Goal: Task Accomplishment & Management: Use online tool/utility

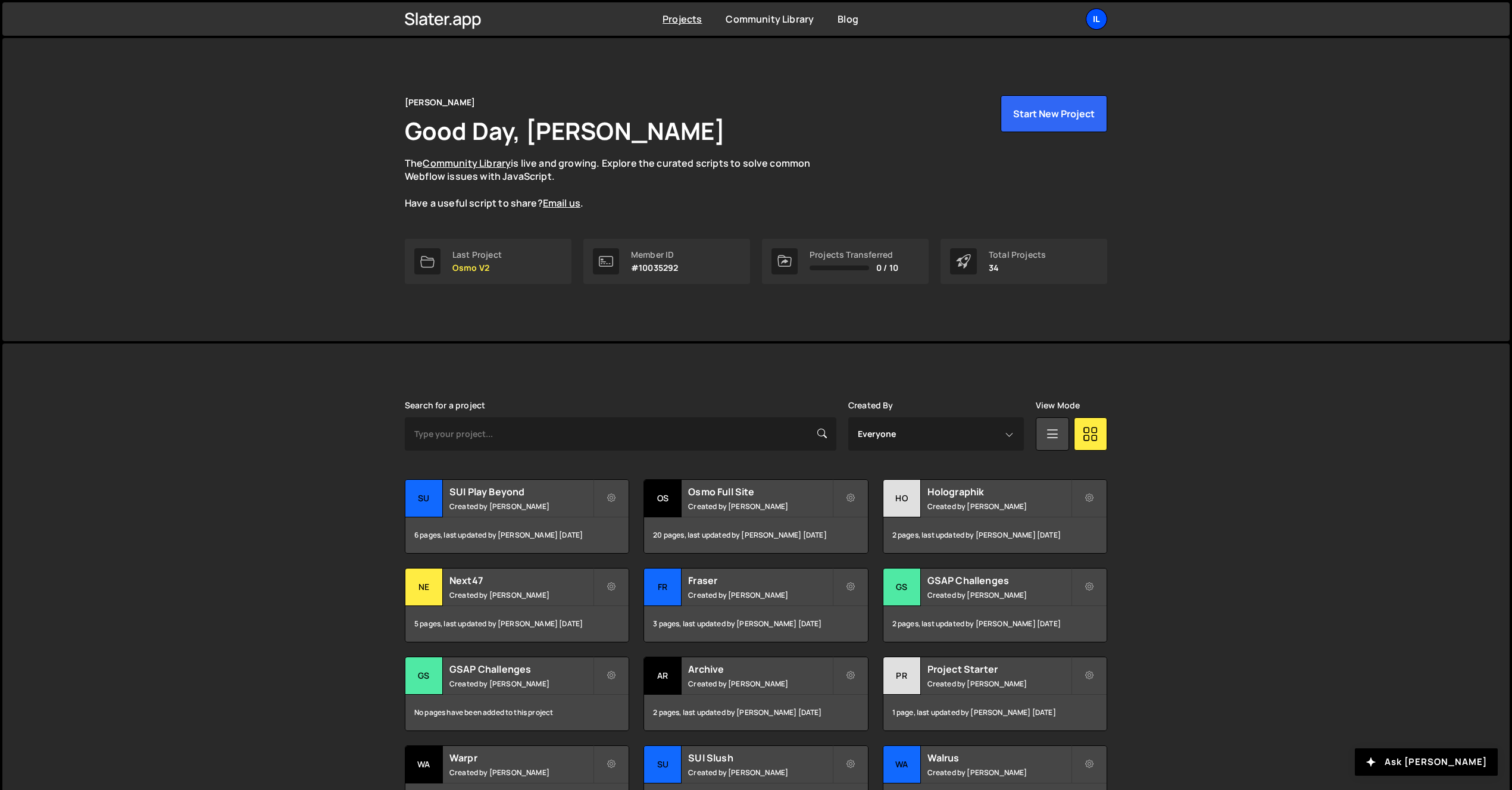
click at [1093, 15] on div "Il" at bounding box center [1096, 19] width 21 height 21
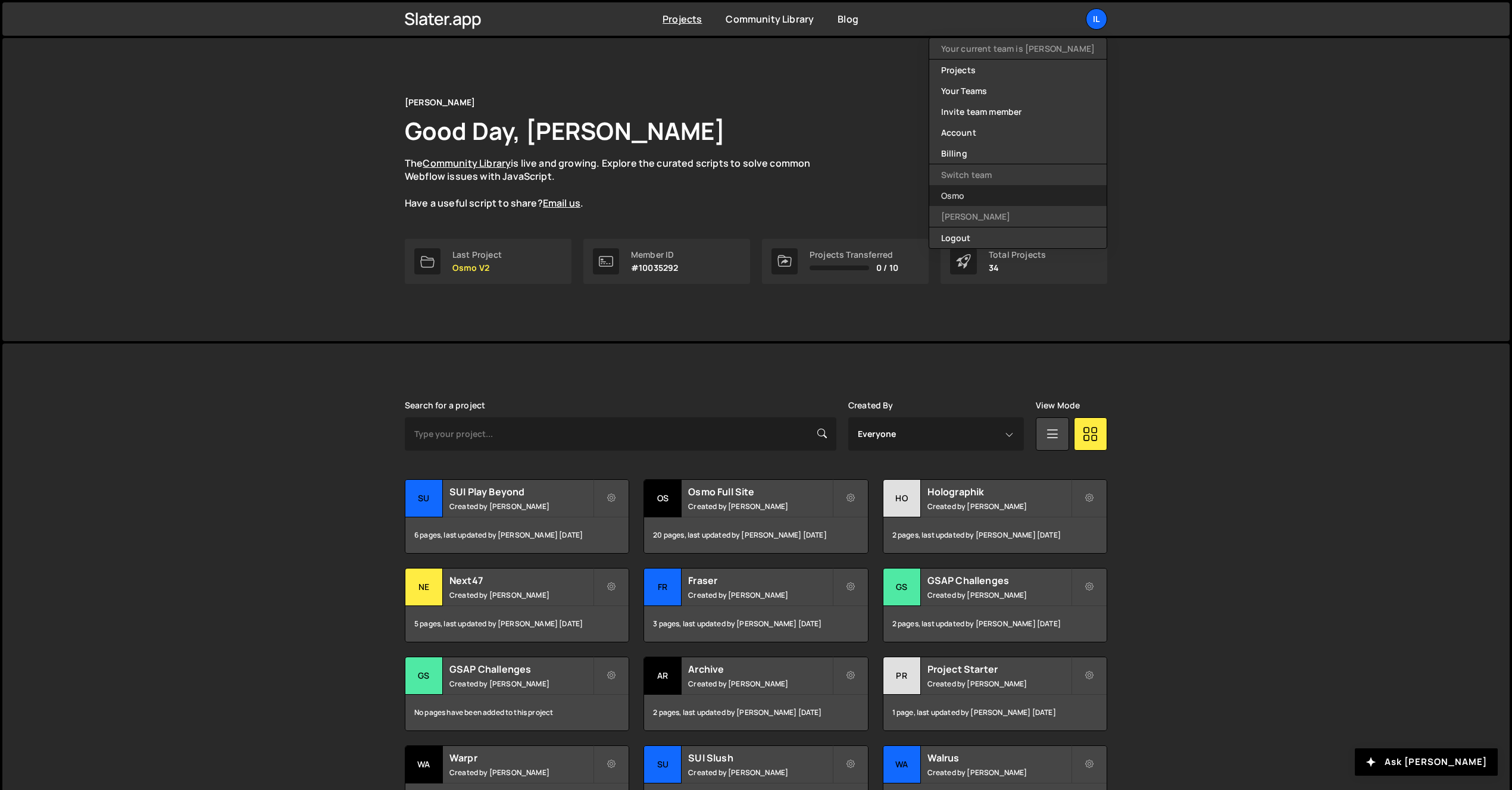
click at [1035, 198] on link "Osmo" at bounding box center [1017, 195] width 177 height 20
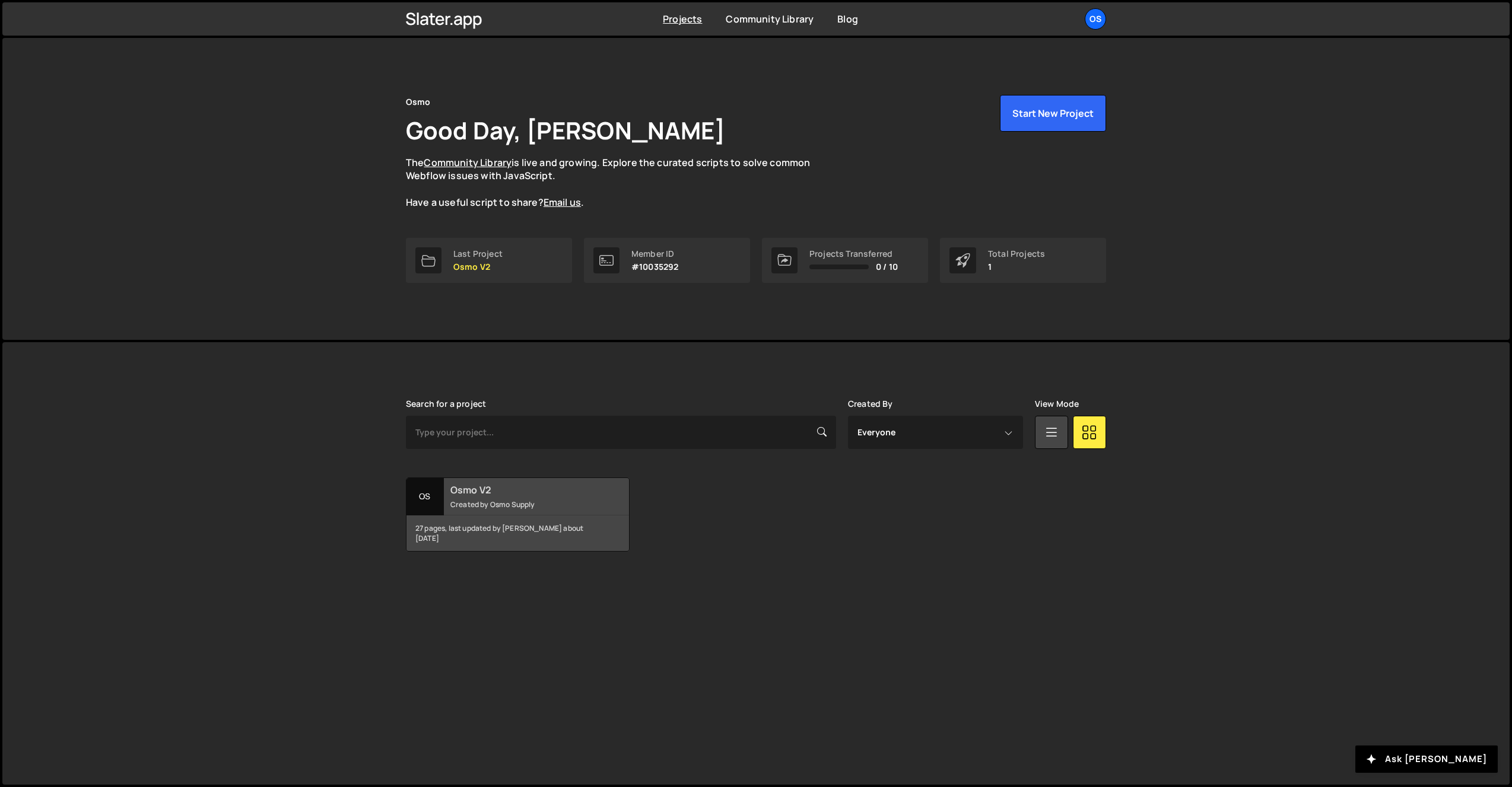
click at [475, 516] on div "27 pages, last updated by Dennis Snellenberg about 1 month ago" at bounding box center [517, 533] width 222 height 35
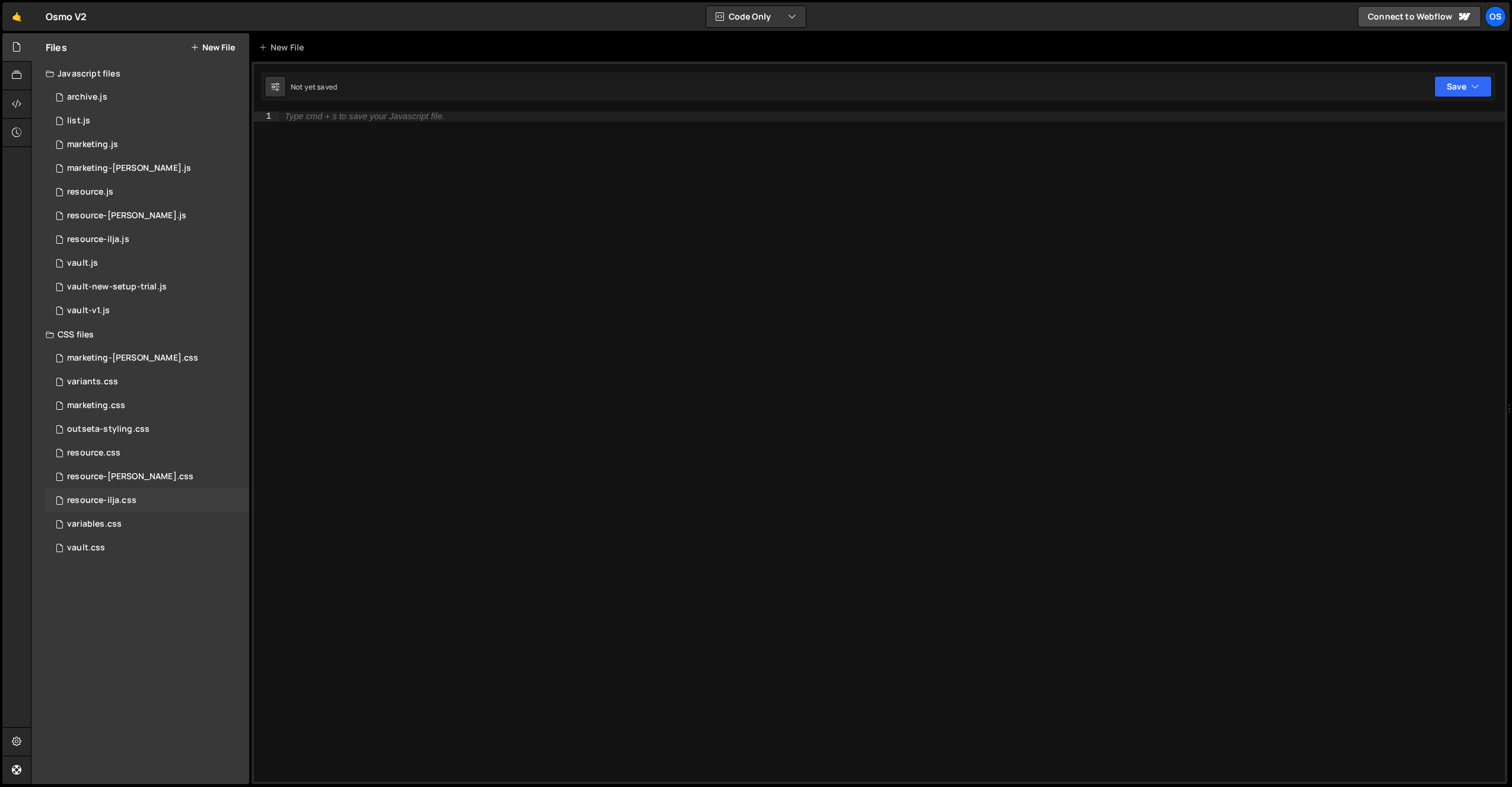
click at [131, 509] on div "resource-ilja.css 0" at bounding box center [147, 501] width 203 height 24
click at [138, 239] on div "0 resource-ilja.js 0" at bounding box center [147, 239] width 203 height 24
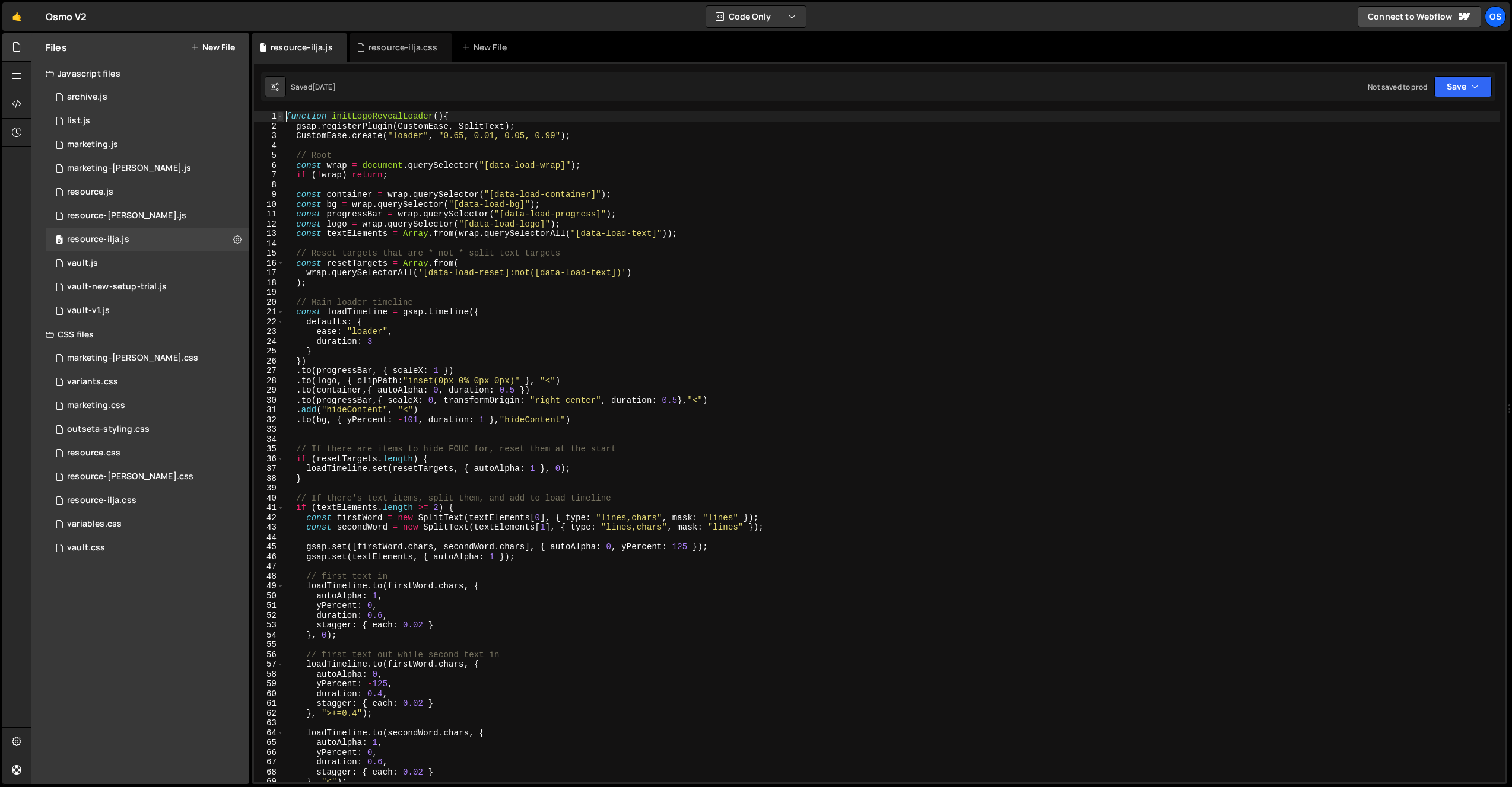
click at [280, 114] on span at bounding box center [280, 116] width 6 height 10
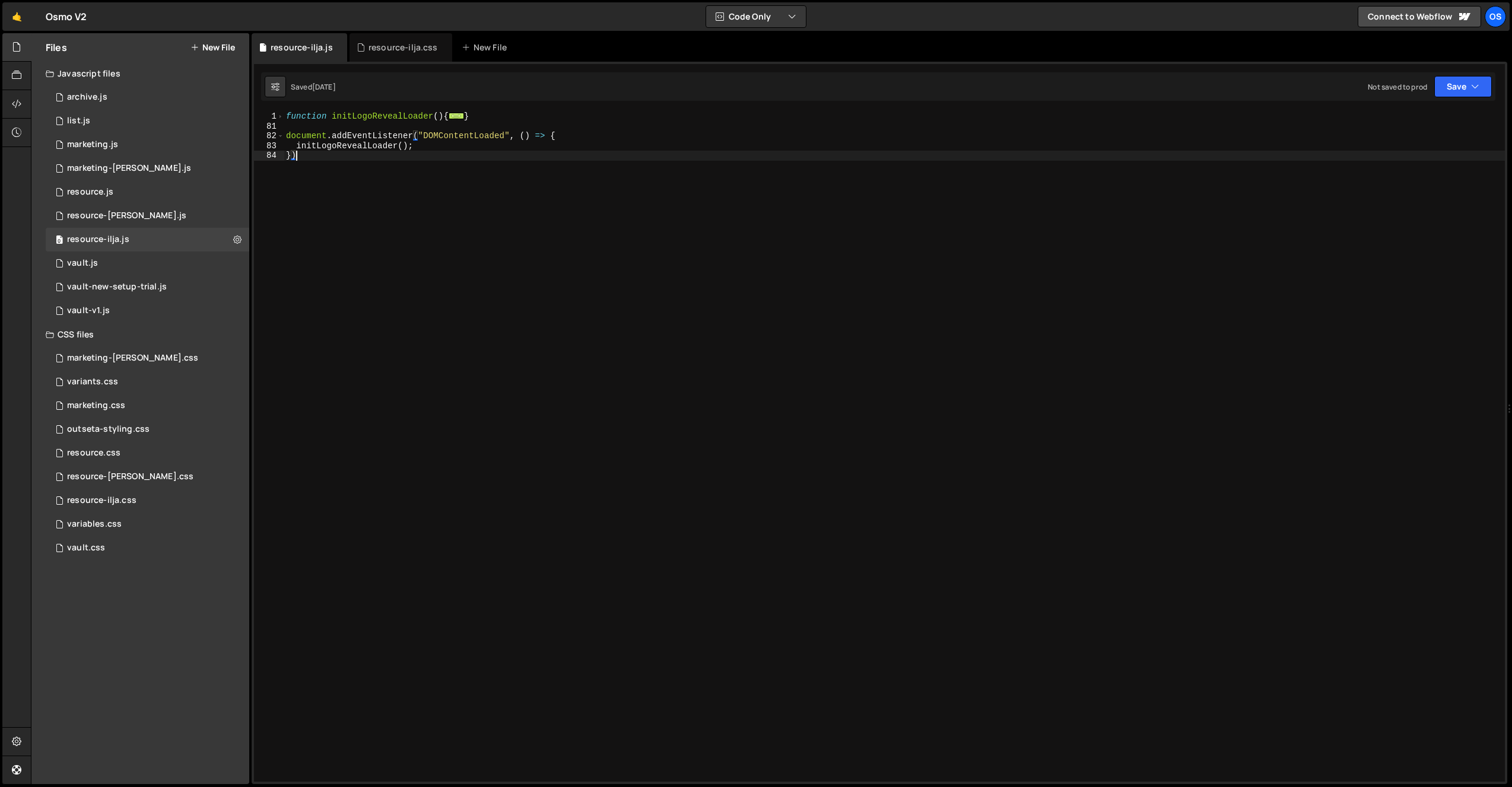
drag, startPoint x: 295, startPoint y: 133, endPoint x: 283, endPoint y: 98, distance: 37.0
click at [283, 98] on div "Debug Explain Copy resource-ilja.js resource-ilja.css New File Saved [DATE] Not…" at bounding box center [878, 409] width 1255 height 752
type textarea "function initLogoRevealLoader(){ gsap.registerPlugin(CustomEase, SplitText);"
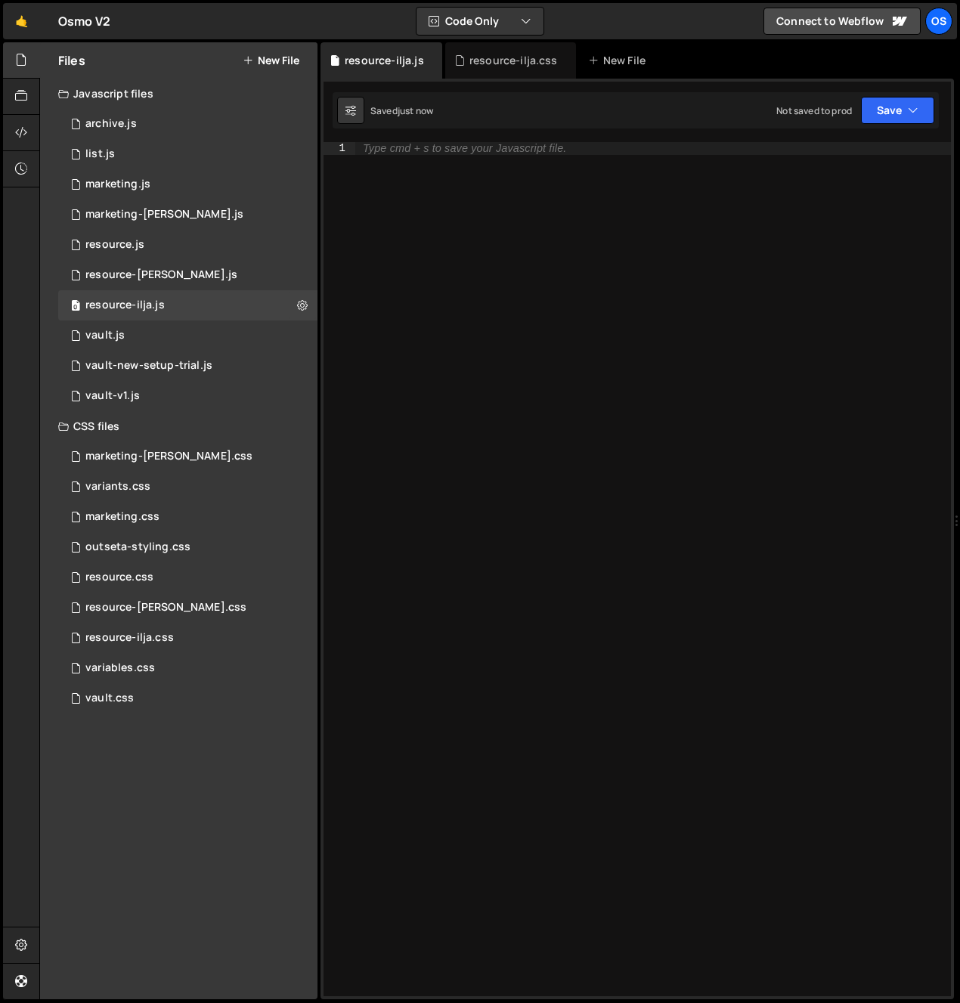
drag, startPoint x: 465, startPoint y: 268, endPoint x: 108, endPoint y: 161, distance: 372.3
click at [465, 268] on div "Type cmd + s to save your Javascript file." at bounding box center [653, 581] width 596 height 879
click at [13, 65] on div at bounding box center [21, 60] width 37 height 36
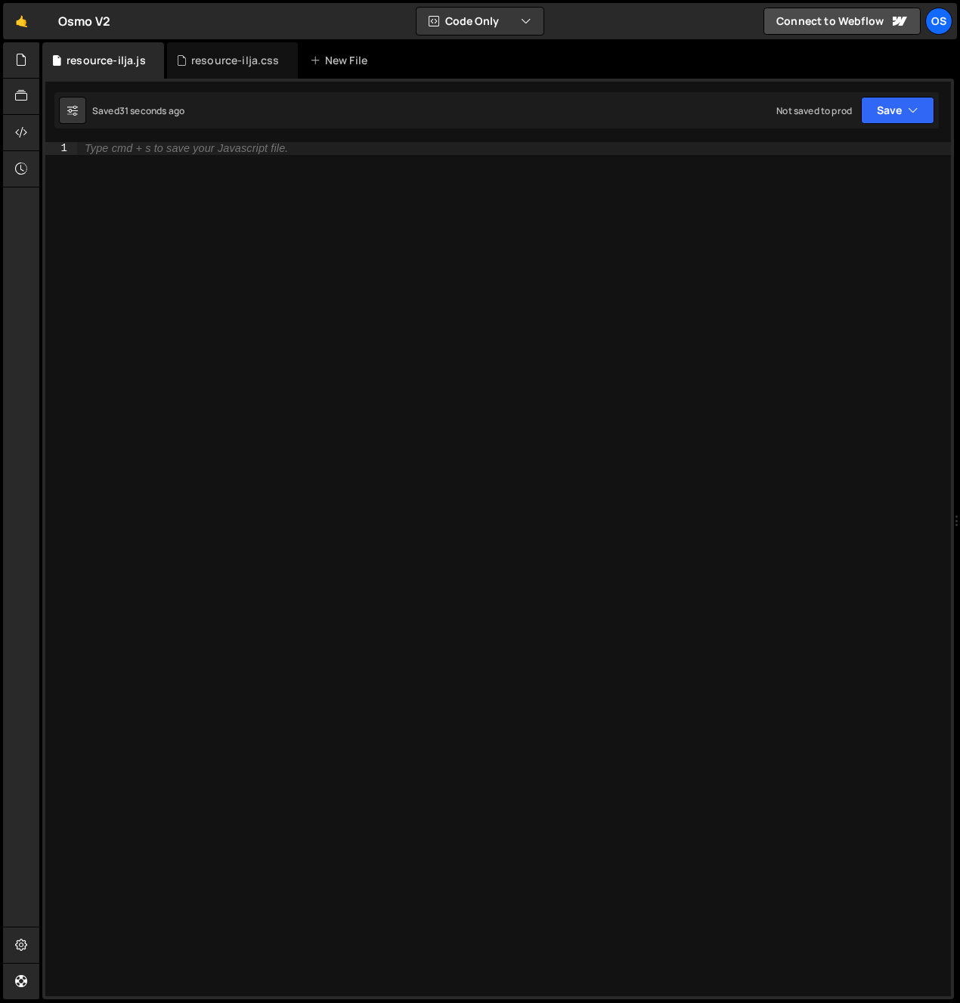
click at [413, 523] on div "Type cmd + s to save your Javascript file." at bounding box center [514, 581] width 874 height 879
paste textarea "});"
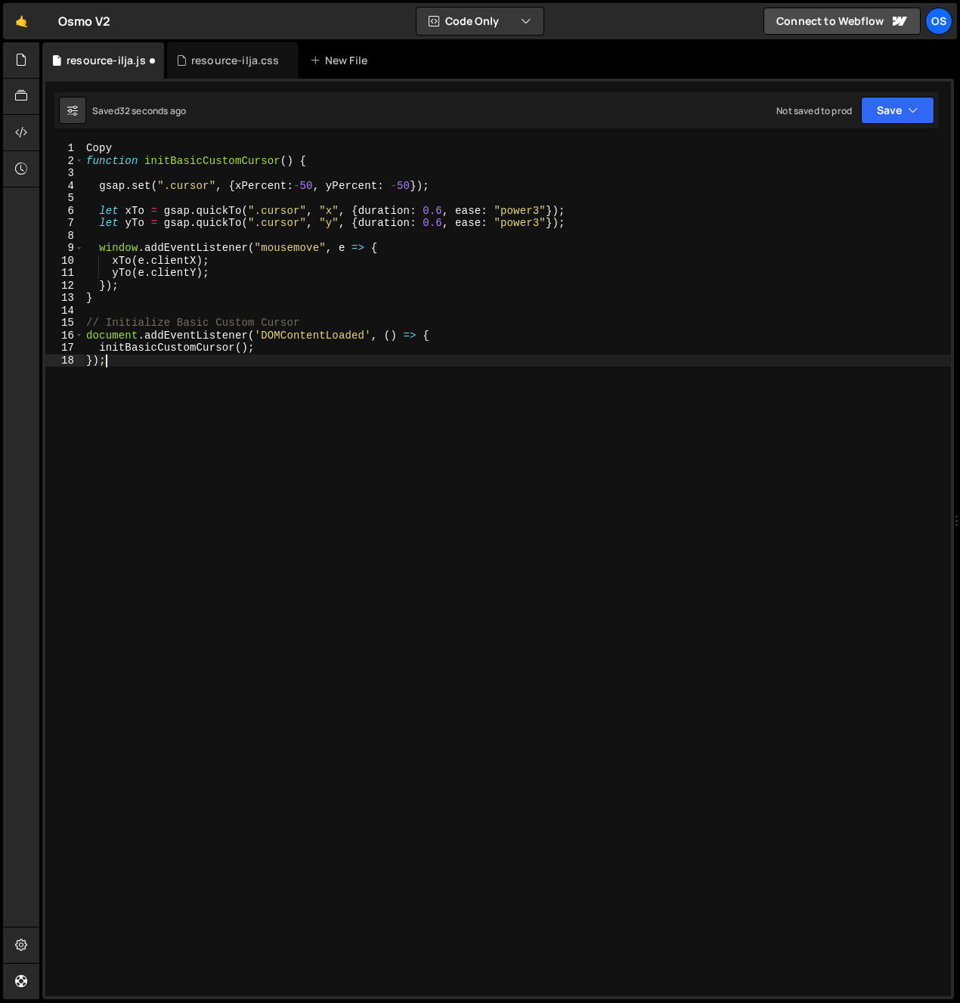
click at [336, 492] on div "Copy function initBasicCustomCursor ( ) { gsap . set ( ".cursor" , { xPercent :…" at bounding box center [517, 581] width 868 height 879
drag, startPoint x: 94, startPoint y: 147, endPoint x: 69, endPoint y: 146, distance: 25.7
click at [69, 146] on div "}); 1 2 3 4 5 6 7 8 9 10 11 12 13 14 15 16 17 18 Copy function initBasicCustomC…" at bounding box center [497, 569] width 905 height 854
type textarea "Copy"
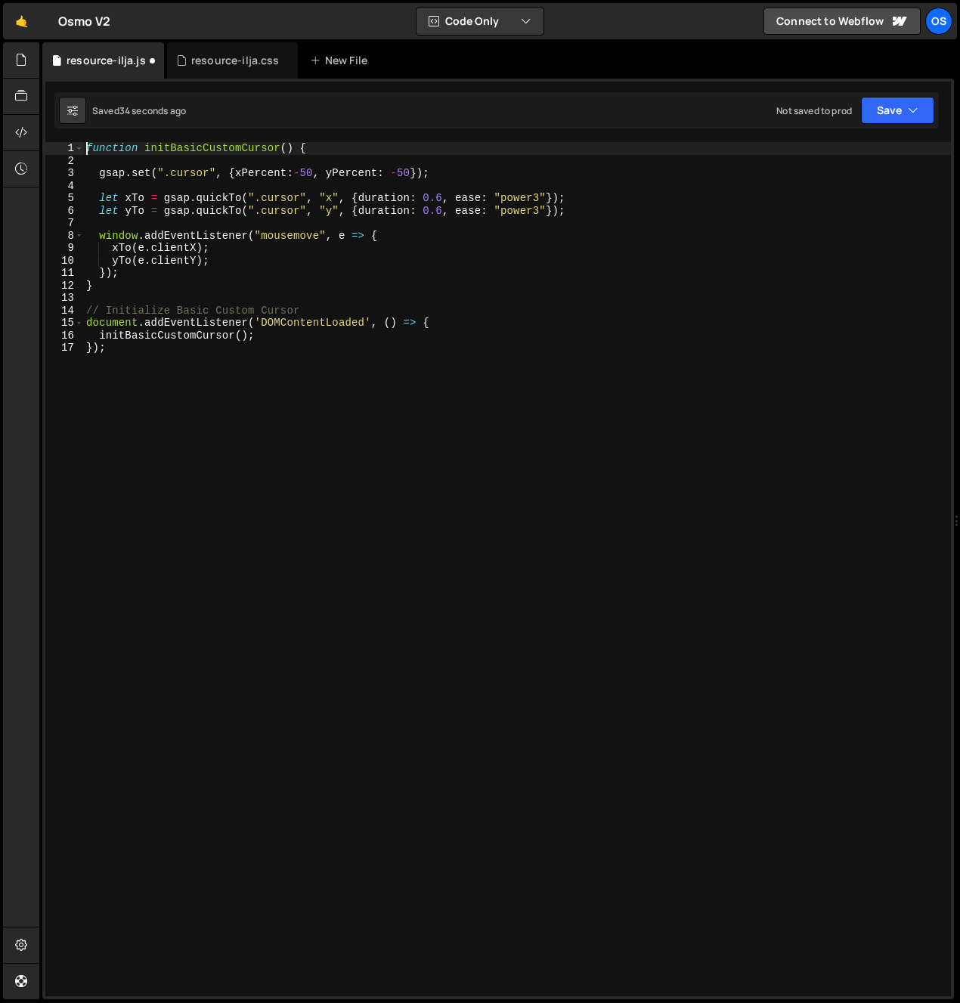
click at [221, 148] on div "function initBasicCustomCursor ( ) { gsap . set ( ".cursor" , { xPercent : - 50…" at bounding box center [517, 581] width 868 height 879
click at [221, 143] on div "function initMagneticCursor ( ) { gsap . set ( ".cursor" , { xPercent : - 50 , …" at bounding box center [517, 581] width 868 height 879
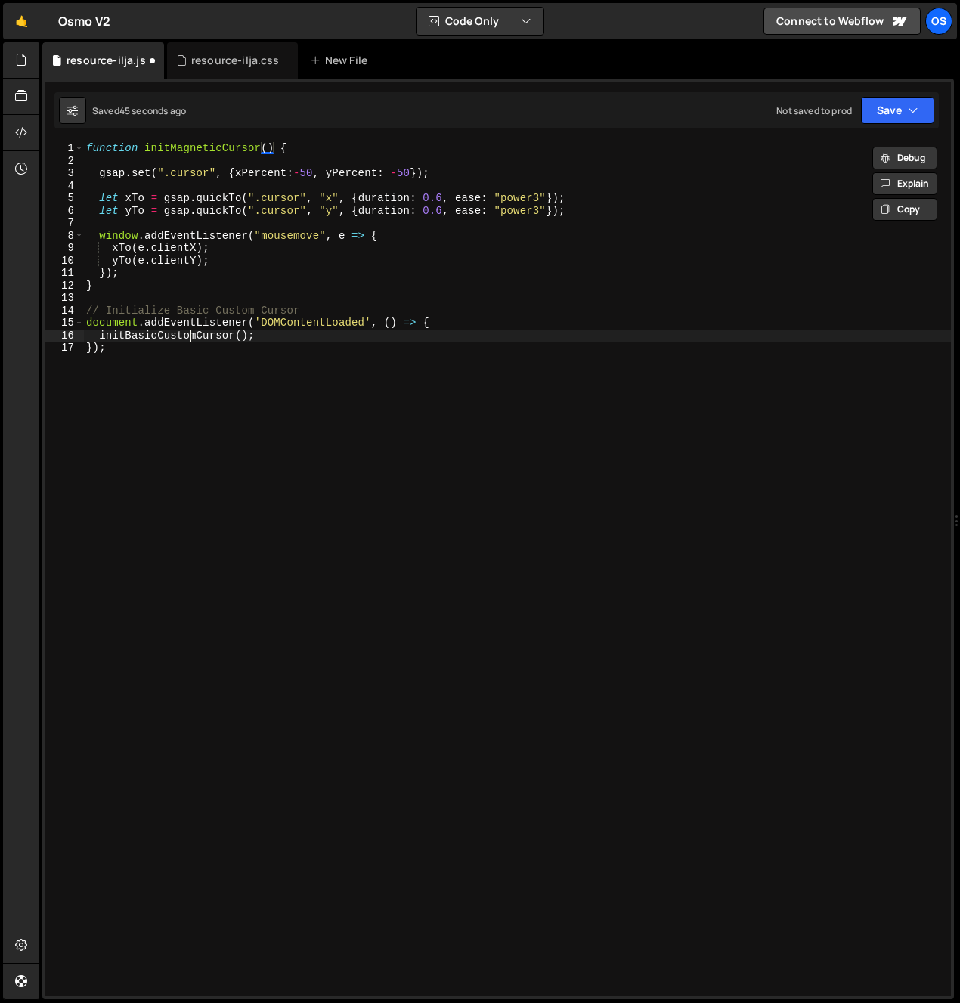
click at [187, 336] on div "function initMagneticCursor ( ) { gsap . set ( ".cursor" , { xPercent : - 50 , …" at bounding box center [517, 581] width 868 height 879
paste textarea "Magnetic"
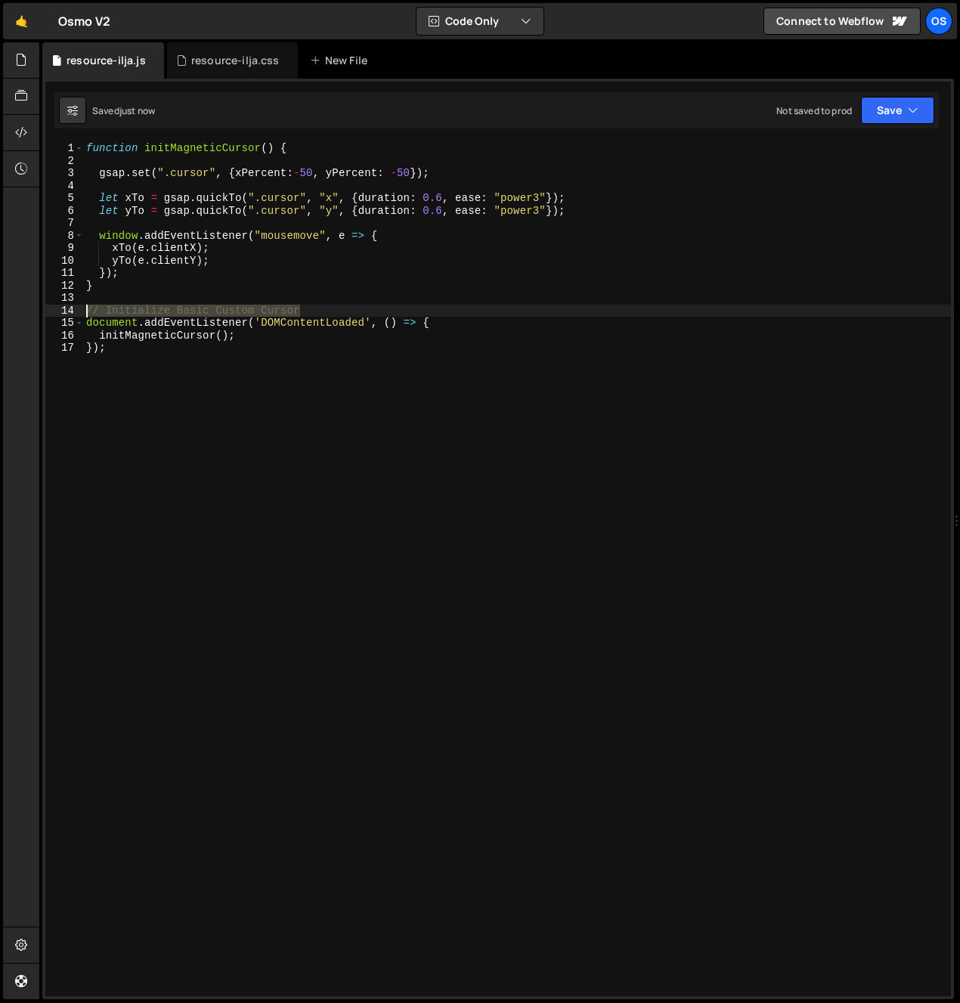
drag, startPoint x: 175, startPoint y: 312, endPoint x: 4, endPoint y: 315, distance: 171.6
click at [4, 315] on div "Hold on a sec... Are you certain you wish to leave this page? Any changes you'v…" at bounding box center [480, 501] width 960 height 1003
type textarea "// Initialize Basic Custom Cursor"
click at [318, 155] on div "function initMagneticCursor ( ) { gsap . set ( ".cursor" , { xPercent : - 50 , …" at bounding box center [517, 581] width 868 height 879
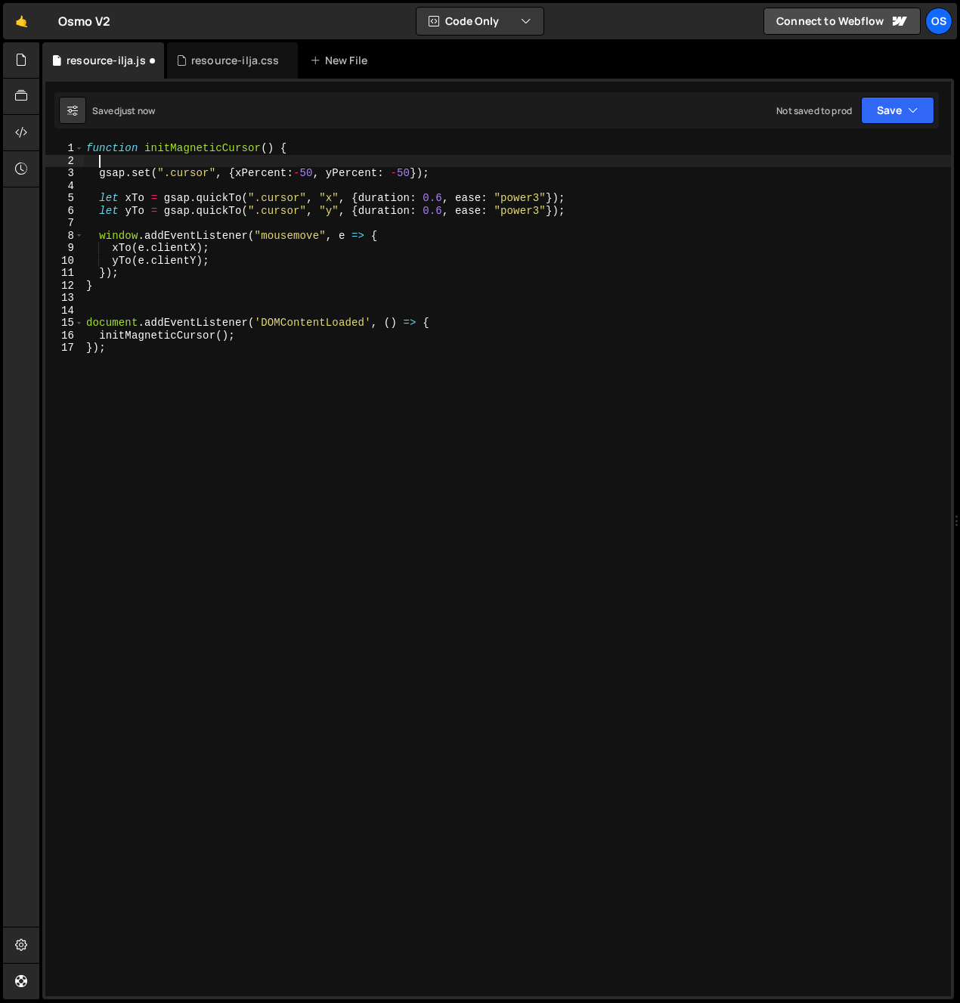
click at [316, 150] on div "function initMagneticCursor ( ) { gsap . set ( ".cursor" , { xPercent : - 50 , …" at bounding box center [517, 581] width 868 height 879
type textarea "function initMagneticCursor() {"
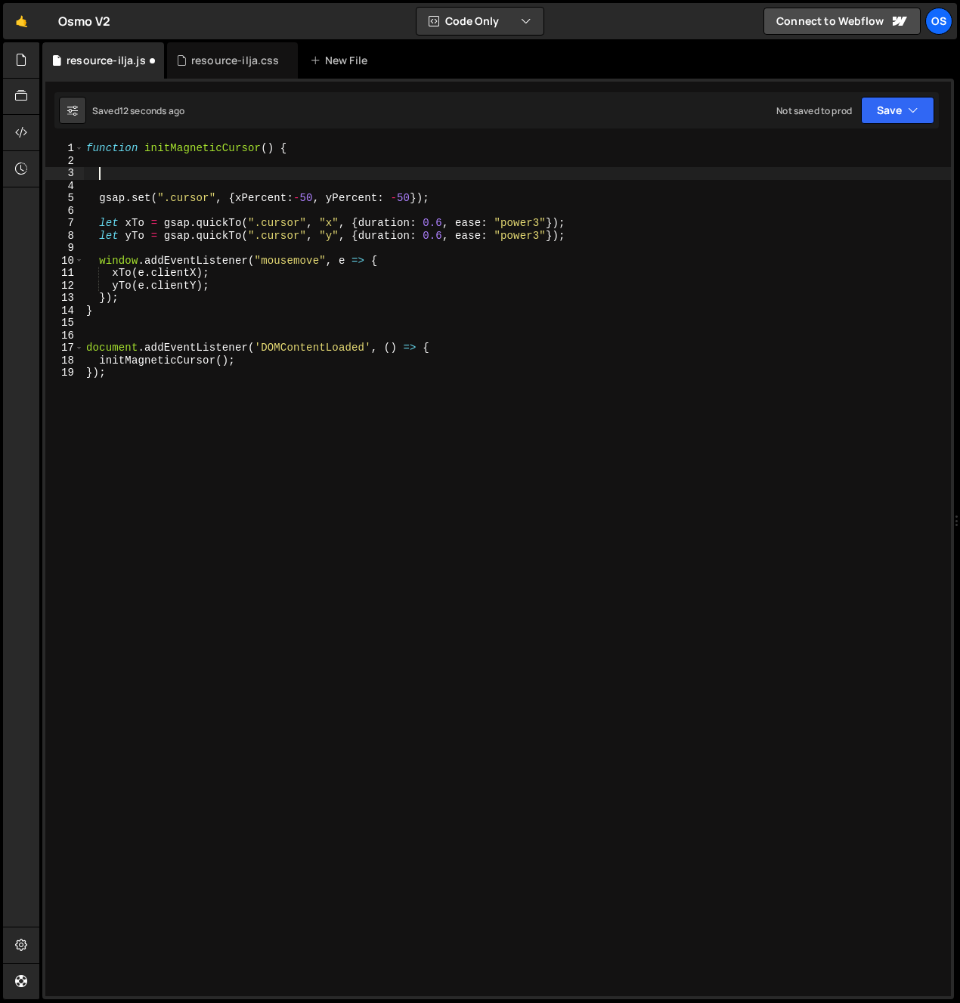
paste textarea "gsap.registerPlugin(Flip)"
type textarea "gsap.registerPlugin(Flip)"
click at [308, 171] on div "function initMagneticCursor ( ) { gsap . registerPlugin ( Flip ) gsap . set ( "…" at bounding box center [517, 581] width 868 height 879
click at [290, 190] on div "function initMagneticCursor ( ) { gsap . registerPlugin ( Flip ) gsap . set ( "…" at bounding box center [517, 581] width 868 height 879
click at [460, 200] on div "function initMagneticCursor ( ) { gsap . registerPlugin ( Flip ) gsap . set ( "…" at bounding box center [517, 581] width 868 height 879
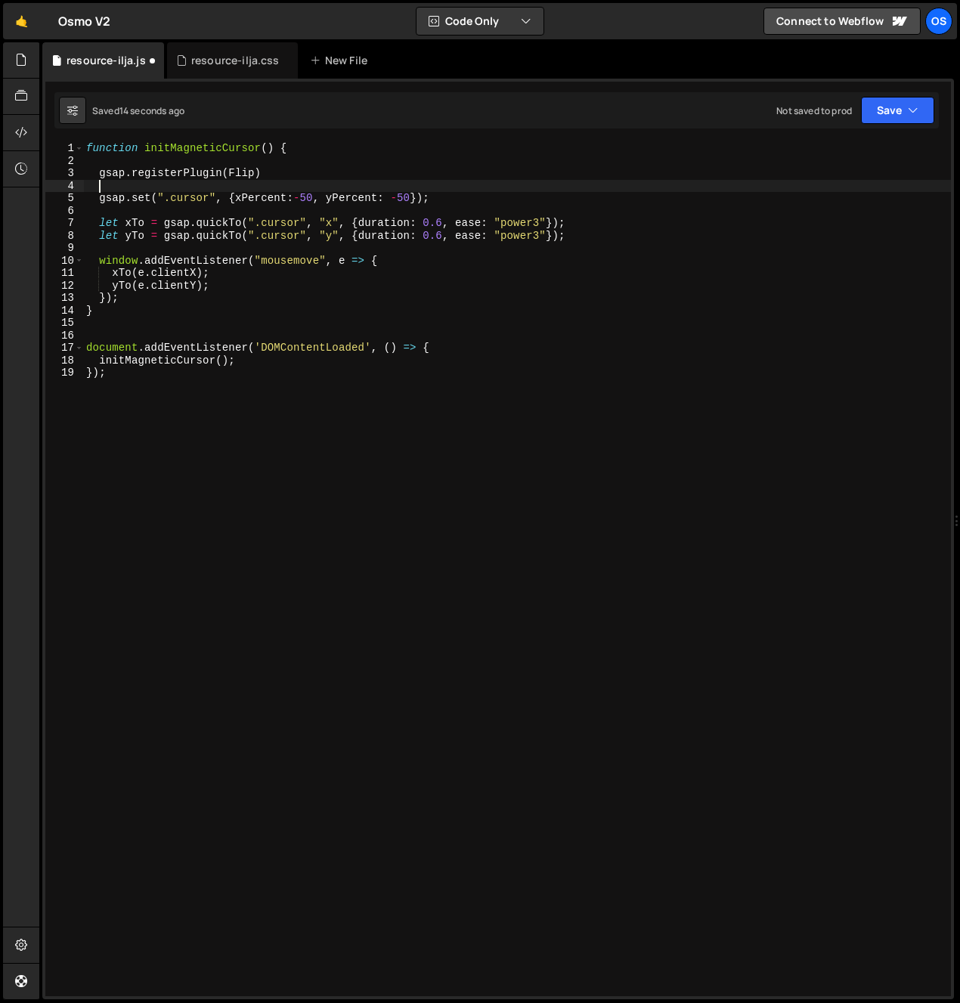
type textarea "gsap.set(".cursor", {xPercent:-50, yPercent: -50});"
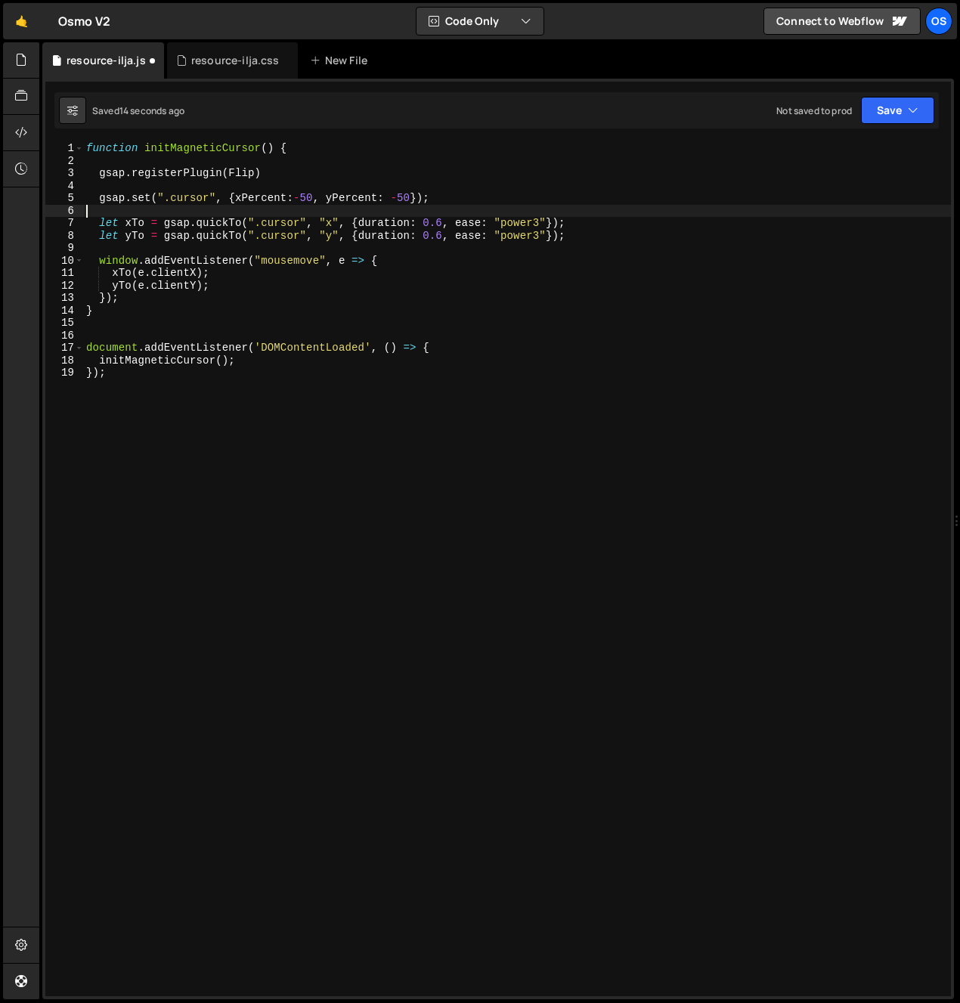
click at [91, 213] on div "function initMagneticCursor ( ) { gsap . registerPlugin ( Flip ) gsap . set ( "…" at bounding box center [517, 581] width 868 height 879
click at [307, 236] on div "function initMagneticCursor ( ) { gsap . registerPlugin ( Flip ) gsap . set ( "…" at bounding box center [517, 581] width 868 height 879
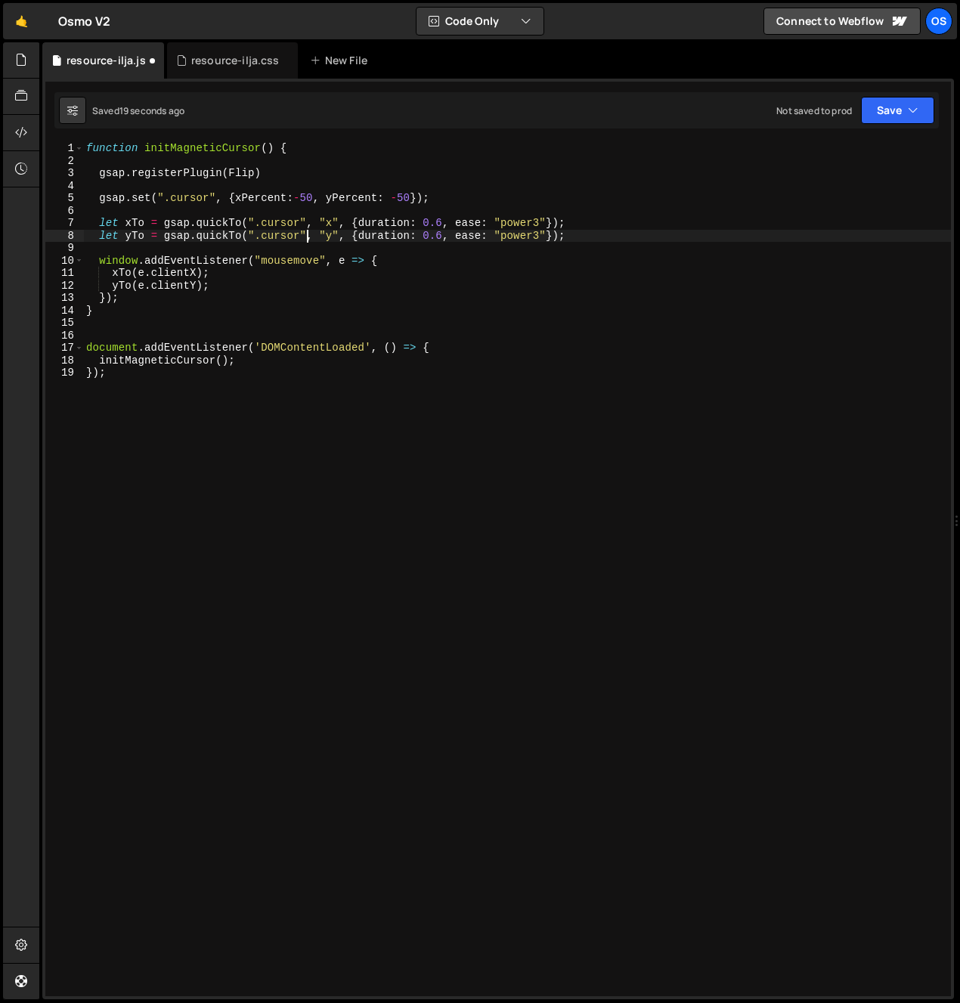
click at [268, 267] on div "function initMagneticCursor ( ) { gsap . registerPlugin ( Flip ) gsap . set ( "…" at bounding box center [517, 581] width 868 height 879
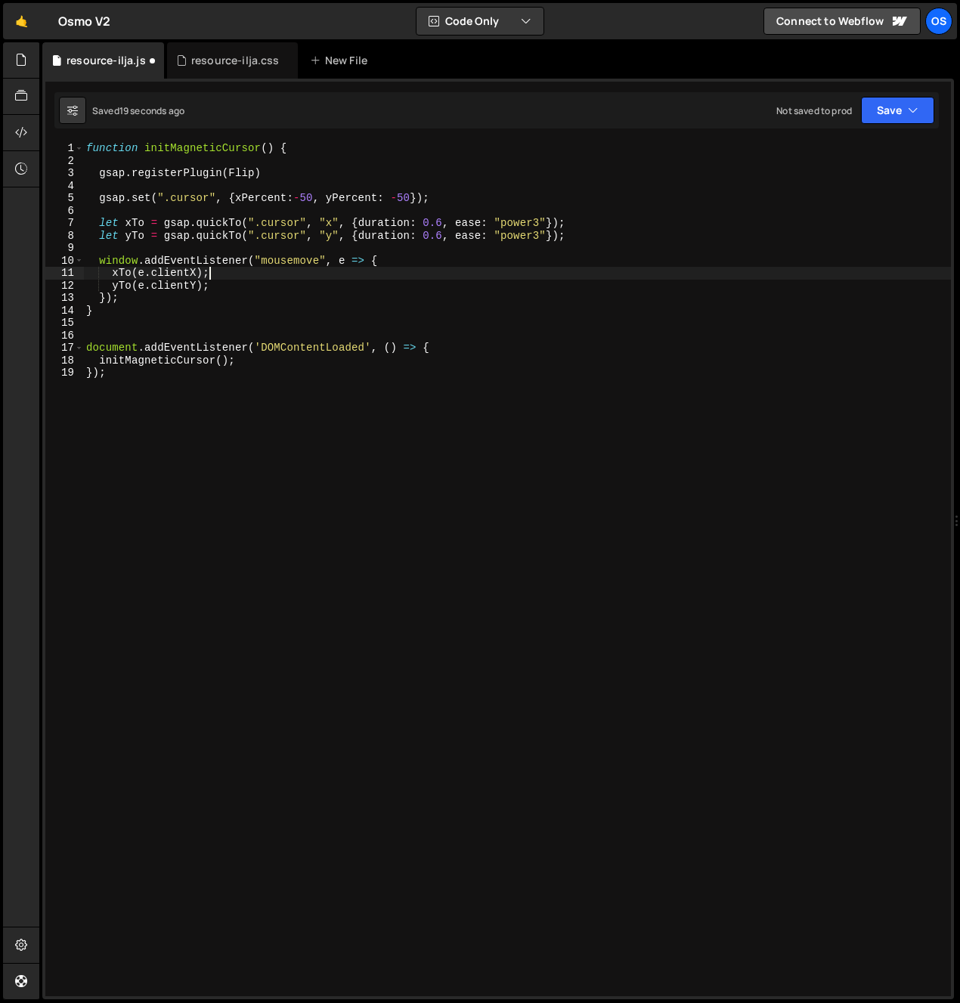
click at [298, 240] on div "function initMagneticCursor ( ) { gsap . registerPlugin ( Flip ) gsap . set ( "…" at bounding box center [517, 581] width 868 height 879
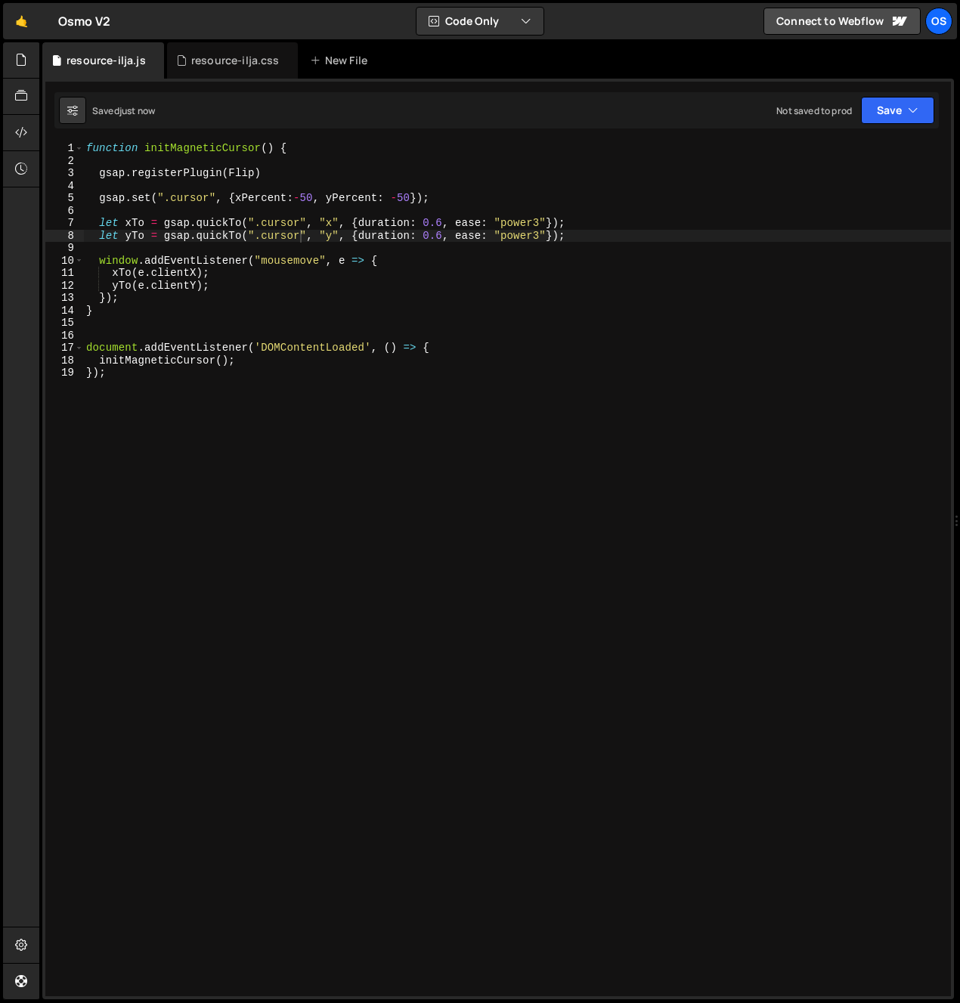
click at [222, 203] on div "function initMagneticCursor ( ) { gsap . registerPlugin ( Flip ) gsap . set ( "…" at bounding box center [517, 581] width 868 height 879
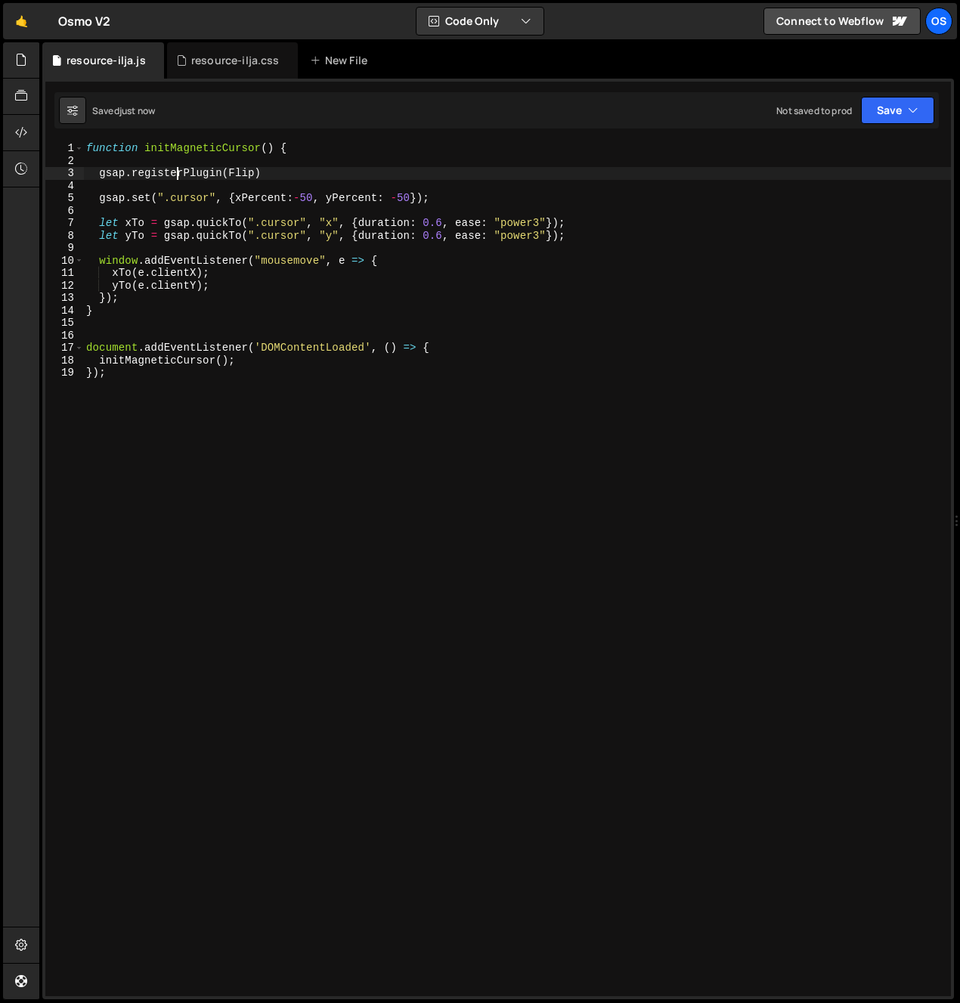
click at [178, 176] on div "function initMagneticCursor ( ) { gsap . registerPlugin ( Flip ) gsap . set ( "…" at bounding box center [517, 581] width 868 height 879
click at [99, 193] on div "function initMagneticCursor ( ) { gsap . registerPlugin ( Flip ) gsap . set ( "…" at bounding box center [517, 581] width 868 height 879
type textarea "gsap.set(".cursor", {xPercent:-50, yPercent: -50});"
click at [99, 193] on div "function initMagneticCursor ( ) { gsap . registerPlugin ( Flip ) gsap . set ( "…" at bounding box center [517, 581] width 868 height 879
click at [131, 212] on div "function initMagneticCursor ( ) { gsap . registerPlugin ( Flip ) gsap . set ( "…" at bounding box center [517, 581] width 868 height 879
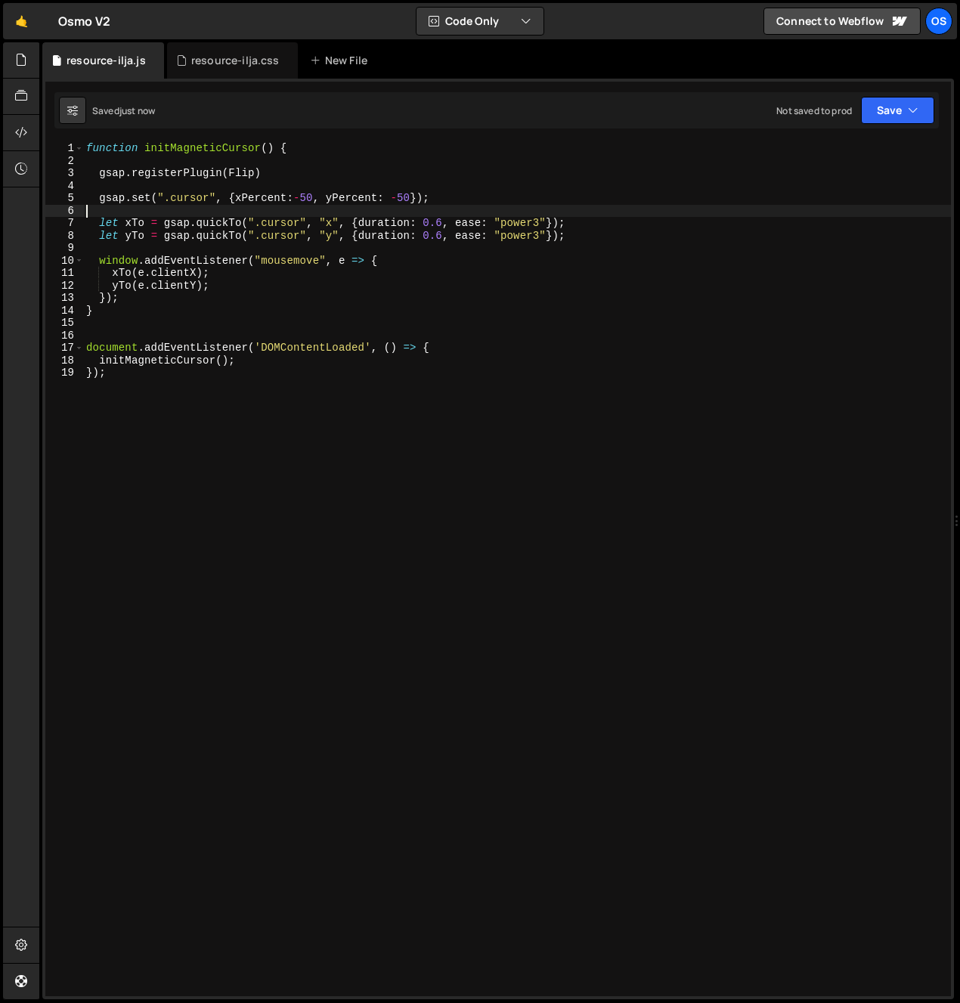
click at [127, 193] on div "function initMagneticCursor ( ) { gsap . registerPlugin ( Flip ) gsap . set ( "…" at bounding box center [517, 581] width 868 height 879
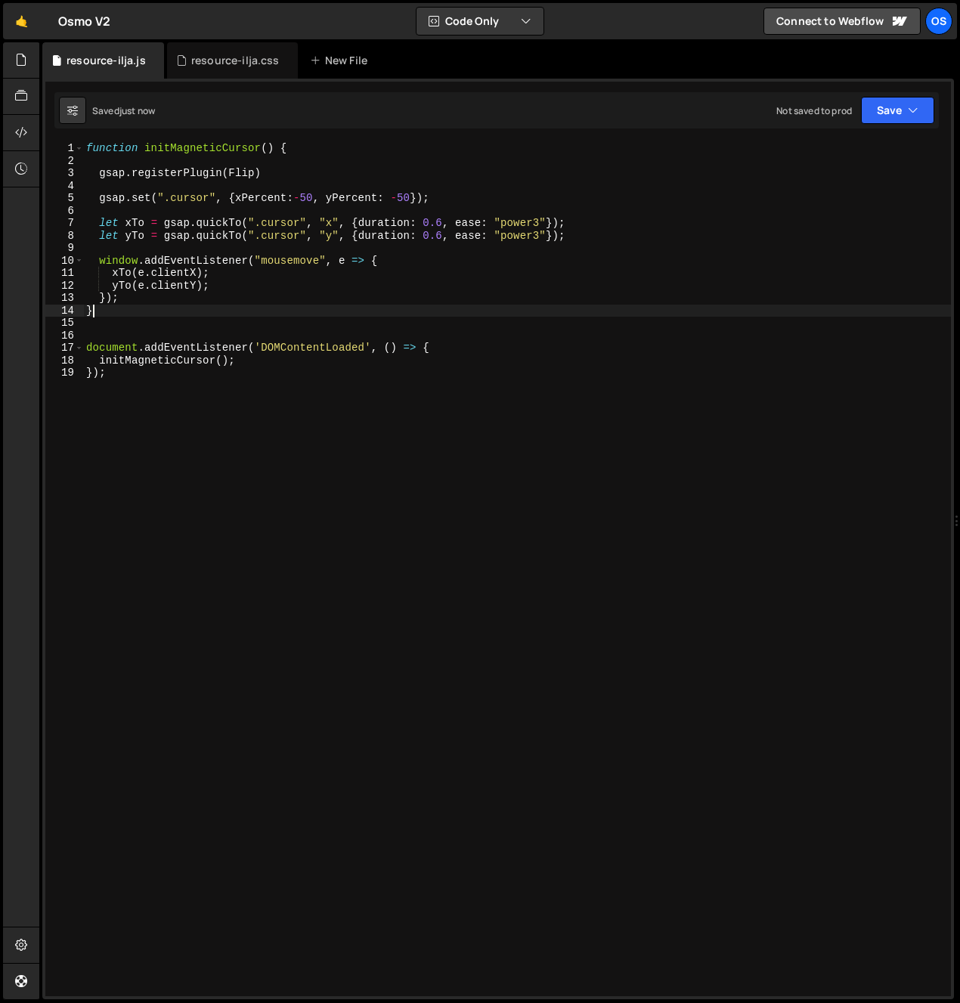
click at [162, 305] on div "function initMagneticCursor ( ) { gsap . registerPlugin ( Flip ) gsap . set ( "…" at bounding box center [517, 581] width 868 height 879
click at [162, 297] on div "function initMagneticCursor ( ) { gsap . registerPlugin ( Flip ) gsap . set ( "…" at bounding box center [517, 581] width 868 height 879
type textarea "});"
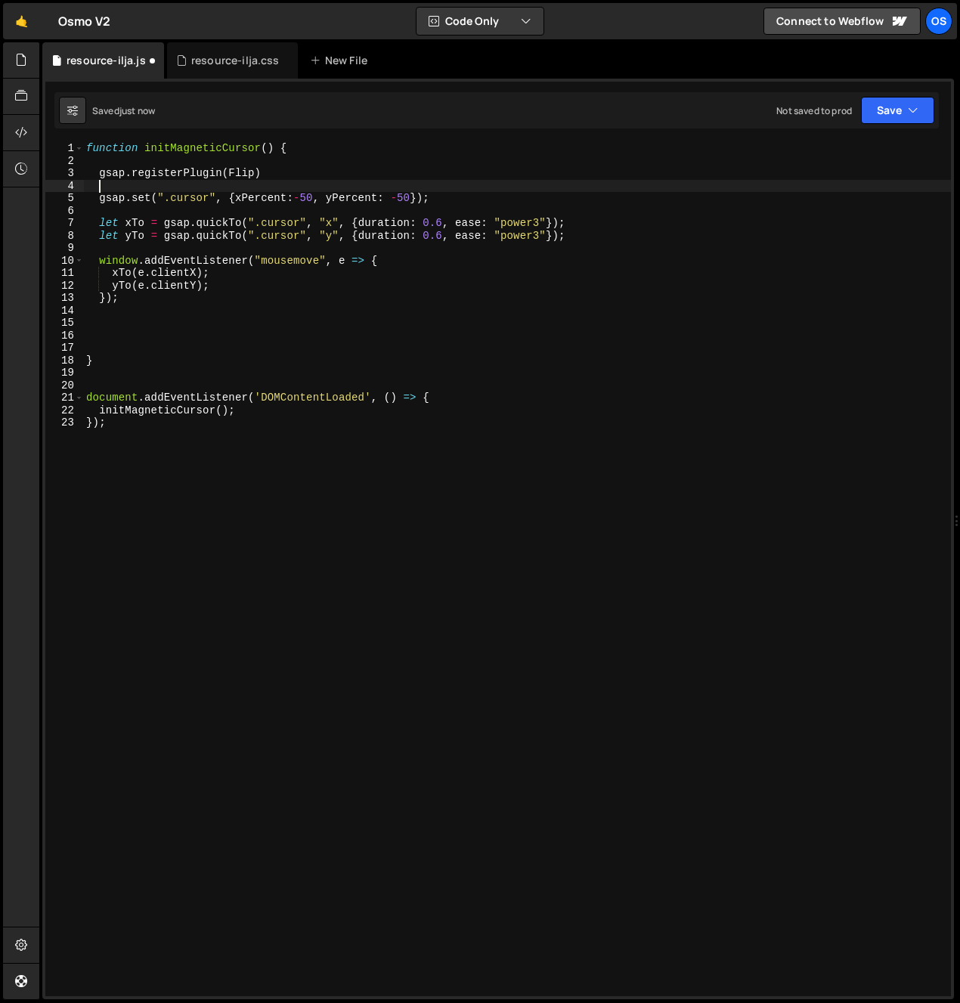
click at [166, 183] on div "function initMagneticCursor ( ) { gsap . registerPlugin ( Flip ) gsap . set ( "…" at bounding box center [517, 581] width 868 height 879
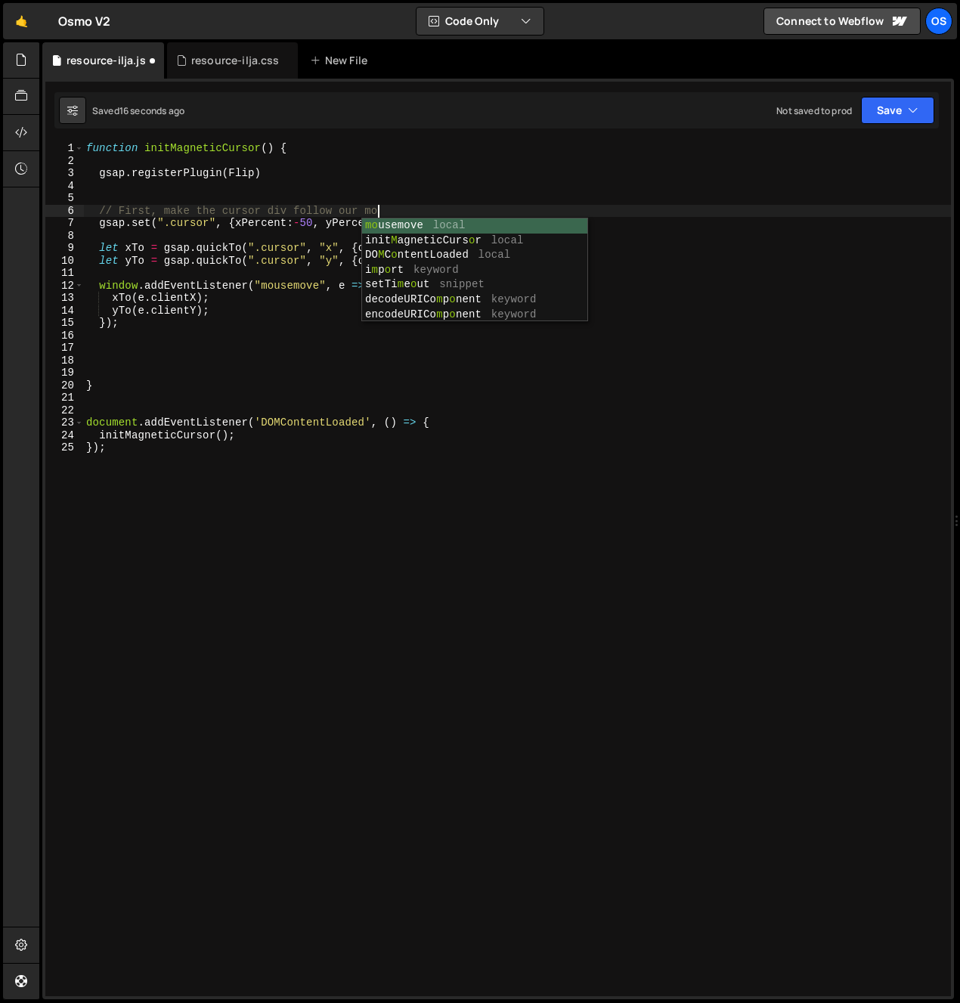
scroll to position [0, 20]
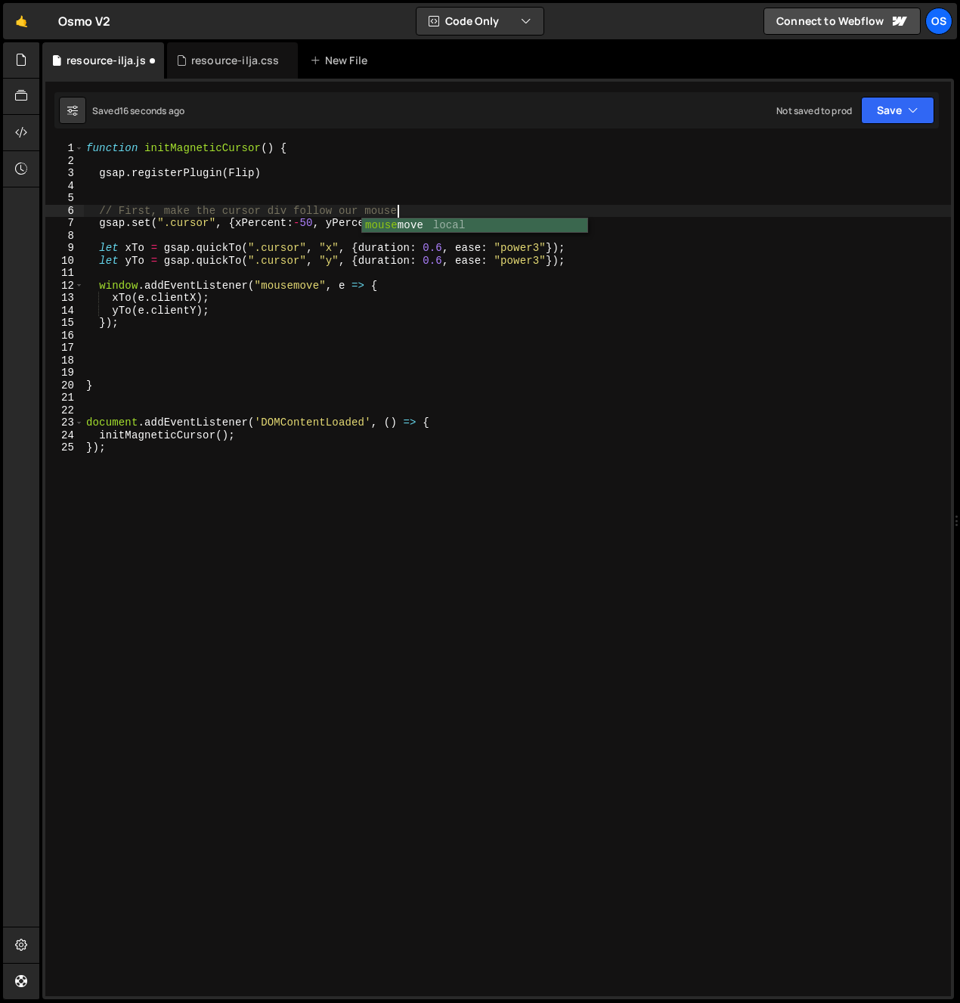
type textarea "gsap.set(".cursor", {xPercent:-50, yPercent: -50});"
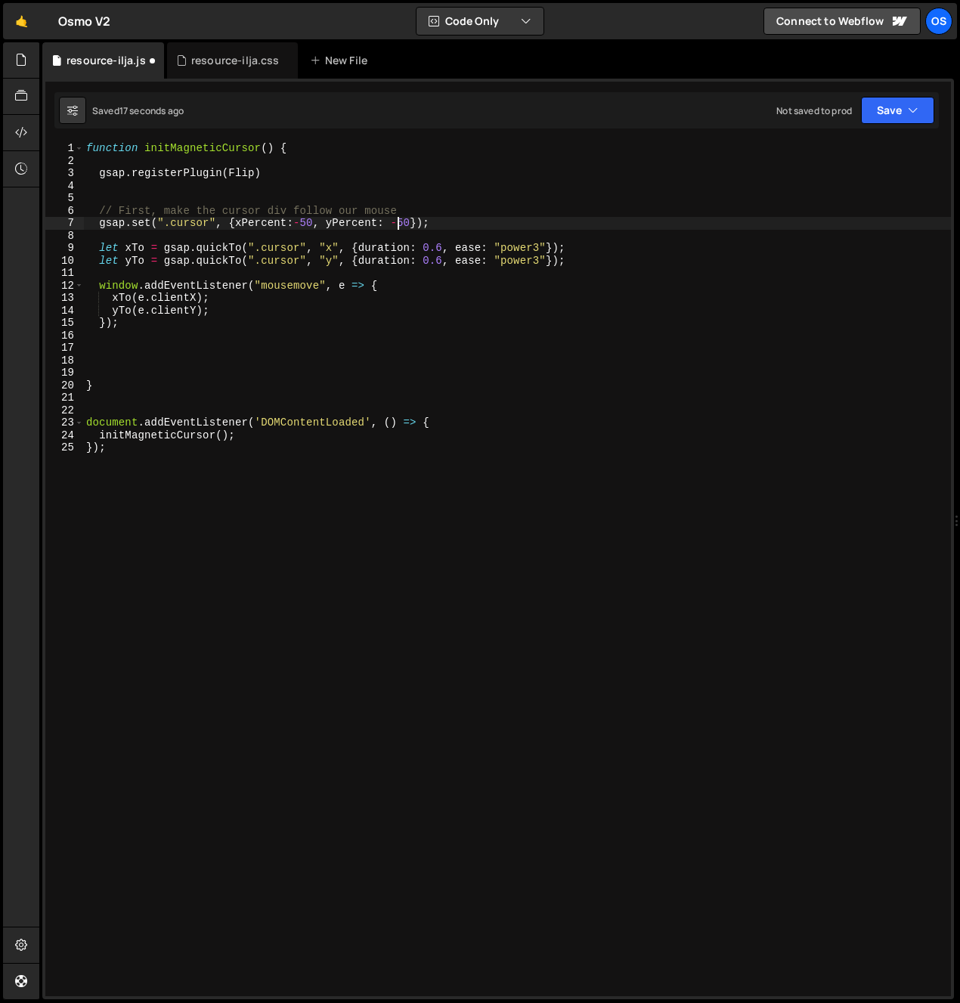
scroll to position [0, 0]
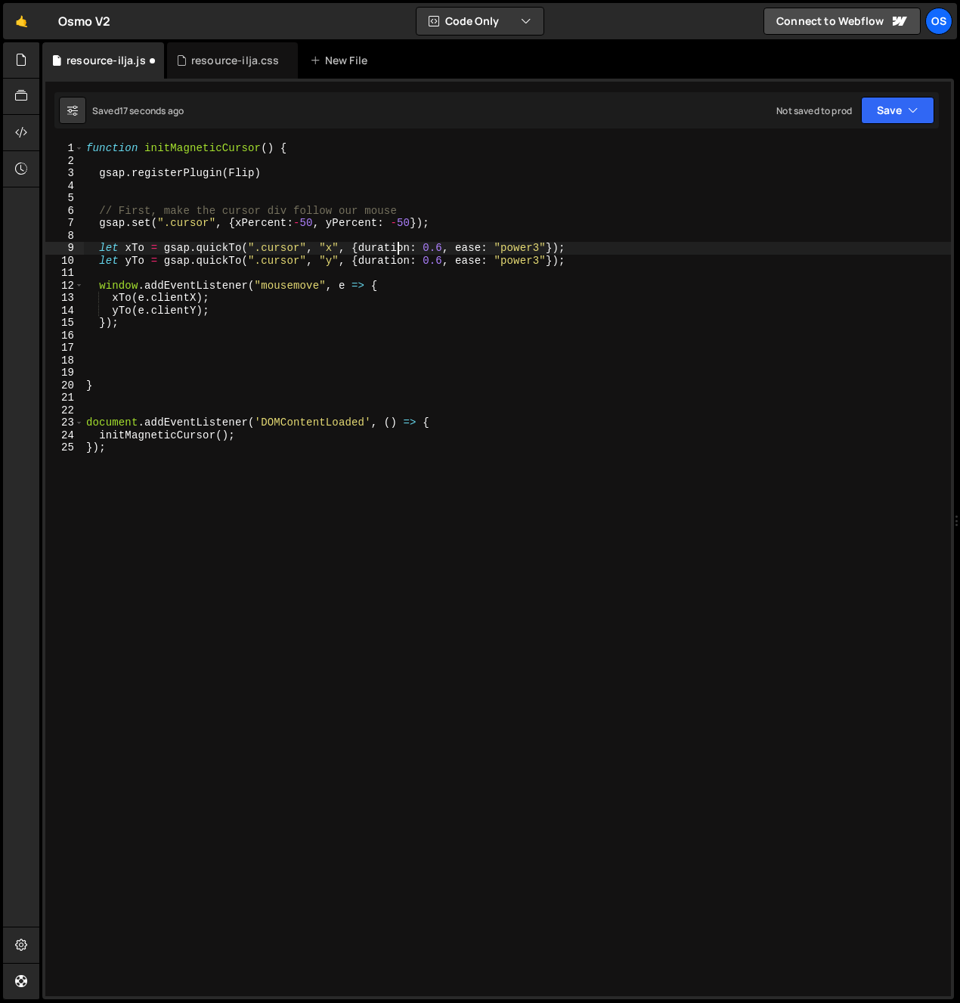
type textarea "let yTo = gsap.quickTo(".cursor", "y", {duration: 0.6, ease: "power3"});"
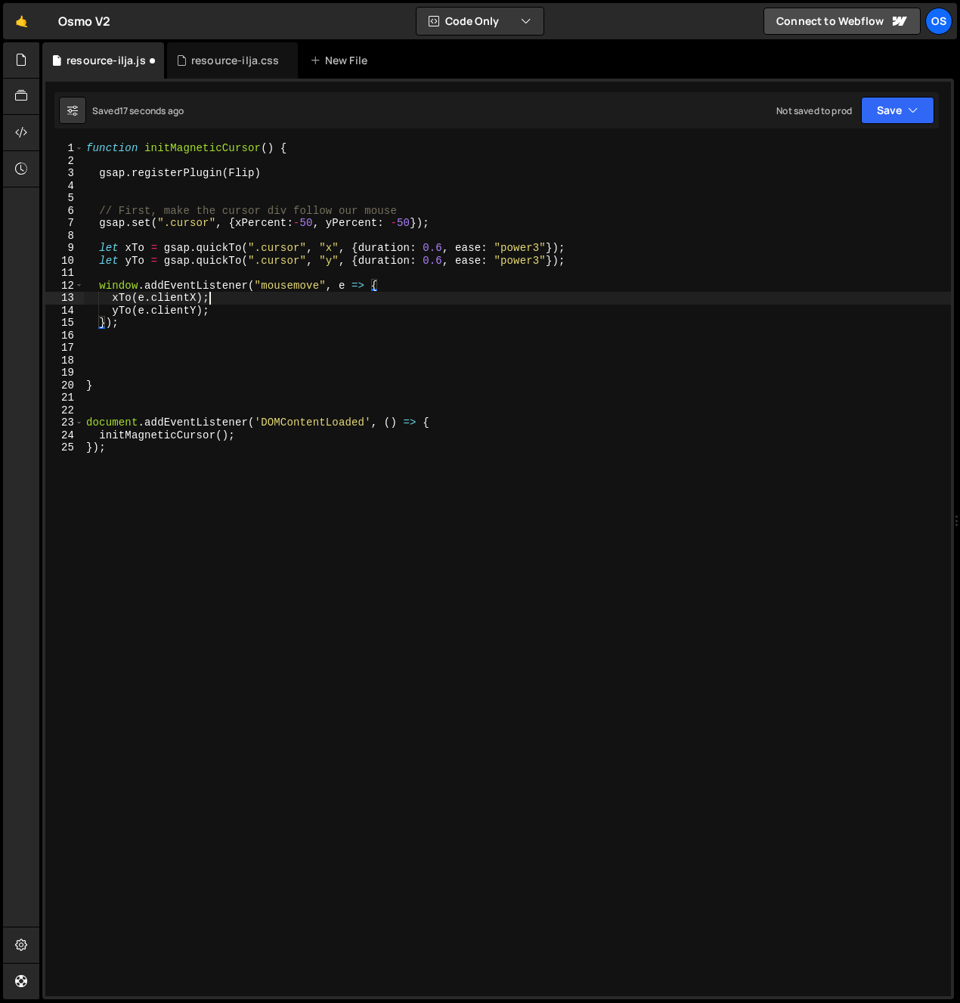
type textarea "});"
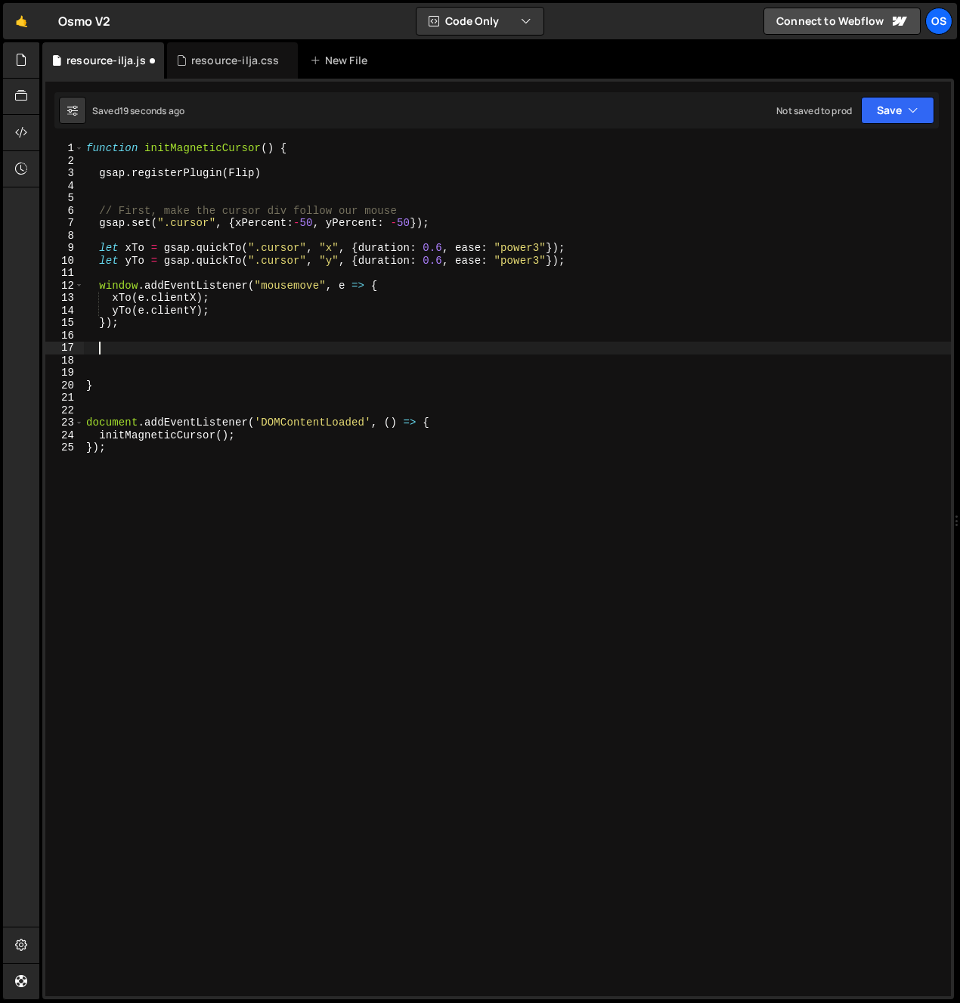
click at [124, 201] on div "function initMagneticCursor ( ) { gsap . registerPlugin ( Flip ) // First, make…" at bounding box center [517, 581] width 868 height 879
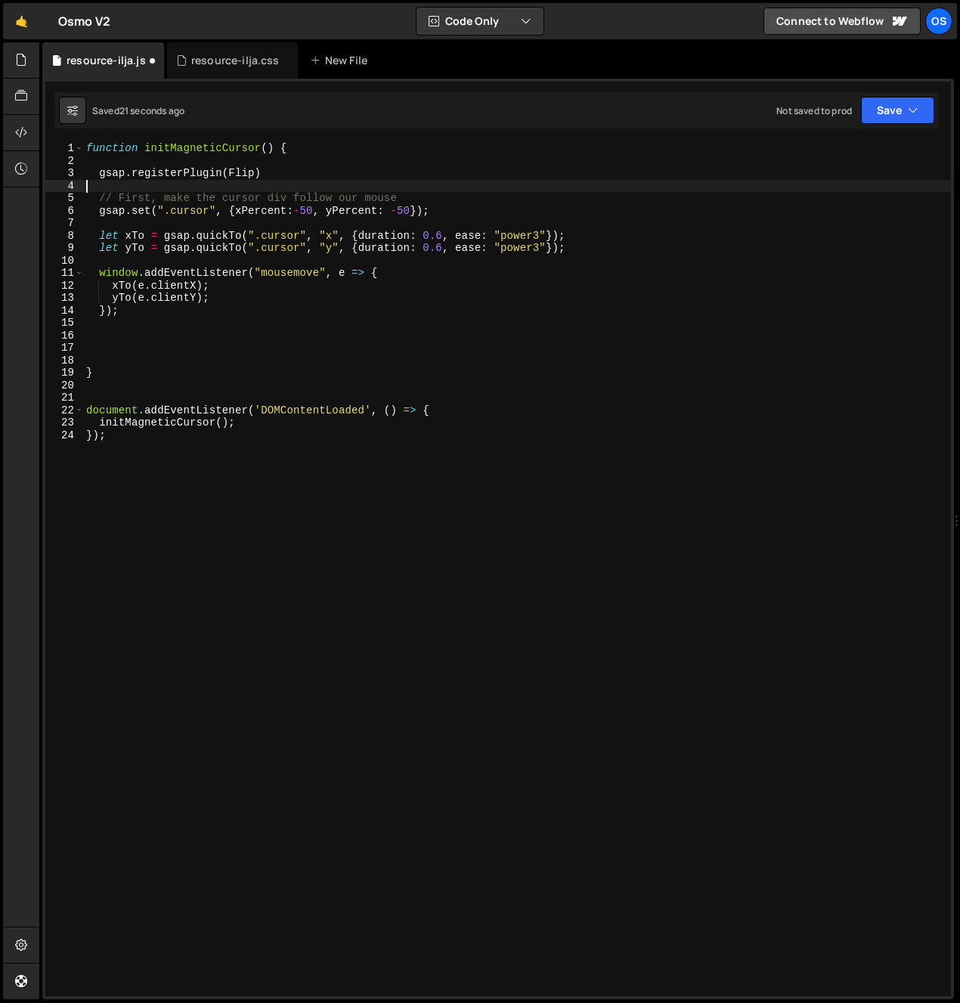
drag, startPoint x: 211, startPoint y: 362, endPoint x: 203, endPoint y: 354, distance: 11.2
click at [210, 362] on div "function initMagneticCursor ( ) { gsap . registerPlugin ( Flip ) // First, make…" at bounding box center [517, 581] width 868 height 879
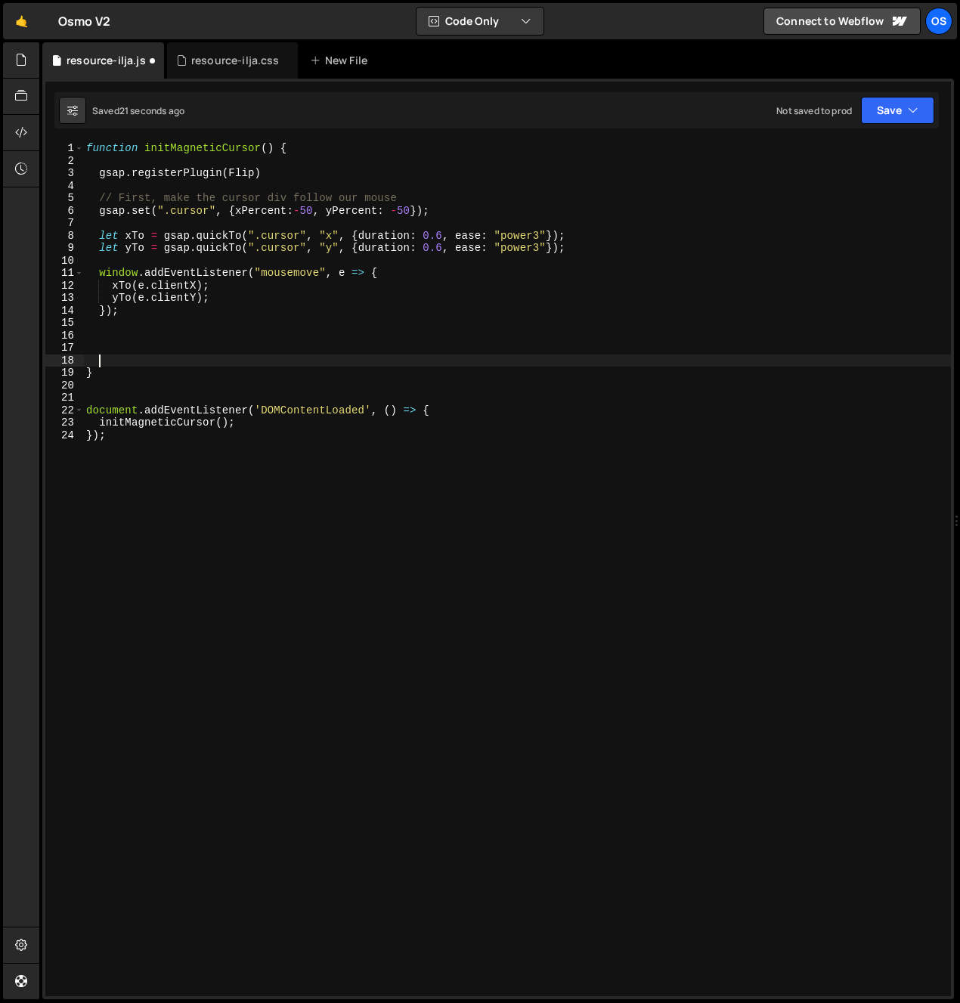
click at [171, 332] on div "function initMagneticCursor ( ) { gsap . registerPlugin ( Flip ) // First, make…" at bounding box center [517, 581] width 868 height 879
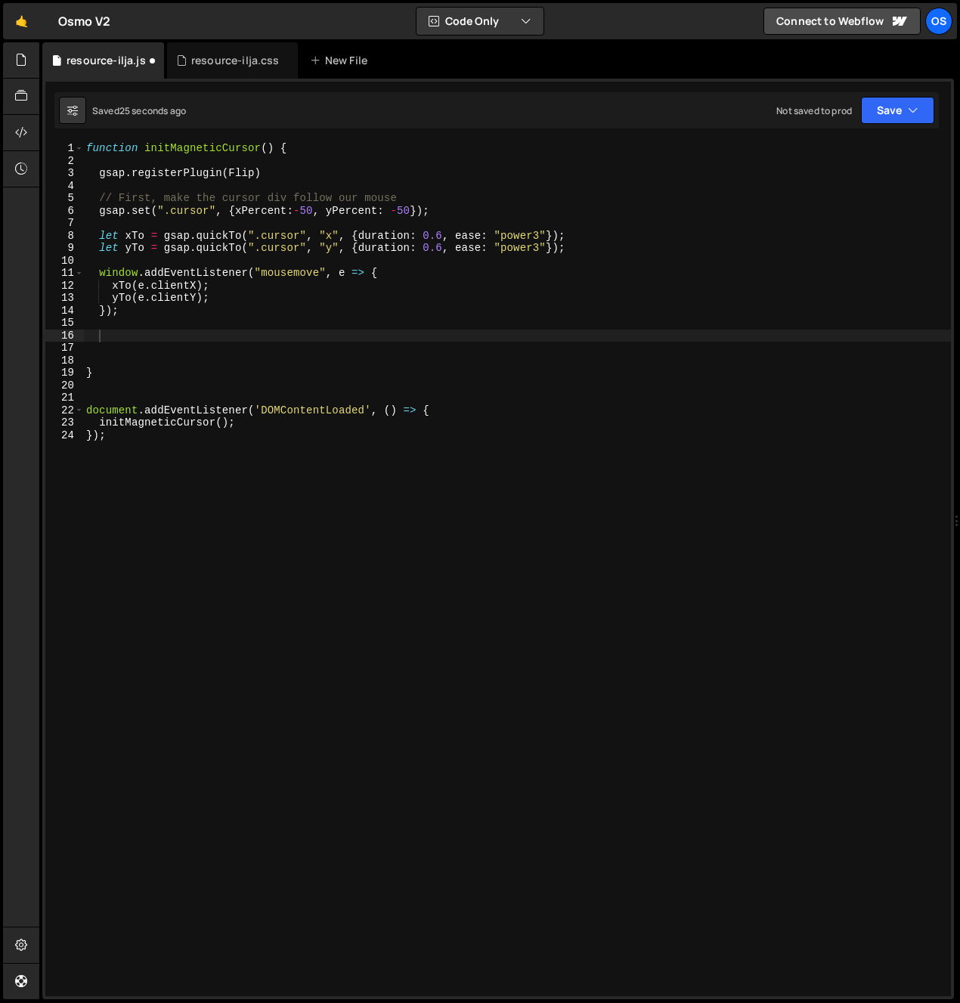
drag, startPoint x: 128, startPoint y: 360, endPoint x: 121, endPoint y: 345, distance: 16.2
click at [128, 359] on div "function initMagneticCursor ( ) { gsap . registerPlugin ( Flip ) // First, make…" at bounding box center [517, 581] width 868 height 879
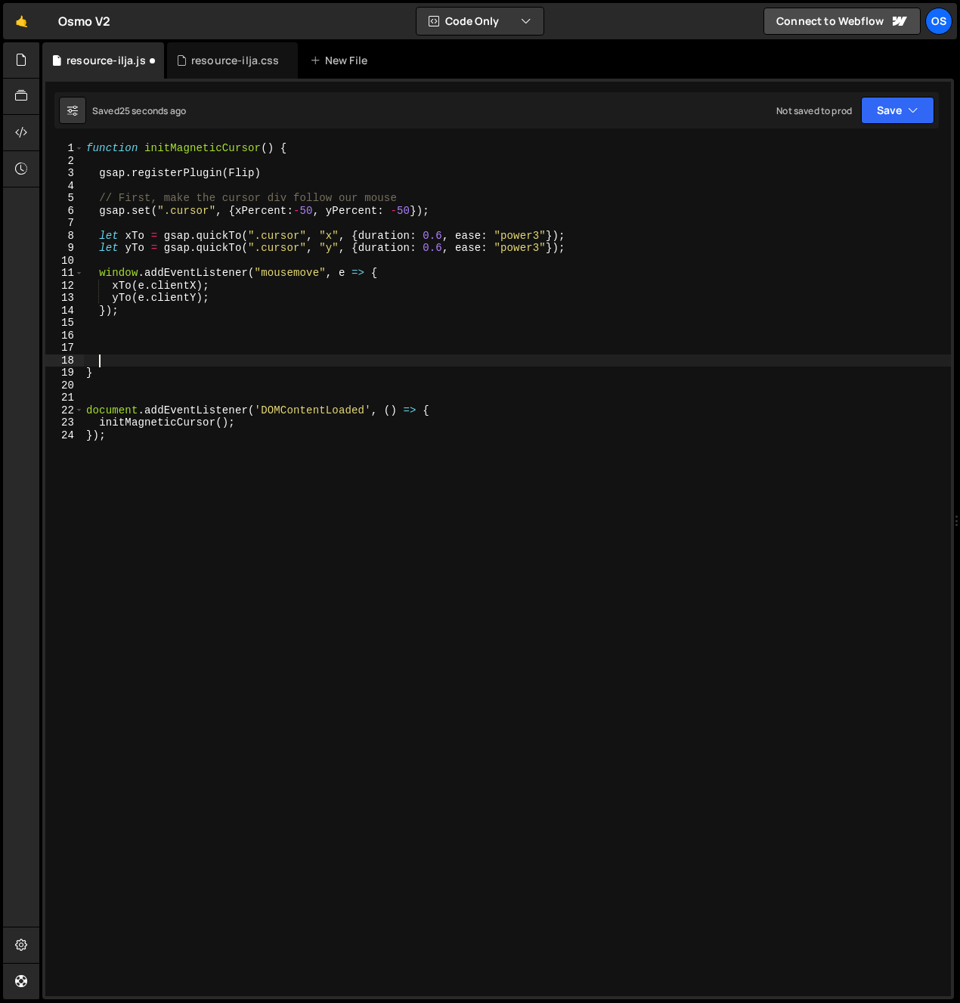
click at [130, 333] on div "function initMagneticCursor ( ) { gsap . registerPlugin ( Flip ) // First, make…" at bounding box center [517, 581] width 868 height 879
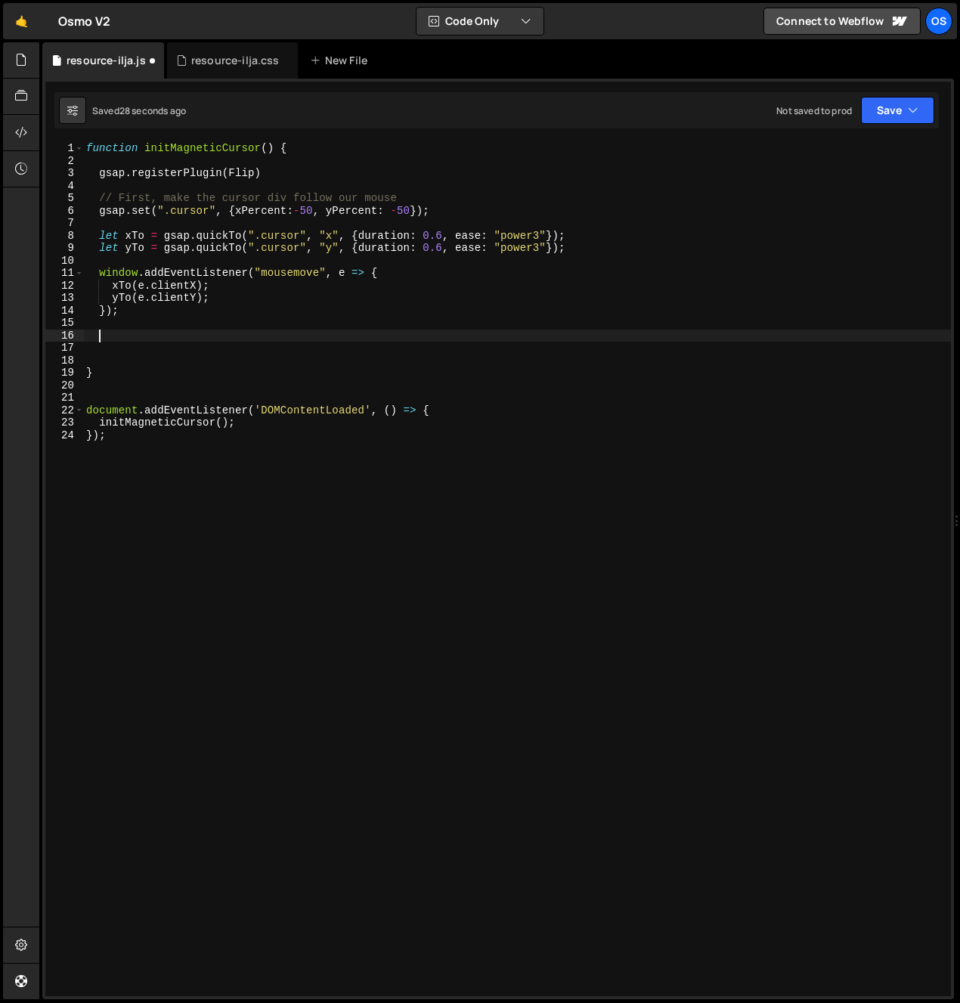
click at [178, 320] on div "function initMagneticCursor ( ) { gsap . registerPlugin ( Flip ) // First, make…" at bounding box center [517, 581] width 868 height 879
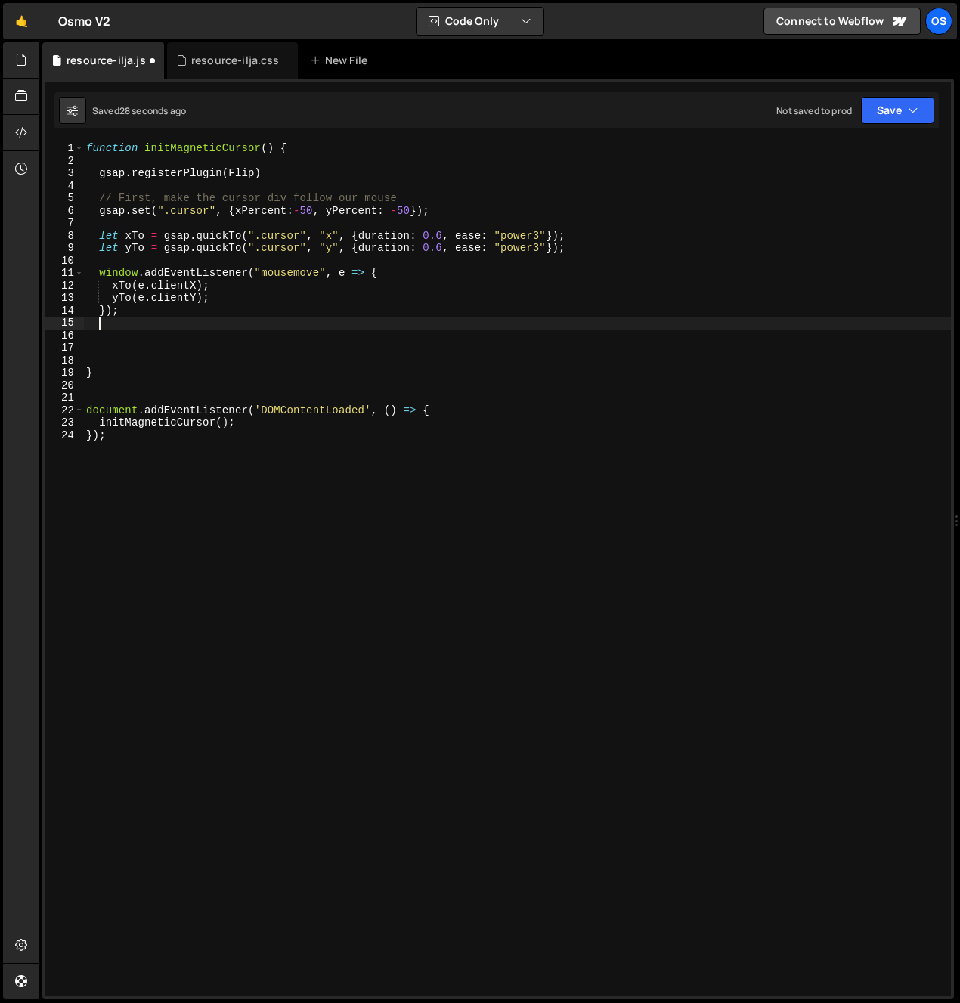
click at [174, 314] on div "function initMagneticCursor ( ) { gsap . registerPlugin ( Flip ) // First, make…" at bounding box center [517, 581] width 868 height 879
click at [309, 172] on div "function initMagneticCursor ( ) { gsap . registerPlugin ( Flip ) // First, make…" at bounding box center [517, 581] width 868 height 879
type textarea "gsap.registerPlugin(Flip)"
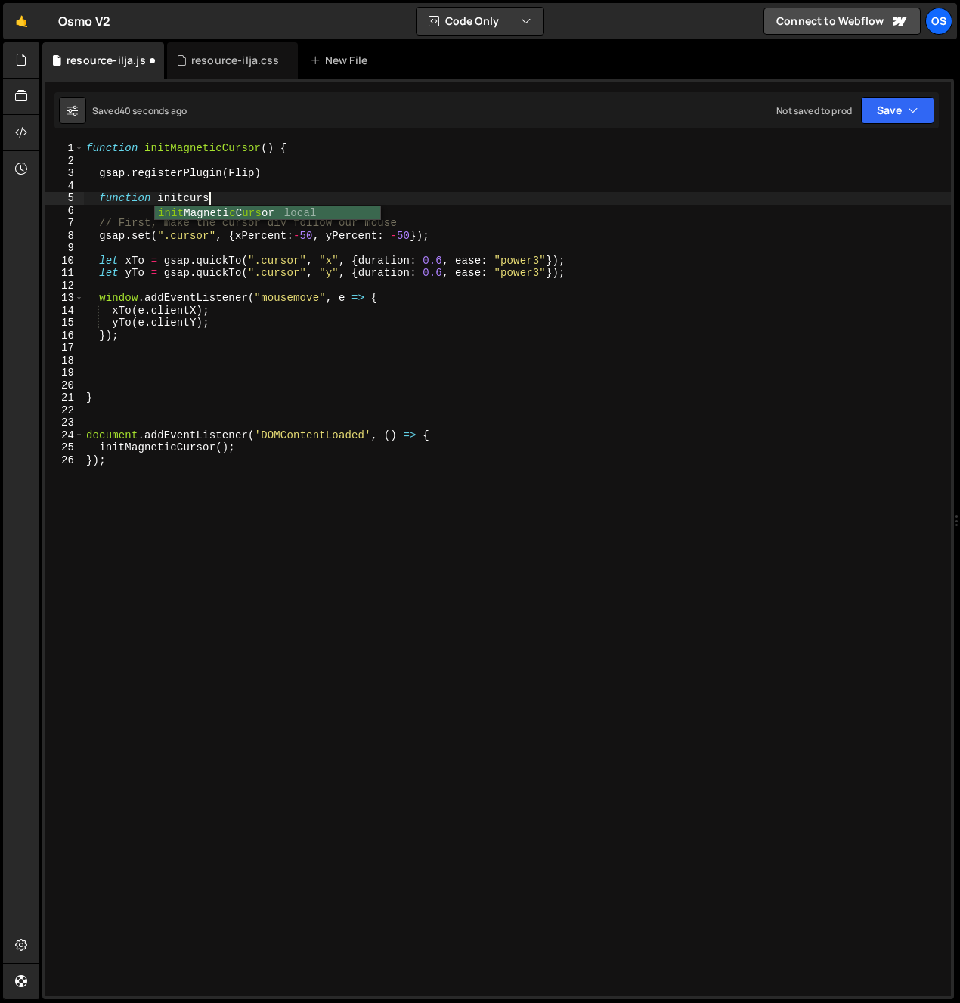
scroll to position [0, 8]
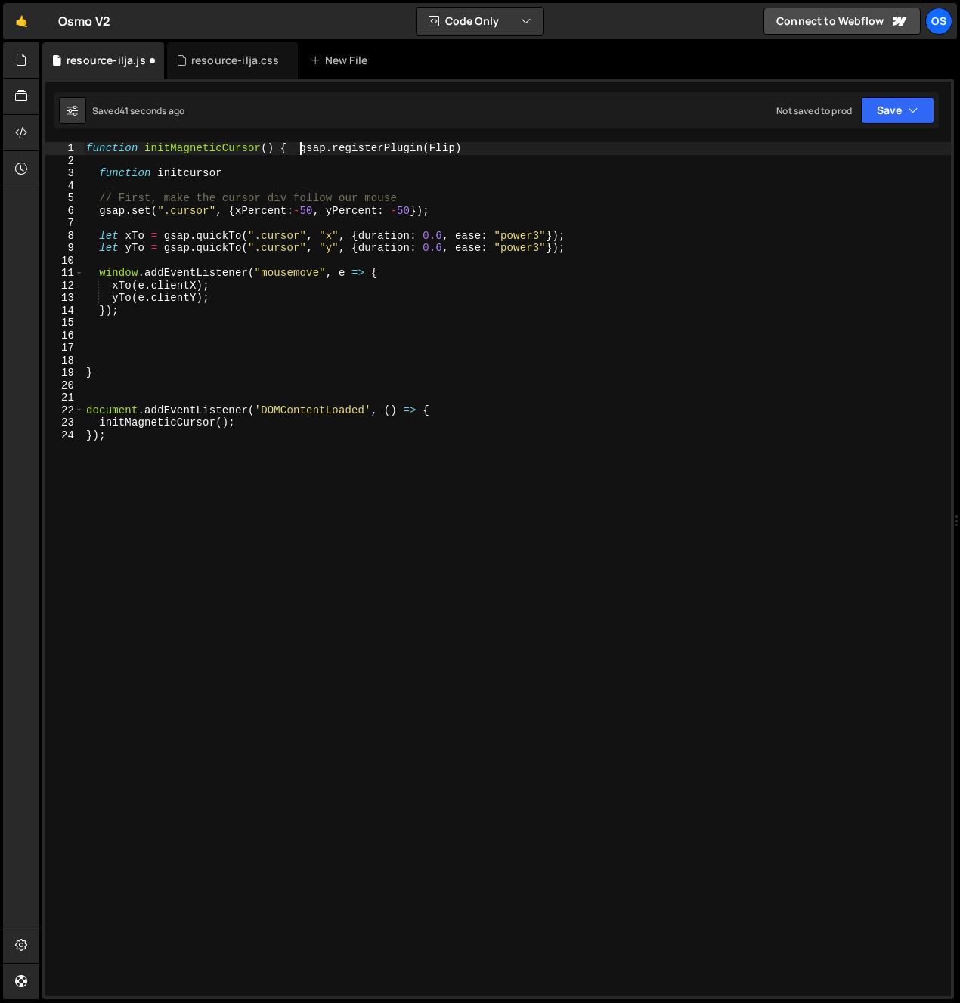
type textarea "gsap.registerPlugin(Flip)"
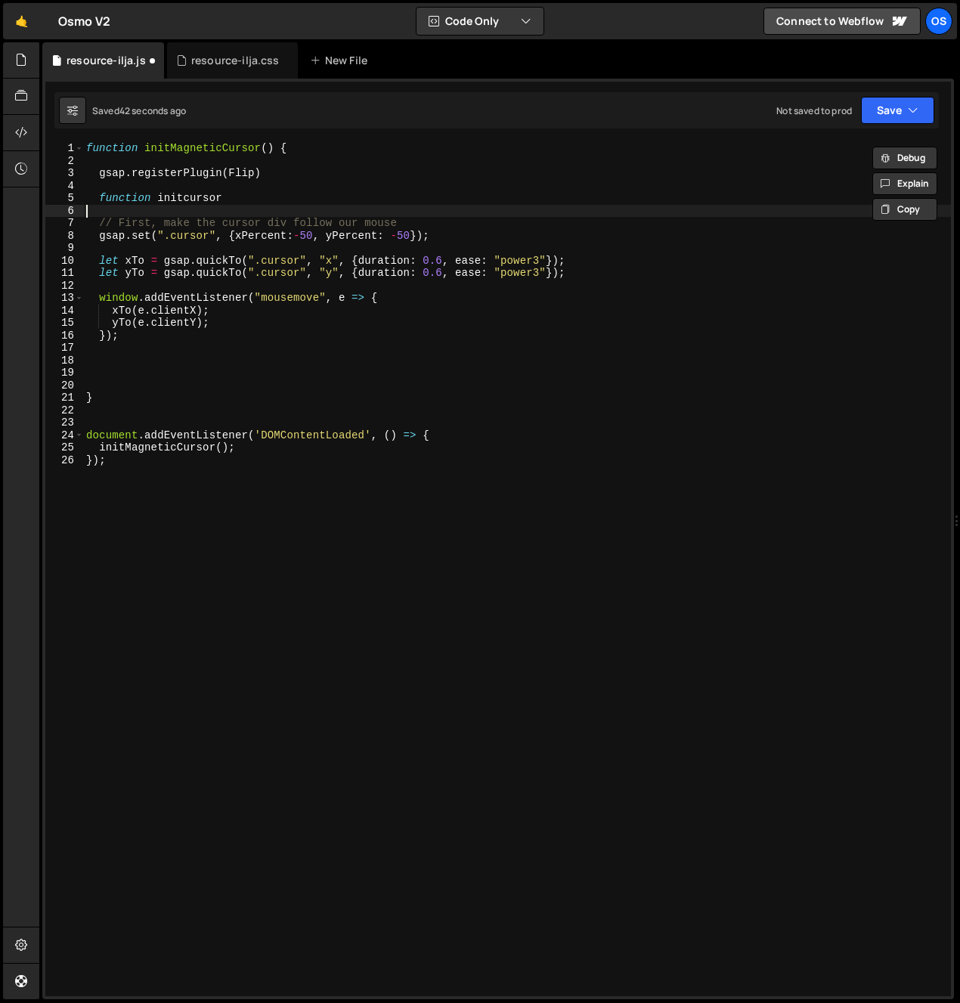
drag, startPoint x: 302, startPoint y: 207, endPoint x: 271, endPoint y: 212, distance: 31.4
click at [301, 206] on div "function initMagneticCursor ( ) { gsap . registerPlugin ( Flip ) function initc…" at bounding box center [517, 581] width 868 height 879
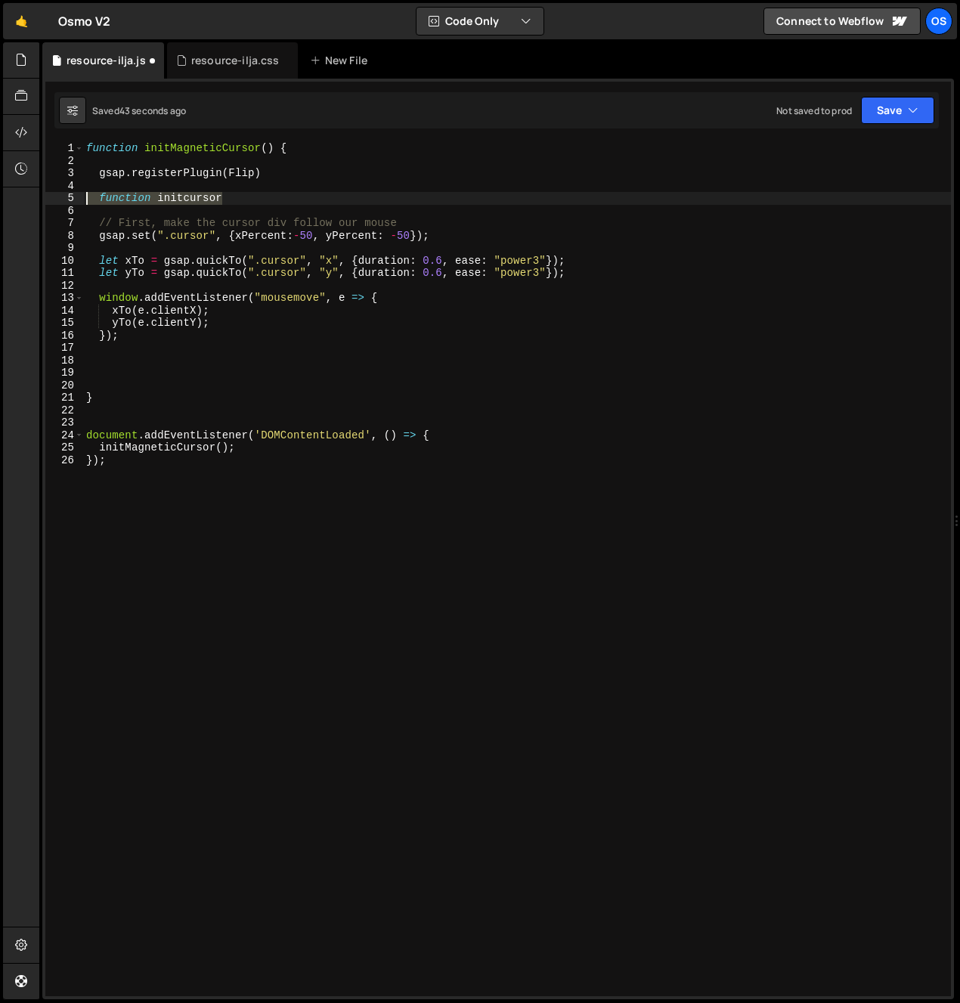
drag, startPoint x: 274, startPoint y: 201, endPoint x: -33, endPoint y: 200, distance: 307.6
click at [0, 200] on html "Projects [GEOGRAPHIC_DATA] Blog Os Your current team is [PERSON_NAME] Projects …" at bounding box center [480, 501] width 960 height 1003
type textarea "function initcursor"
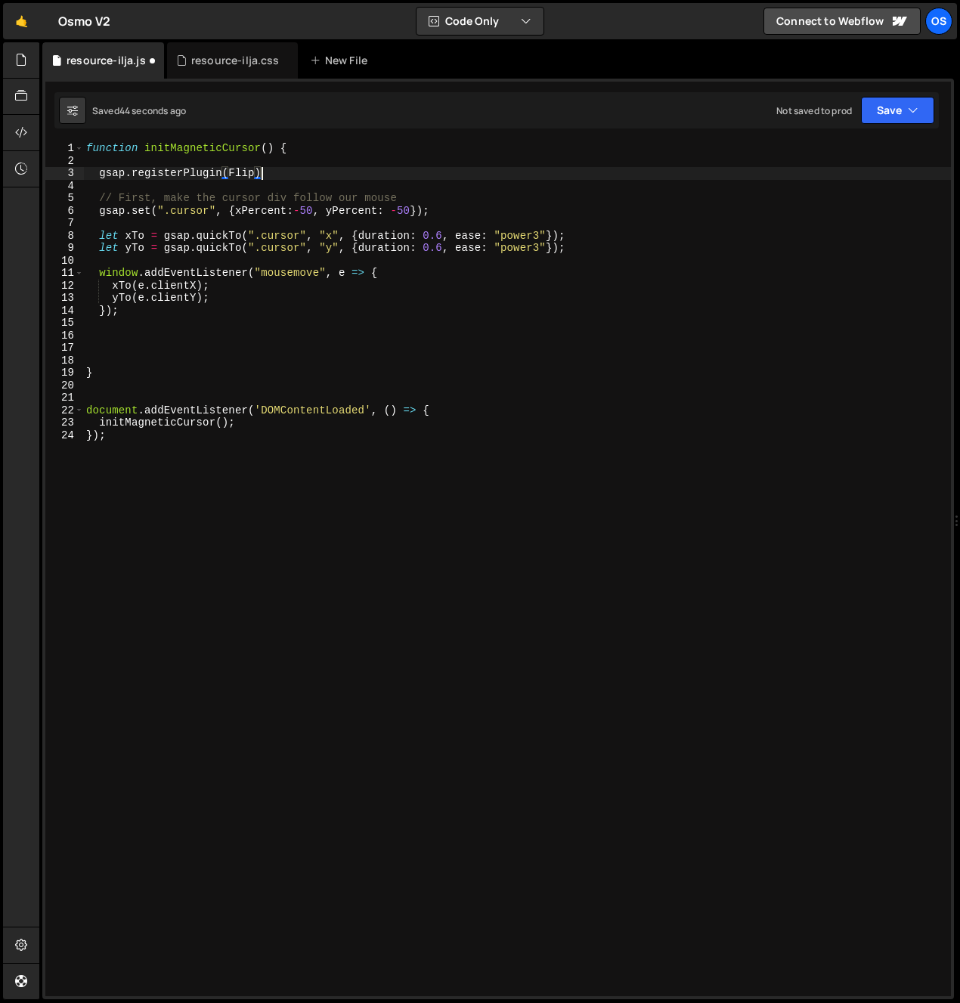
click at [194, 314] on div "function initMagneticCursor ( ) { gsap . registerPlugin ( Flip ) // First, make…" at bounding box center [517, 581] width 868 height 879
type textarea "});"
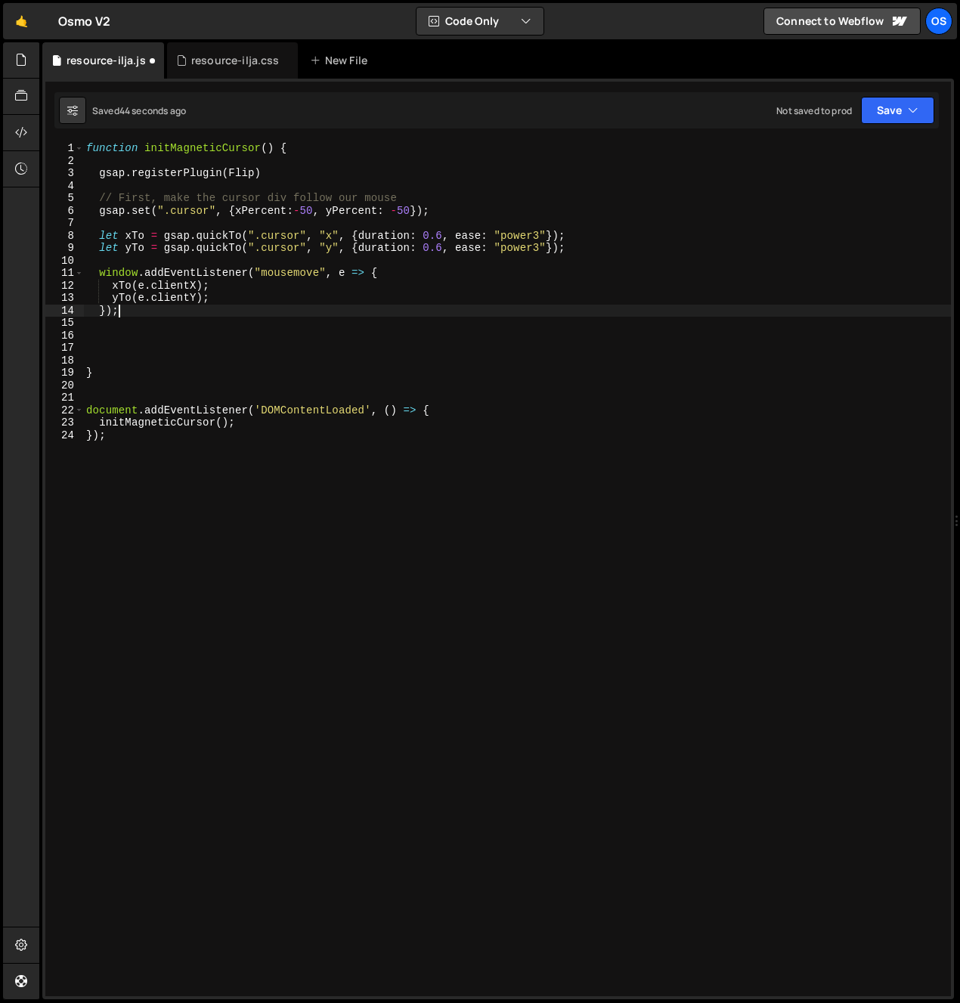
click at [169, 333] on div "function initMagneticCursor ( ) { gsap . registerPlugin ( Flip ) // First, make…" at bounding box center [517, 581] width 868 height 879
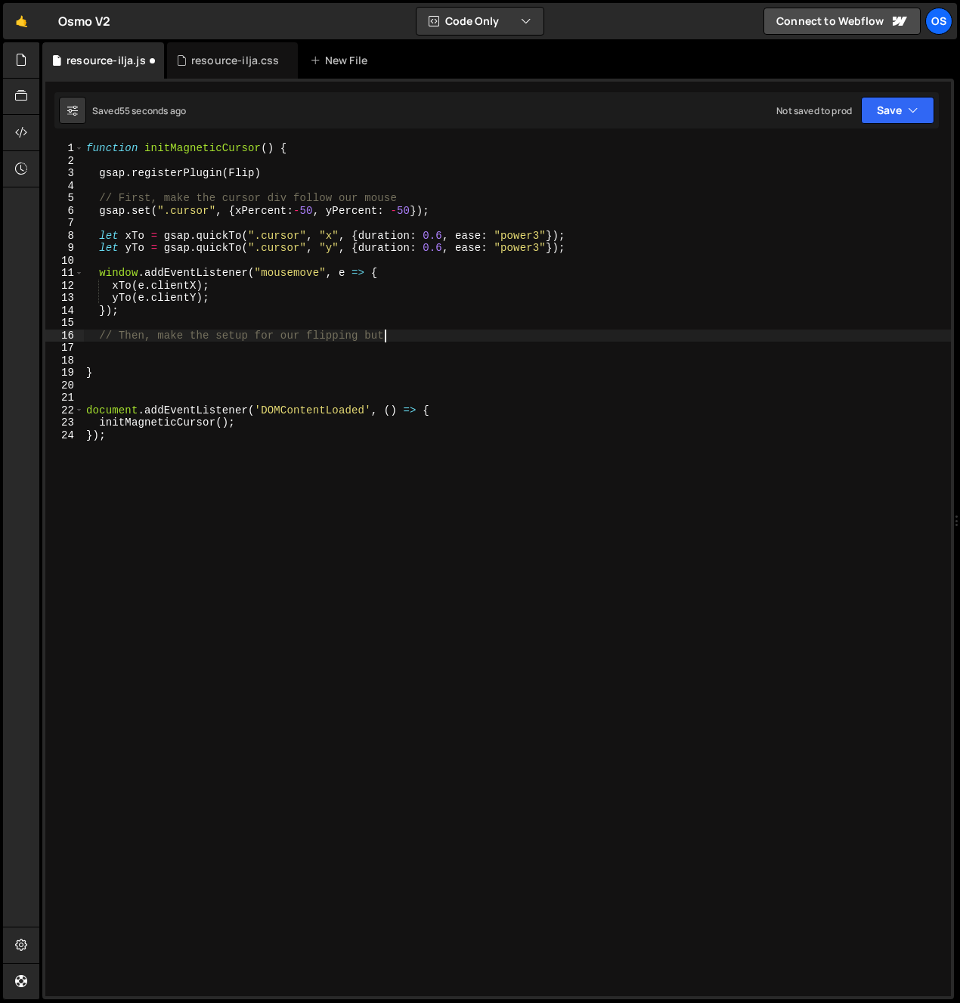
scroll to position [0, 21]
type textarea "// Then, make the setup for our flipping button"
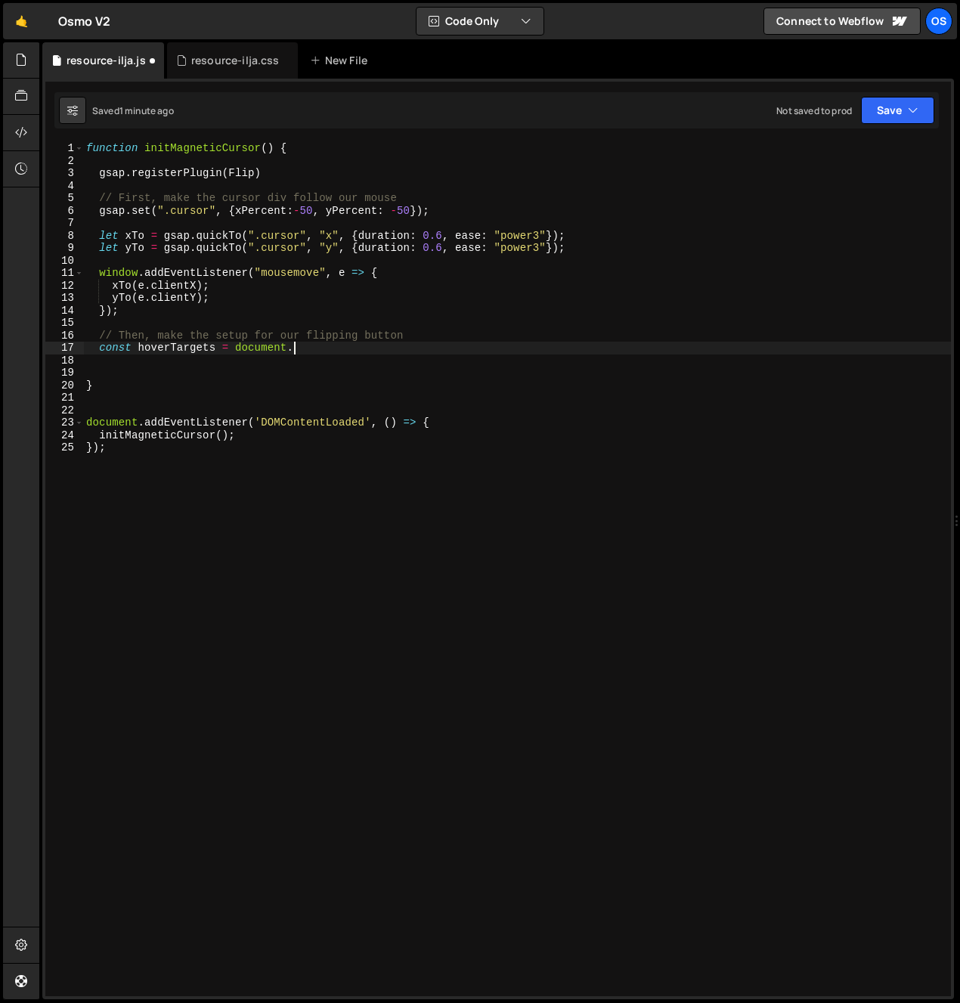
scroll to position [0, 14]
type textarea "const hoverTargets = document.querySelectorAll("[data-magnetic-cursor-target]")"
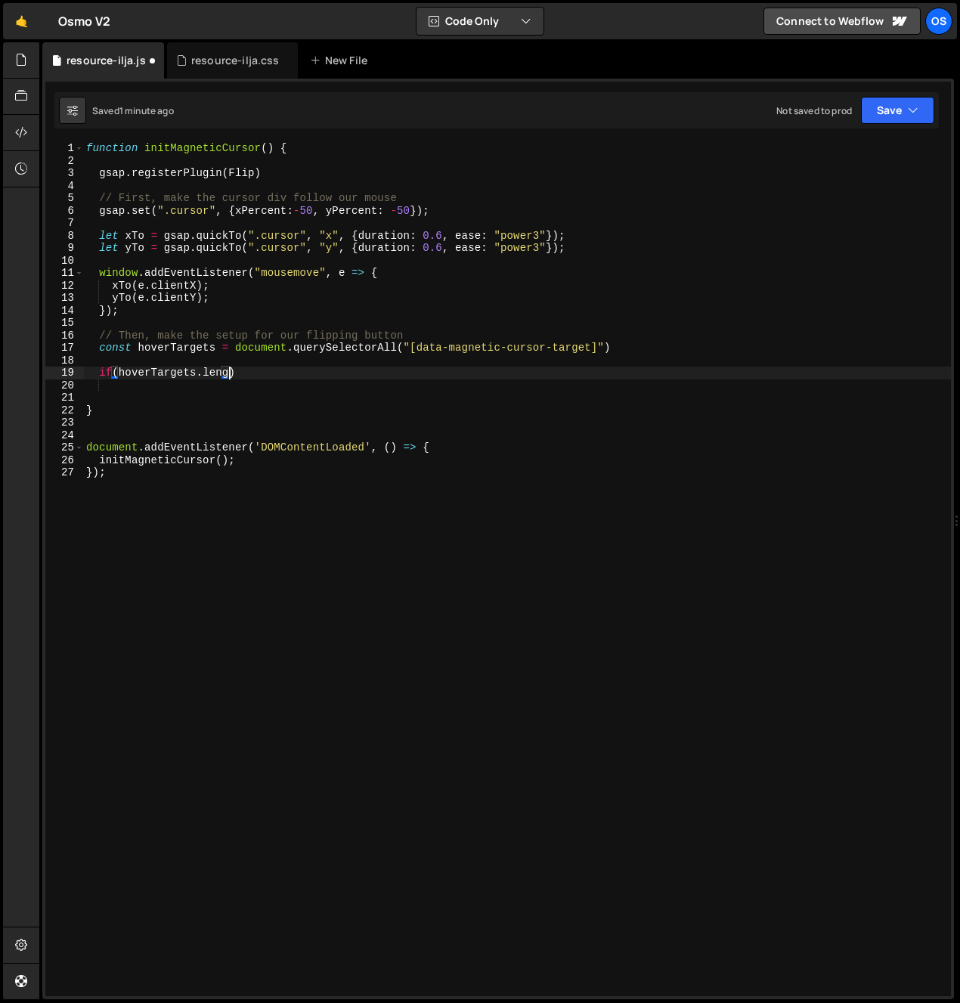
scroll to position [0, 9]
type textarea "if(hoverTargets.length)"
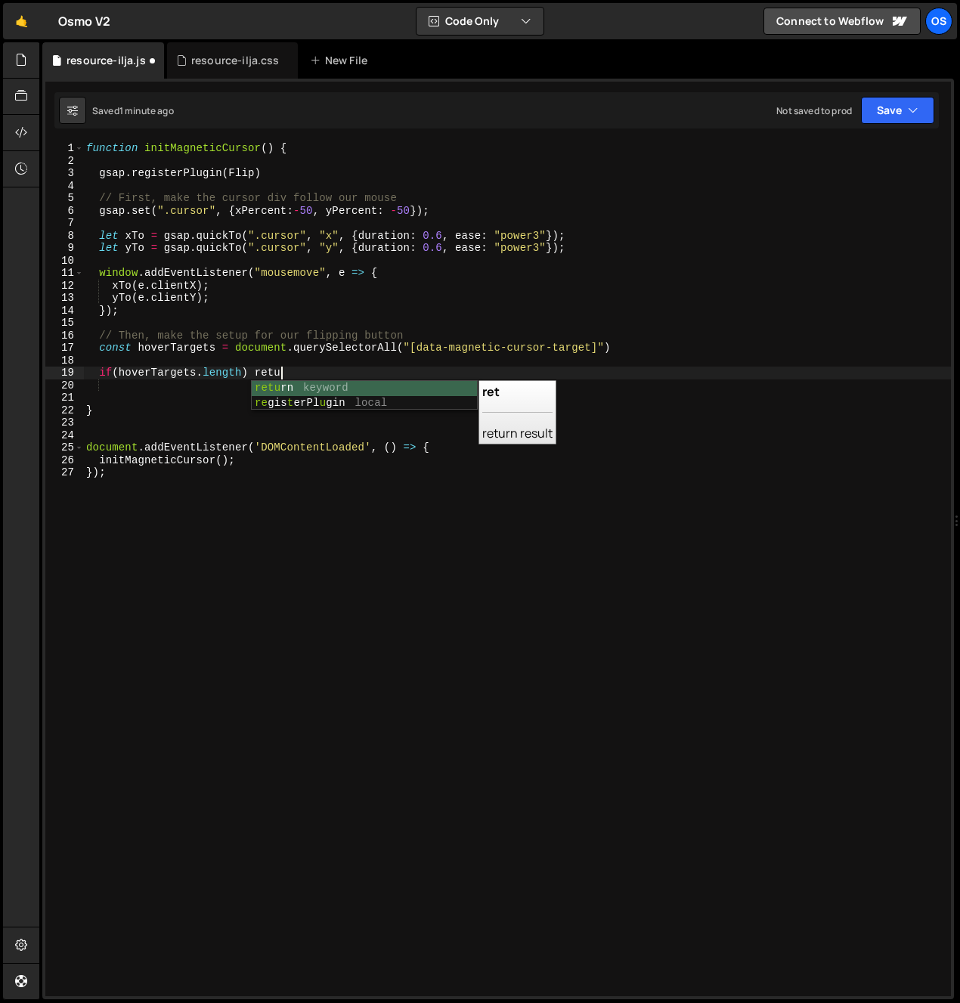
scroll to position [0, 14]
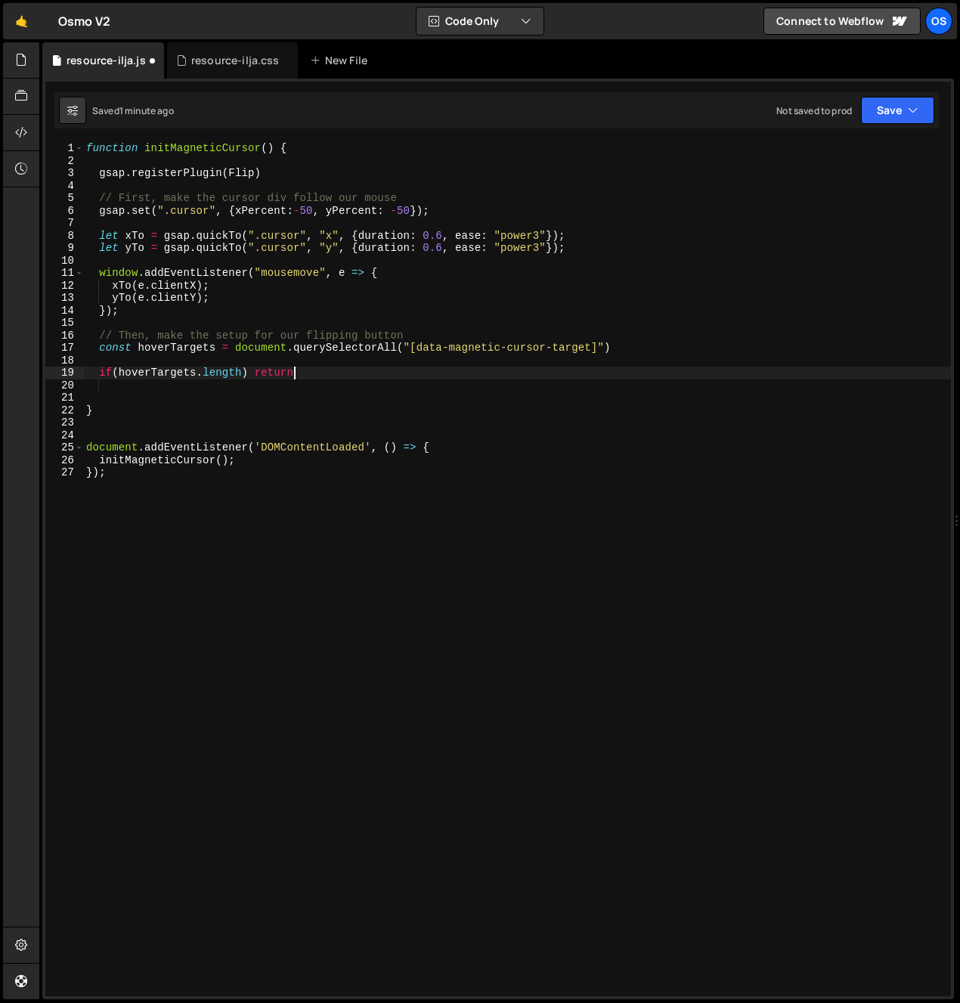
click at [117, 374] on div "function initMagneticCursor ( ) { gsap . registerPlugin ( Flip ) // First, make…" at bounding box center [517, 581] width 868 height 879
type textarea "if(!hoverTargets.length) return"
click at [119, 395] on div "function initMagneticCursor ( ) { gsap . registerPlugin ( Flip ) // First, make…" at bounding box center [517, 581] width 868 height 879
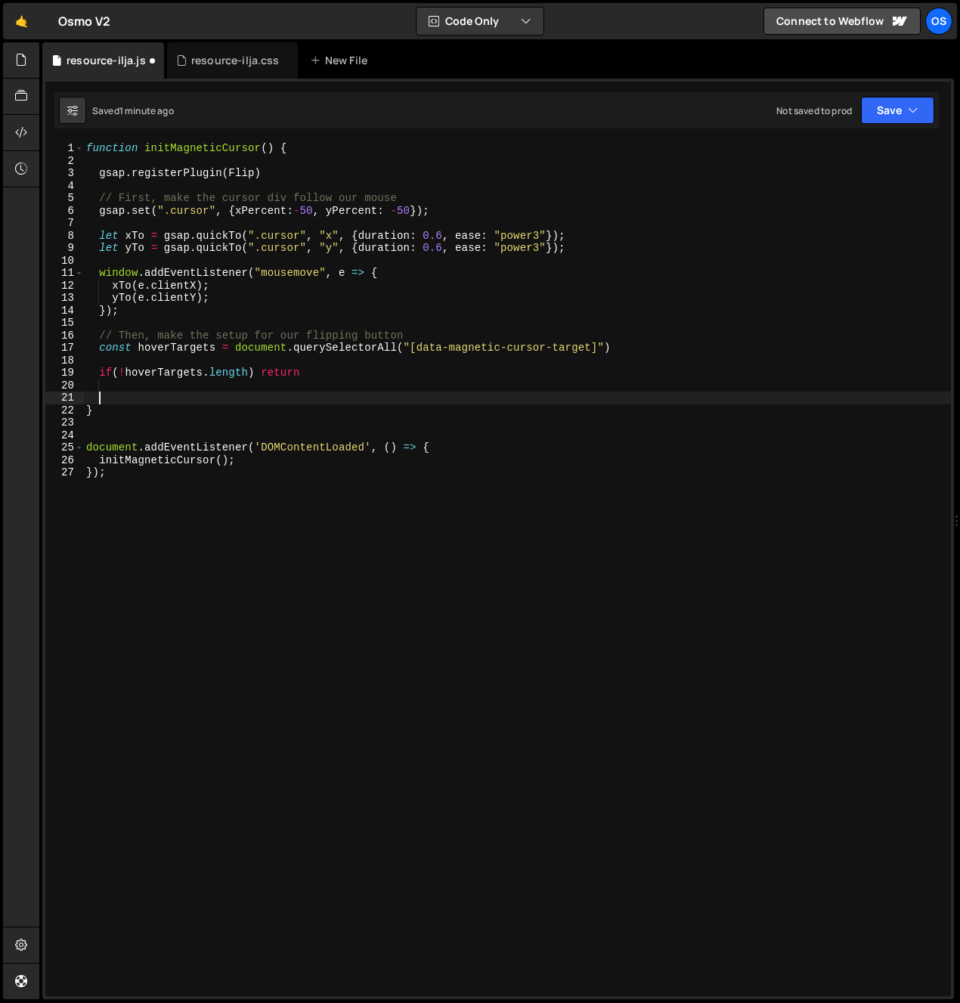
click at [35, 382] on div "Hold on a sec... Are you certain you wish to leave this page? Any changes you'v…" at bounding box center [480, 501] width 960 height 1003
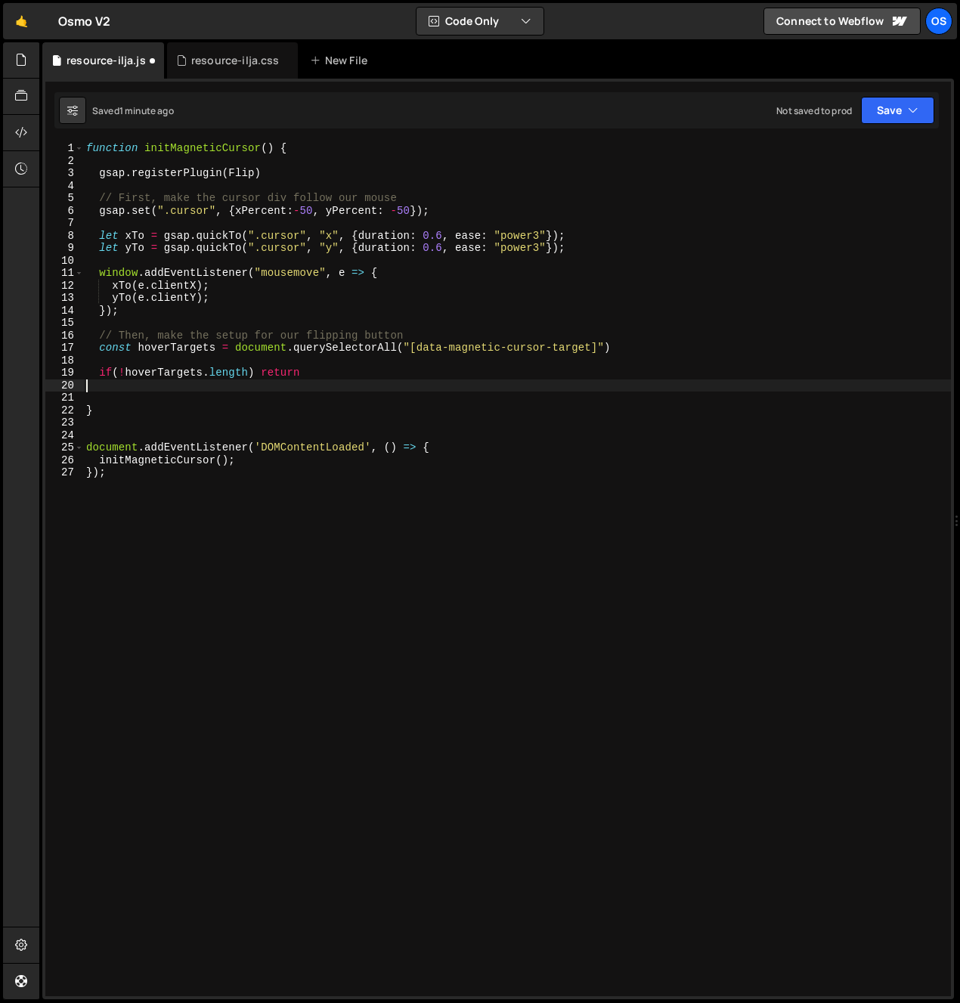
click at [417, 369] on div "function initMagneticCursor ( ) { gsap . registerPlugin ( Flip ) // First, make…" at bounding box center [517, 581] width 868 height 879
type textarea "if(!hoverTargets.length) return;"
click at [227, 358] on div "function initMagneticCursor ( ) { gsap . registerPlugin ( Flip ) // First, make…" at bounding box center [517, 581] width 868 height 879
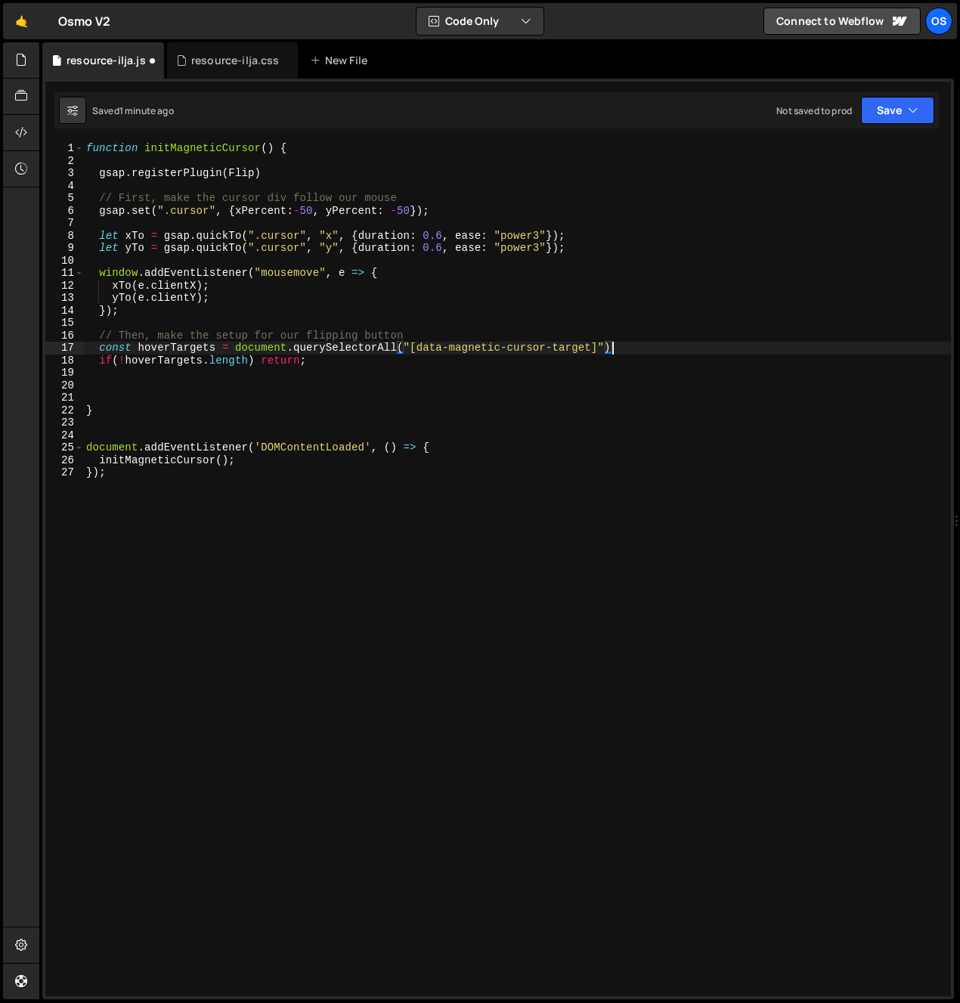
click at [392, 362] on div "function initMagneticCursor ( ) { gsap . registerPlugin ( Flip ) // First, make…" at bounding box center [517, 581] width 868 height 879
type textarea "if(!hoverTargets.length) return;"
click at [260, 386] on div "function initMagneticCursor ( ) { gsap . registerPlugin ( Flip ) // First, make…" at bounding box center [517, 581] width 868 height 879
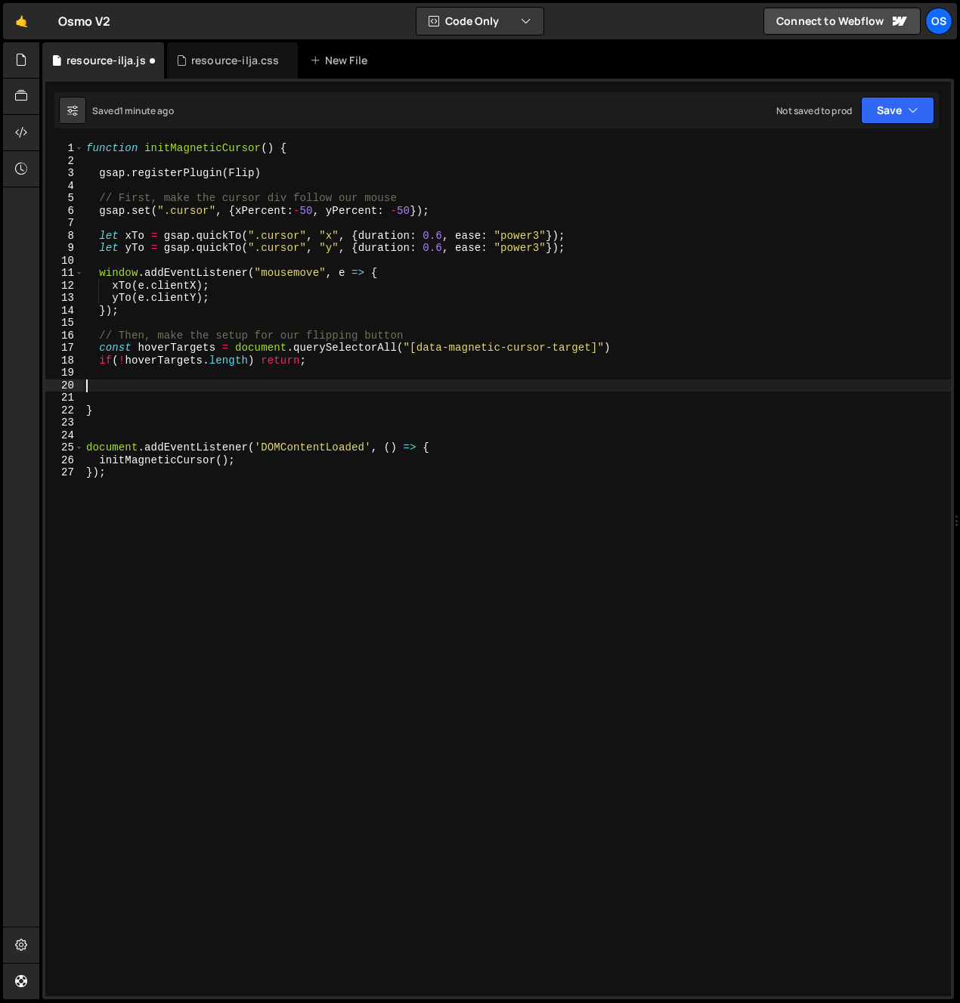
click at [258, 381] on div "function initMagneticCursor ( ) { gsap . registerPlugin ( Flip ) // First, make…" at bounding box center [517, 581] width 868 height 879
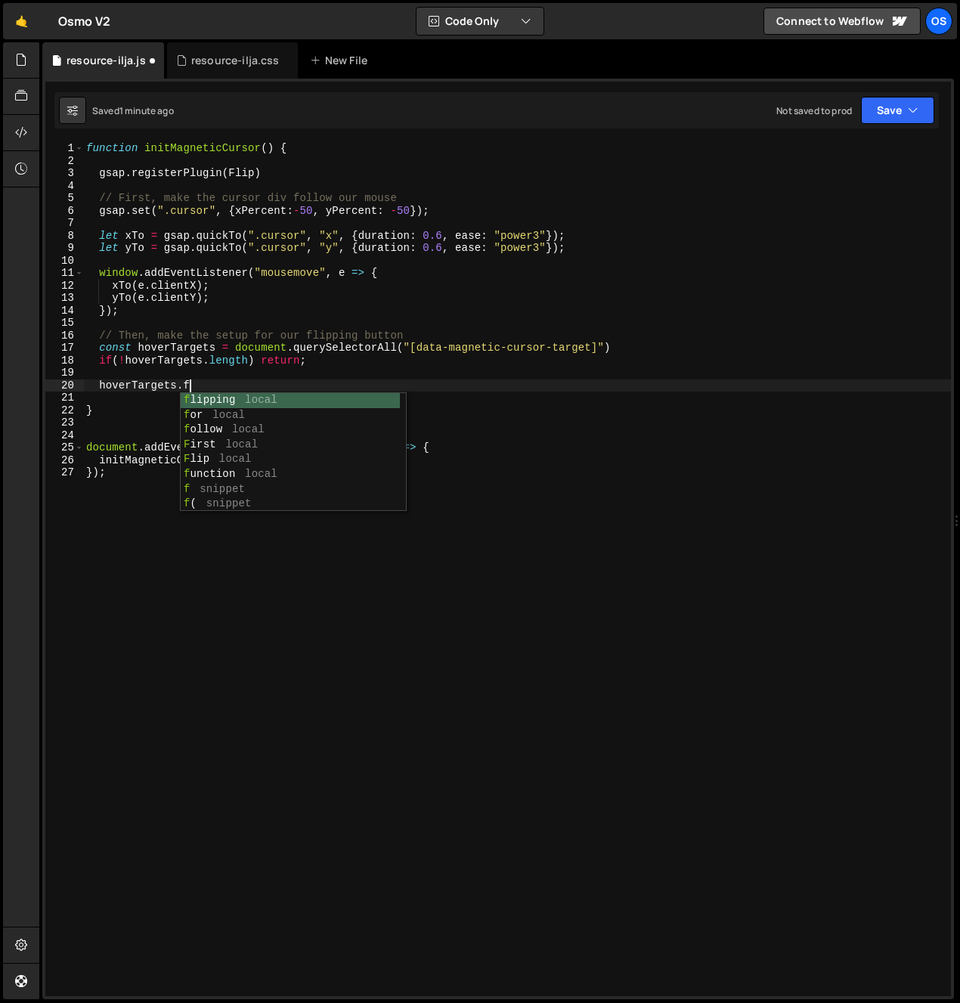
scroll to position [0, 7]
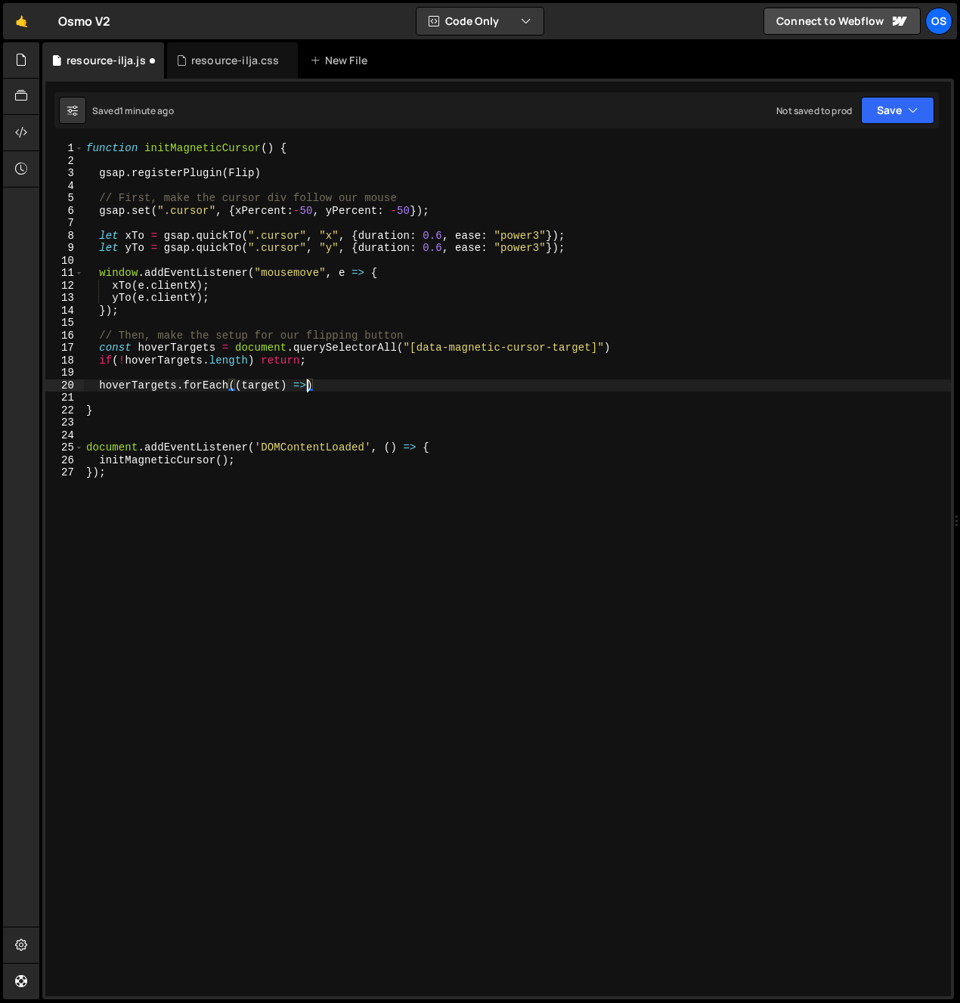
type textarea "hoverTargets.forEach((target) => {)"
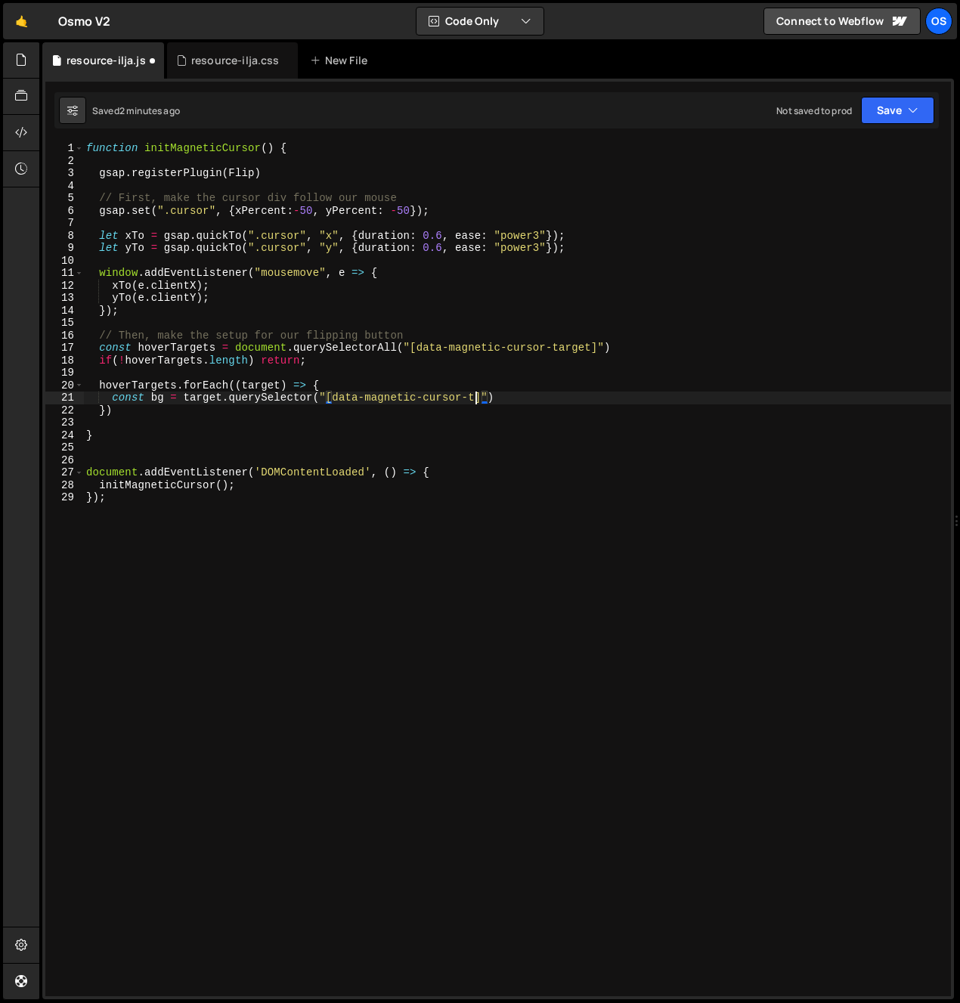
scroll to position [0, 27]
click at [187, 201] on div "function initMagneticCursor ( ) { gsap . registerPlugin ( Flip ) // First, make…" at bounding box center [517, 581] width 868 height 879
click at [281, 168] on div "function initMagneticCursor ( ) { gsap . registerPlugin ( Flip ) // First, make…" at bounding box center [517, 581] width 868 height 879
type textarea "gsap.registerPlugin(Flip)"
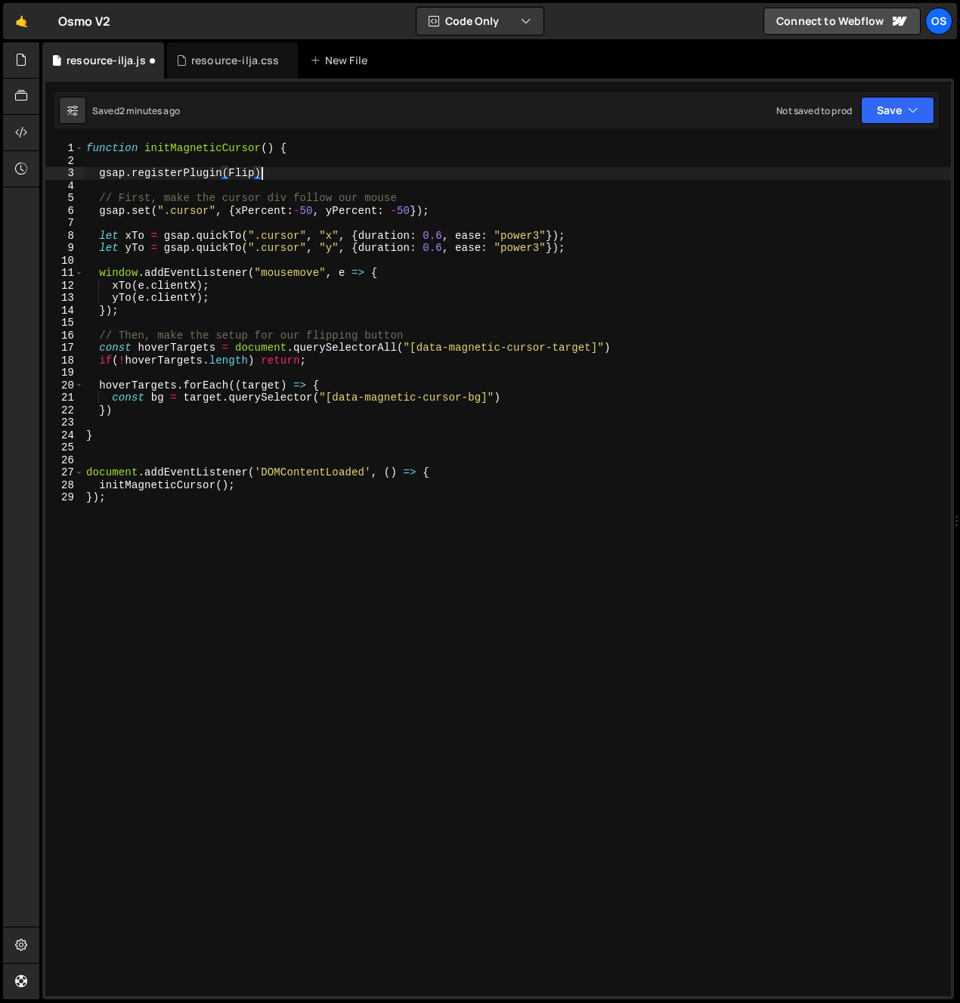
scroll to position [0, 11]
click at [303, 161] on div "function initMagneticCursor ( ) { gsap . registerPlugin ( Flip ) // First, make…" at bounding box center [517, 581] width 868 height 879
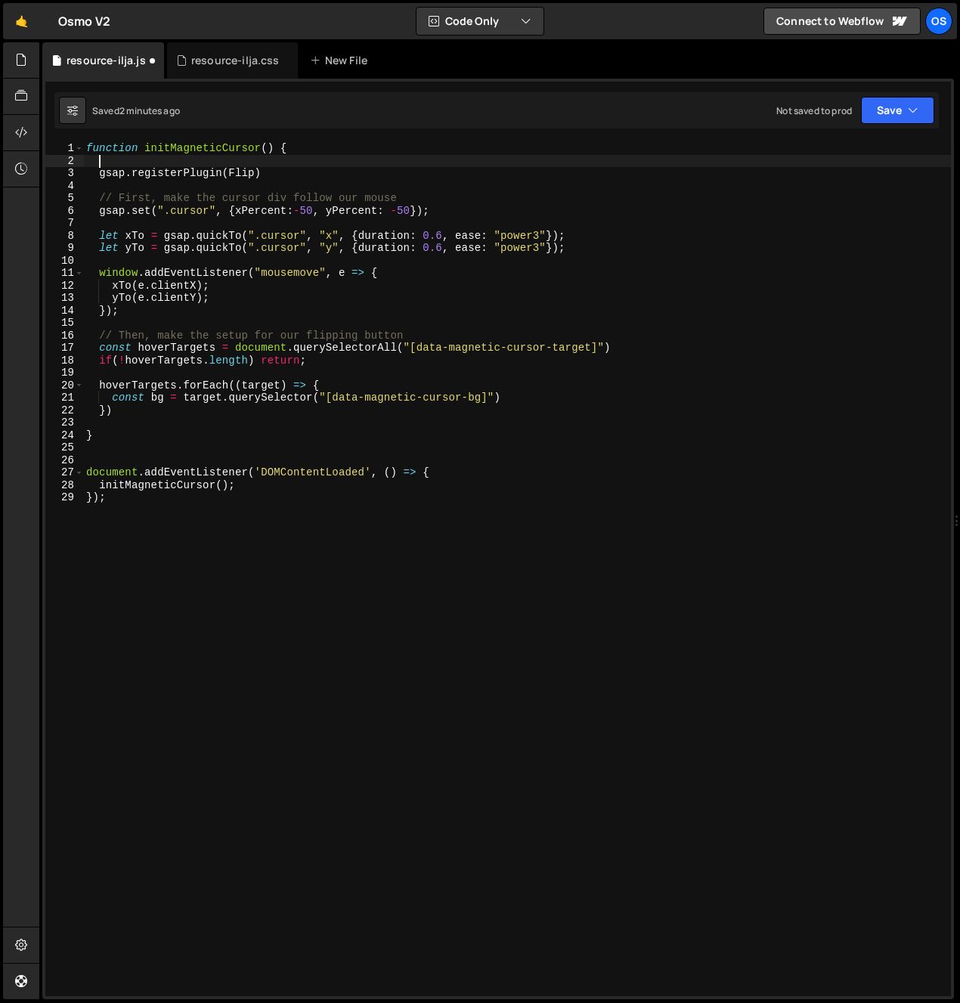
scroll to position [0, 0]
click at [300, 172] on div "function initMagneticCursor ( ) { gsap . registerPlugin ( Flip ) // First, make…" at bounding box center [517, 581] width 868 height 879
type textarea "gsap.registerPlugin(Flip)"
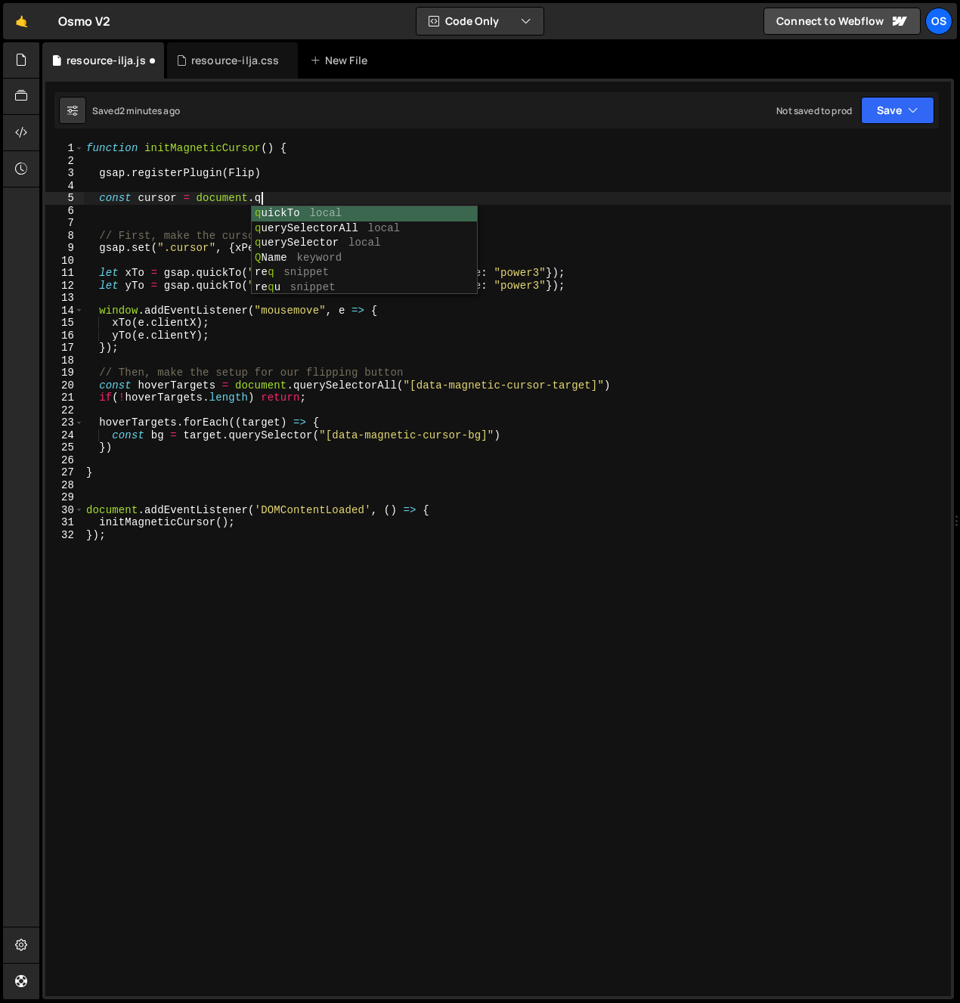
scroll to position [0, 11]
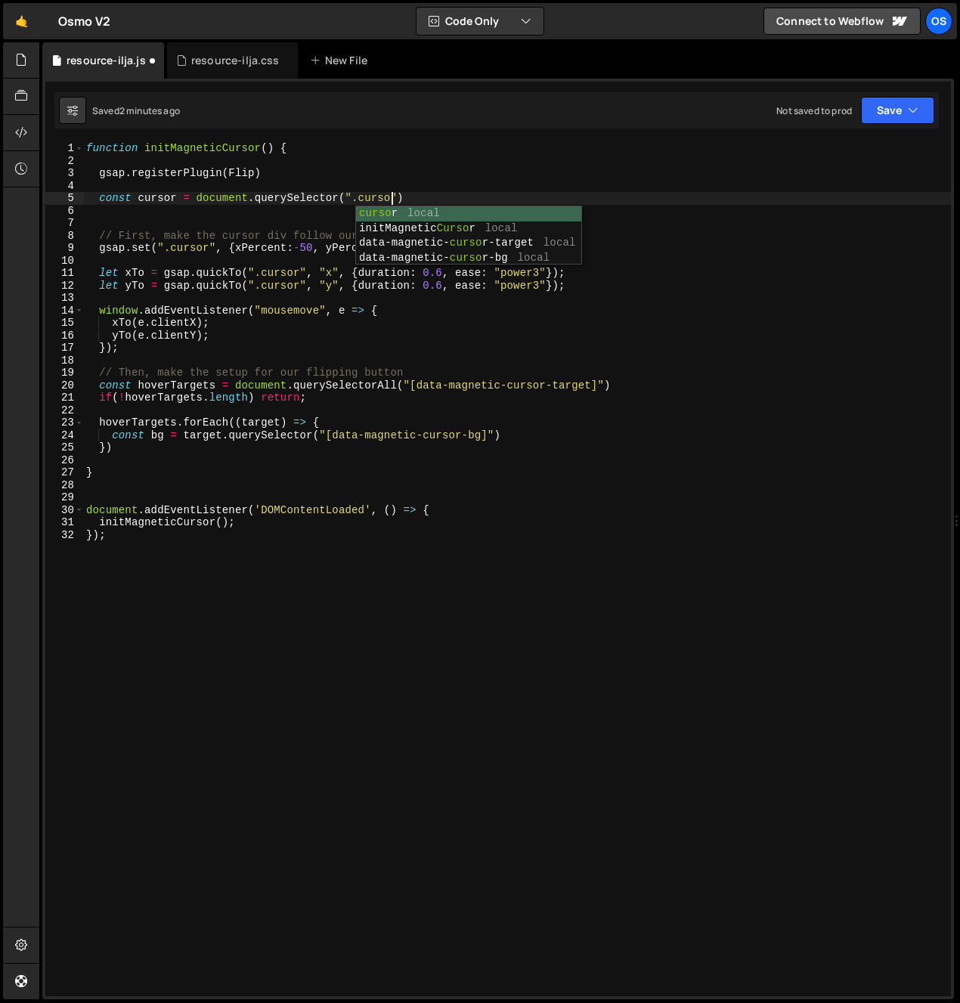
type textarea "const cursor = document.querySelector(".cursor")"
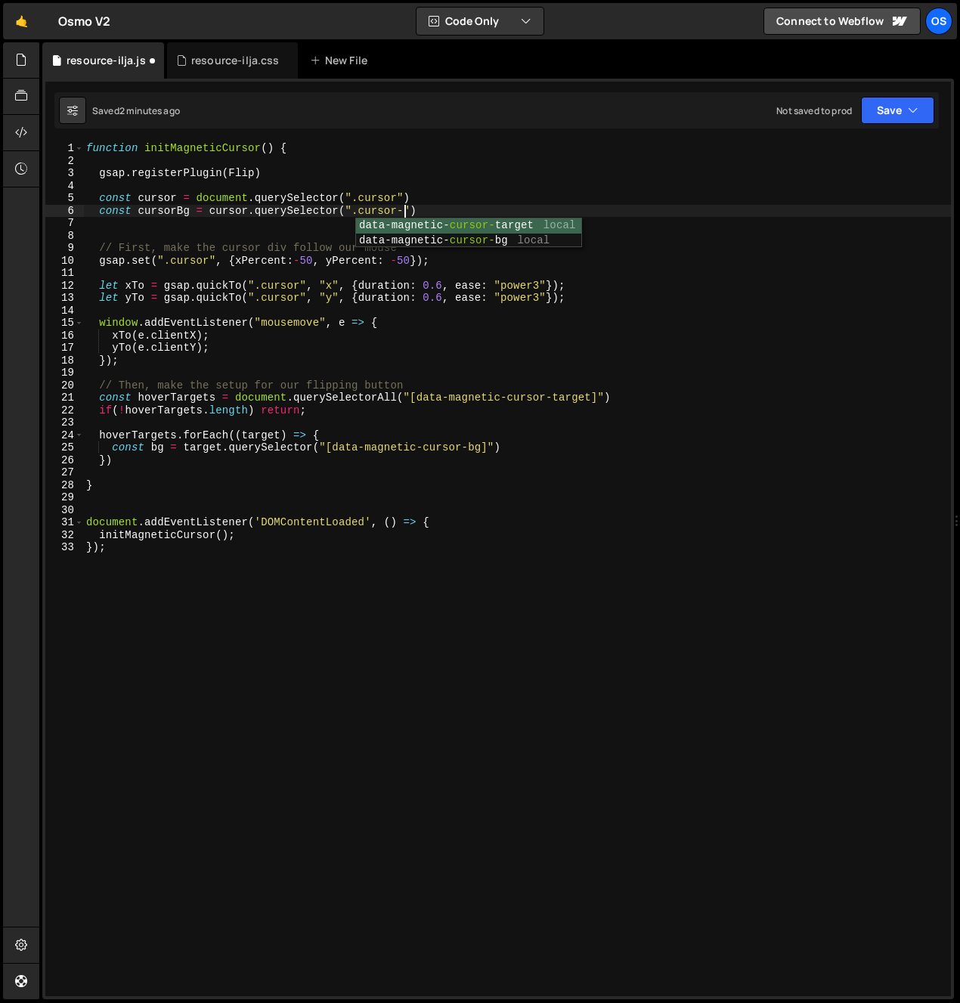
scroll to position [0, 23]
type textarea "const cursor = document.querySelector(".cursor")"
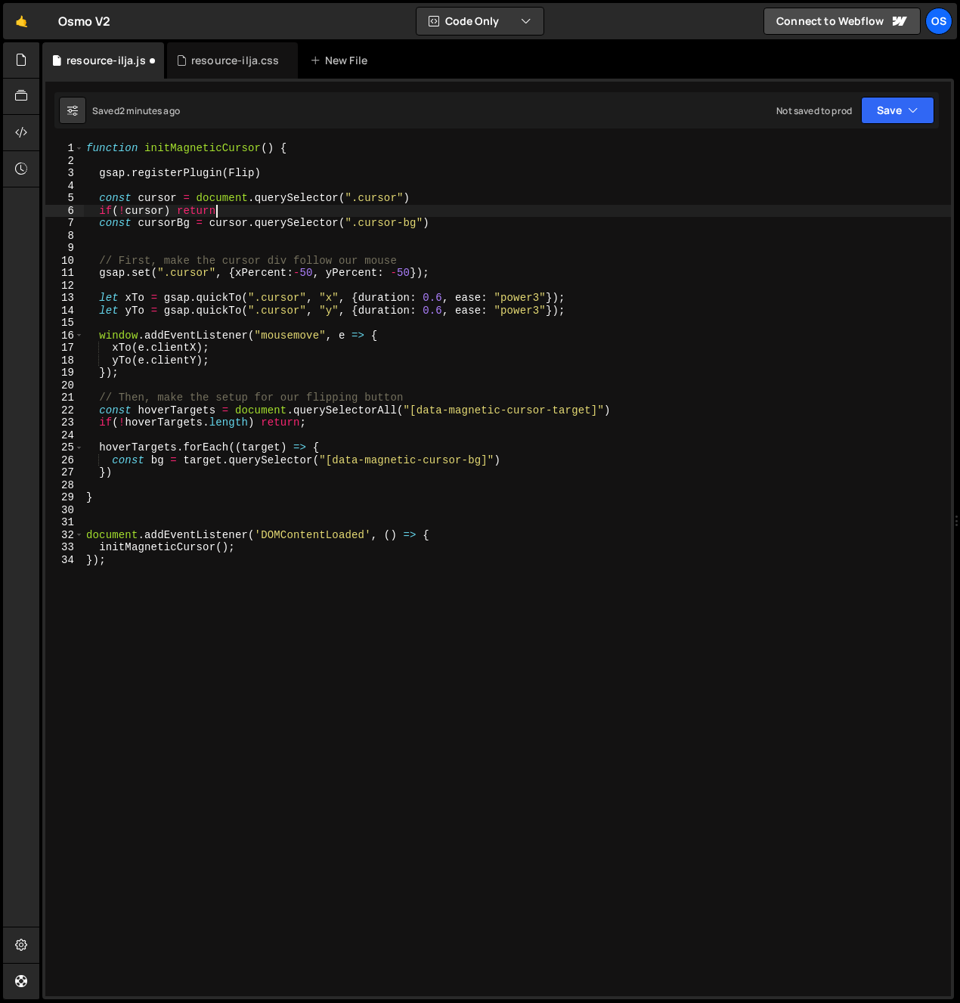
scroll to position [0, 8]
type textarea "if(!cursor) return;"
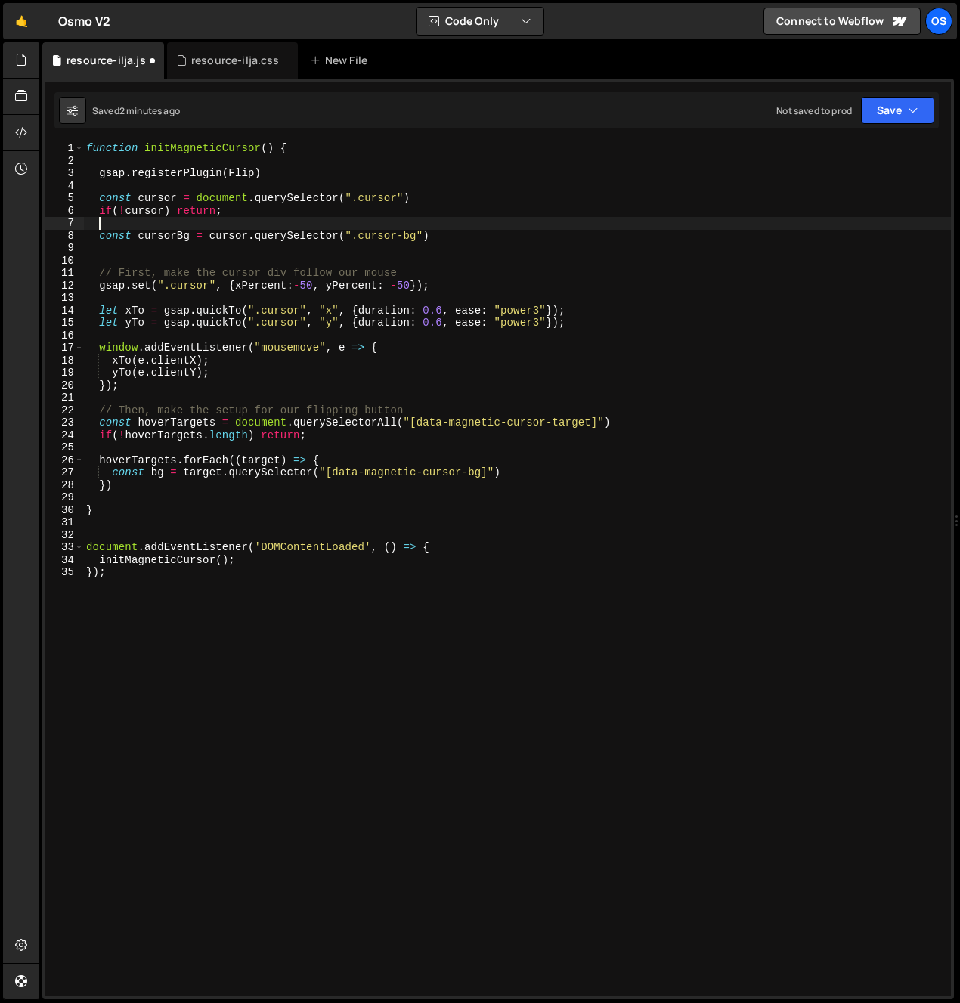
click at [248, 220] on div "function initMagneticCursor ( ) { gsap . registerPlugin ( Flip ) const cursor =…" at bounding box center [517, 581] width 868 height 879
click at [289, 219] on div "function initMagneticCursor ( ) { gsap . registerPlugin ( Flip ) const cursor =…" at bounding box center [517, 581] width 868 height 879
click at [277, 209] on div "function initMagneticCursor ( ) { gsap . registerPlugin ( Flip ) const cursor =…" at bounding box center [517, 581] width 868 height 879
type textarea "if(!cursor) return;"
click at [281, 215] on div "function initMagneticCursor ( ) { gsap . registerPlugin ( Flip ) const cursor =…" at bounding box center [517, 581] width 868 height 879
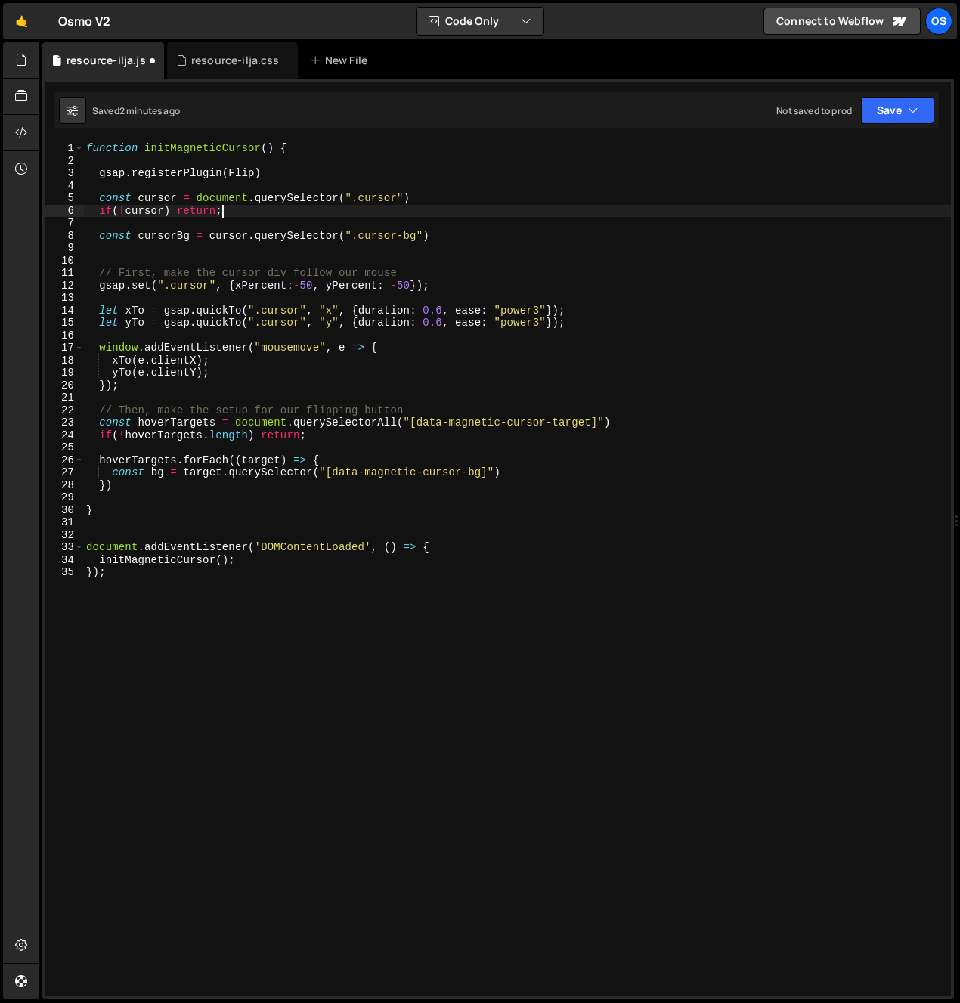
click at [270, 218] on div "function initMagneticCursor ( ) { gsap . registerPlugin ( Flip ) const cursor =…" at bounding box center [517, 581] width 868 height 879
click at [271, 221] on div "function initMagneticCursor ( ) { gsap . registerPlugin ( Flip ) const cursor =…" at bounding box center [517, 581] width 868 height 879
click at [237, 239] on div "function initMagneticCursor ( ) { gsap . registerPlugin ( Flip ) const cursor =…" at bounding box center [517, 581] width 868 height 879
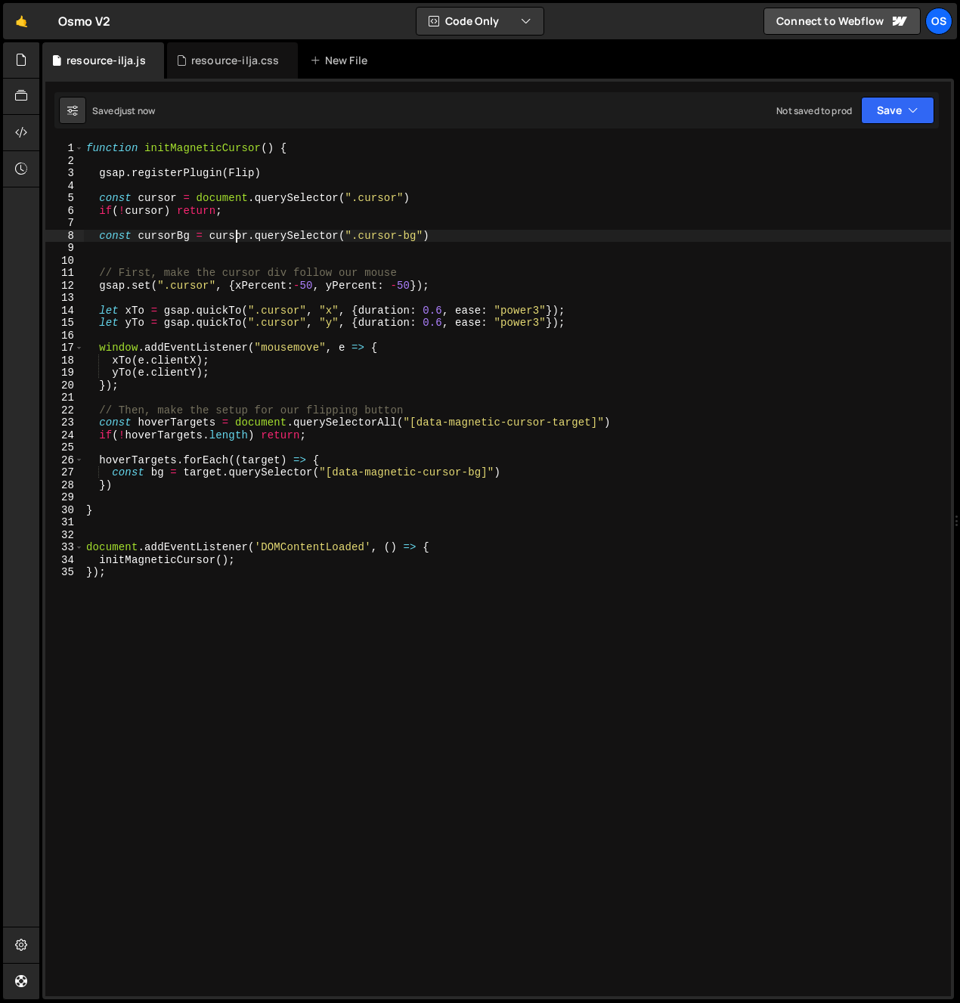
drag, startPoint x: 225, startPoint y: 268, endPoint x: 224, endPoint y: 277, distance: 9.2
click at [225, 268] on div "function initMagneticCursor ( ) { gsap . registerPlugin ( Flip ) const cursor =…" at bounding box center [517, 581] width 868 height 879
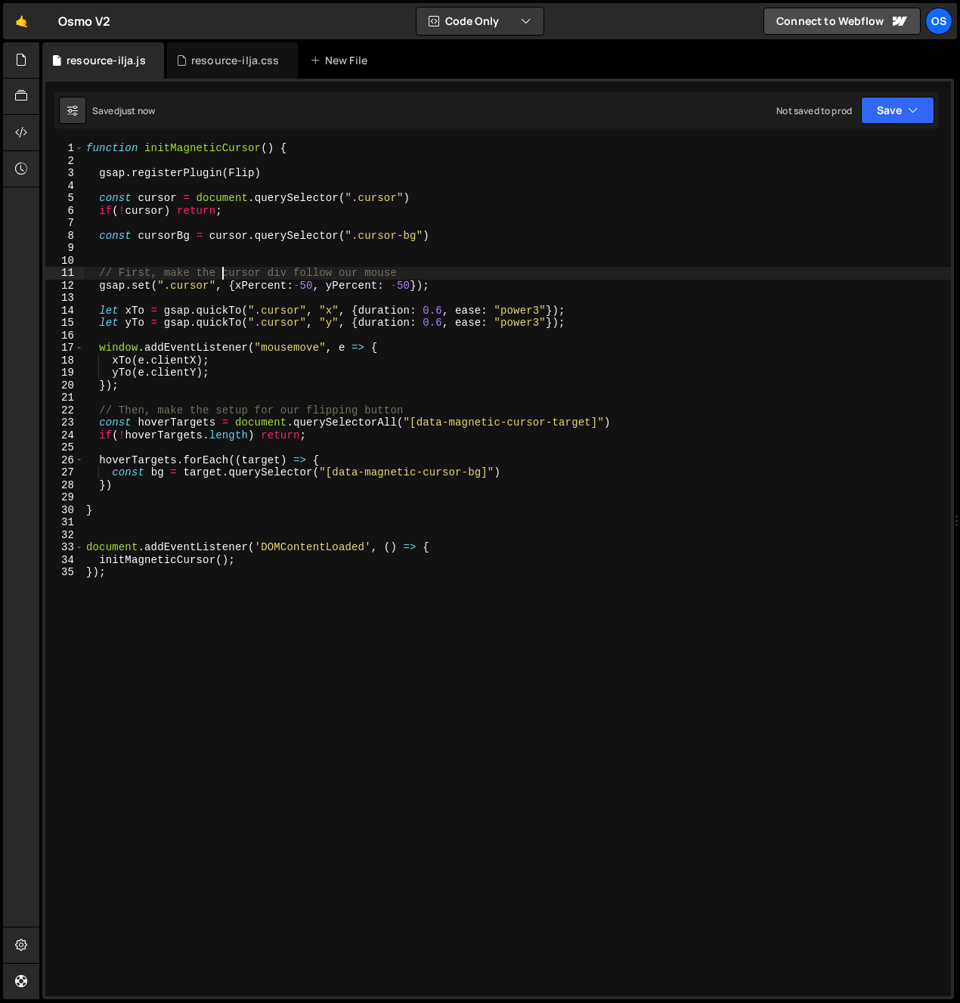
click at [187, 407] on div "function initMagneticCursor ( ) { gsap . registerPlugin ( Flip ) const cursor =…" at bounding box center [517, 581] width 868 height 879
type textarea "// Then, make the setup for our flipping button"
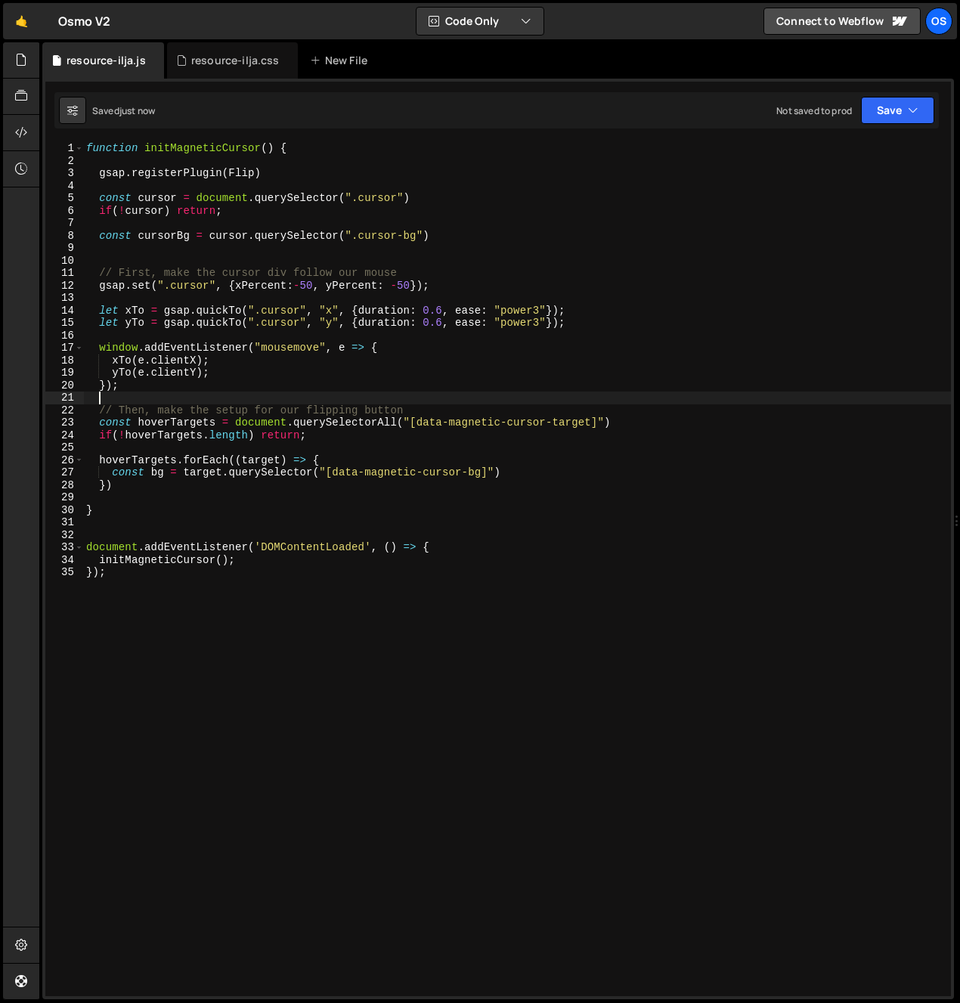
click at [175, 398] on div "function initMagneticCursor ( ) { gsap . registerPlugin ( Flip ) const cursor =…" at bounding box center [517, 581] width 868 height 879
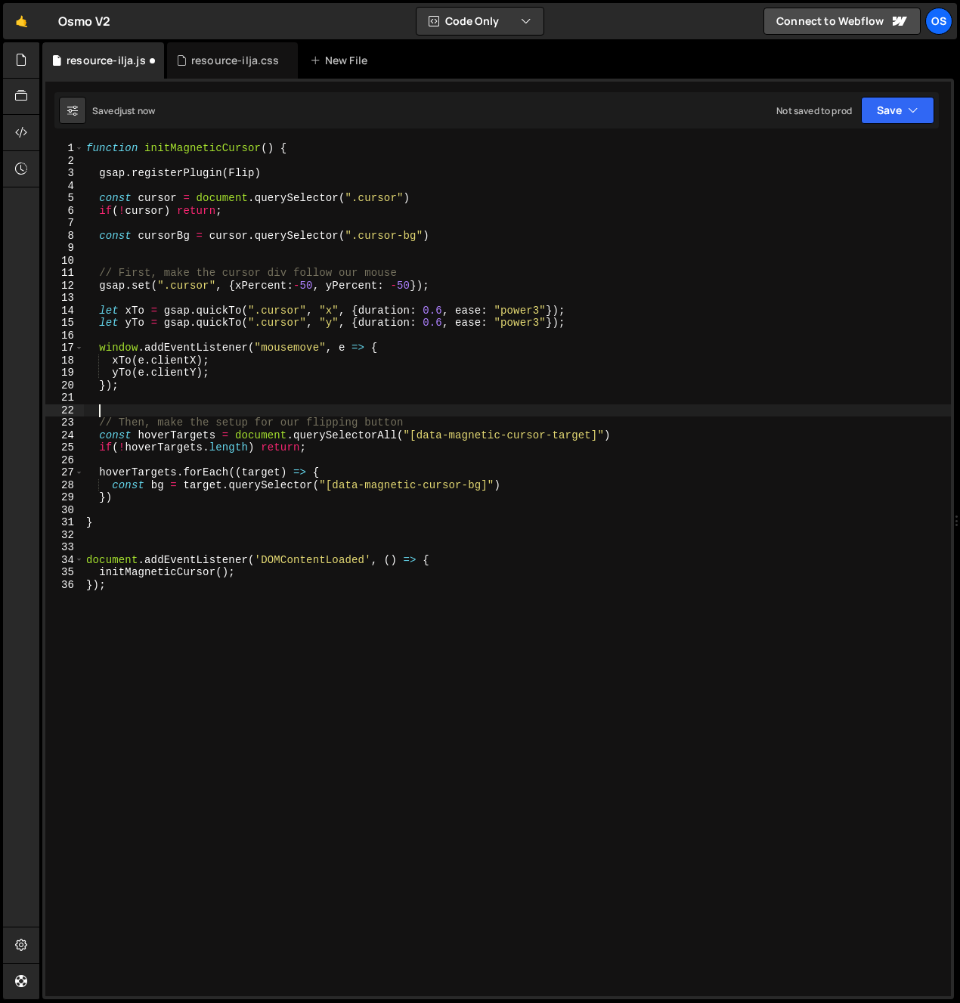
click at [155, 255] on div "function initMagneticCursor ( ) { gsap . registerPlugin ( Flip ) const cursor =…" at bounding box center [517, 581] width 868 height 879
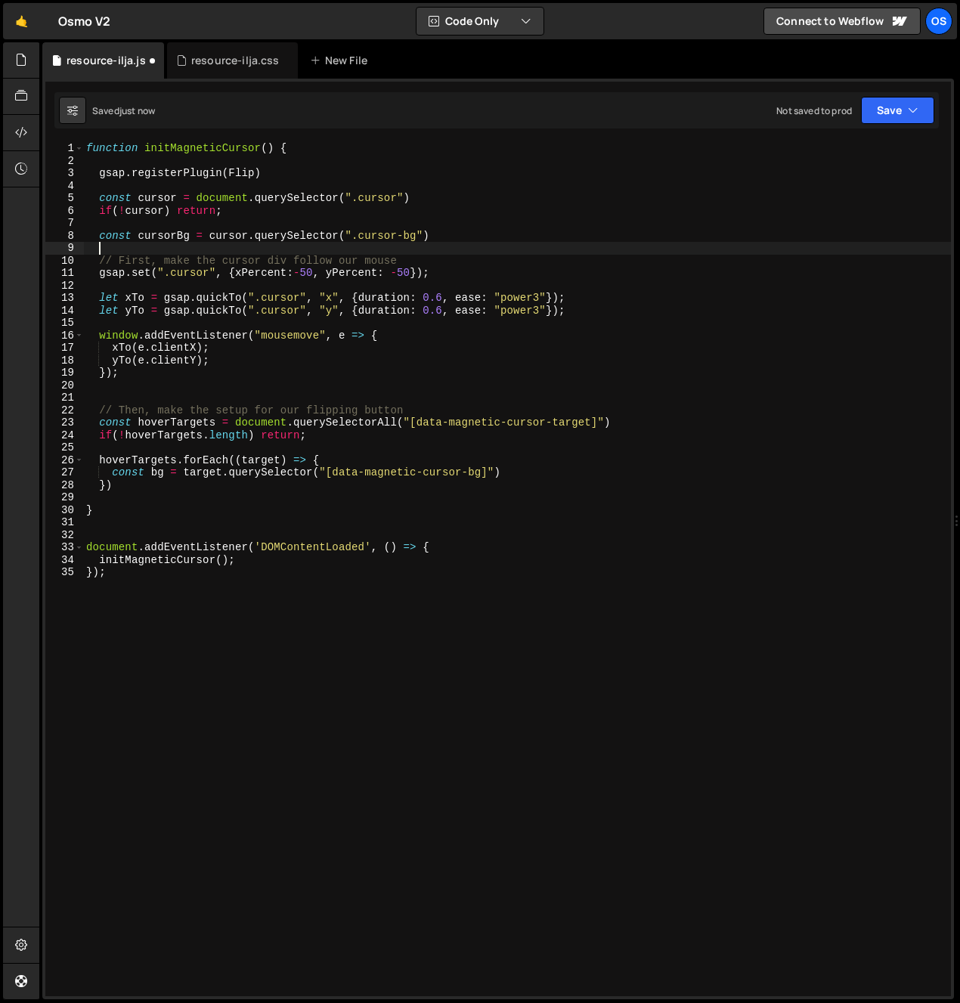
click at [259, 248] on div "function initMagneticCursor ( ) { gsap . registerPlugin ( Flip ) const cursor =…" at bounding box center [517, 581] width 868 height 879
click at [241, 278] on div "function initMagneticCursor ( ) { gsap . registerPlugin ( Flip ) const cursor =…" at bounding box center [517, 581] width 868 height 879
type textarea "gsap.set(".cursor", {xPercent:-50, yPercent: -50});"
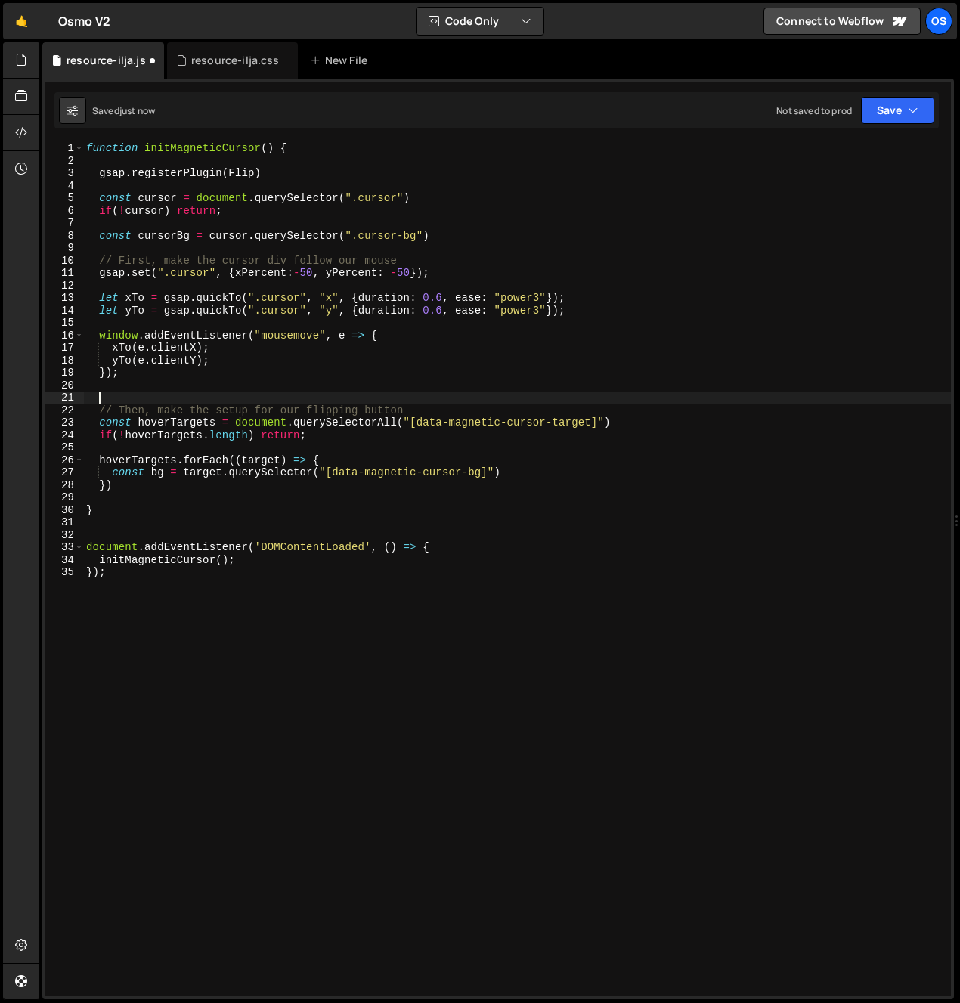
click at [290, 400] on div "function initMagneticCursor ( ) { gsap . registerPlugin ( Flip ) const cursor =…" at bounding box center [517, 581] width 868 height 879
click at [292, 389] on div "function initMagneticCursor ( ) { gsap . registerPlugin ( Flip ) const cursor =…" at bounding box center [517, 581] width 868 height 879
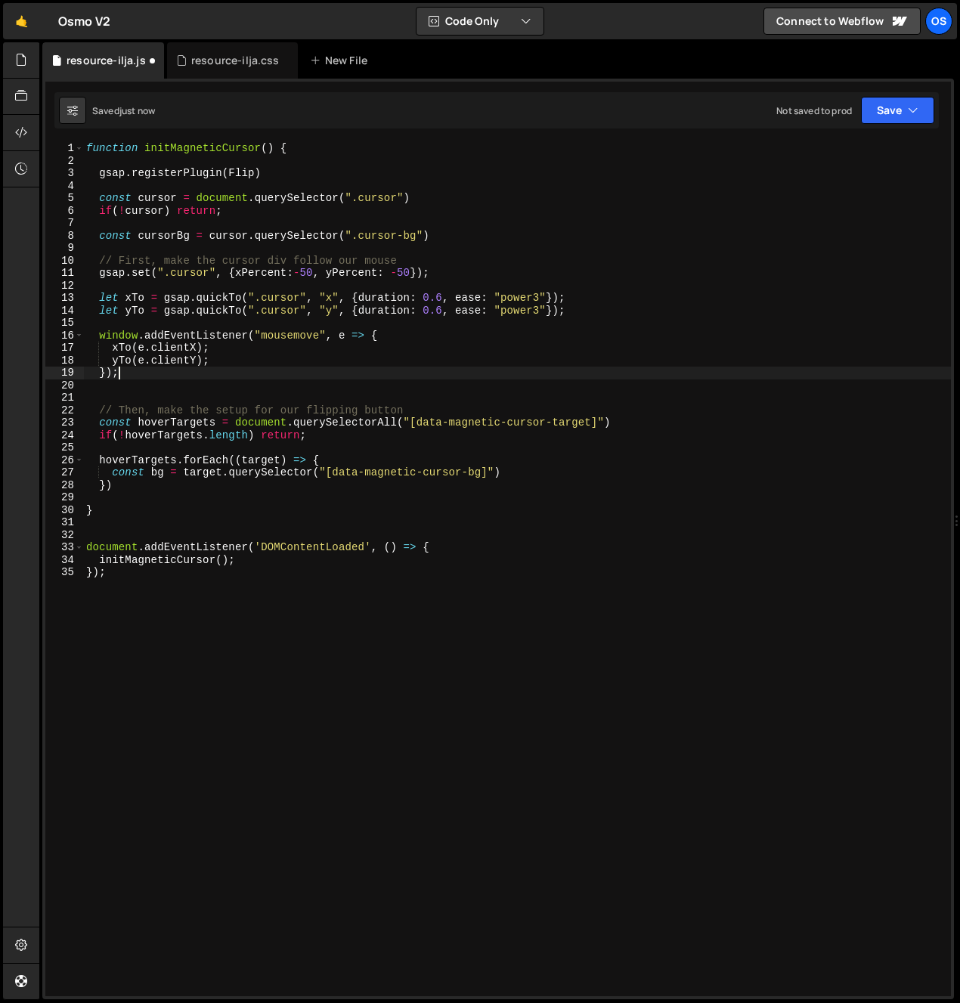
click at [288, 370] on div "function initMagneticCursor ( ) { gsap . registerPlugin ( Flip ) const cursor =…" at bounding box center [517, 581] width 868 height 879
click at [269, 419] on div "function initMagneticCursor ( ) { gsap . registerPlugin ( Flip ) const cursor =…" at bounding box center [517, 581] width 868 height 879
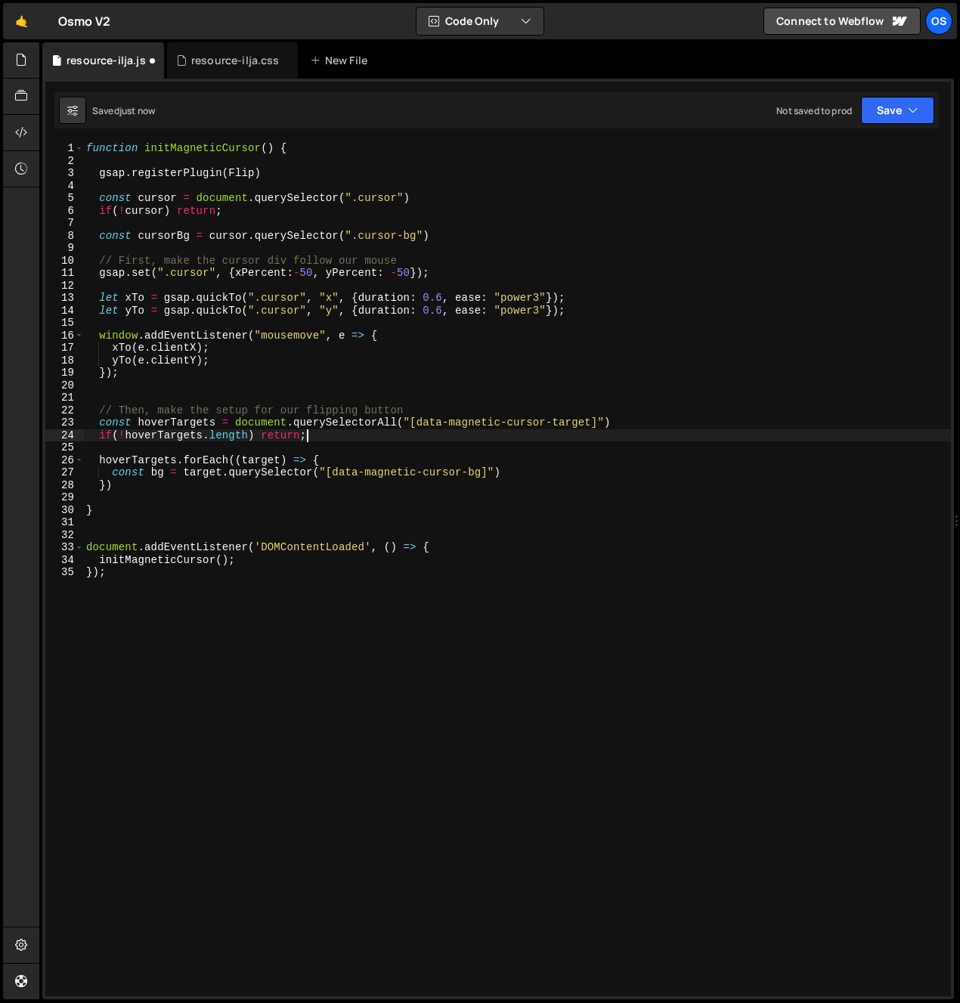
click at [388, 435] on div "function initMagneticCursor ( ) { gsap . registerPlugin ( Flip ) const cursor =…" at bounding box center [517, 581] width 868 height 879
type textarea "if(!hoverTargets.length) return;"
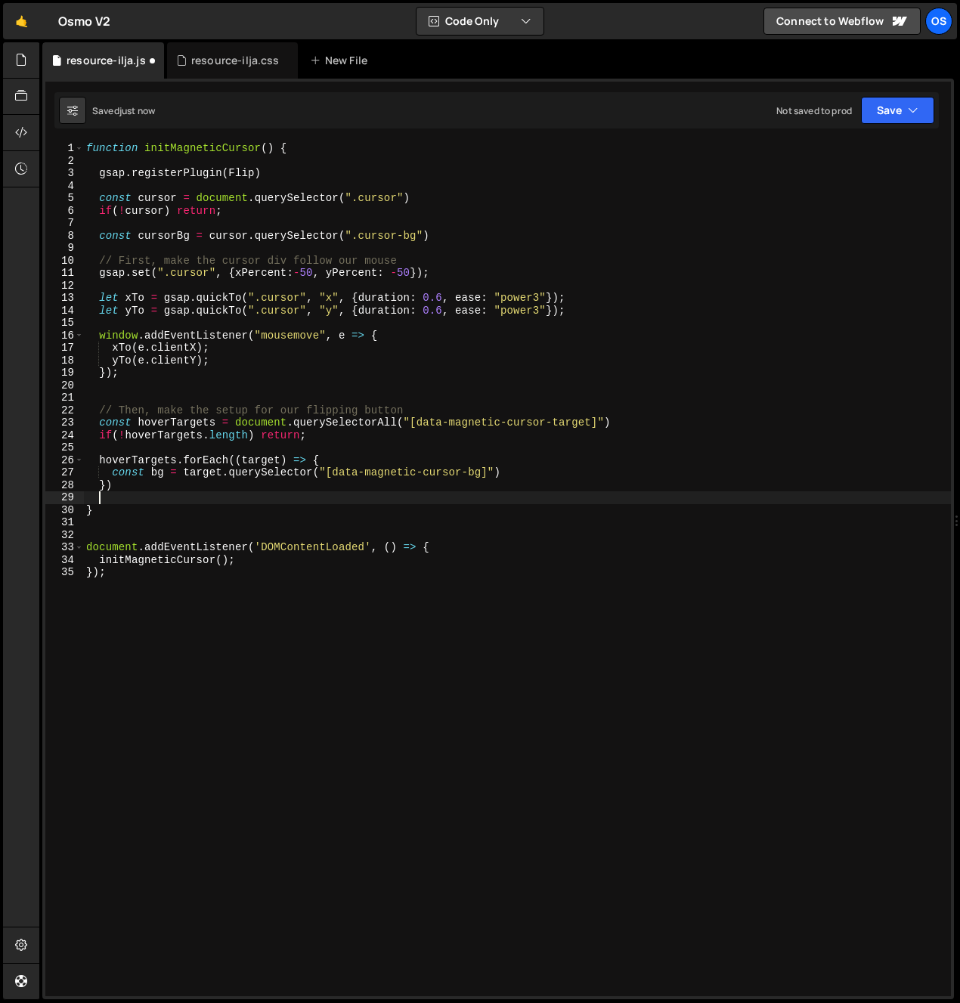
click at [200, 494] on div "function initMagneticCursor ( ) { gsap . registerPlugin ( Flip ) const cursor =…" at bounding box center [517, 581] width 868 height 879
drag, startPoint x: 566, startPoint y: 491, endPoint x: 550, endPoint y: 472, distance: 24.7
click at [566, 492] on div "function initMagneticCursor ( ) { gsap . registerPlugin ( Flip ) const cursor =…" at bounding box center [517, 581] width 868 height 879
click at [546, 464] on div "function initMagneticCursor ( ) { gsap . registerPlugin ( Flip ) const cursor =…" at bounding box center [517, 581] width 868 height 879
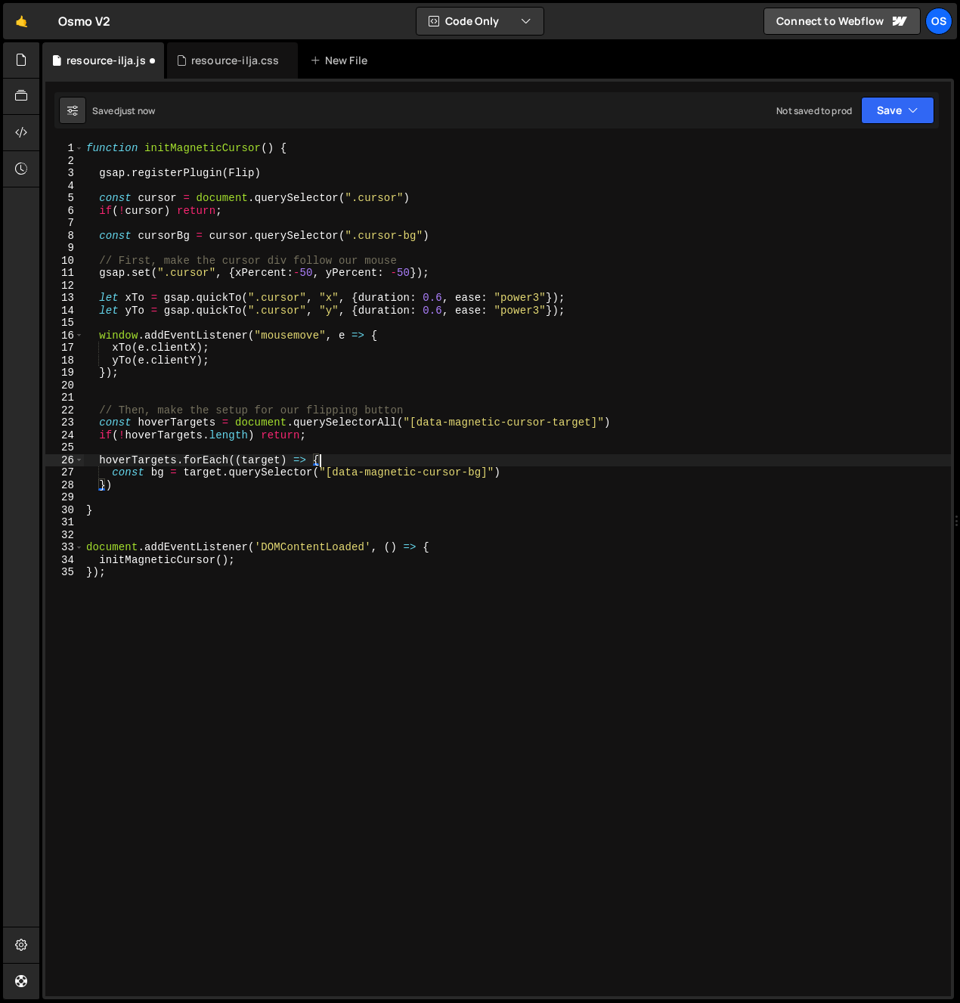
click at [546, 473] on div "function initMagneticCursor ( ) { gsap . registerPlugin ( Flip ) const cursor =…" at bounding box center [517, 581] width 868 height 879
type textarea "const bg = target.querySelector("[data-magnetic-cursor-bg]")"
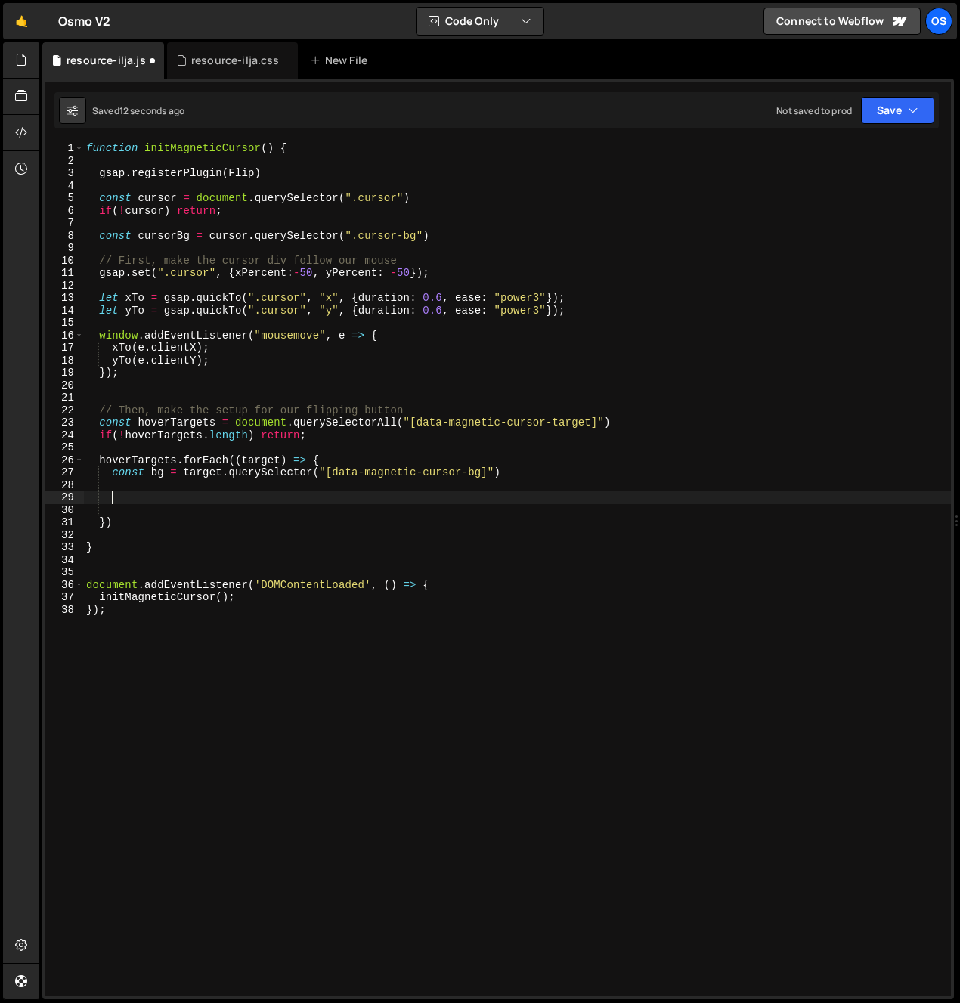
type textarea "a"
type textarea "target.addEventListener("mouseenter", () =>{)"
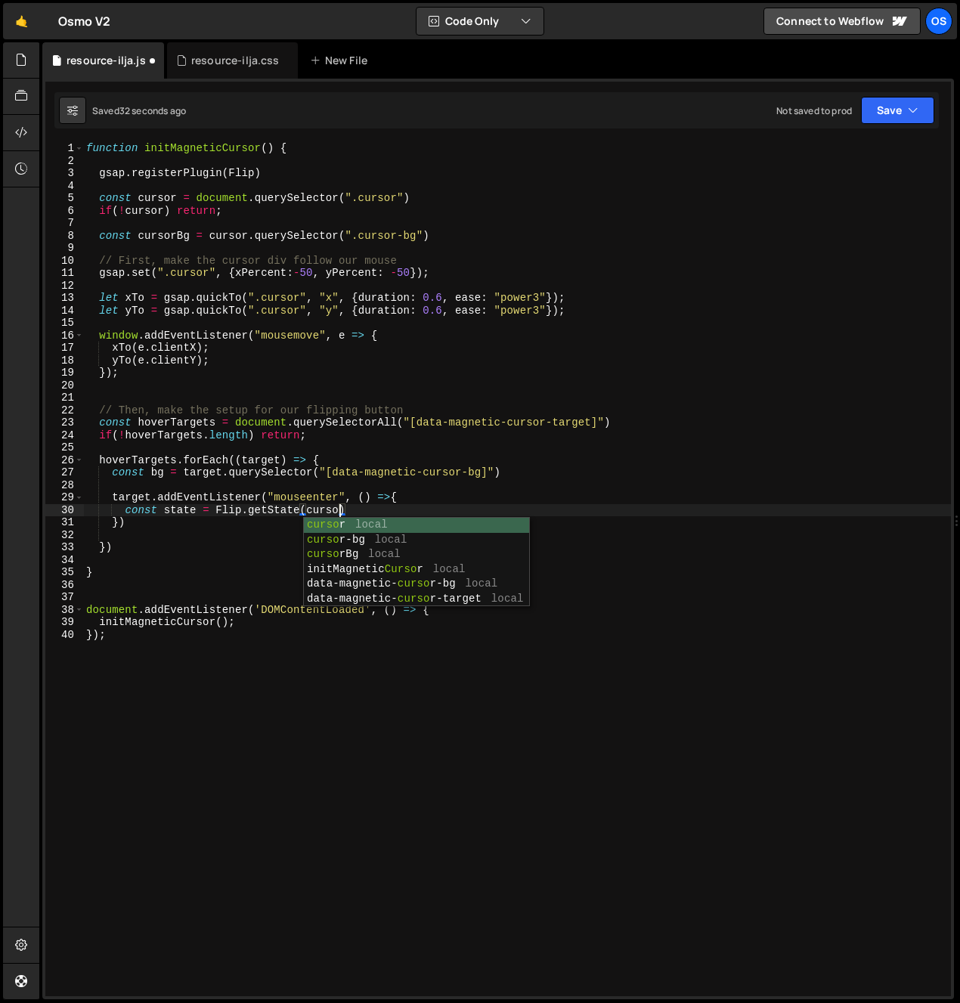
scroll to position [0, 17]
type textarea "const state = Flip.getState(cursorBg)"
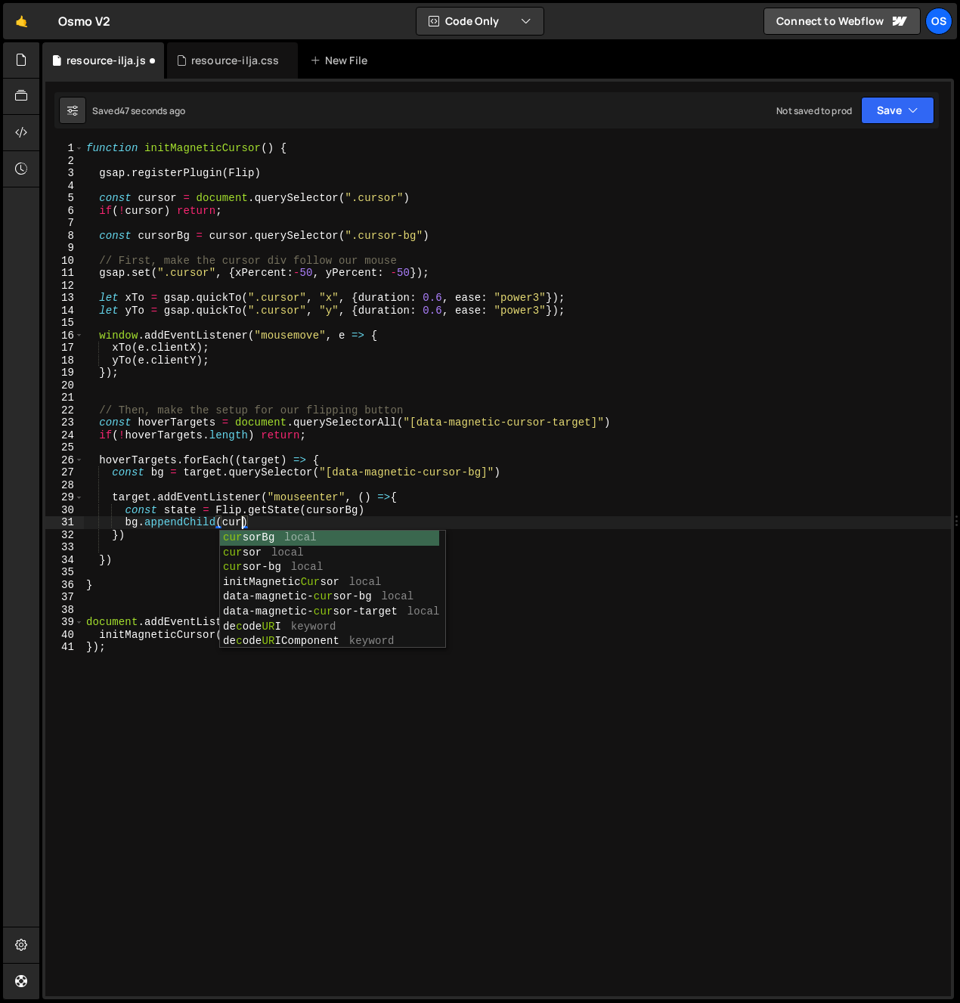
scroll to position [0, 11]
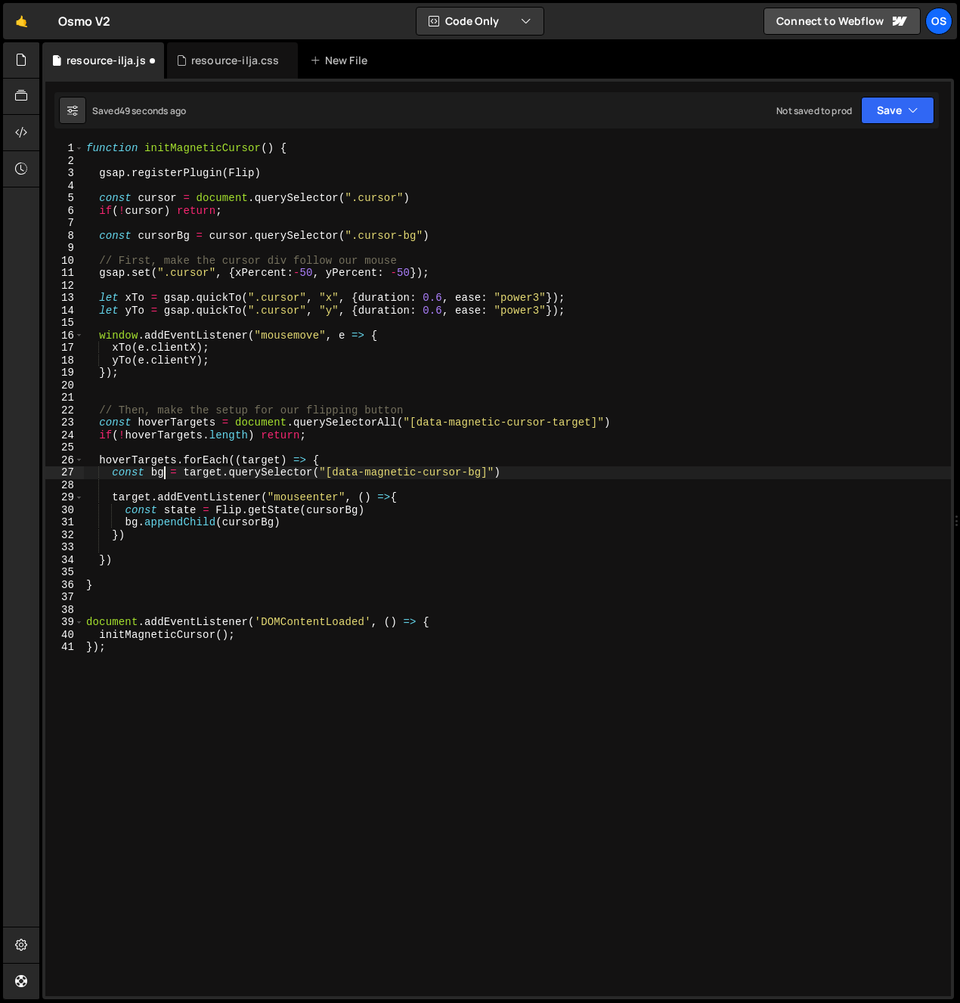
click at [164, 472] on div "function initMagneticCursor ( ) { gsap . registerPlugin ( Flip ) const cursor =…" at bounding box center [517, 581] width 868 height 879
click at [167, 472] on div "function initMagneticCursor ( ) { gsap . registerPlugin ( Flip ) const cursor =…" at bounding box center [517, 581] width 868 height 879
click at [166, 471] on div "function initMagneticCursor ( ) { gsap . registerPlugin ( Flip ) const cursor =…" at bounding box center [517, 581] width 868 height 879
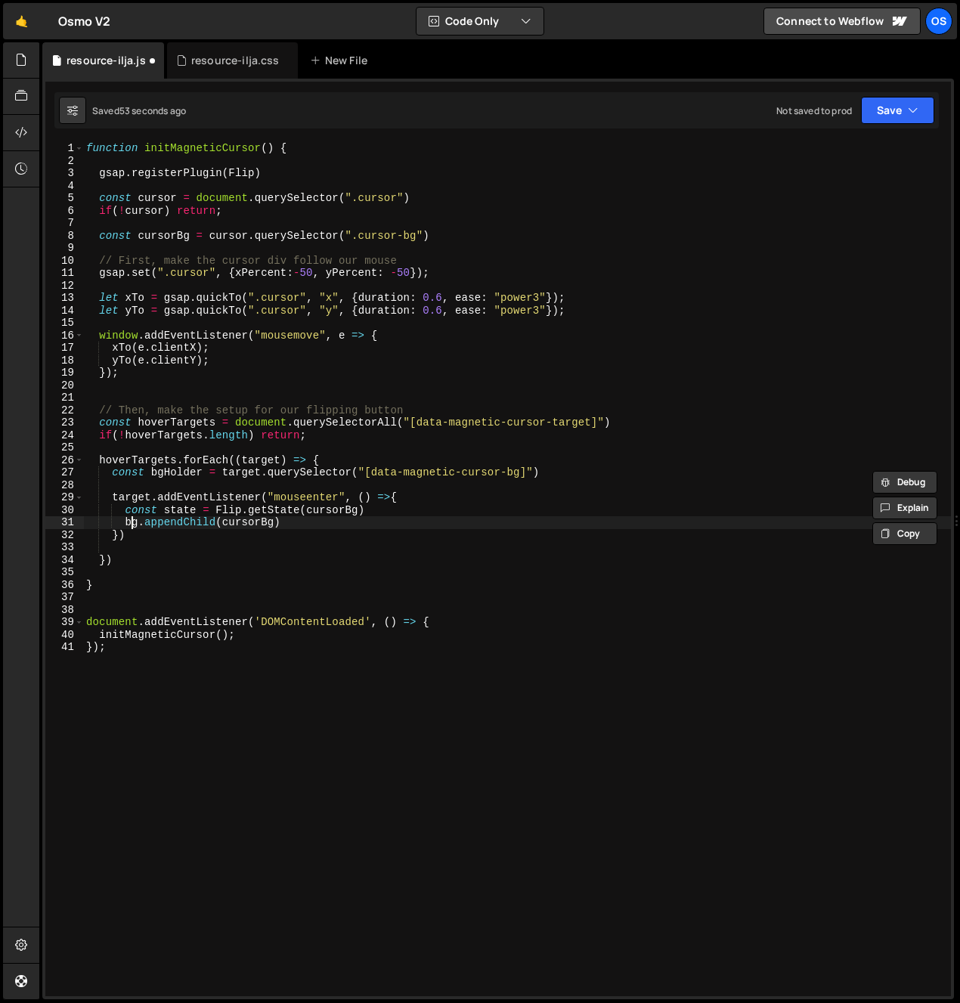
click at [130, 518] on div "function initMagneticCursor ( ) { gsap . registerPlugin ( Flip ) const cursor =…" at bounding box center [517, 581] width 868 height 879
paste textarea "Holder"
click at [385, 524] on div "function initMagneticCursor ( ) { gsap . registerPlugin ( Flip ) const cursor =…" at bounding box center [517, 581] width 868 height 879
type textarea "bgHolder.appendChild(cursorBg)"
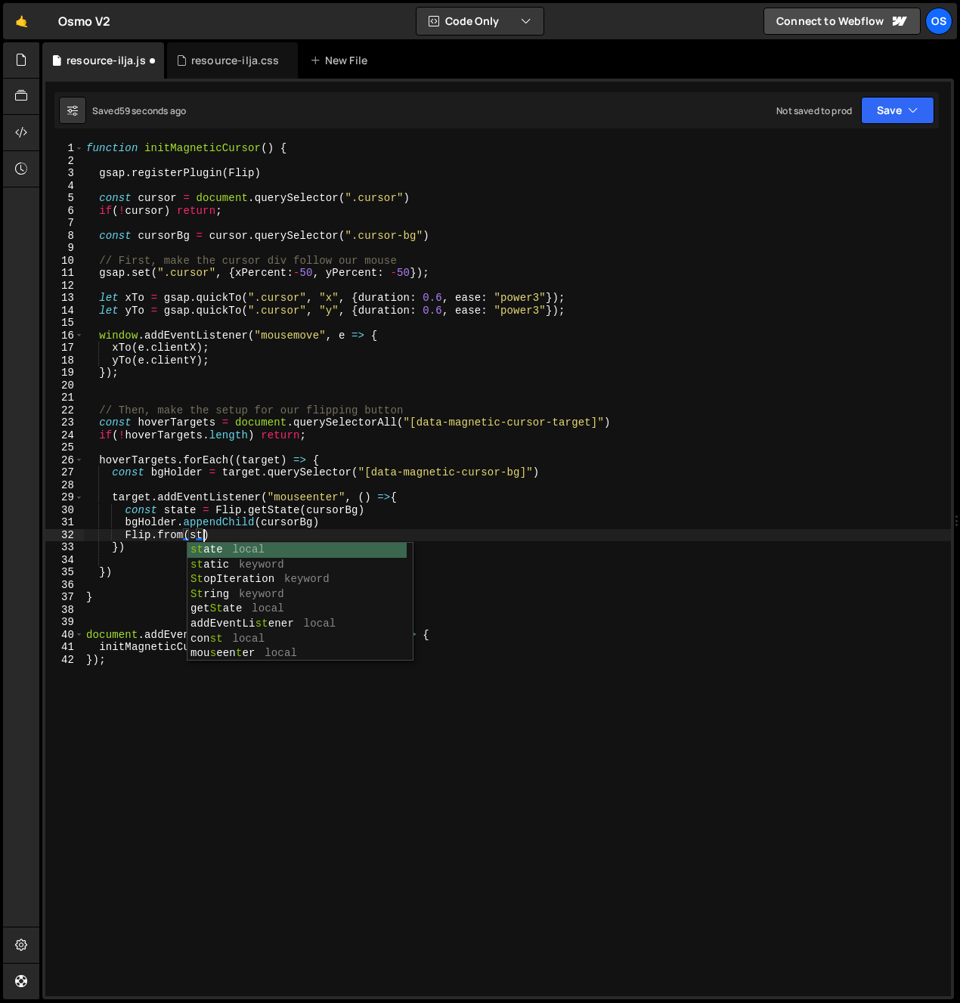
scroll to position [0, 8]
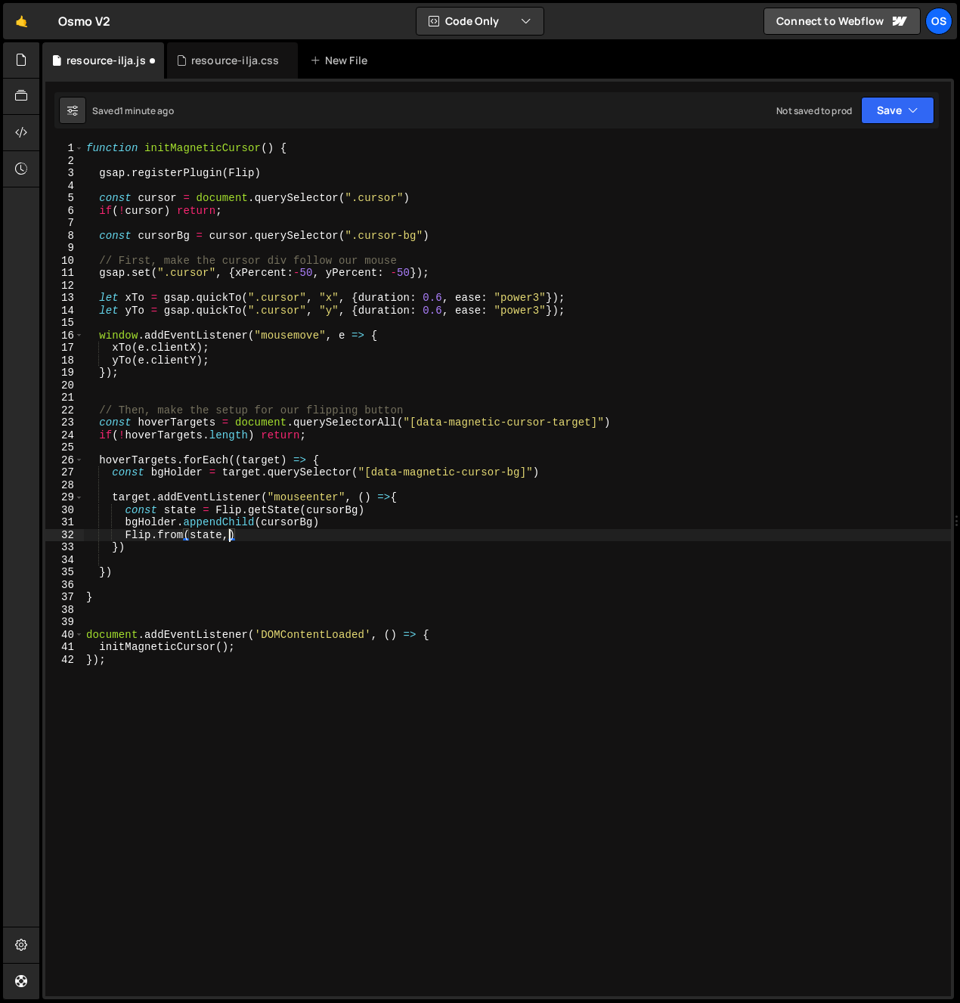
type textarea "Flip.from(state,{"
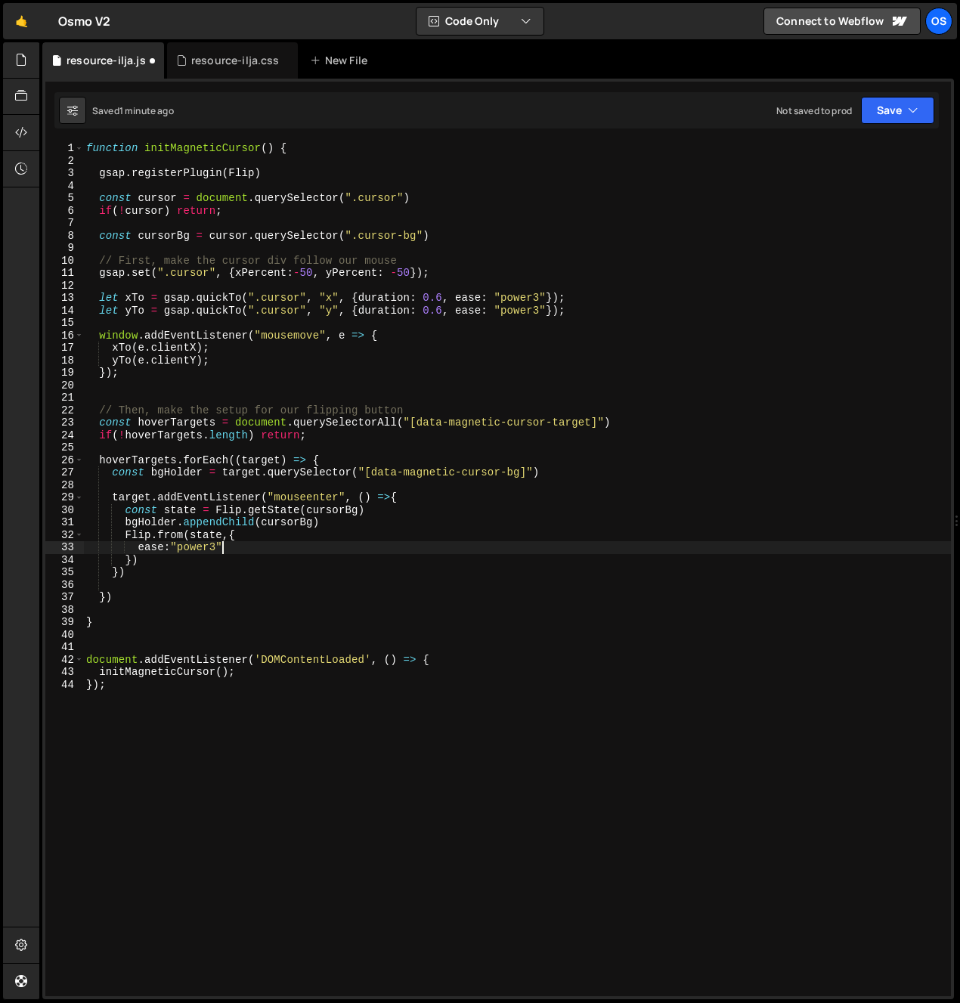
type textarea "ease:"power3","
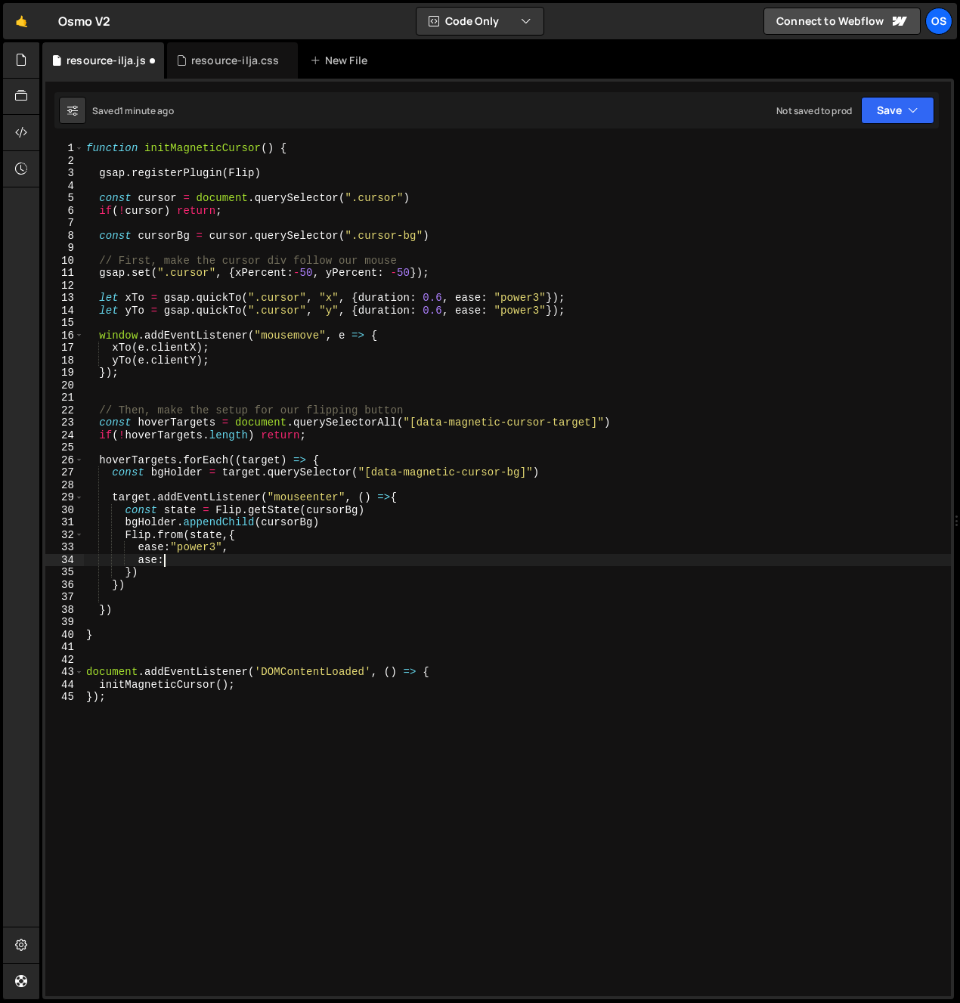
type textarea "a"
type textarea "duration: 0.5"
click at [146, 447] on div "function initMagneticCursor ( ) { gsap . registerPlugin ( Flip ) const cursor =…" at bounding box center [517, 581] width 868 height 879
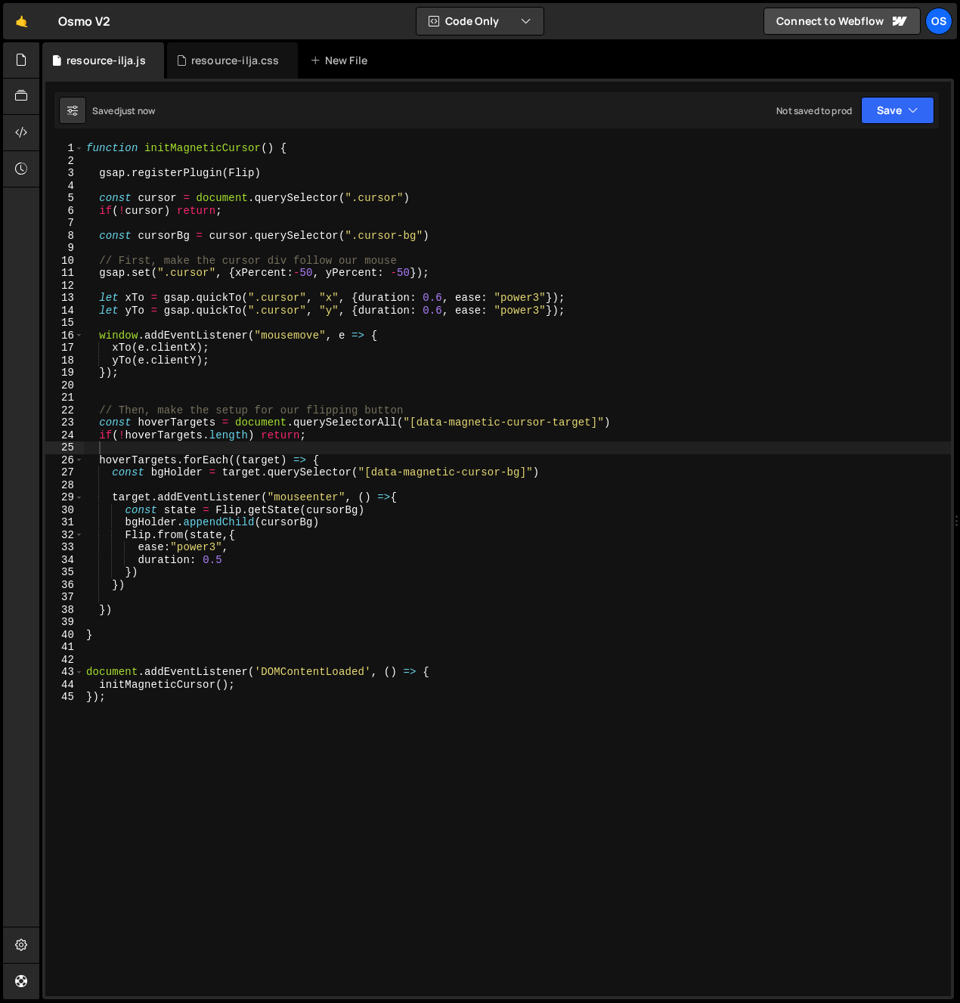
click at [332, 564] on div "function initMagneticCursor ( ) { gsap . registerPlugin ( Flip ) const cursor =…" at bounding box center [517, 581] width 868 height 879
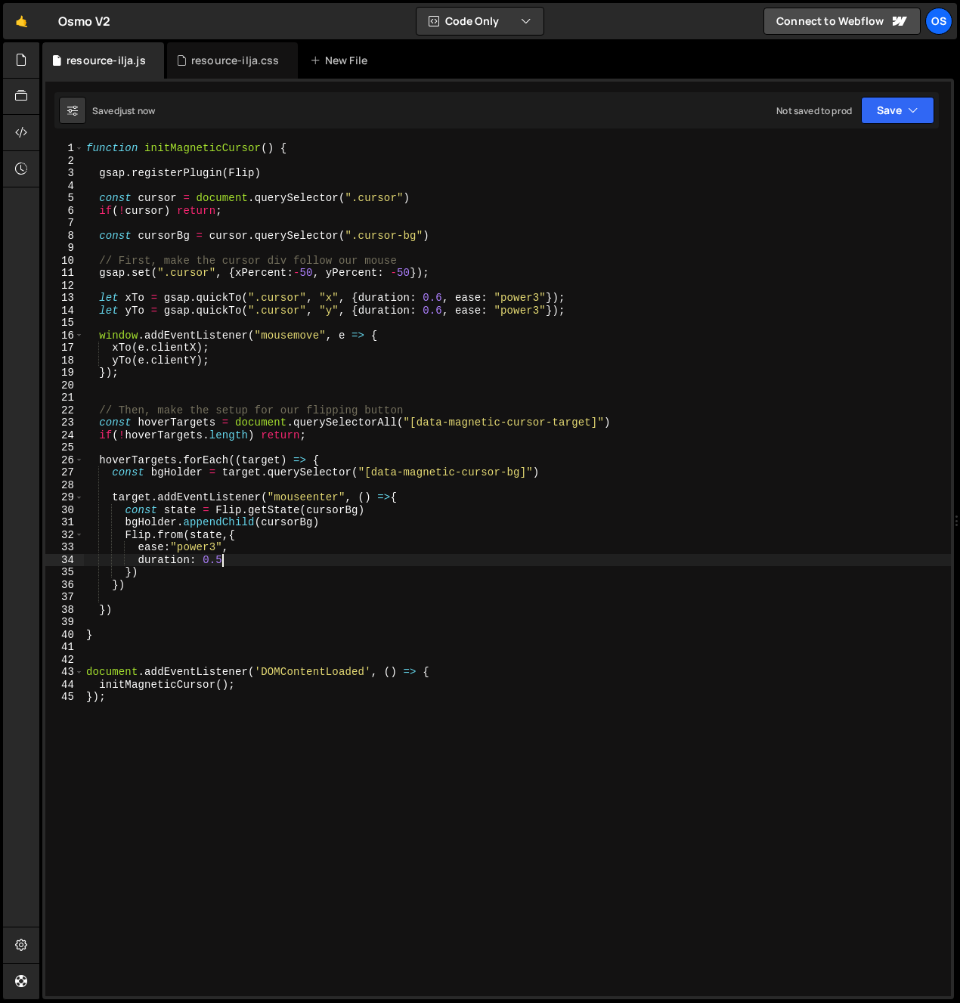
click at [164, 590] on div "function initMagneticCursor ( ) { gsap . registerPlugin ( Flip ) const cursor =…" at bounding box center [517, 581] width 868 height 879
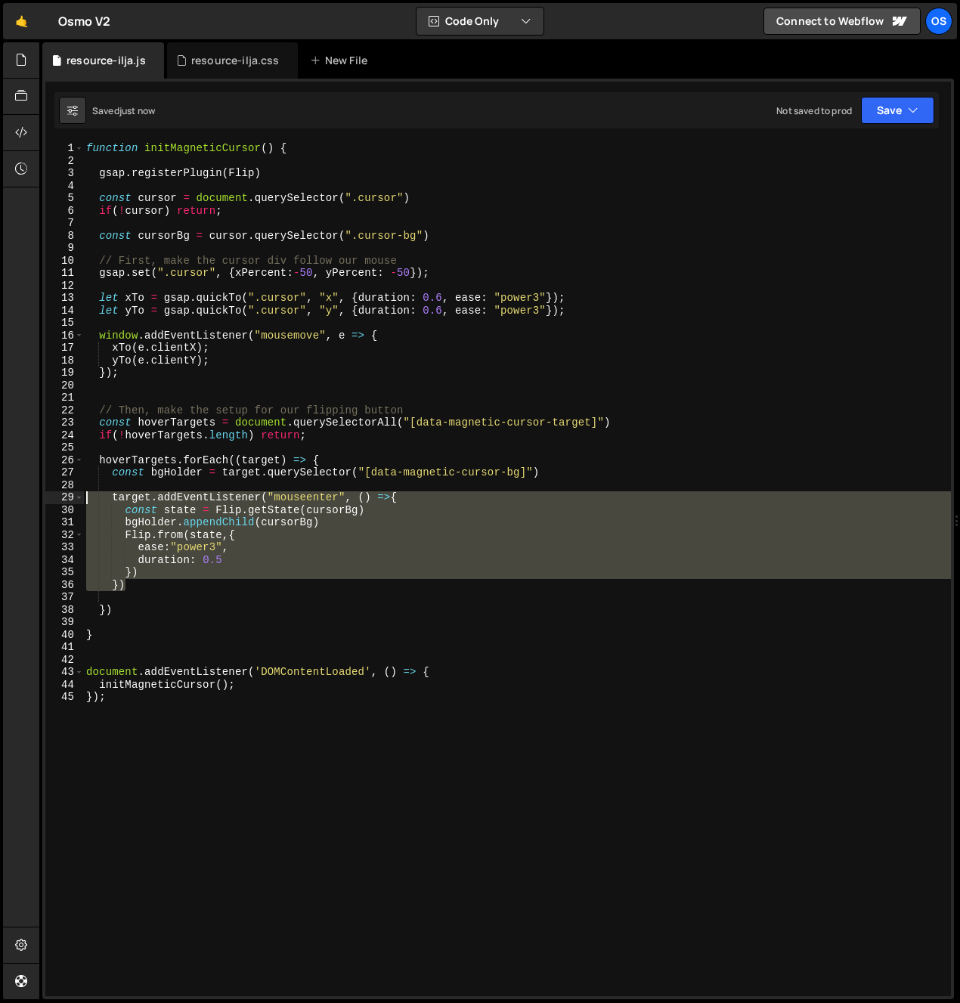
drag, startPoint x: 119, startPoint y: 564, endPoint x: 57, endPoint y: 490, distance: 96.6
click at [57, 490] on div "}) 1 2 3 4 5 6 7 8 9 10 11 12 13 14 15 16 17 18 19 20 21 22 23 24 25 26 27 28 2…" at bounding box center [497, 569] width 905 height 854
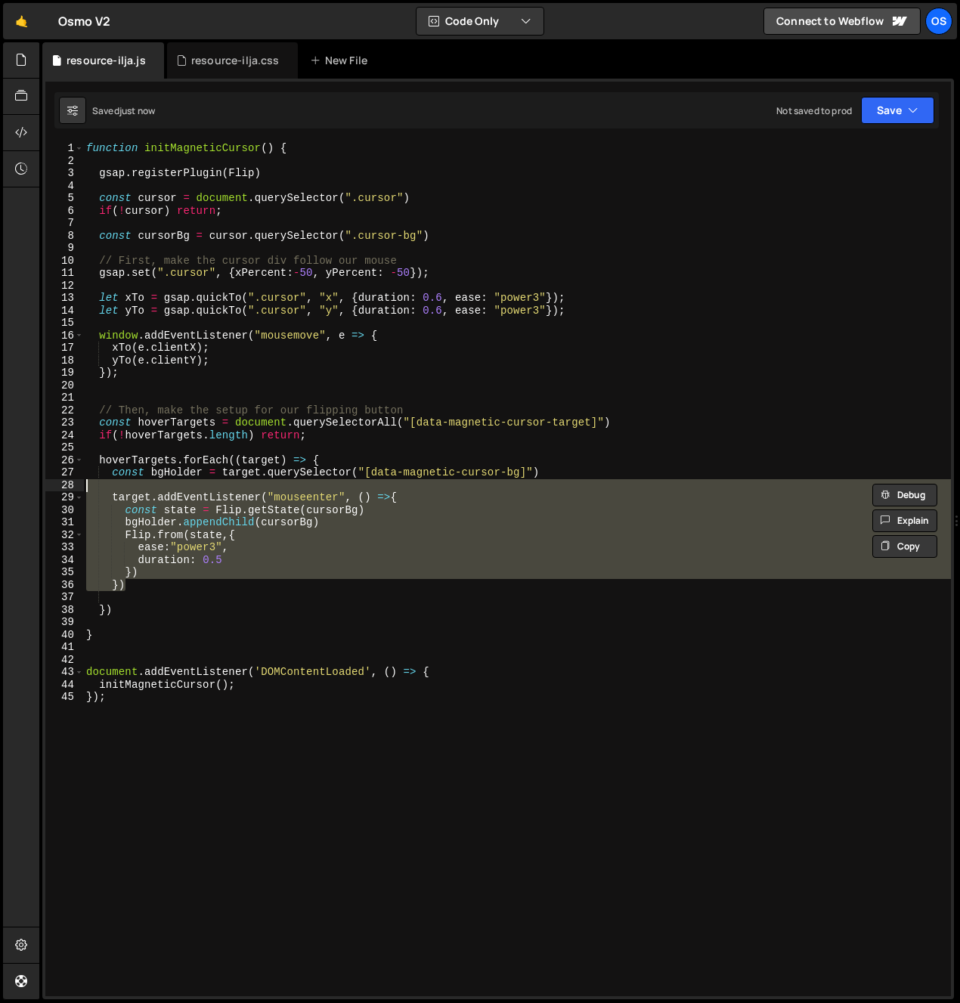
click at [138, 533] on div "function initMagneticCursor ( ) { gsap . registerPlugin ( Flip ) const cursor =…" at bounding box center [517, 581] width 868 height 879
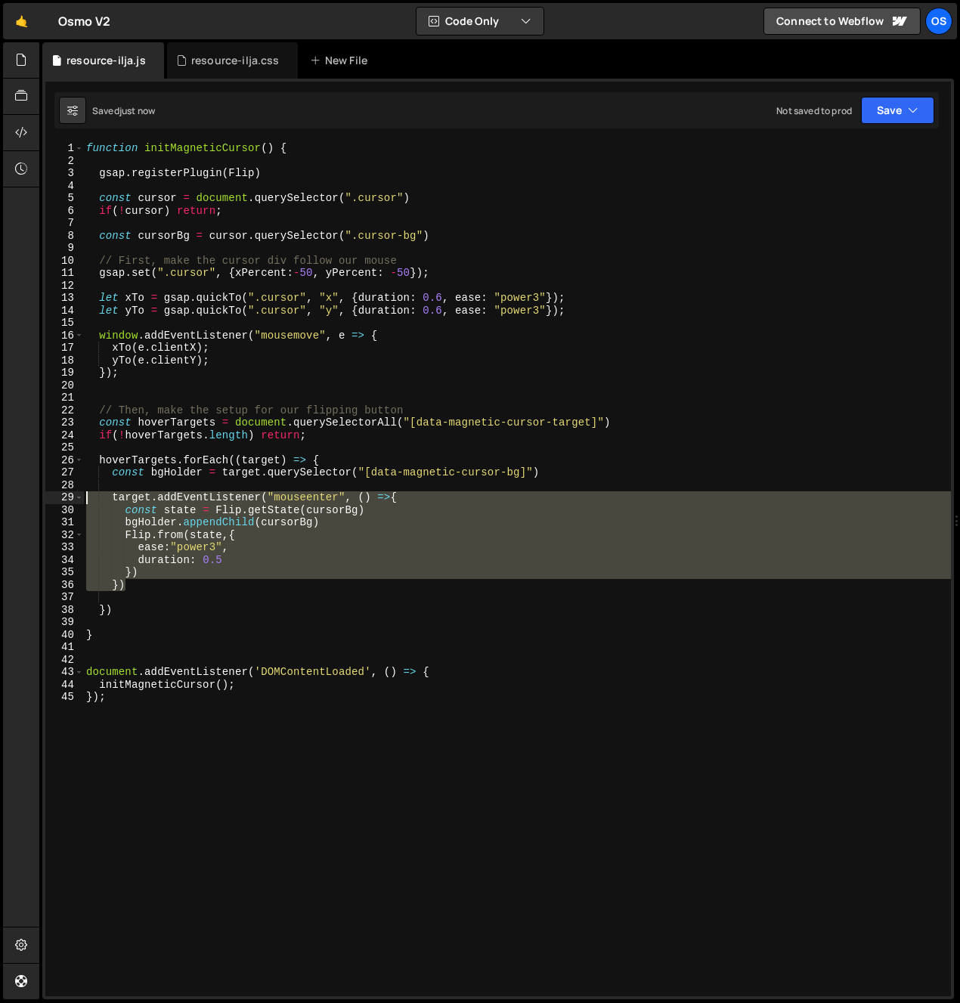
drag, startPoint x: 106, startPoint y: 547, endPoint x: 72, endPoint y: 499, distance: 59.1
click at [72, 499] on div "Flip.from(state,{ 1 2 3 4 5 6 7 8 9 10 11 12 13 14 15 16 17 18 19 20 21 22 23 2…" at bounding box center [497, 569] width 905 height 854
type textarea "target.addEventListener("mouseenter", () =>{ const state = Flip.getState(cursor…"
click at [88, 592] on div "function initMagneticCursor ( ) { gsap . registerPlugin ( Flip ) const cursor =…" at bounding box center [517, 581] width 868 height 879
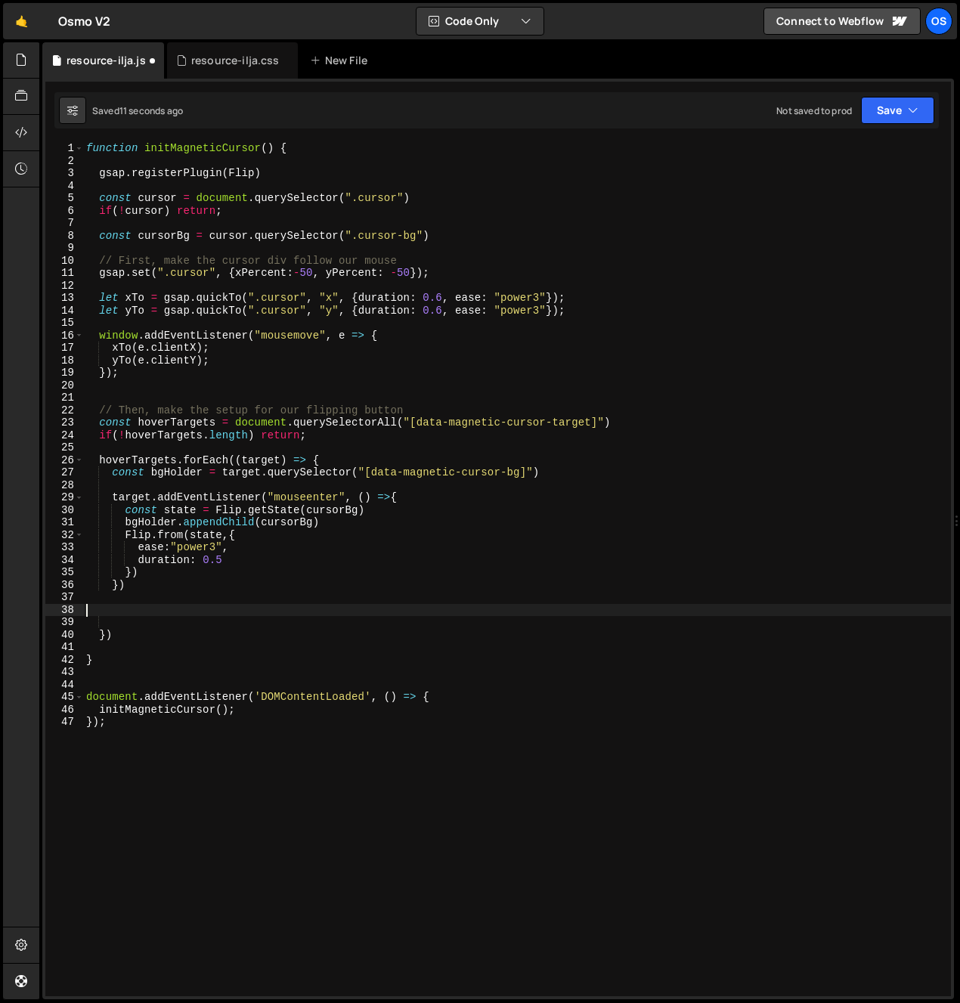
paste textarea "})"
type textarea "})"
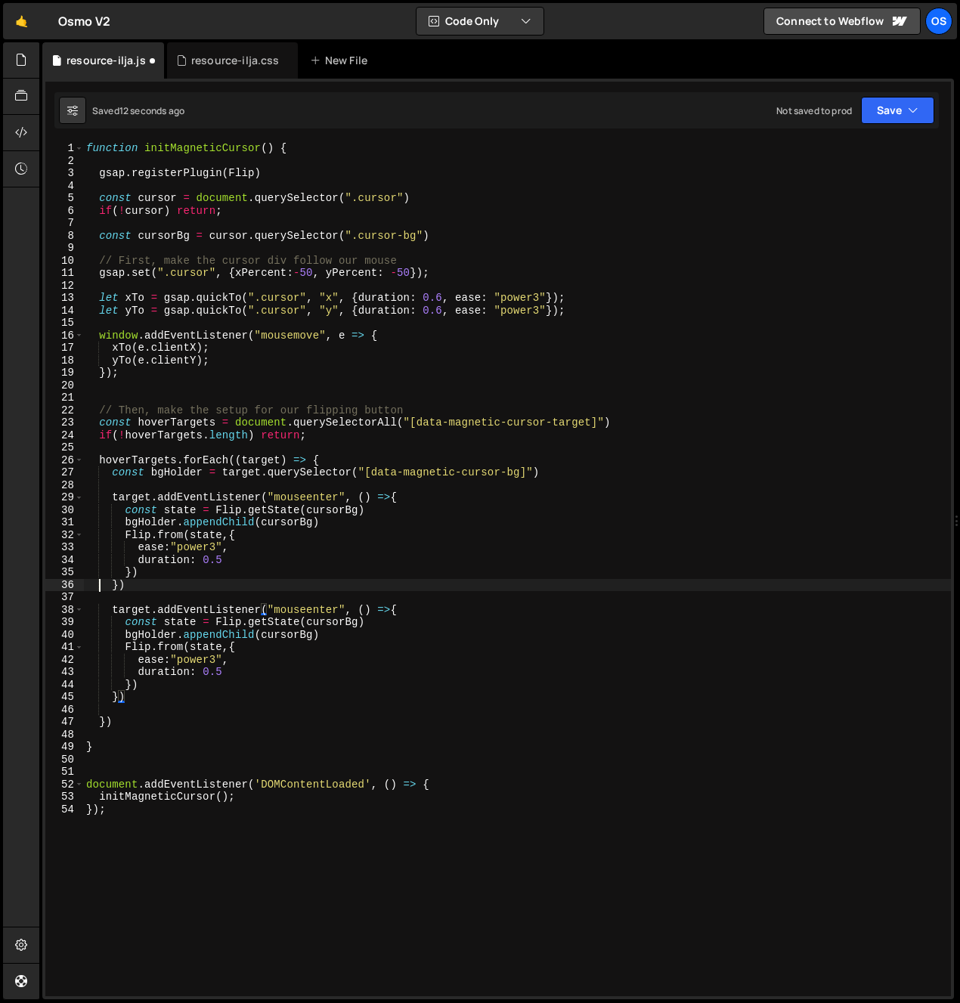
click at [98, 582] on div "function initMagneticCursor ( ) { gsap . registerPlugin ( Flip ) const cursor =…" at bounding box center [517, 581] width 868 height 879
click at [193, 600] on div "function initMagneticCursor ( ) { gsap . registerPlugin ( Flip ) const cursor =…" at bounding box center [517, 581] width 868 height 879
click at [196, 590] on div "function initMagneticCursor ( ) { gsap . registerPlugin ( Flip ) const cursor =…" at bounding box center [517, 581] width 868 height 879
click at [194, 580] on div "function initMagneticCursor ( ) { gsap . registerPlugin ( Flip ) const cursor =…" at bounding box center [517, 581] width 868 height 879
click at [299, 611] on div "function initMagneticCursor ( ) { gsap . registerPlugin ( Flip ) const cursor =…" at bounding box center [517, 581] width 868 height 879
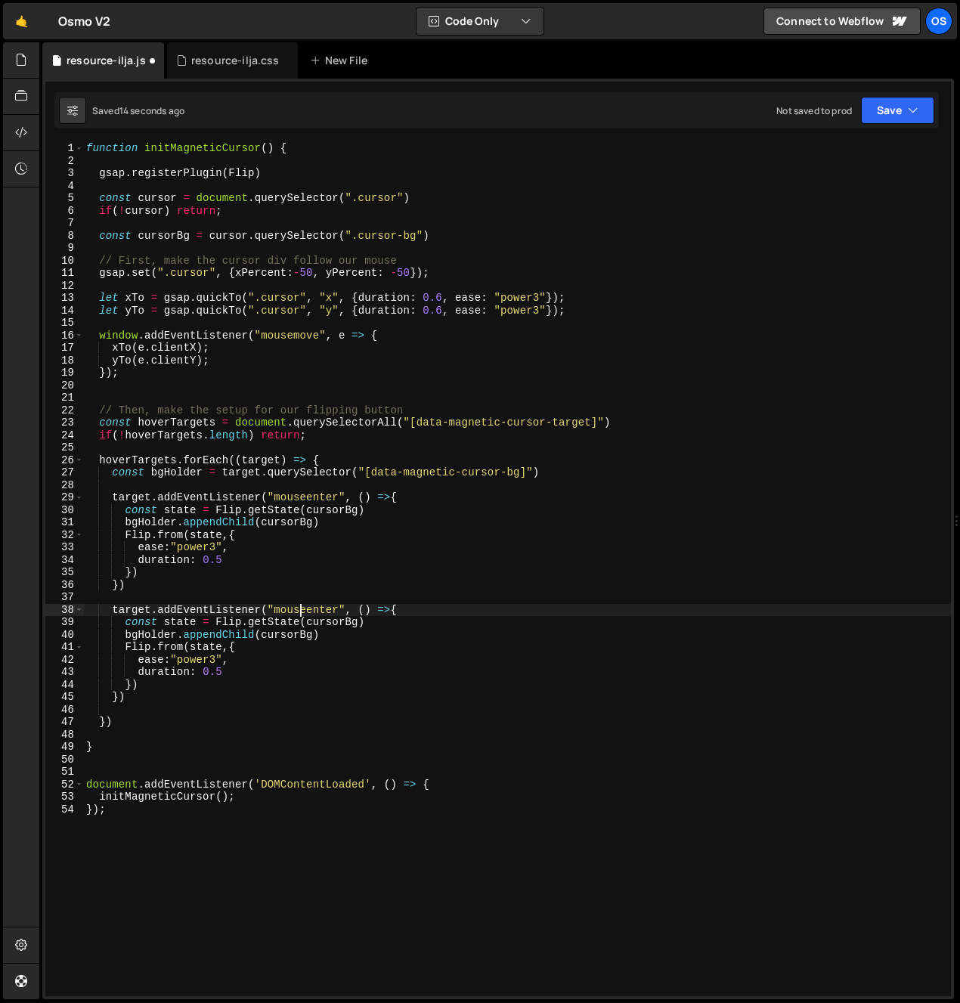
click at [299, 611] on div "function initMagneticCursor ( ) { gsap . registerPlugin ( Flip ) const cursor =…" at bounding box center [517, 581] width 868 height 879
click at [258, 607] on div "function initMagneticCursor ( ) { gsap . registerPlugin ( Flip ) const cursor =…" at bounding box center [517, 581] width 868 height 879
click at [196, 646] on div "function initMagneticCursor ( ) { gsap . registerPlugin ( Flip ) const cursor =…" at bounding box center [517, 581] width 868 height 879
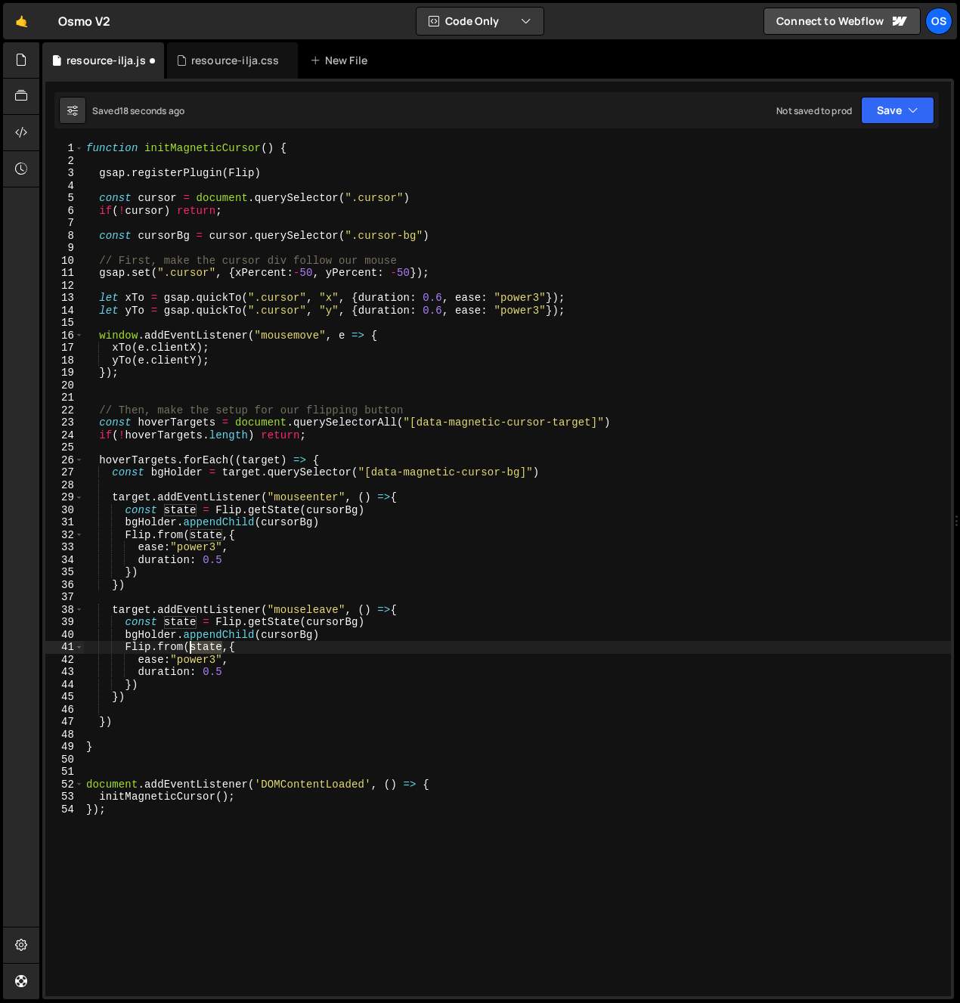
click at [196, 647] on div "function initMagneticCursor ( ) { gsap . registerPlugin ( Flip ) const cursor =…" at bounding box center [517, 581] width 868 height 879
click at [179, 679] on div "function initMagneticCursor ( ) { gsap . registerPlugin ( Flip ) const cursor =…" at bounding box center [517, 581] width 868 height 879
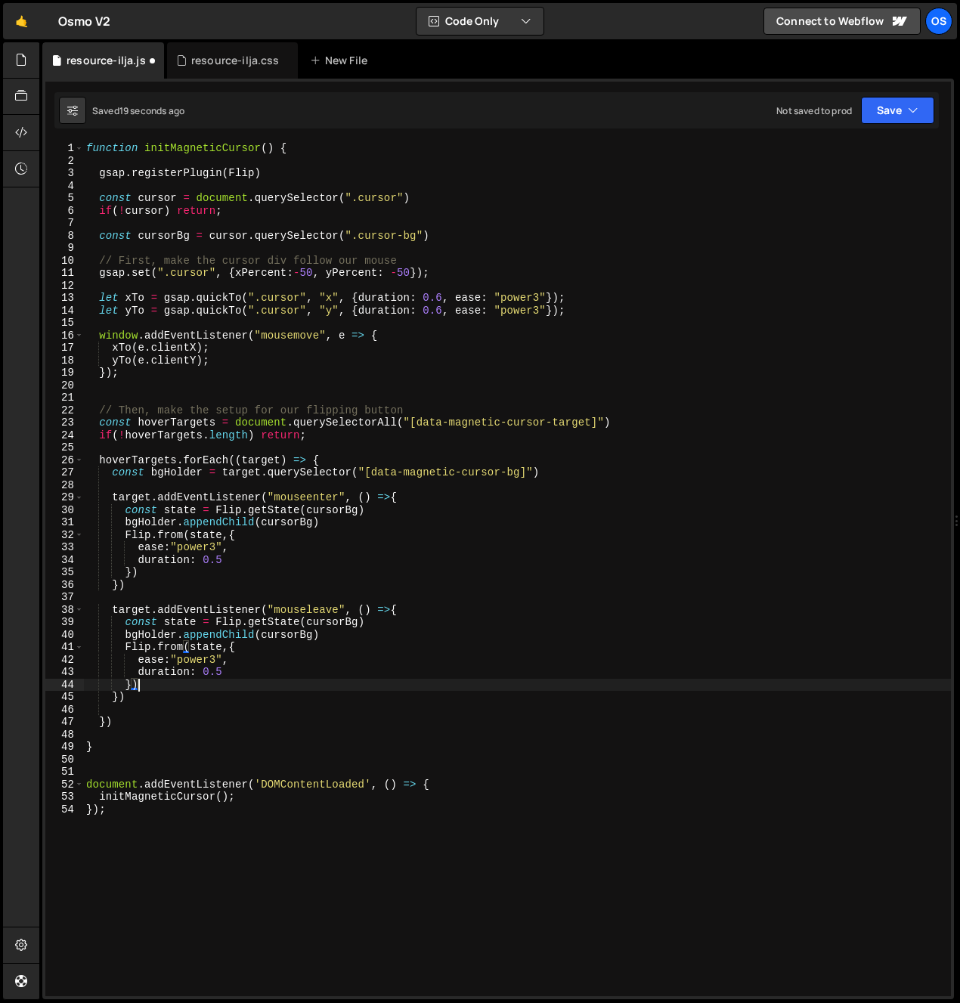
click at [147, 636] on div "function initMagneticCursor ( ) { gsap . registerPlugin ( Flip ) const cursor =…" at bounding box center [517, 581] width 868 height 879
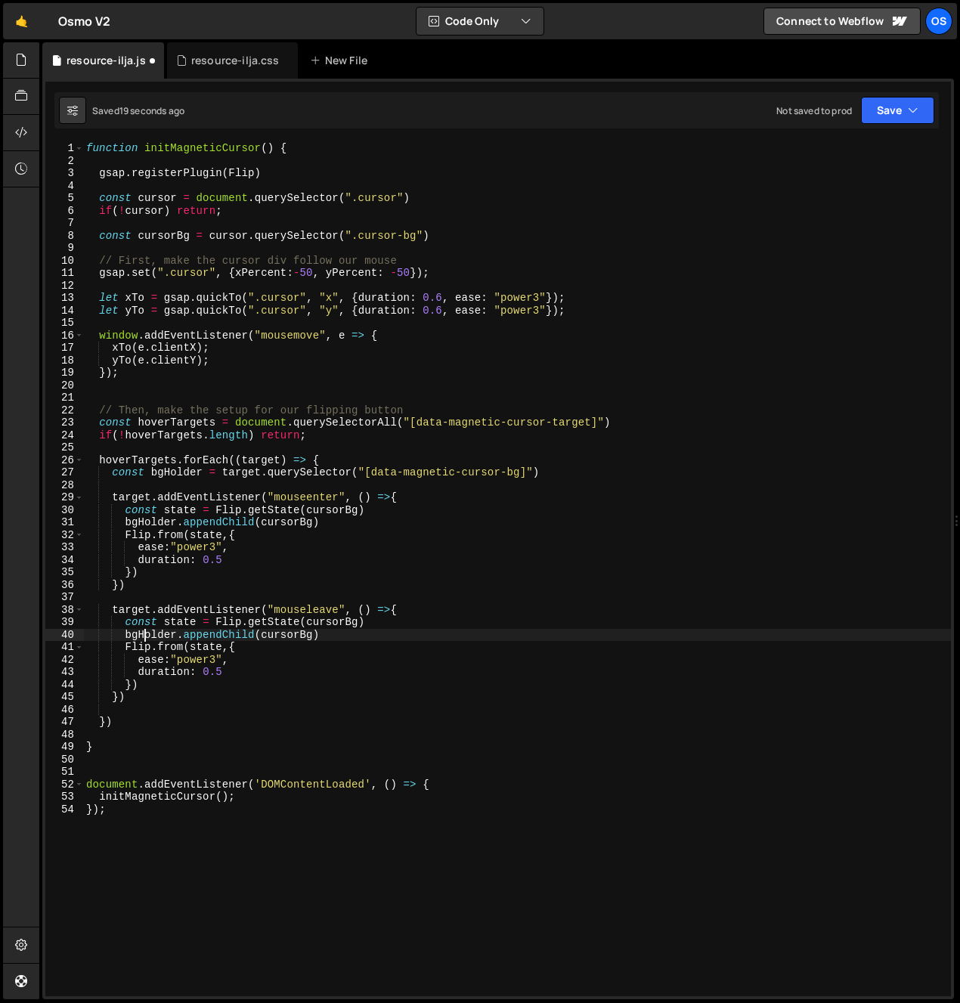
click at [147, 636] on div "function initMagneticCursor ( ) { gsap . registerPlugin ( Flip ) const cursor =…" at bounding box center [517, 581] width 868 height 879
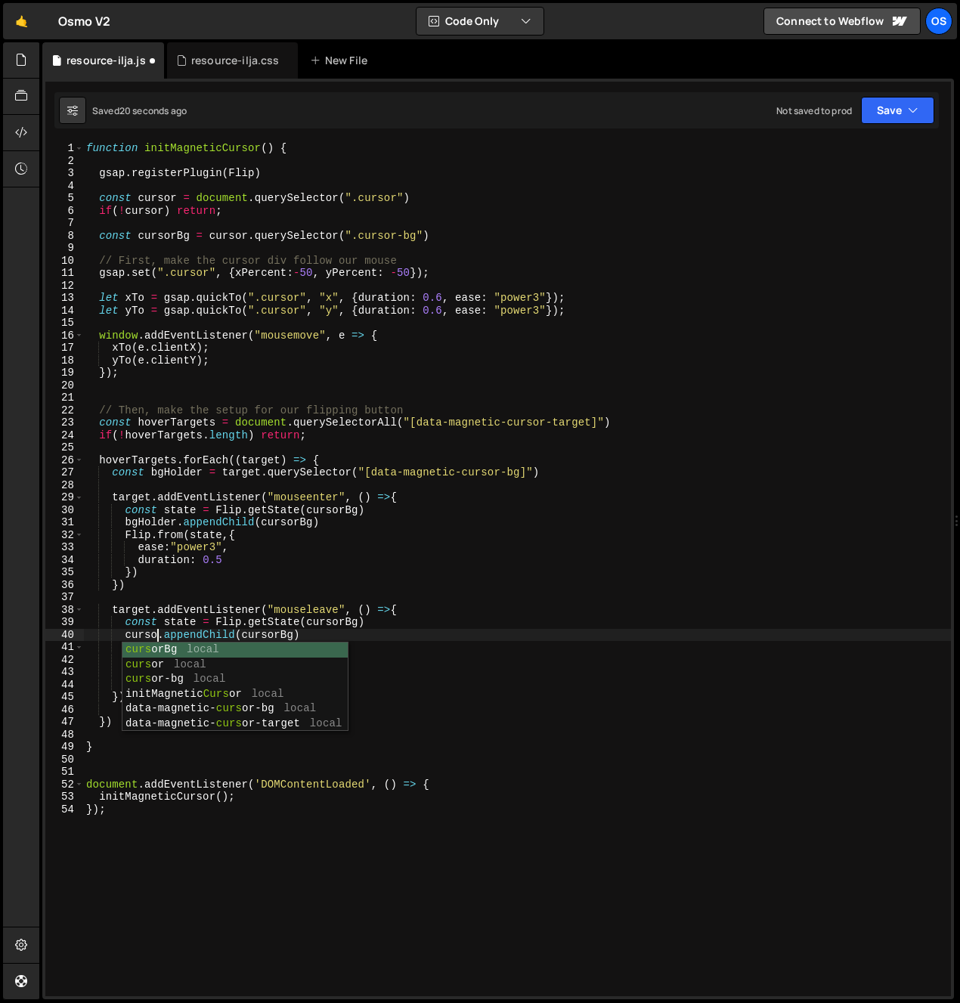
scroll to position [0, 5]
click at [166, 555] on div "function initMagneticCursor ( ) { gsap . registerPlugin ( Flip ) const cursor =…" at bounding box center [517, 581] width 868 height 879
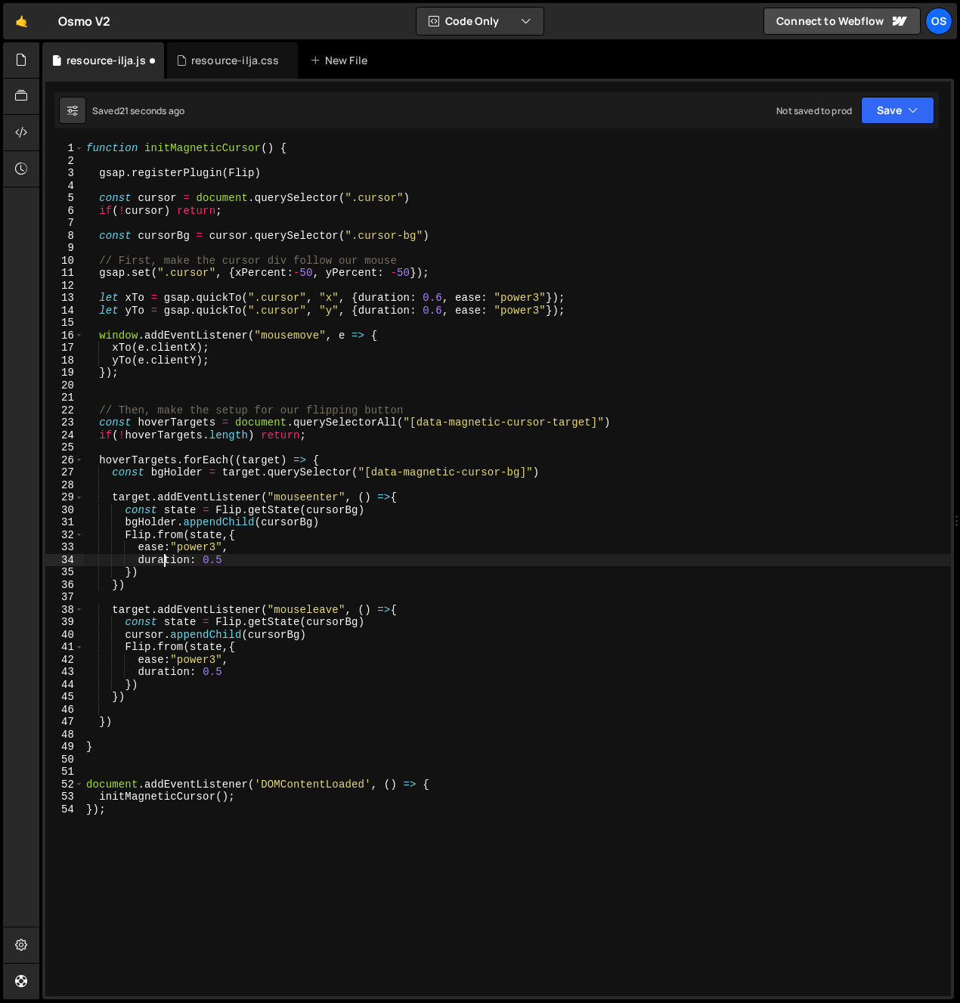
click at [296, 634] on div "function initMagneticCursor ( ) { gsap . registerPlugin ( Flip ) const cursor =…" at bounding box center [517, 581] width 868 height 879
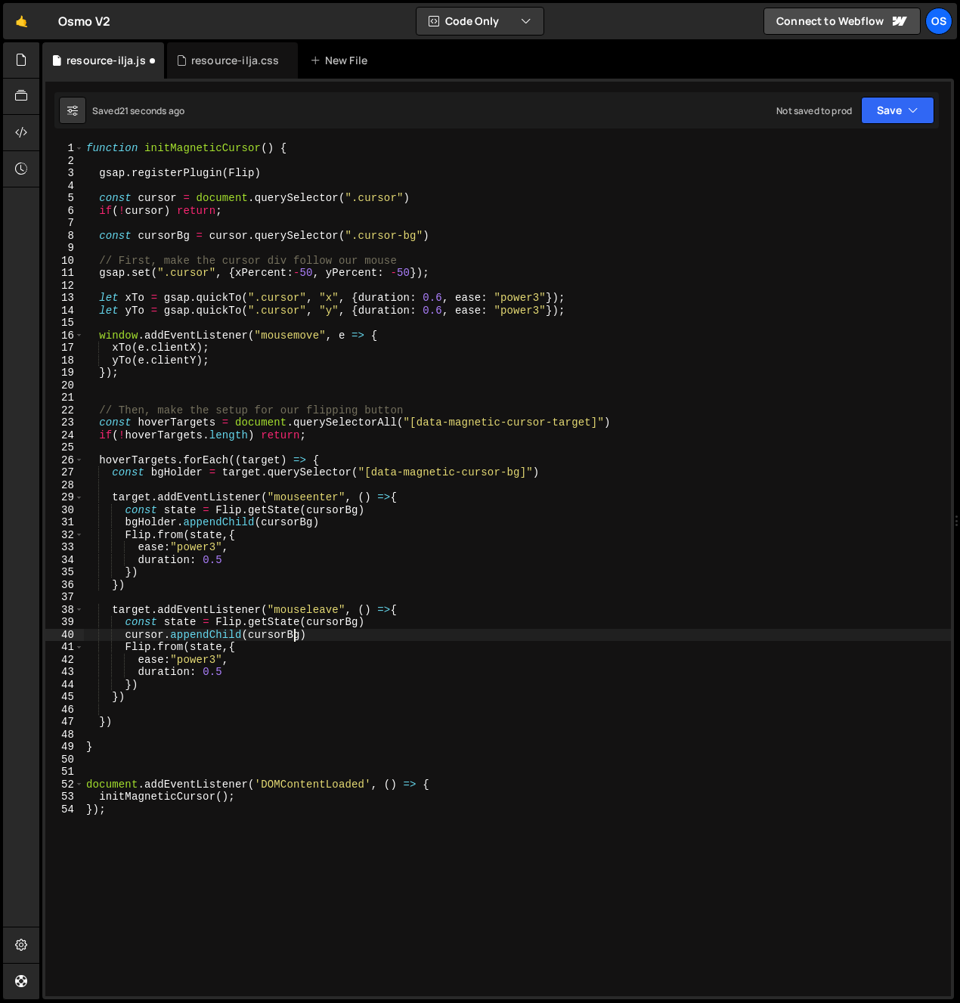
click at [243, 688] on div "function initMagneticCursor ( ) { gsap . registerPlugin ( Flip ) const cursor =…" at bounding box center [517, 581] width 868 height 879
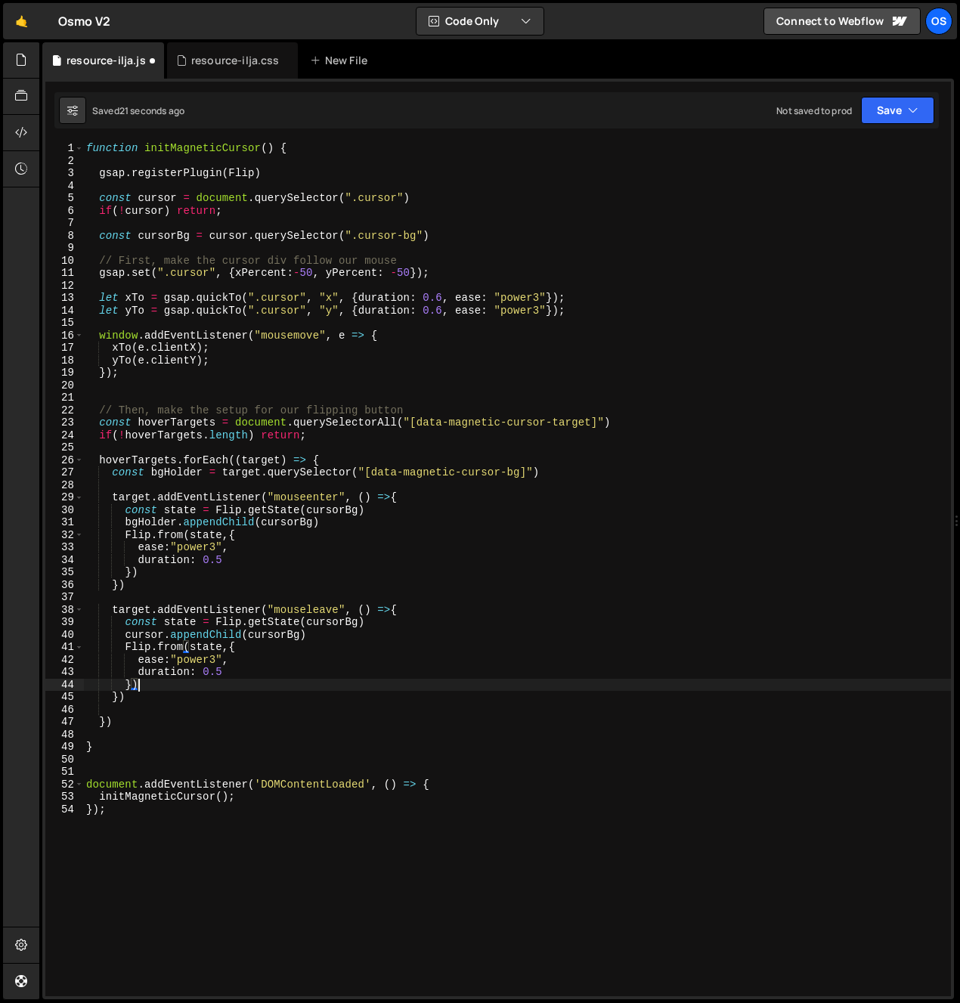
scroll to position [0, 3]
type textarea "})"
click at [212, 62] on div "resource-ilja.css" at bounding box center [235, 60] width 88 height 15
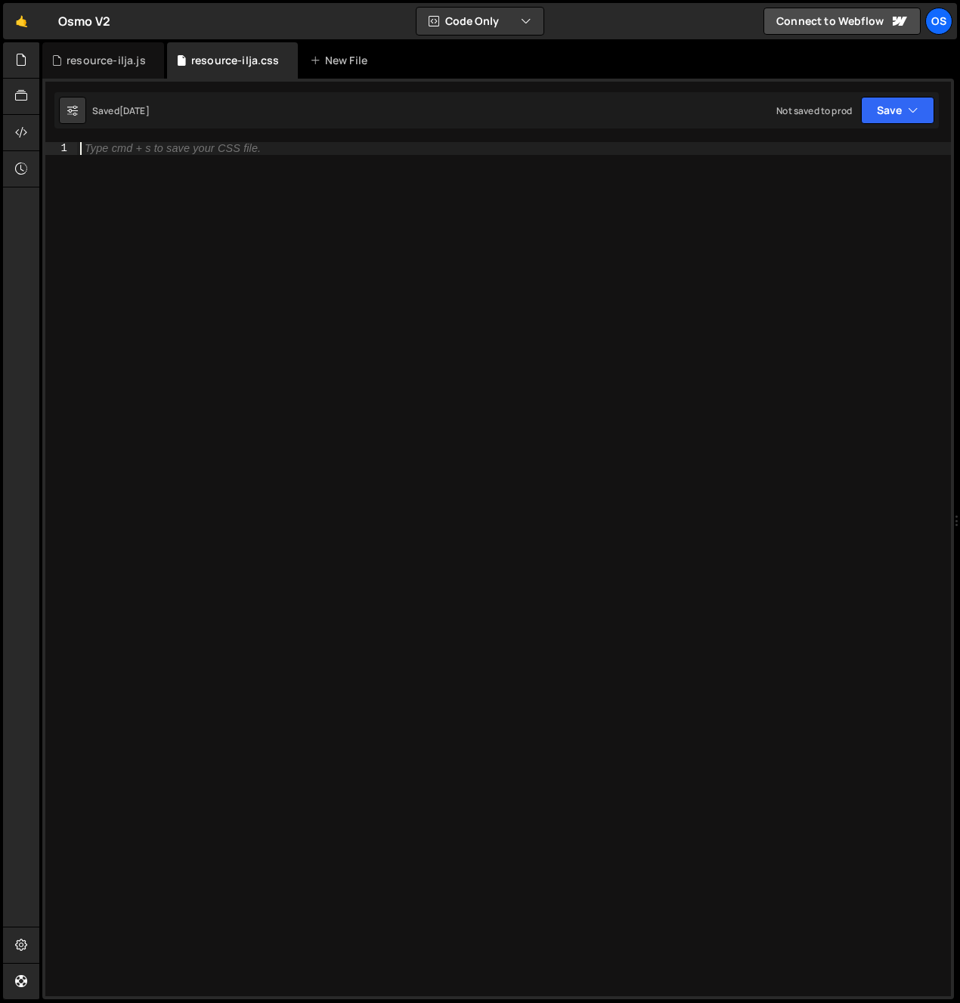
click at [235, 287] on div "Type cmd + s to save your CSS file." at bounding box center [858, 581] width 1562 height 879
click at [451, 231] on div "Type cmd + s to save your CSS file." at bounding box center [858, 581] width 1562 height 879
click at [413, 236] on div "Type cmd + s to save your CSS file." at bounding box center [514, 581] width 874 height 879
paste textarea "magnetic-link"
type textarea ".magnetic-link .cursor-bg{}"
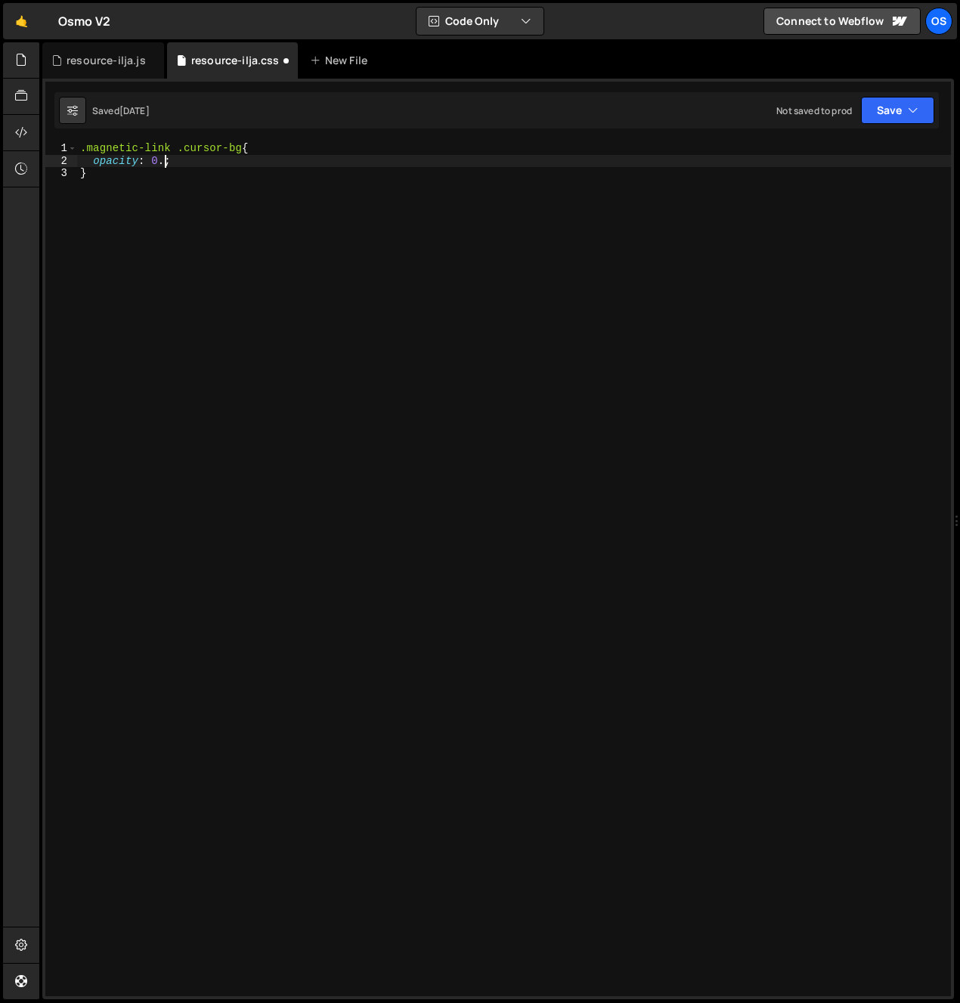
scroll to position [0, 6]
drag, startPoint x: 298, startPoint y: 302, endPoint x: 300, endPoint y: 311, distance: 9.3
click at [301, 311] on div ".magnetic-link .cursor-bg { opacity : 0.1 ; }" at bounding box center [514, 581] width 874 height 879
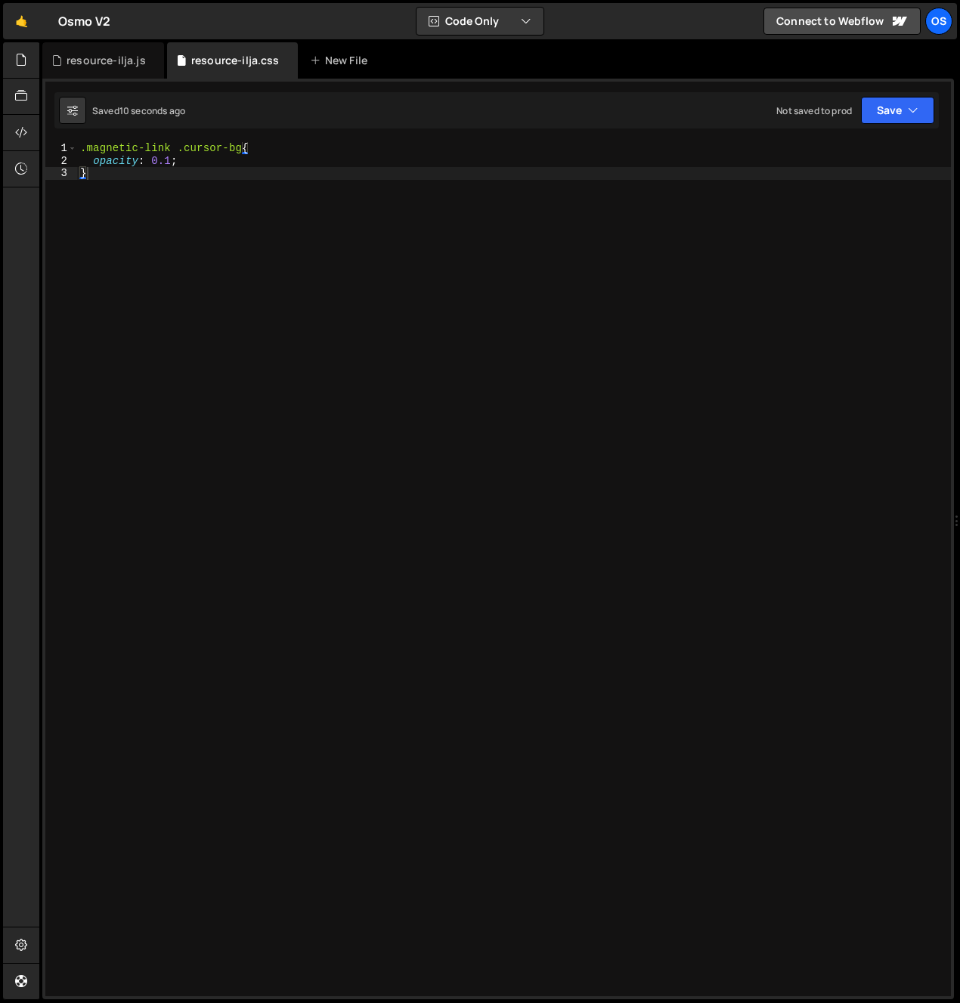
click at [285, 153] on div ".magnetic-link .cursor-bg { opacity : 0.1 ; }" at bounding box center [514, 581] width 874 height 879
type textarea ".magnetic-link .cursor-bg{"
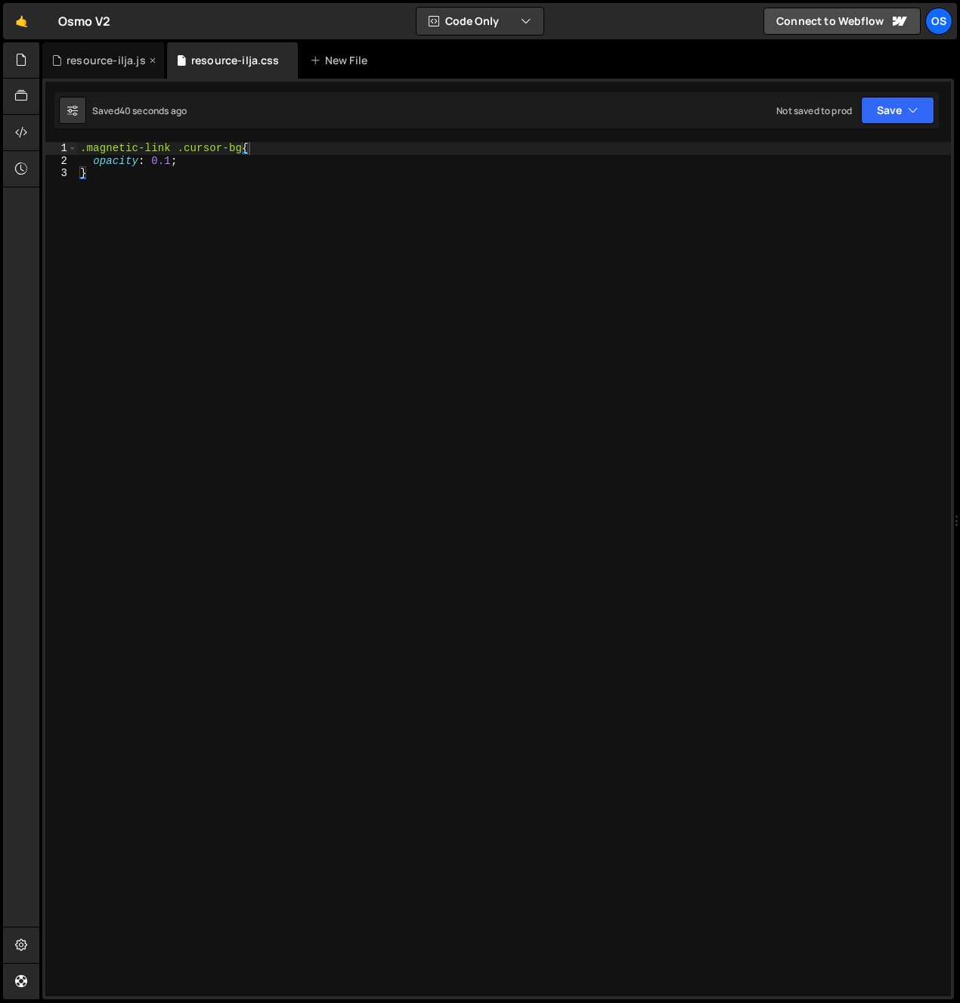
click at [85, 60] on div "resource-ilja.js" at bounding box center [106, 60] width 79 height 15
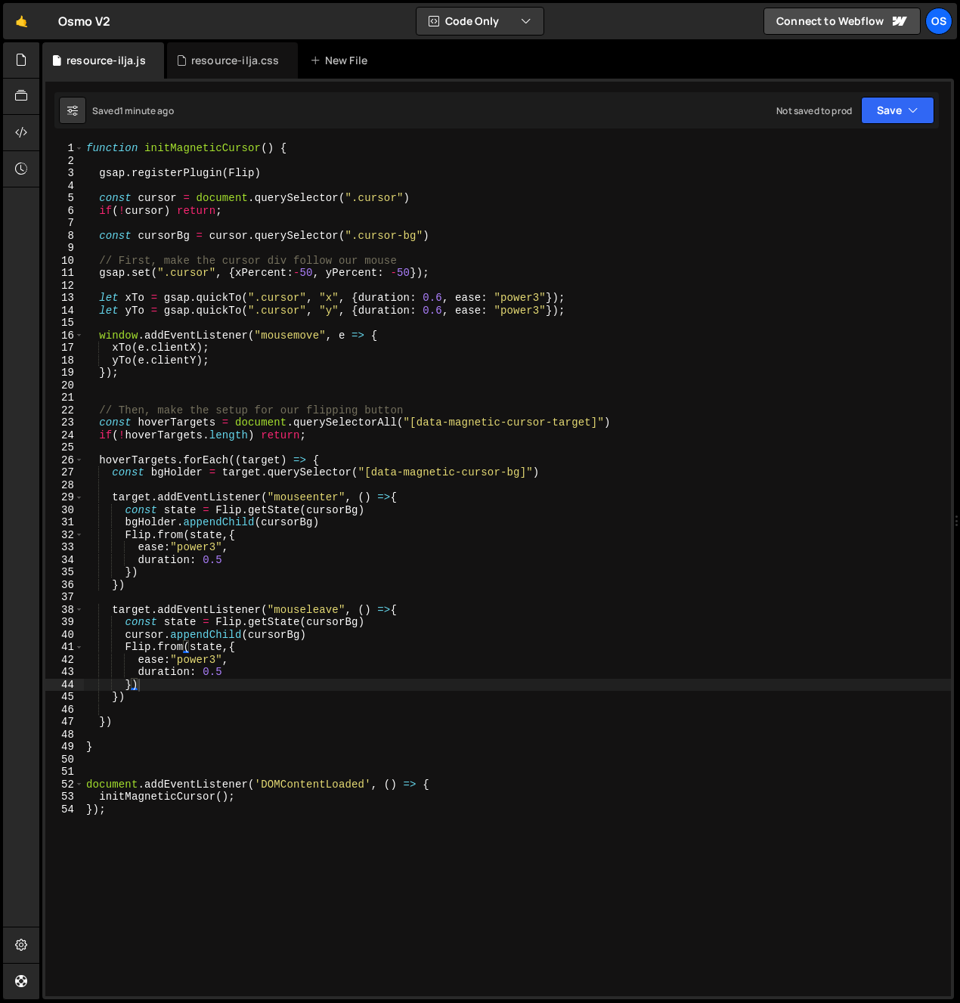
click at [237, 552] on div "function initMagneticCursor ( ) { gsap . registerPlugin ( Flip ) const cursor =…" at bounding box center [517, 581] width 868 height 879
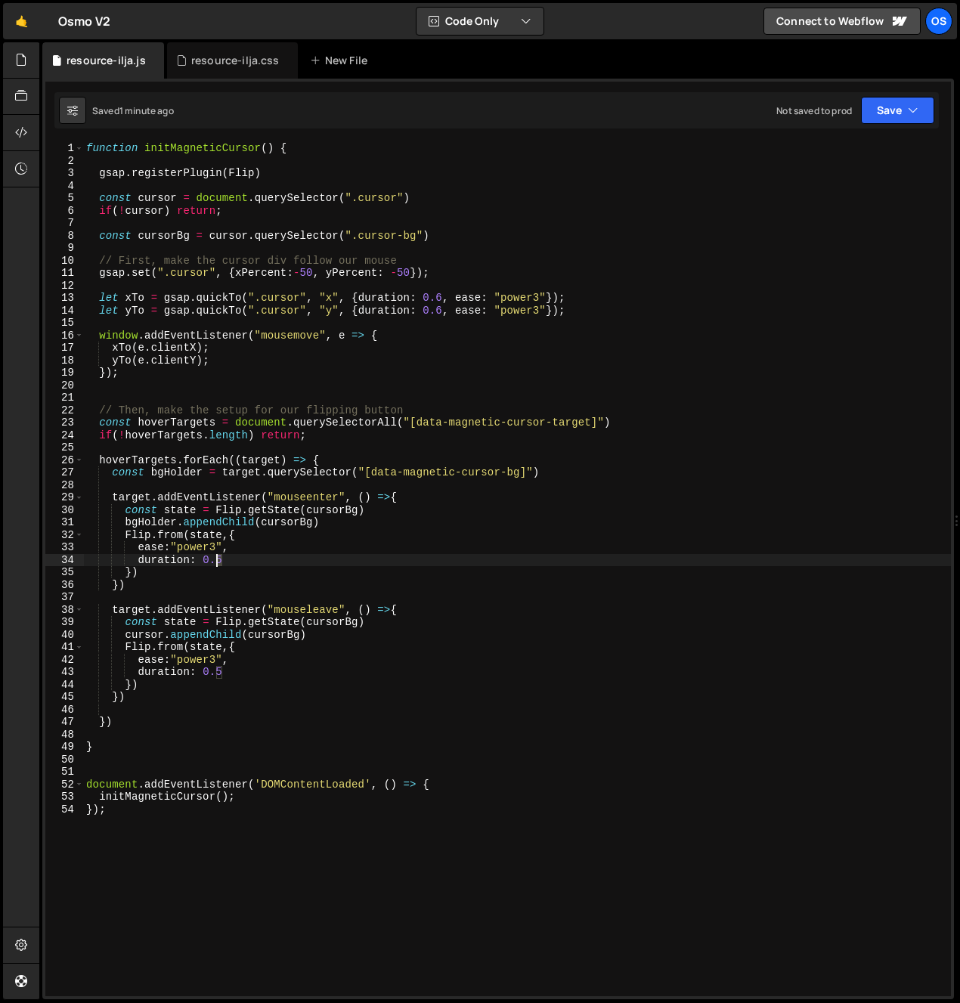
drag, startPoint x: 225, startPoint y: 562, endPoint x: 216, endPoint y: 564, distance: 9.3
click at [216, 564] on div "function initMagneticCursor ( ) { gsap . registerPlugin ( Flip ) const cursor =…" at bounding box center [517, 581] width 868 height 879
click at [196, 715] on div "function initMagneticCursor ( ) { gsap . registerPlugin ( Flip ) const cursor =…" at bounding box center [517, 581] width 868 height 879
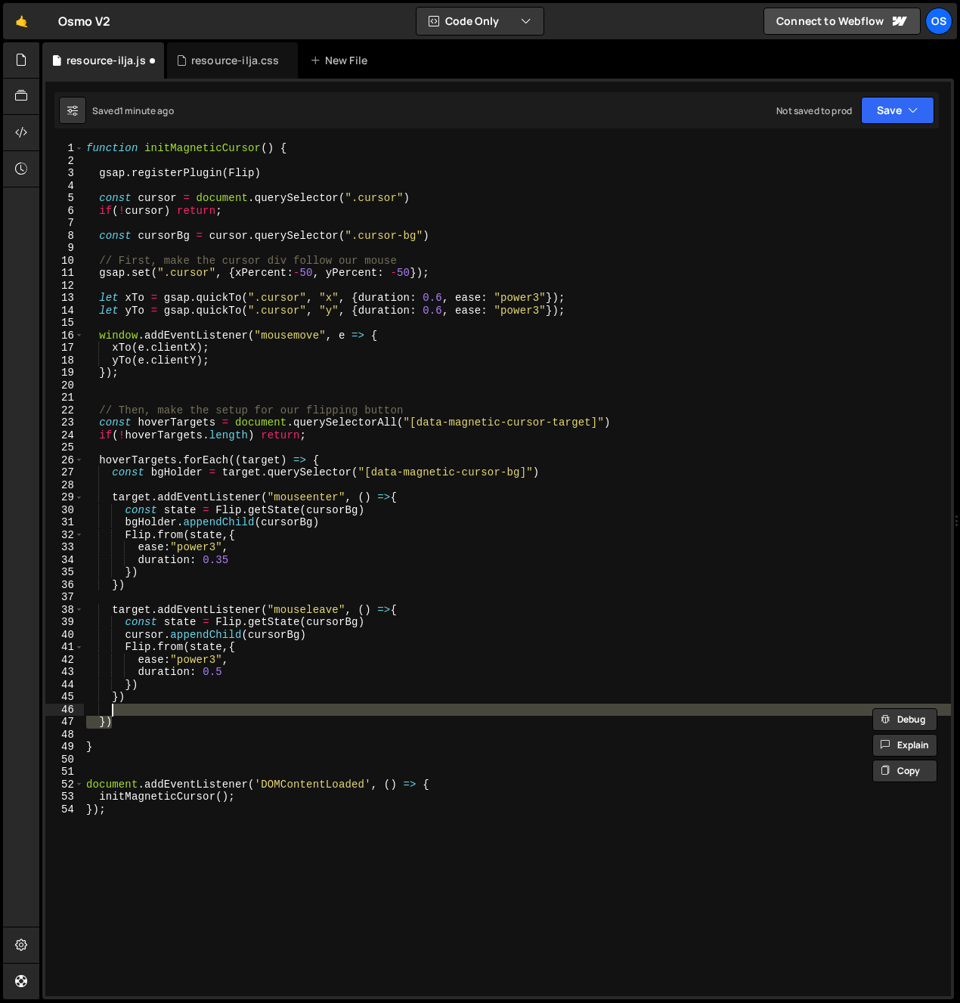
click at [218, 672] on div "function initMagneticCursor ( ) { gsap . registerPlugin ( Flip ) const cursor =…" at bounding box center [517, 581] width 868 height 879
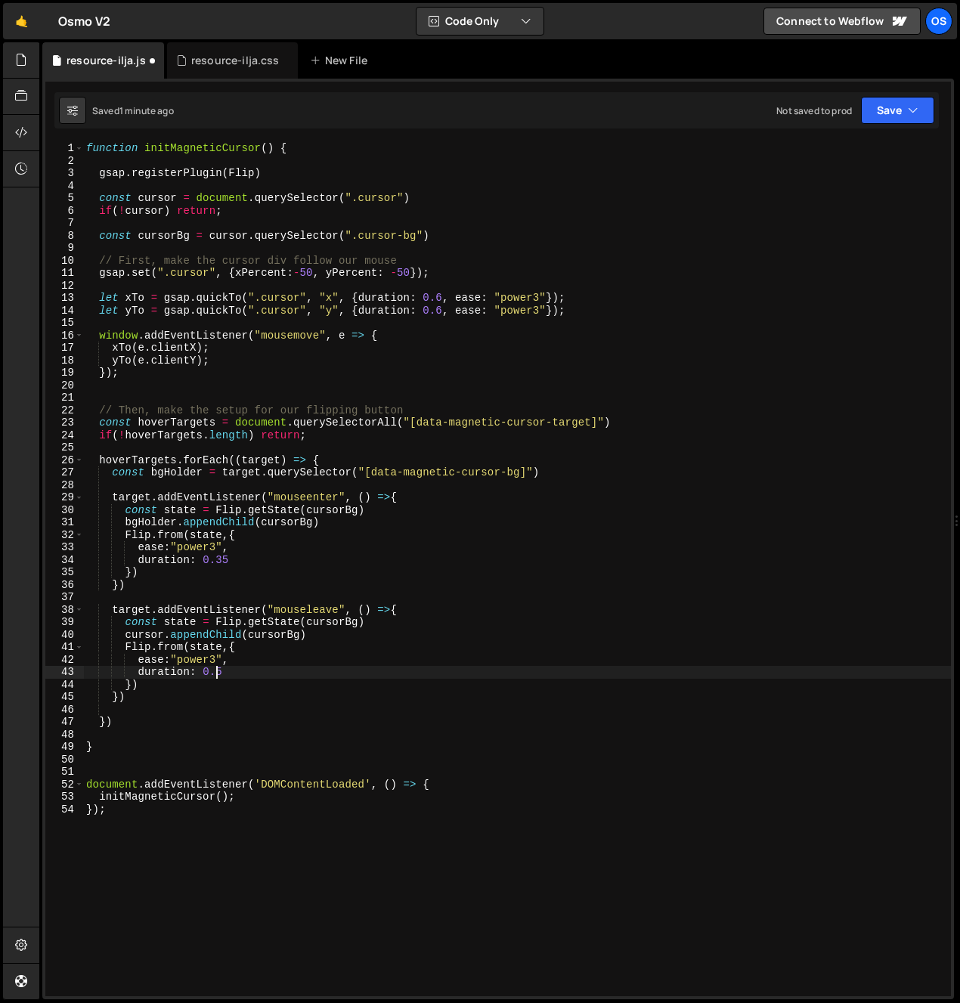
scroll to position [0, 9]
click at [212, 661] on div "function initMagneticCursor ( ) { gsap . registerPlugin ( Flip ) const cursor =…" at bounding box center [517, 581] width 868 height 879
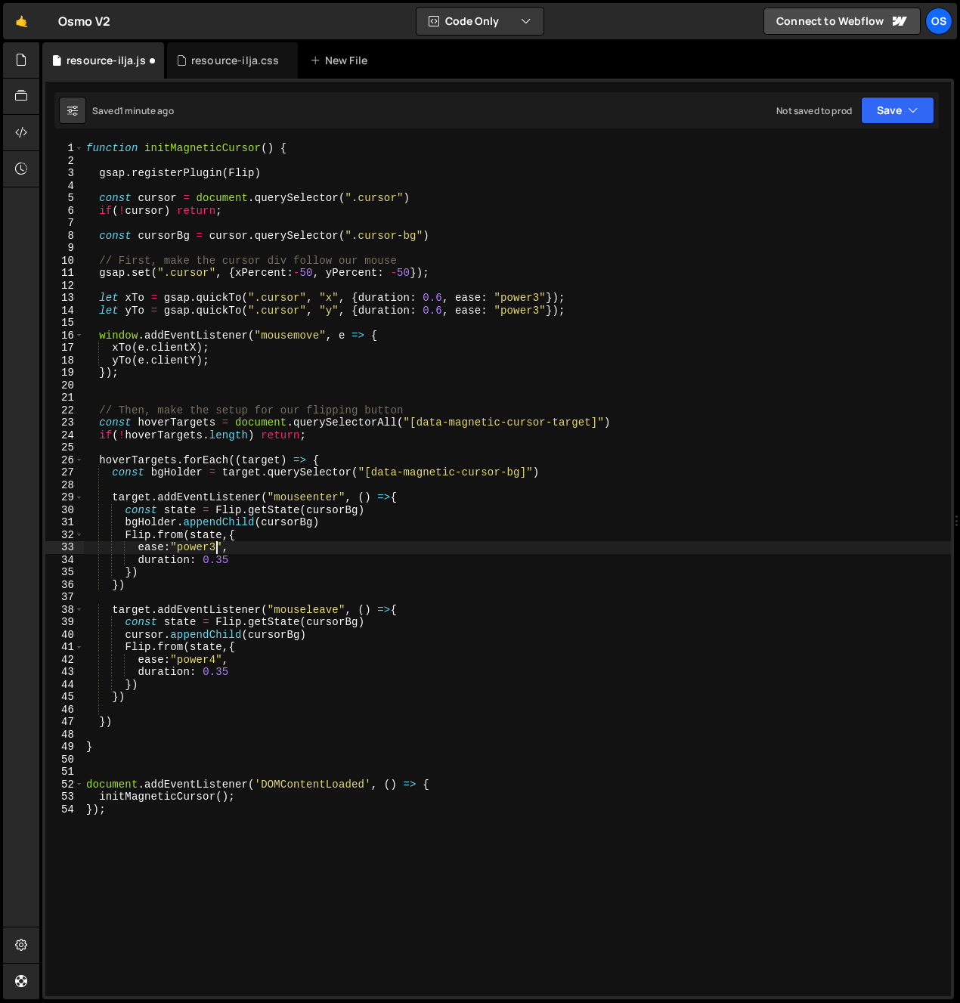
click at [213, 548] on div "function initMagneticCursor ( ) { gsap . registerPlugin ( Flip ) const cursor =…" at bounding box center [517, 581] width 868 height 879
drag, startPoint x: 213, startPoint y: 546, endPoint x: 218, endPoint y: 563, distance: 18.0
click at [211, 548] on div "function initMagneticCursor ( ) { gsap . registerPlugin ( Flip ) const cursor =…" at bounding box center [517, 581] width 868 height 879
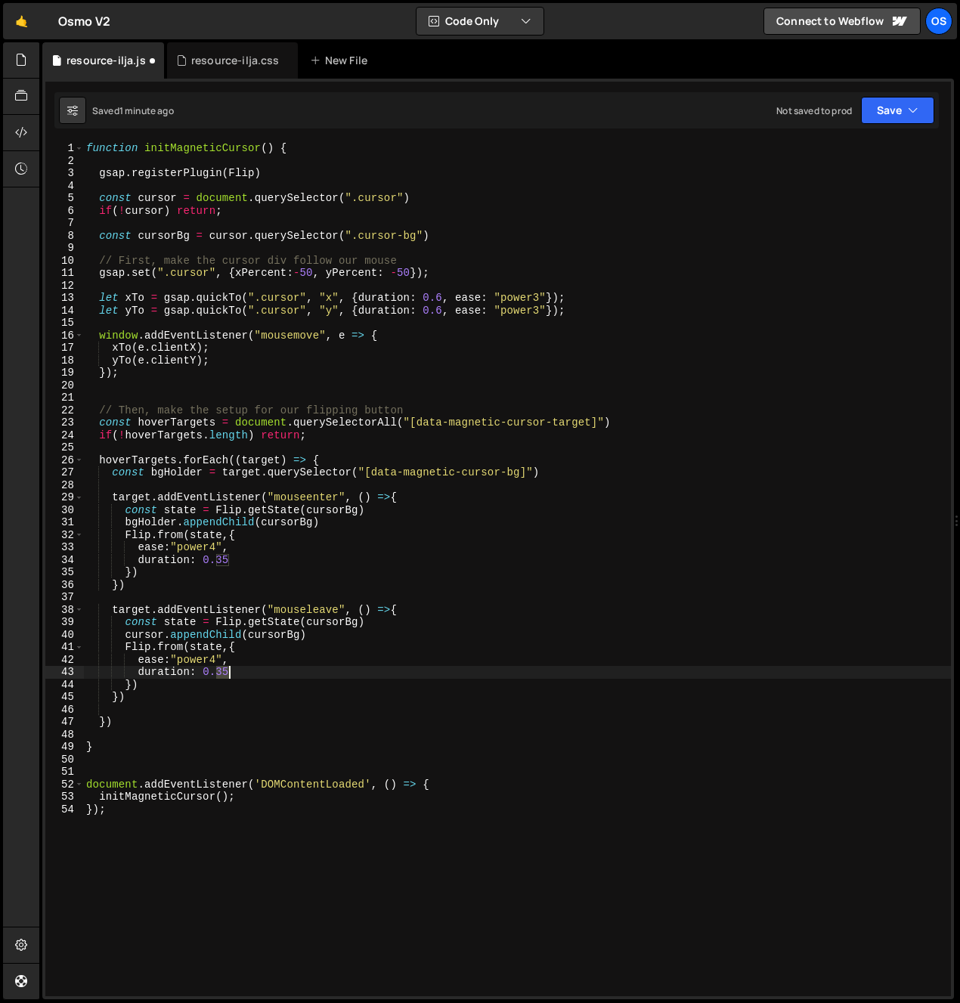
drag, startPoint x: 218, startPoint y: 672, endPoint x: 233, endPoint y: 671, distance: 15.1
click at [233, 671] on div "function initMagneticCursor ( ) { gsap . registerPlugin ( Flip ) const cursor =…" at bounding box center [517, 581] width 868 height 879
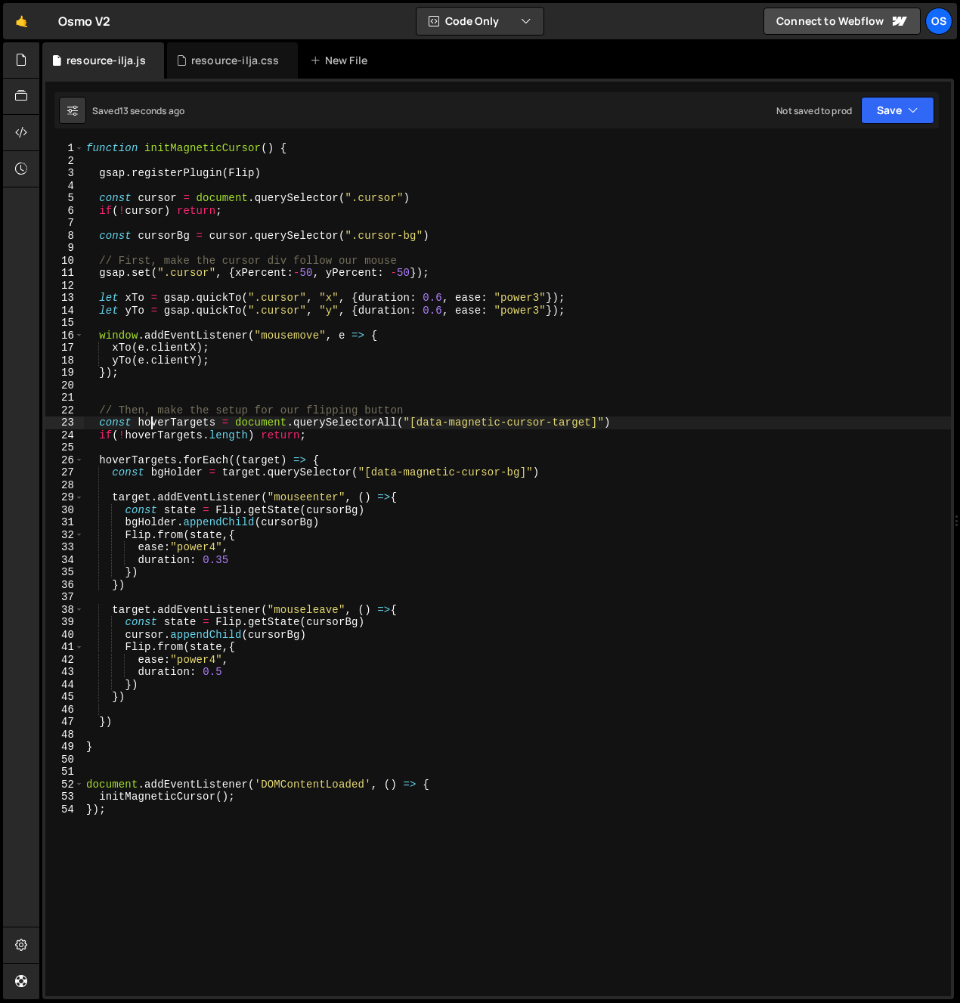
click at [149, 418] on div "function initMagneticCursor ( ) { gsap . registerPlugin ( Flip ) const cursor =…" at bounding box center [517, 581] width 868 height 879
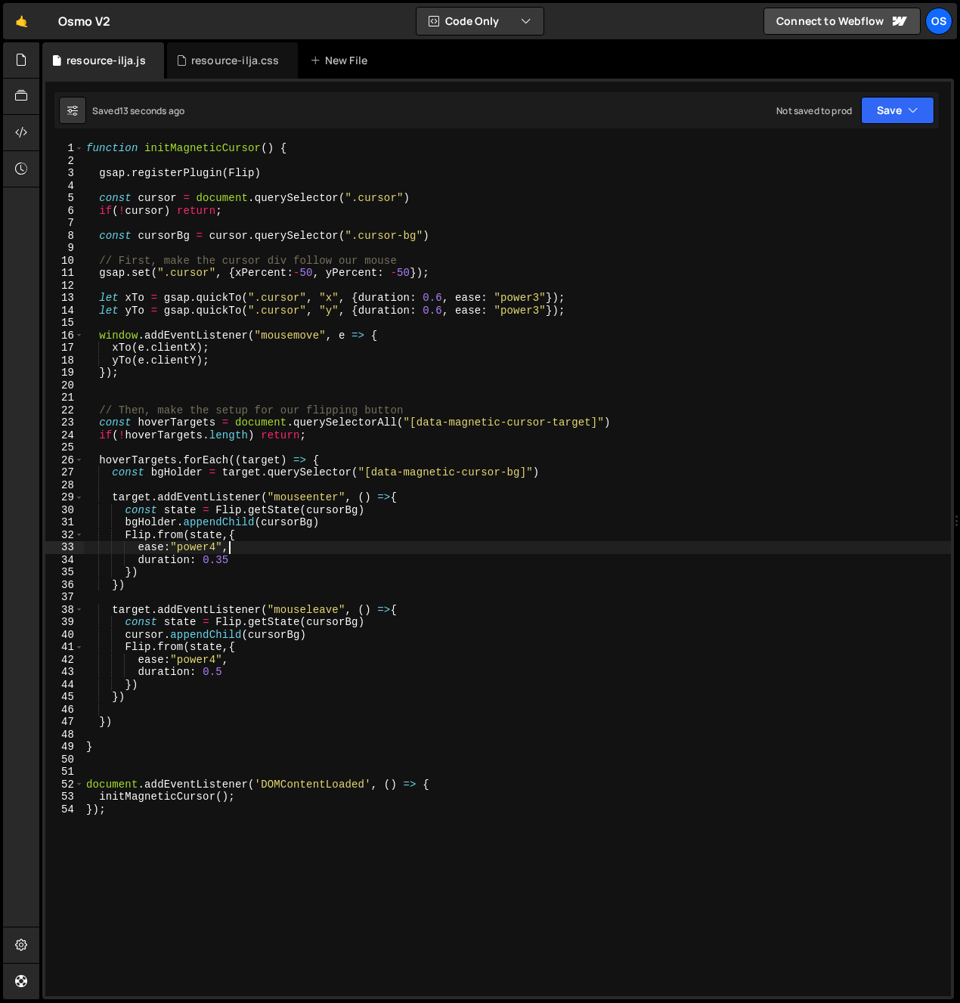
drag, startPoint x: 491, startPoint y: 545, endPoint x: 490, endPoint y: 559, distance: 14.4
click at [492, 553] on div "function initMagneticCursor ( ) { gsap . registerPlugin ( Flip ) const cursor =…" at bounding box center [517, 581] width 868 height 879
drag, startPoint x: 253, startPoint y: 675, endPoint x: 243, endPoint y: 667, distance: 12.4
click at [250, 672] on div "function initMagneticCursor ( ) { gsap . registerPlugin ( Flip ) const cursor =…" at bounding box center [517, 581] width 868 height 879
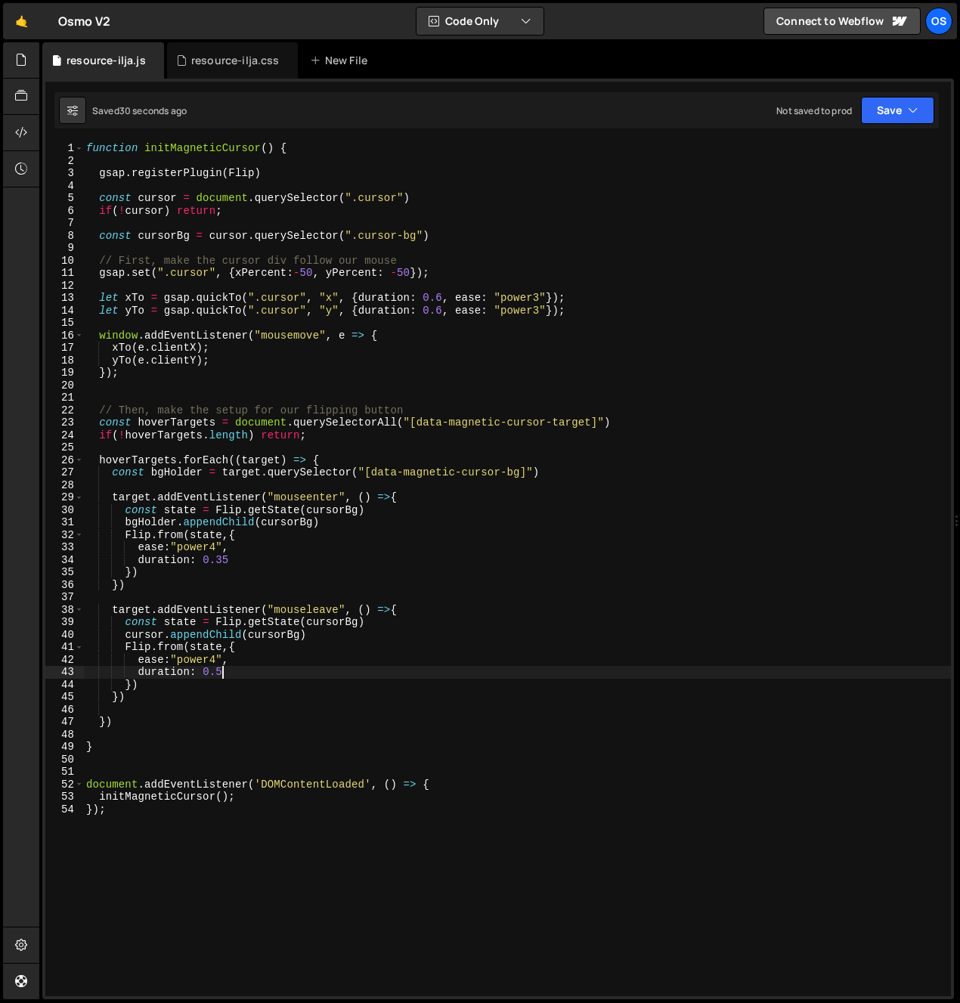
click at [251, 565] on div "function initMagneticCursor ( ) { gsap . registerPlugin ( Flip ) const cursor =…" at bounding box center [517, 581] width 868 height 879
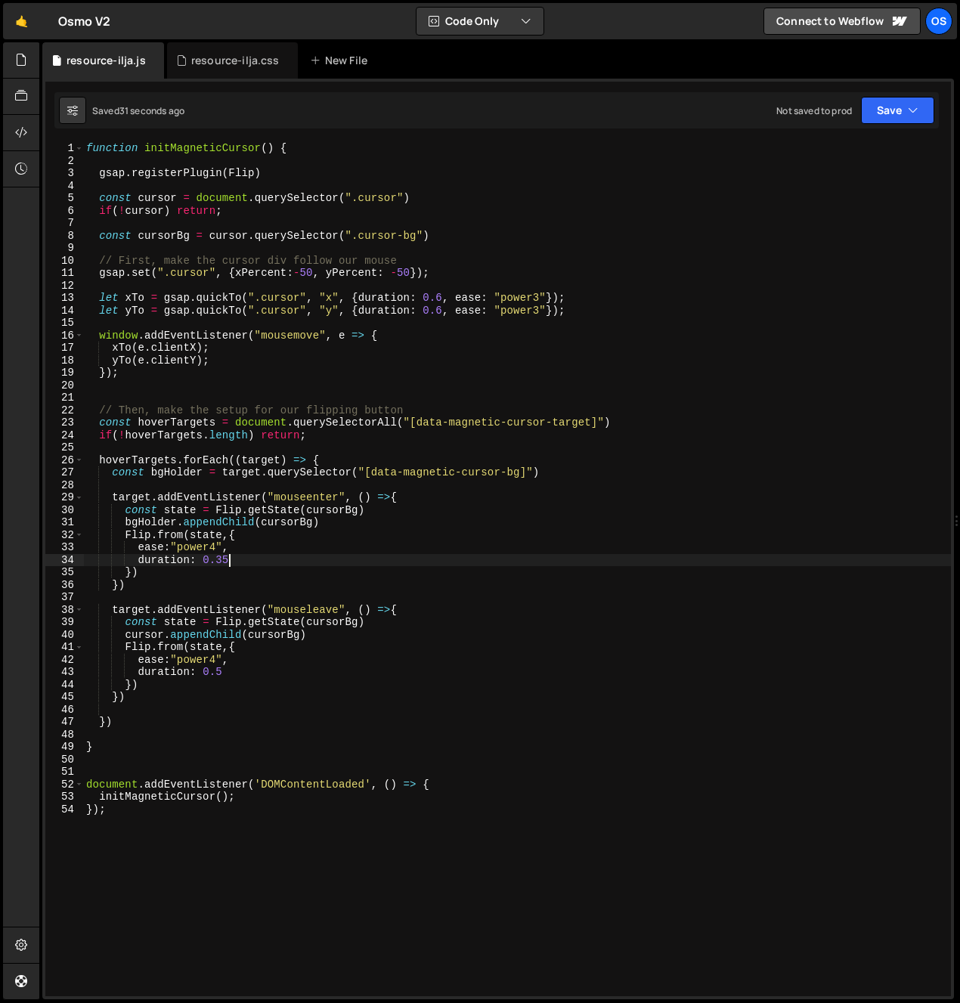
type textarea "duration: 0.35,"
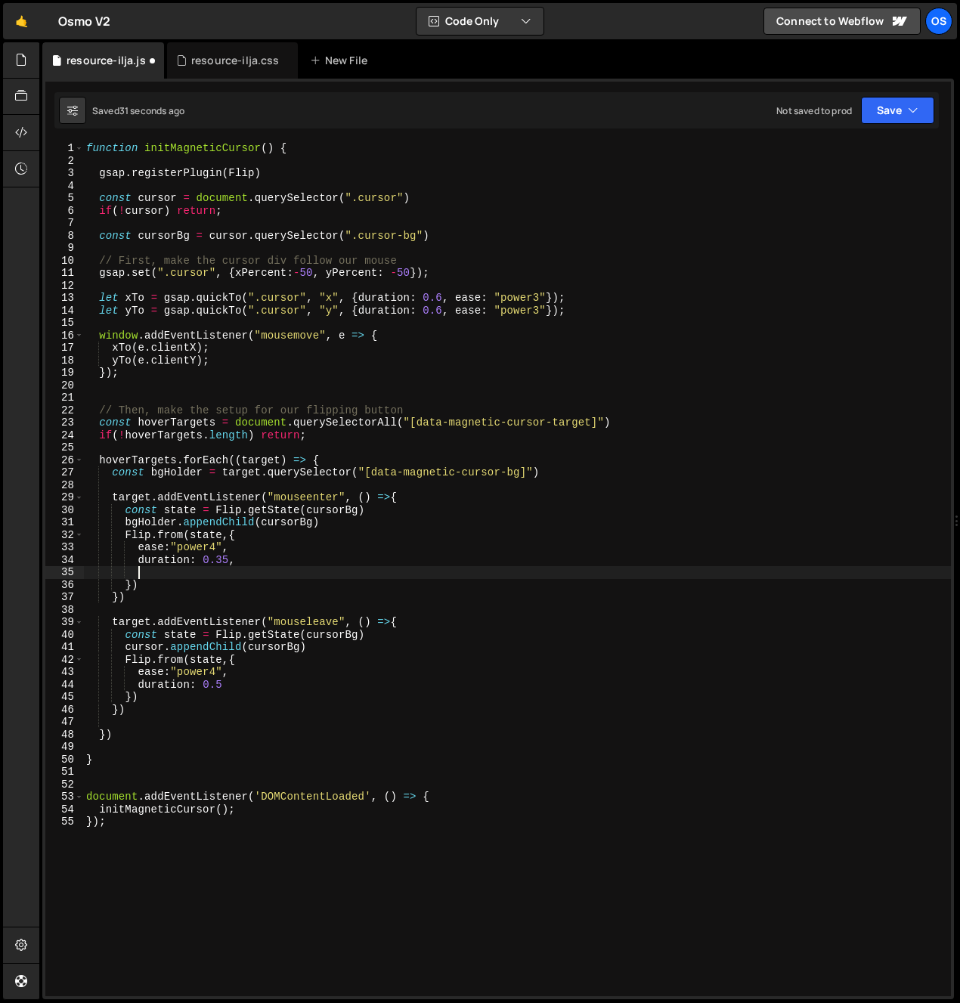
paste textarea "props"
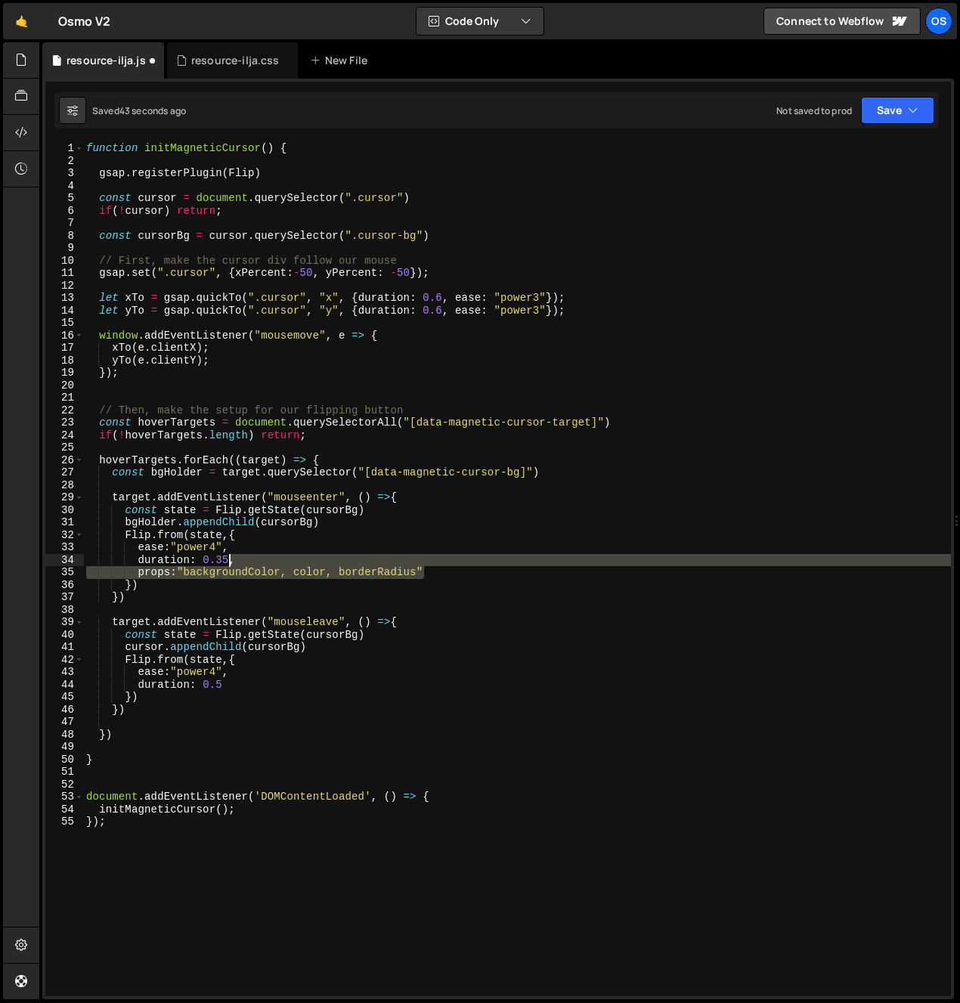
drag, startPoint x: 447, startPoint y: 571, endPoint x: 228, endPoint y: 560, distance: 219.4
click at [228, 560] on div "function initMagneticCursor ( ) { gsap . registerPlugin ( Flip ) const cursor =…" at bounding box center [517, 581] width 868 height 879
click at [243, 685] on div "function initMagneticCursor ( ) { gsap . registerPlugin ( Flip ) const cursor =…" at bounding box center [517, 581] width 868 height 879
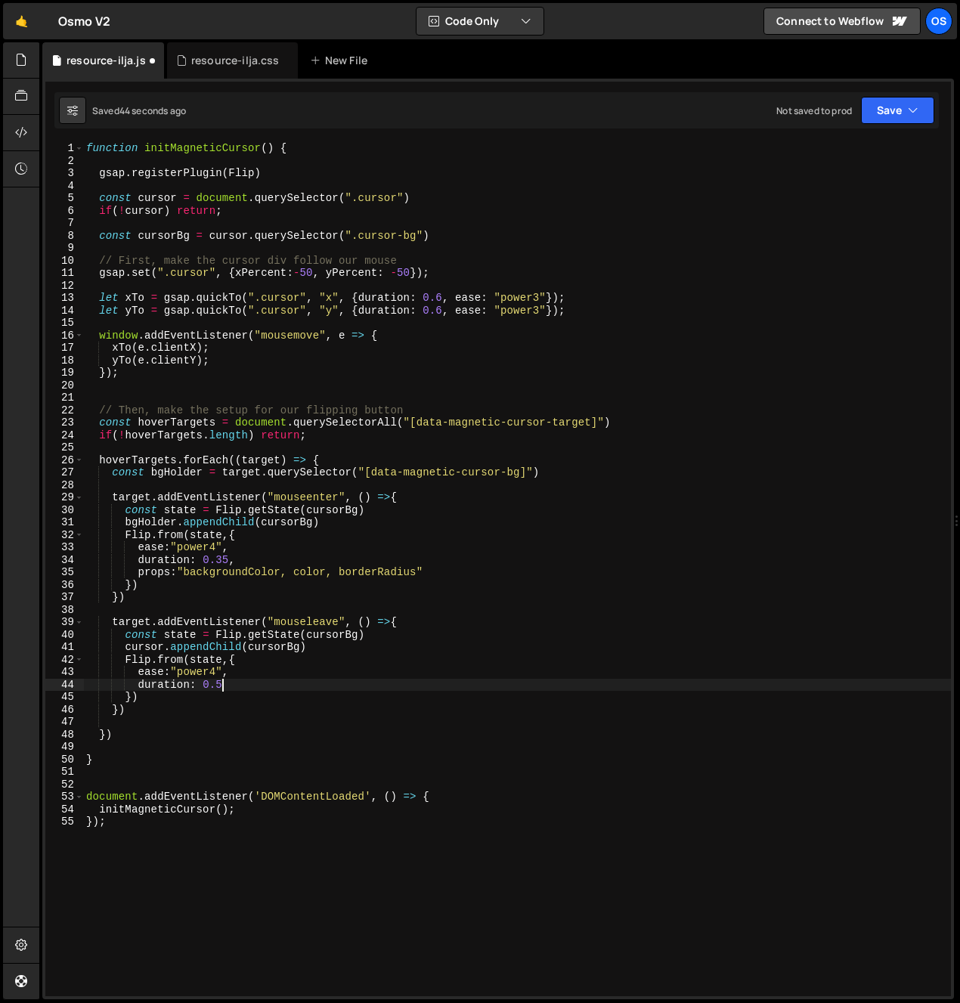
paste textarea "props:"backgroundColor, color, borderRadius""
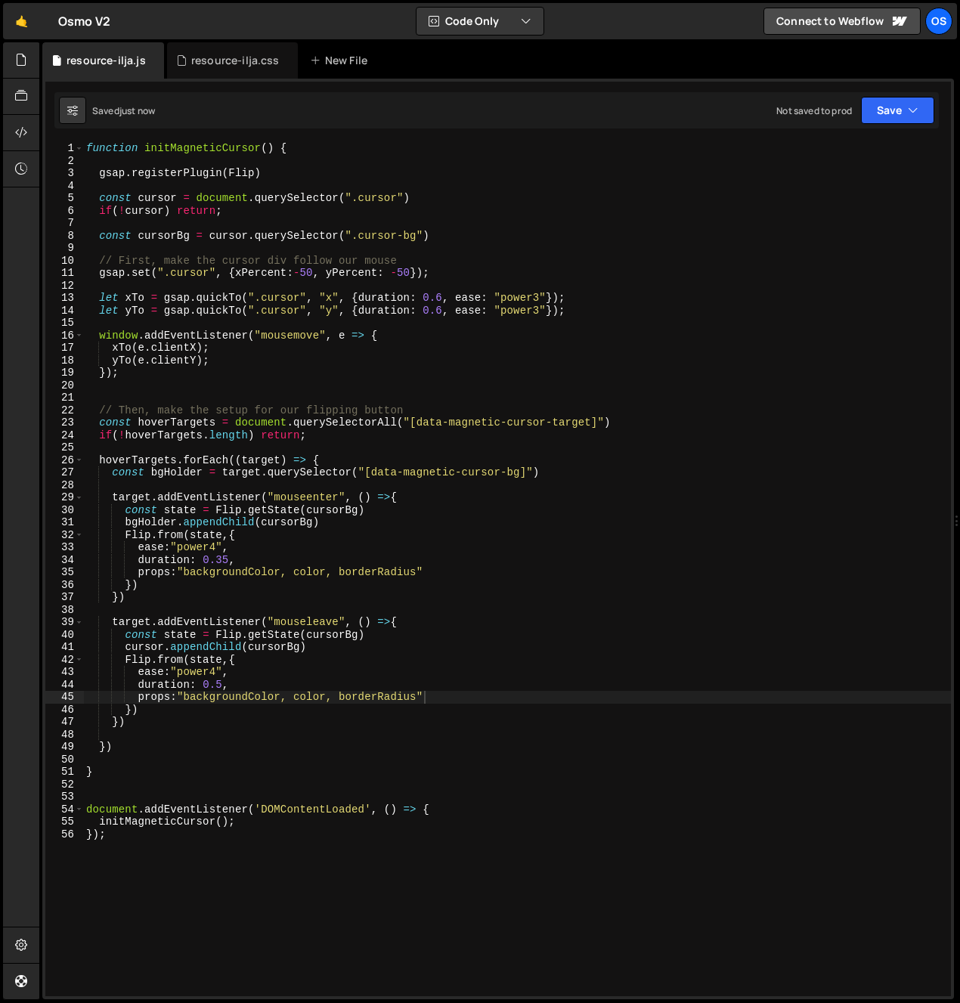
click at [475, 677] on div "function initMagneticCursor ( ) { gsap . registerPlugin ( Flip ) const cursor =…" at bounding box center [517, 581] width 868 height 879
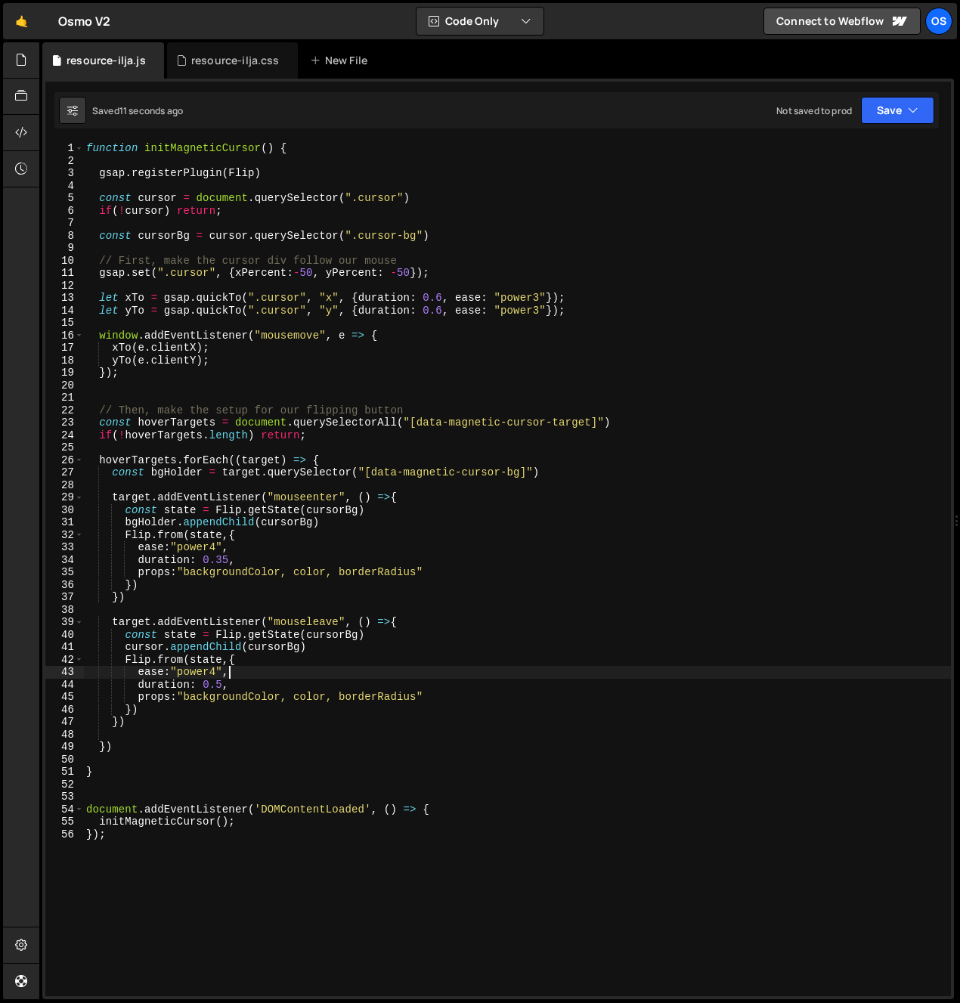
click at [581, 703] on div "function initMagneticCursor ( ) { gsap . registerPlugin ( Flip ) const cursor =…" at bounding box center [517, 581] width 868 height 879
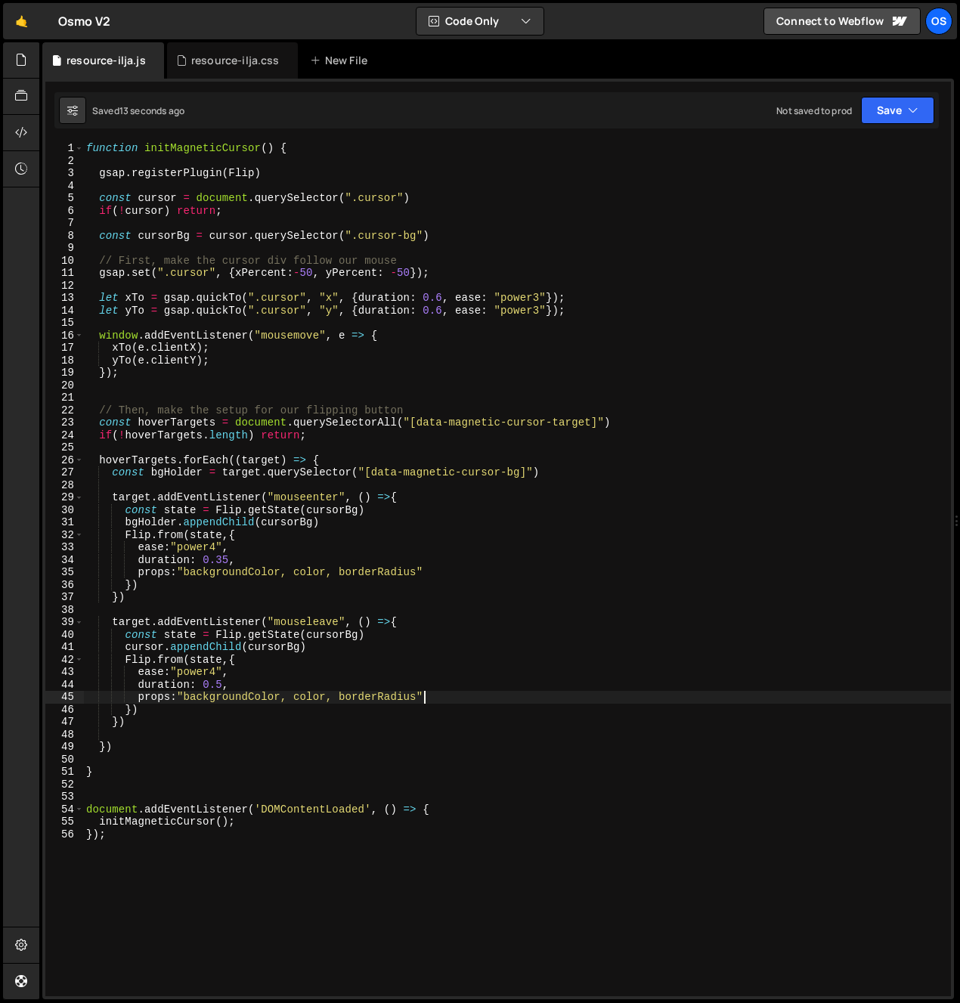
click at [418, 575] on div "function initMagneticCursor ( ) { gsap . registerPlugin ( Flip ) const cursor =…" at bounding box center [517, 581] width 868 height 879
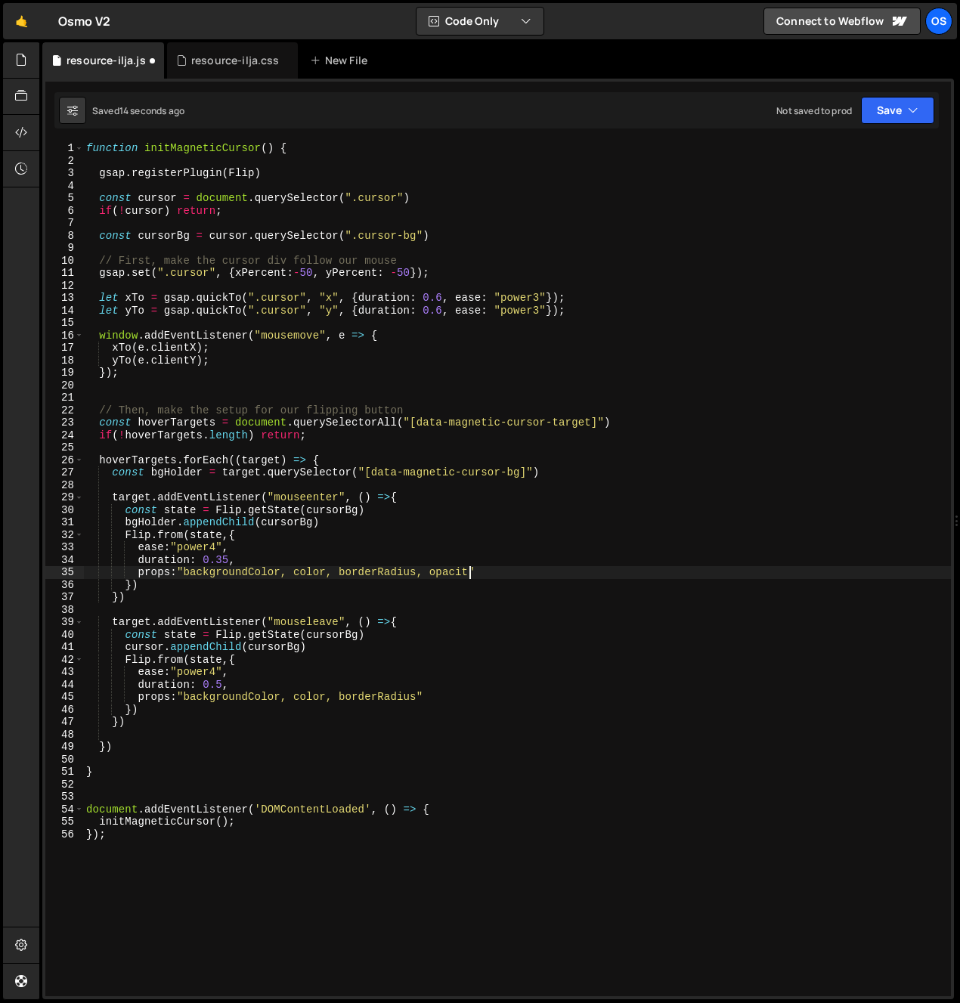
scroll to position [0, 26]
drag, startPoint x: 417, startPoint y: 575, endPoint x: 474, endPoint y: 574, distance: 56.7
click at [474, 574] on div "function initMagneticCursor ( ) { gsap . registerPlugin ( Flip ) const cursor =…" at bounding box center [517, 581] width 868 height 879
click at [421, 699] on div "function initMagneticCursor ( ) { gsap . registerPlugin ( Flip ) const cursor =…" at bounding box center [517, 581] width 868 height 879
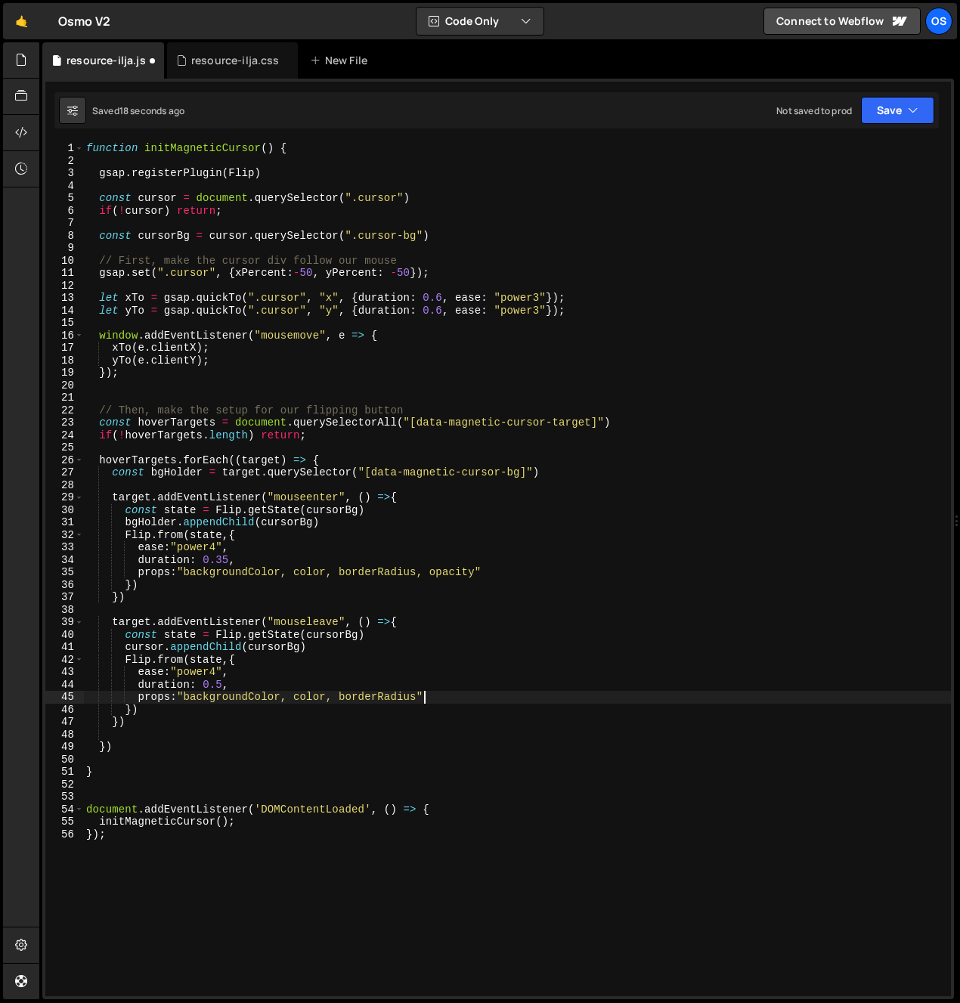
scroll to position [0, 23]
click at [416, 700] on div "function initMagneticCursor ( ) { gsap . registerPlugin ( Flip ) const cursor =…" at bounding box center [517, 581] width 868 height 879
paste textarea ", opacity"
click at [519, 618] on div "function initMagneticCursor ( ) { gsap . registerPlugin ( Flip ) const cursor =…" at bounding box center [517, 581] width 868 height 879
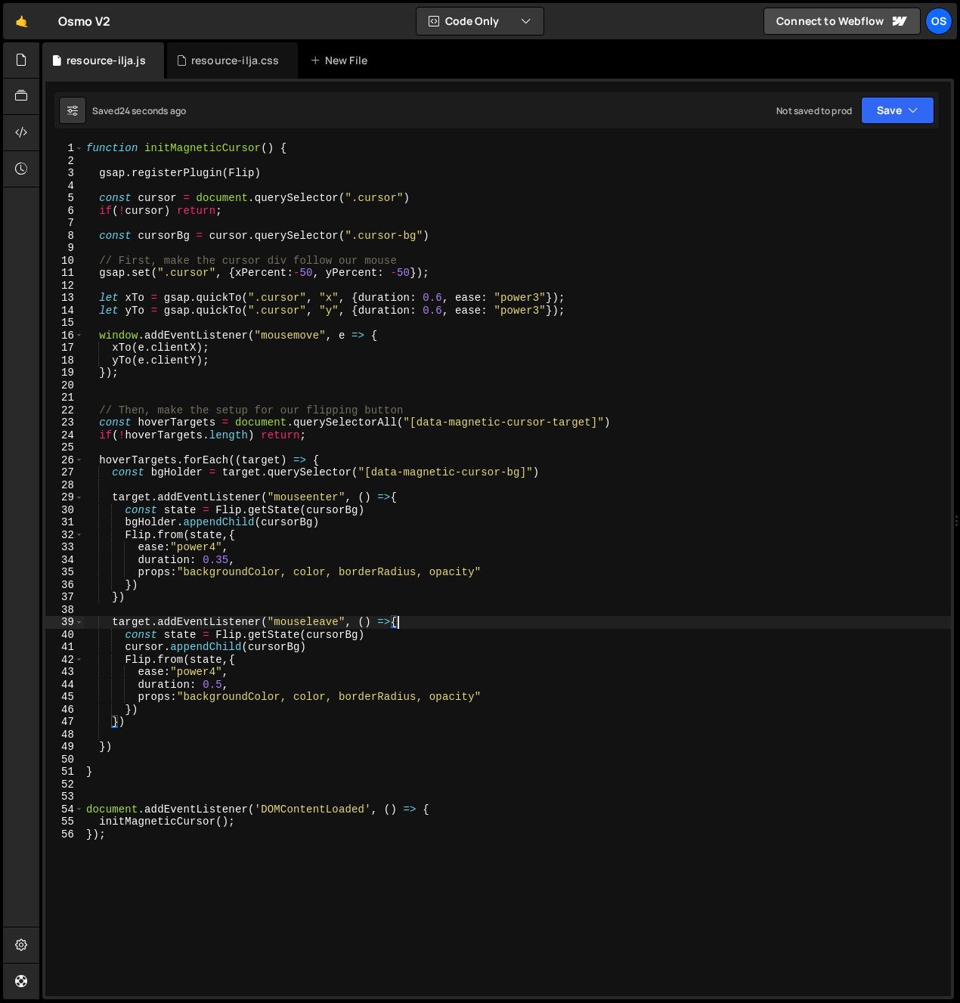
click at [367, 564] on div "function initMagneticCursor ( ) { gsap . registerPlugin ( Flip ) const cursor =…" at bounding box center [517, 581] width 868 height 879
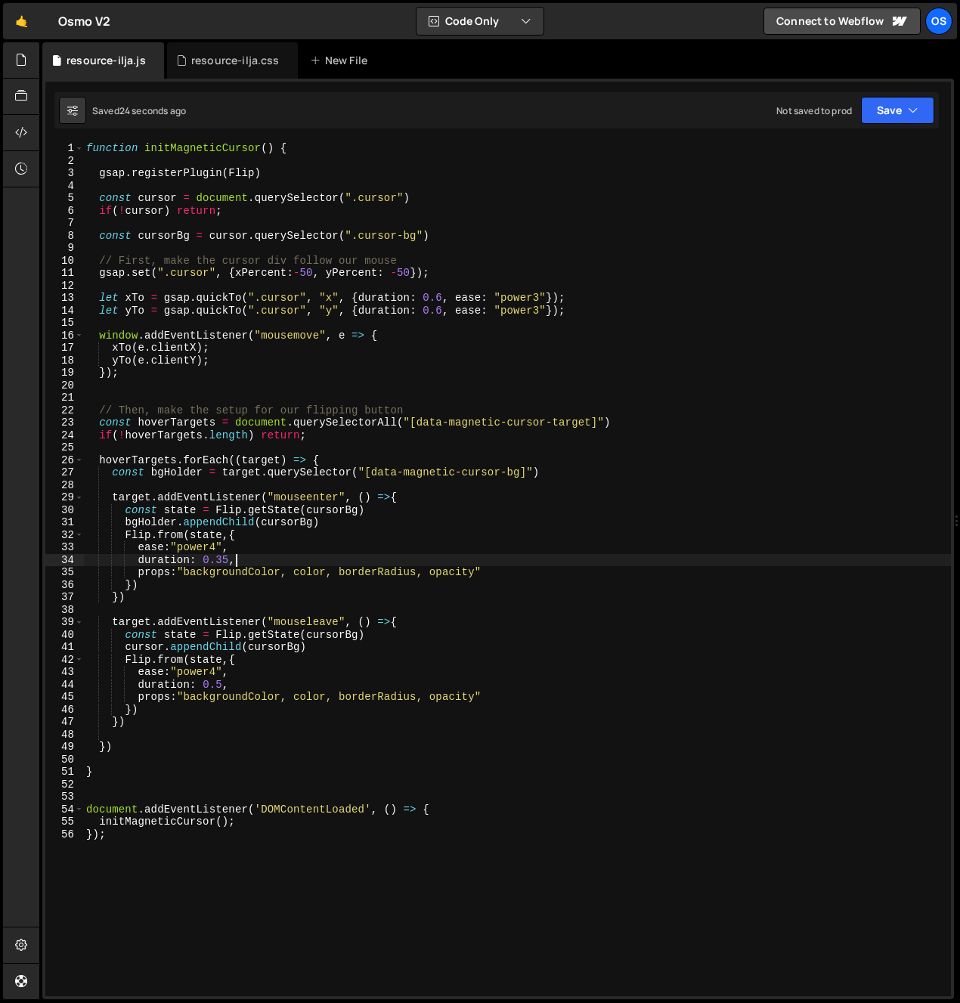
scroll to position [0, 10]
click at [301, 569] on div "function initMagneticCursor ( ) { gsap . registerPlugin ( Flip ) const cursor =…" at bounding box center [517, 581] width 868 height 879
click at [359, 512] on div "function initMagneticCursor ( ) { gsap . registerPlugin ( Flip ) const cursor =…" at bounding box center [517, 581] width 868 height 879
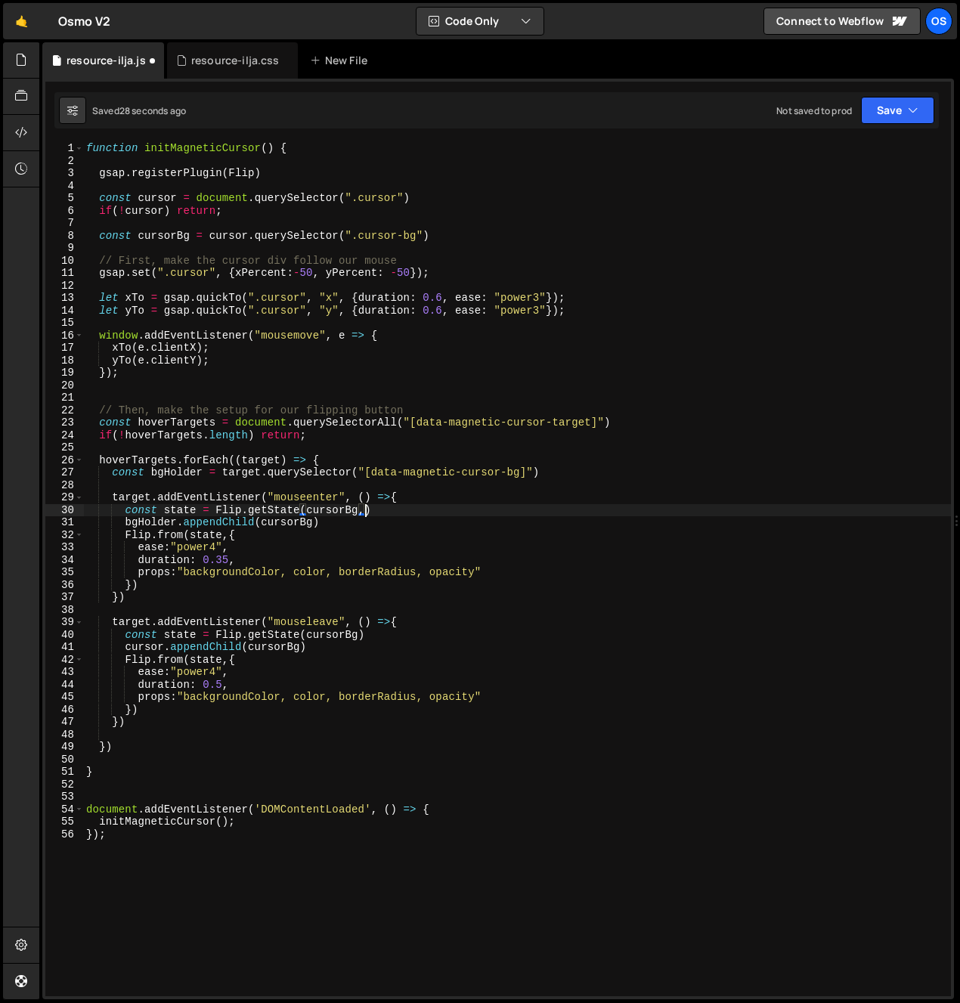
scroll to position [0, 20]
type textarea "const state = Flip.getState(cursorBg,{})"
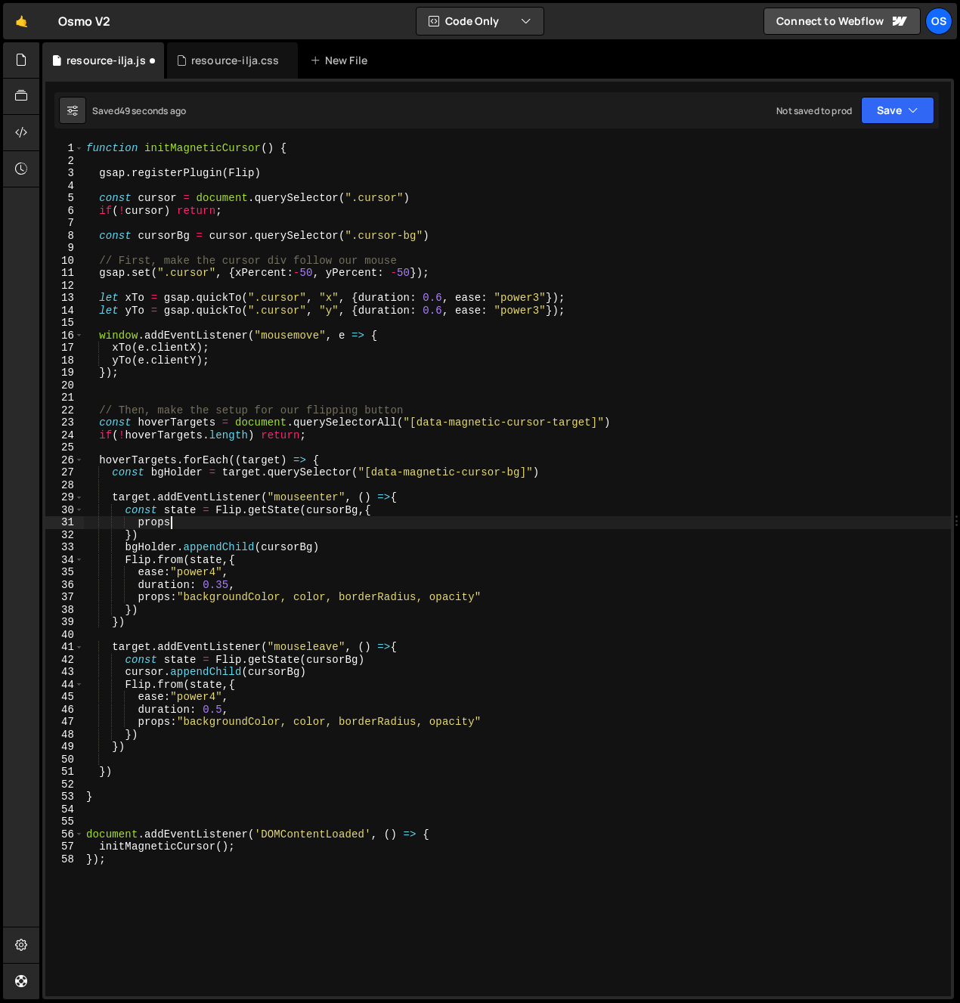
scroll to position [0, 5]
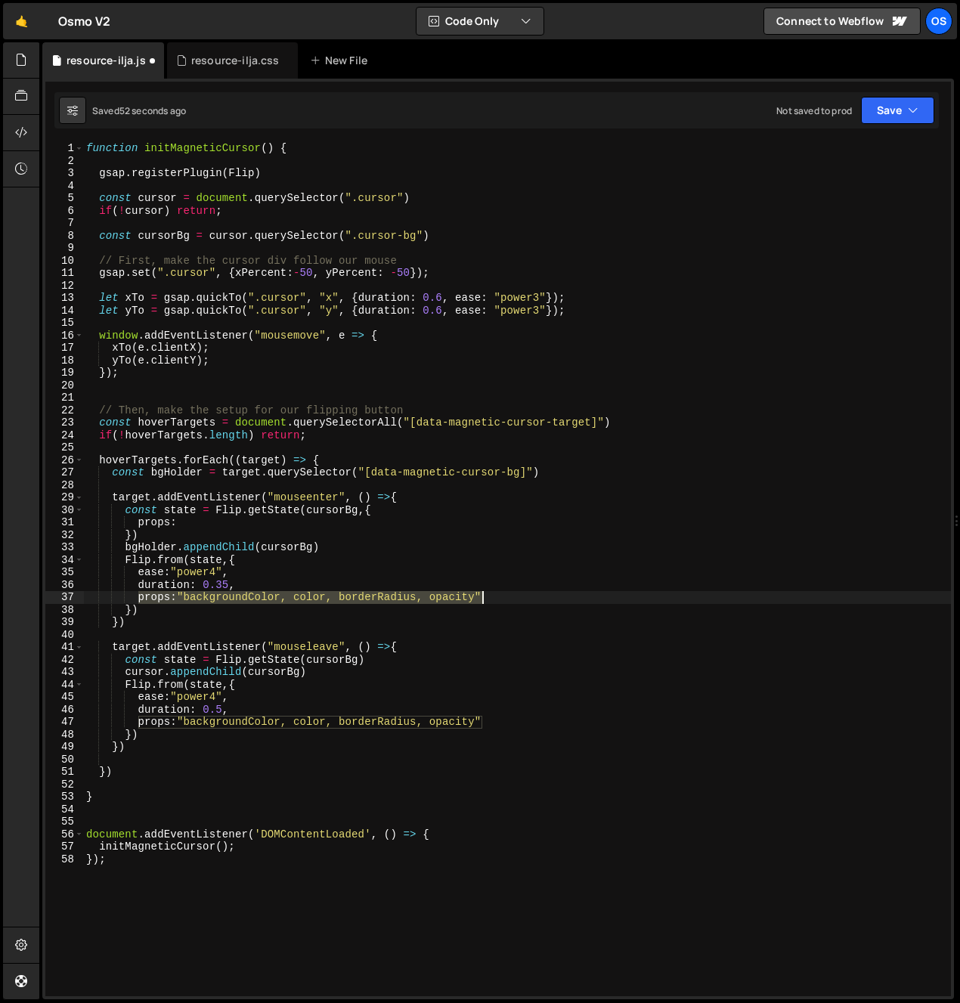
drag, startPoint x: 137, startPoint y: 599, endPoint x: 513, endPoint y: 596, distance: 376.4
click at [513, 596] on div "function initMagneticCursor ( ) { gsap . registerPlugin ( Flip ) const cursor =…" at bounding box center [517, 581] width 868 height 879
type textarea "props:"backgroundColor, color, borderRadius, opacity""
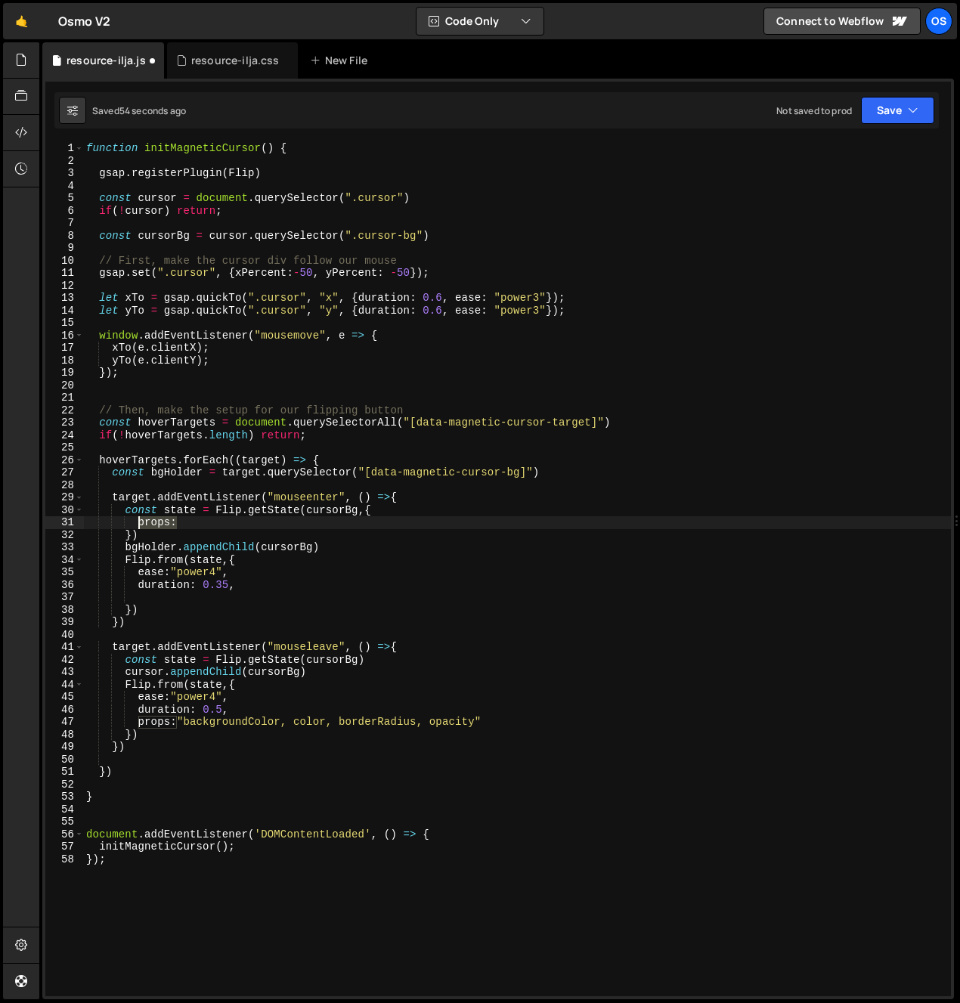
drag, startPoint x: 184, startPoint y: 521, endPoint x: 140, endPoint y: 523, distance: 44.7
click at [140, 523] on div "function initMagneticCursor ( ) { gsap . registerPlugin ( Flip ) const cursor =…" at bounding box center [517, 581] width 868 height 879
paste textarea ""backgroundColor, color, borderRadius, opacity""
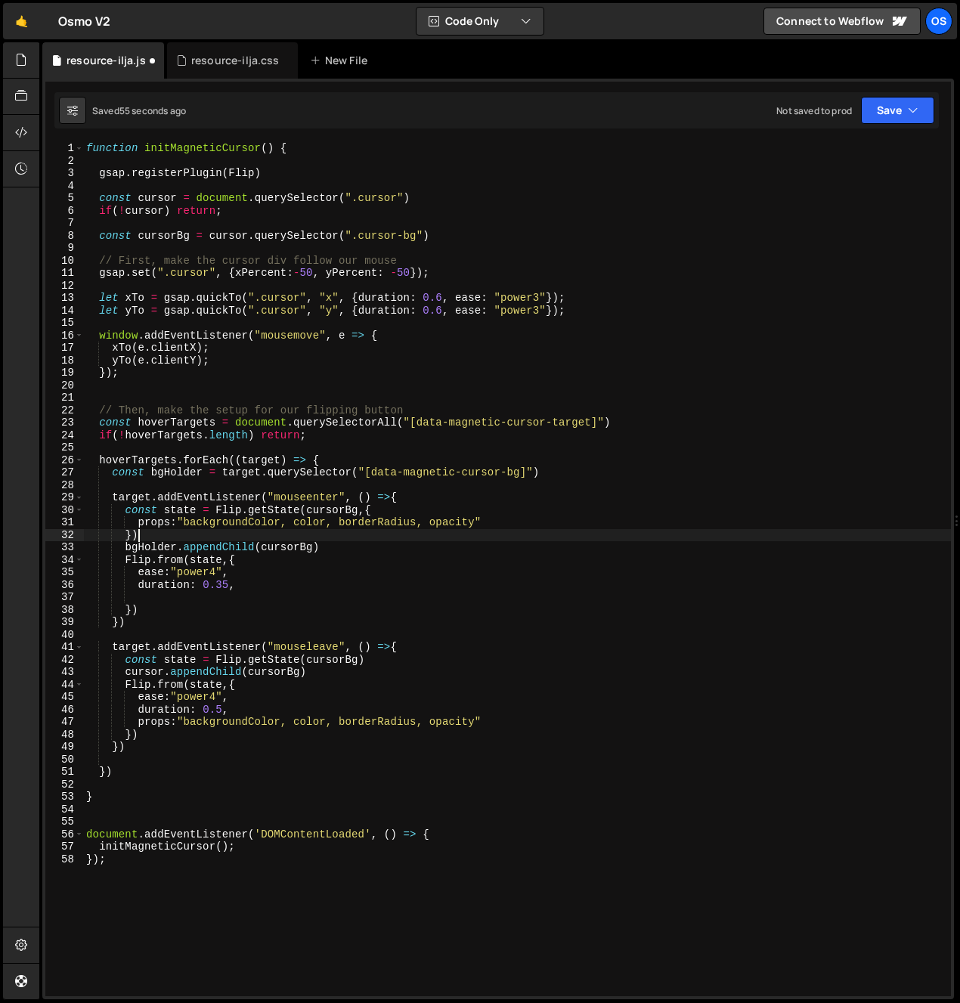
click at [181, 534] on div "function initMagneticCursor ( ) { gsap . registerPlugin ( Flip ) const cursor =…" at bounding box center [517, 581] width 868 height 879
type textarea "})"
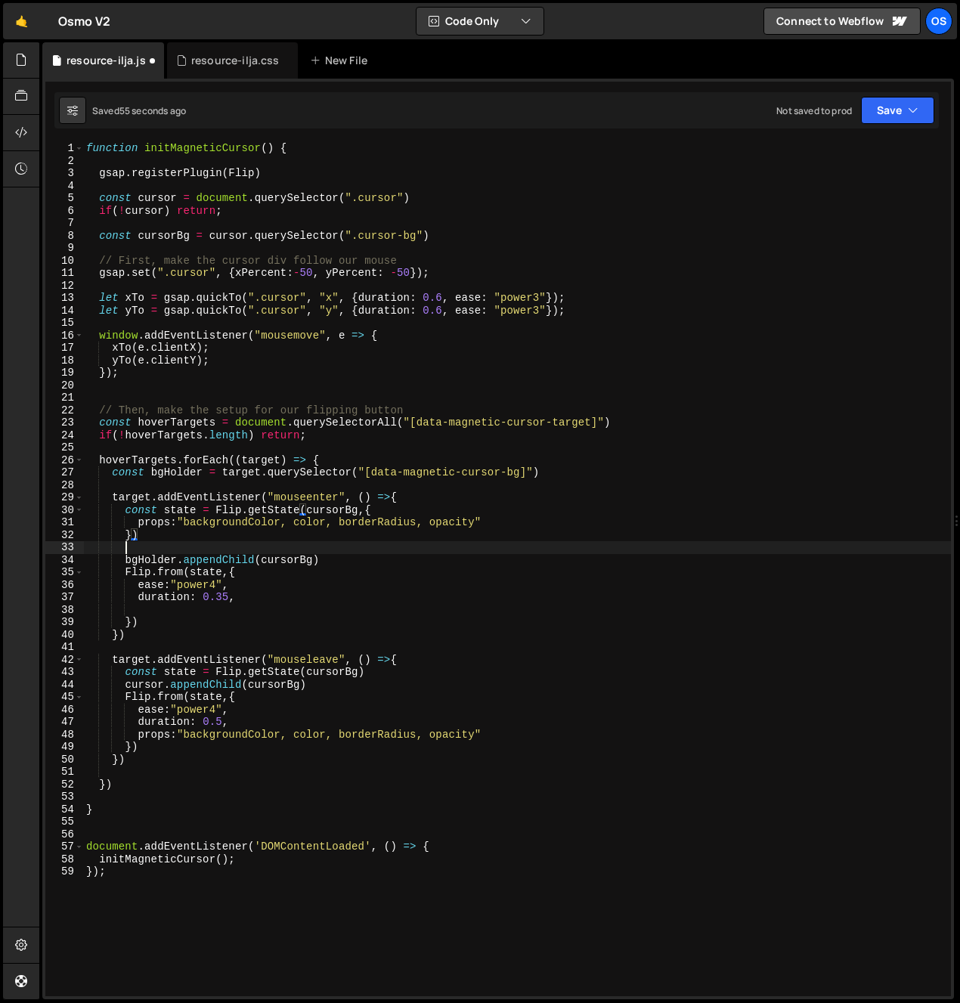
scroll to position [0, 2]
click at [338, 562] on div "function initMagneticCursor ( ) { gsap . registerPlugin ( Flip ) const cursor =…" at bounding box center [517, 581] width 868 height 879
type textarea "bgHolder.appendChild(cursorBg)"
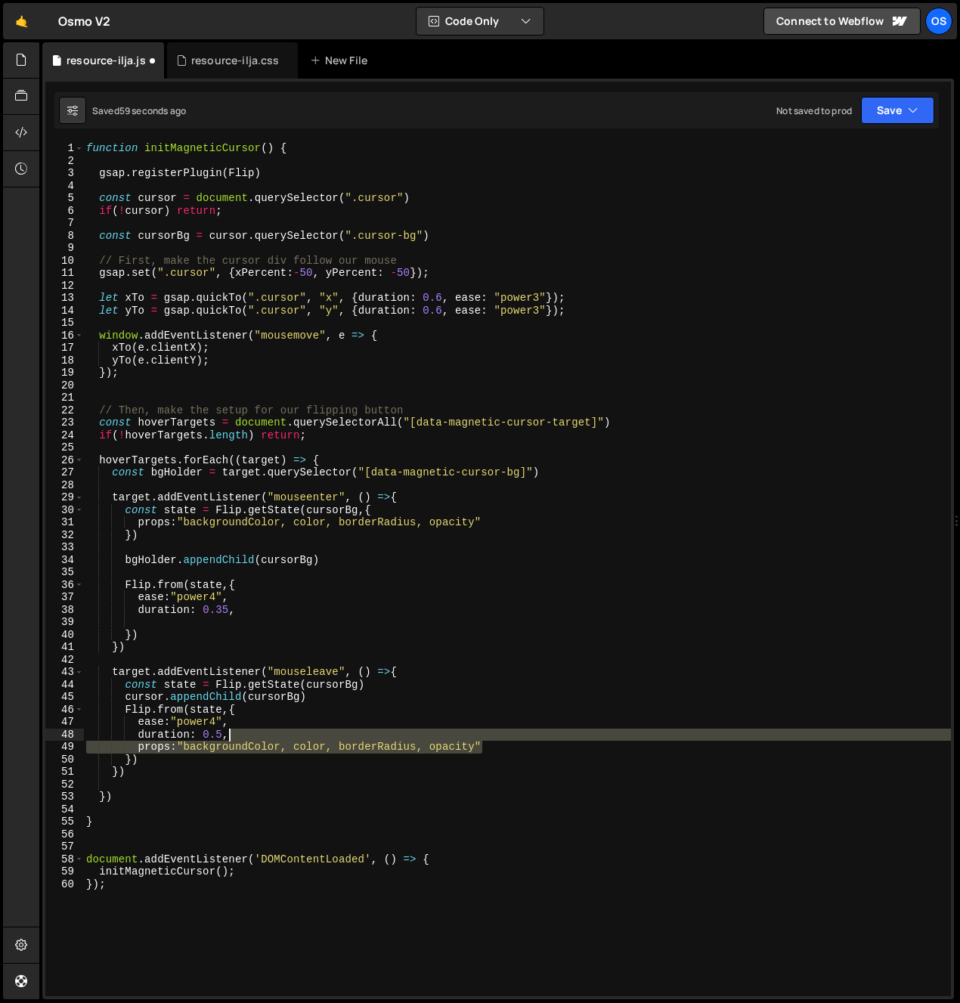
drag, startPoint x: 512, startPoint y: 741, endPoint x: 512, endPoint y: 734, distance: 7.6
click at [512, 734] on div "function initMagneticCursor ( ) { gsap . registerPlugin ( Flip ) const cursor =…" at bounding box center [517, 581] width 868 height 879
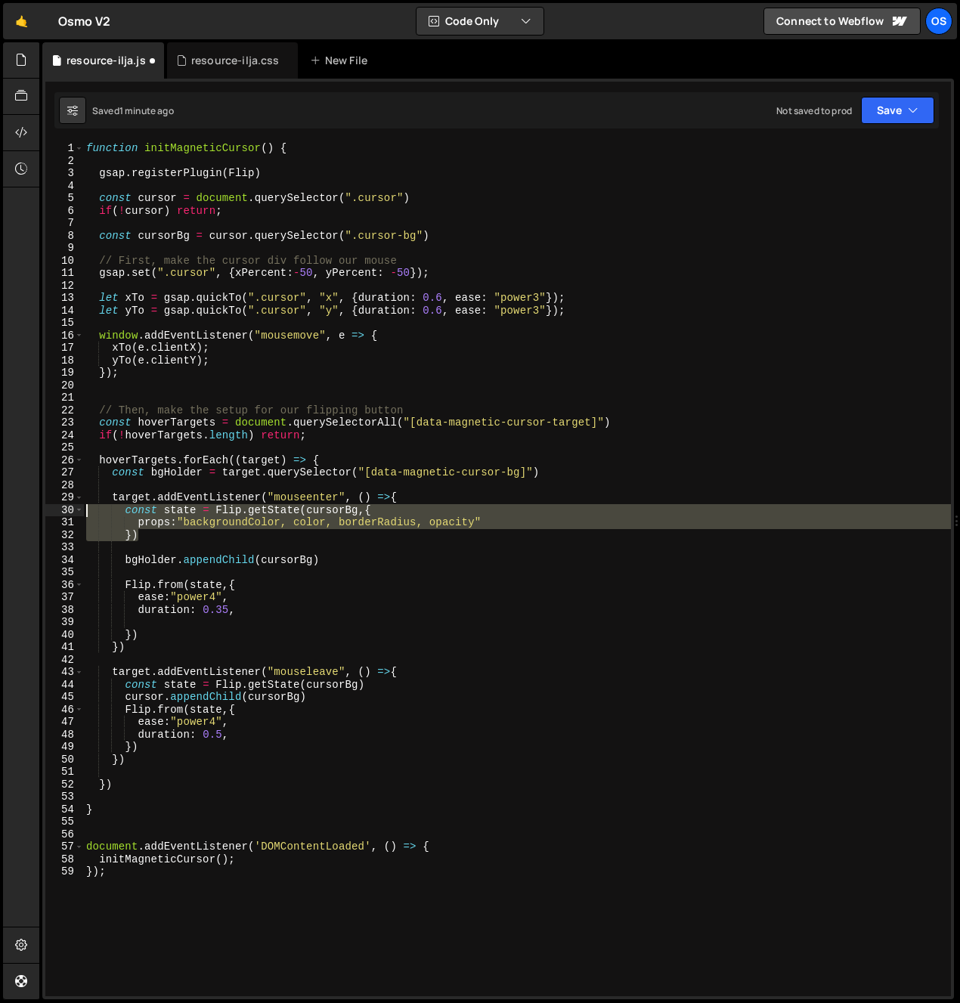
drag, startPoint x: 153, startPoint y: 531, endPoint x: 58, endPoint y: 509, distance: 97.7
click at [58, 509] on div "duration: 0.5, 1 2 3 4 5 6 7 8 9 10 11 12 13 14 15 16 17 18 19 20 21 22 23 24 2…" at bounding box center [497, 569] width 905 height 854
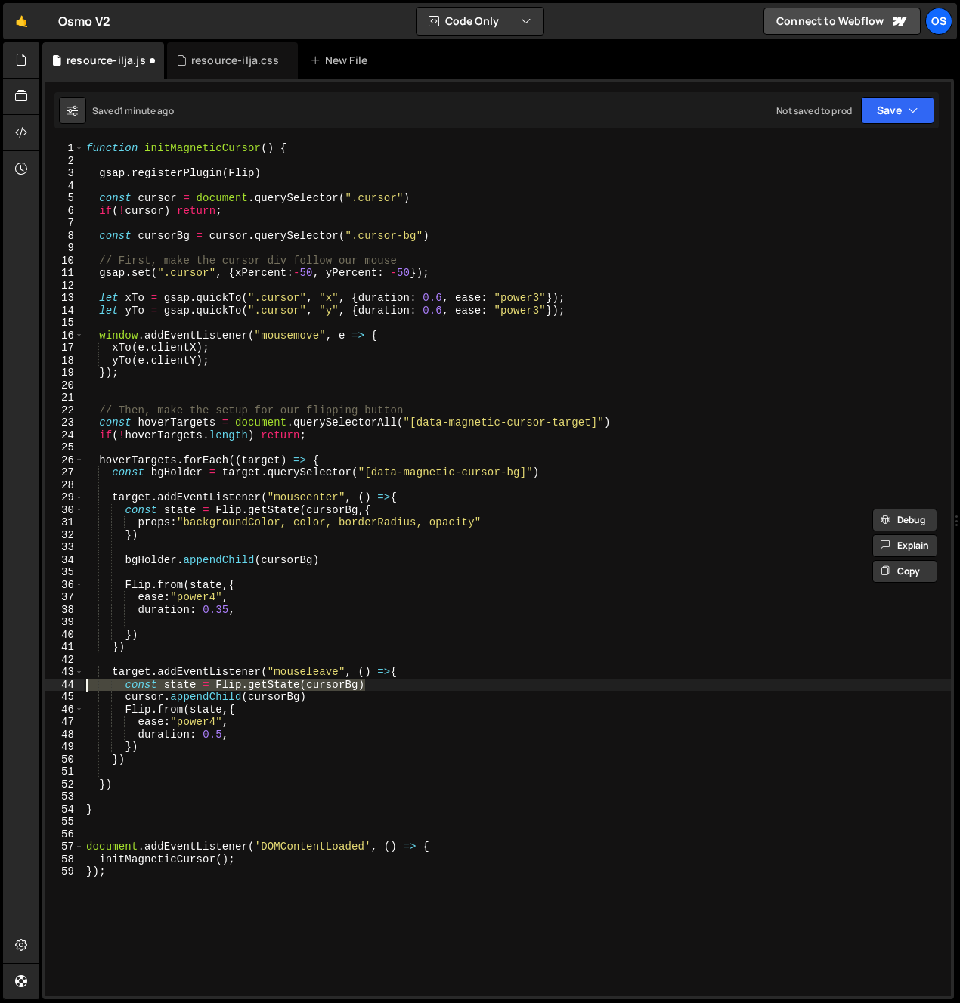
drag, startPoint x: 392, startPoint y: 686, endPoint x: -2, endPoint y: 688, distance: 393.8
click at [0, 688] on html "Projects [GEOGRAPHIC_DATA] Blog Os Your current team is [PERSON_NAME] Projects …" at bounding box center [480, 501] width 960 height 1003
paste textarea "}"
type textarea "})"
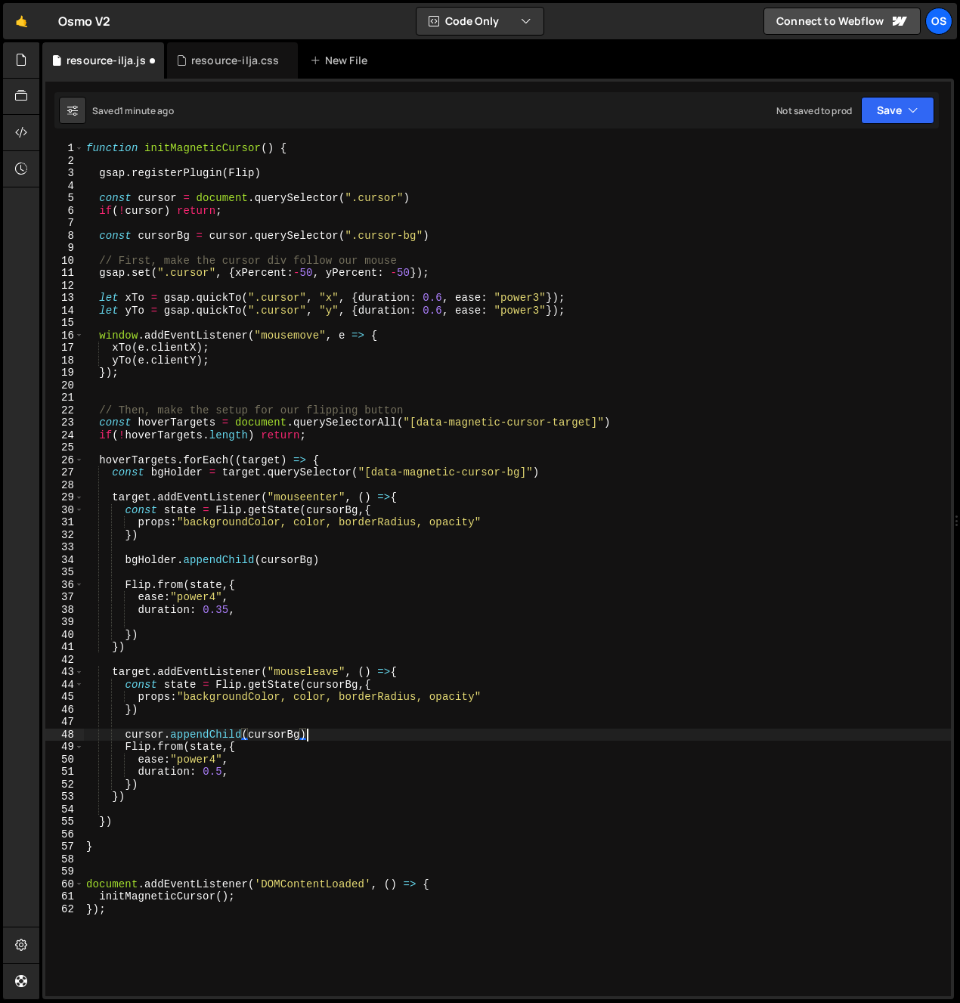
click at [331, 729] on div "function initMagneticCursor ( ) { gsap . registerPlugin ( Flip ) const cursor =…" at bounding box center [517, 581] width 868 height 879
type textarea "cursor.appendChild(cursorBg)"
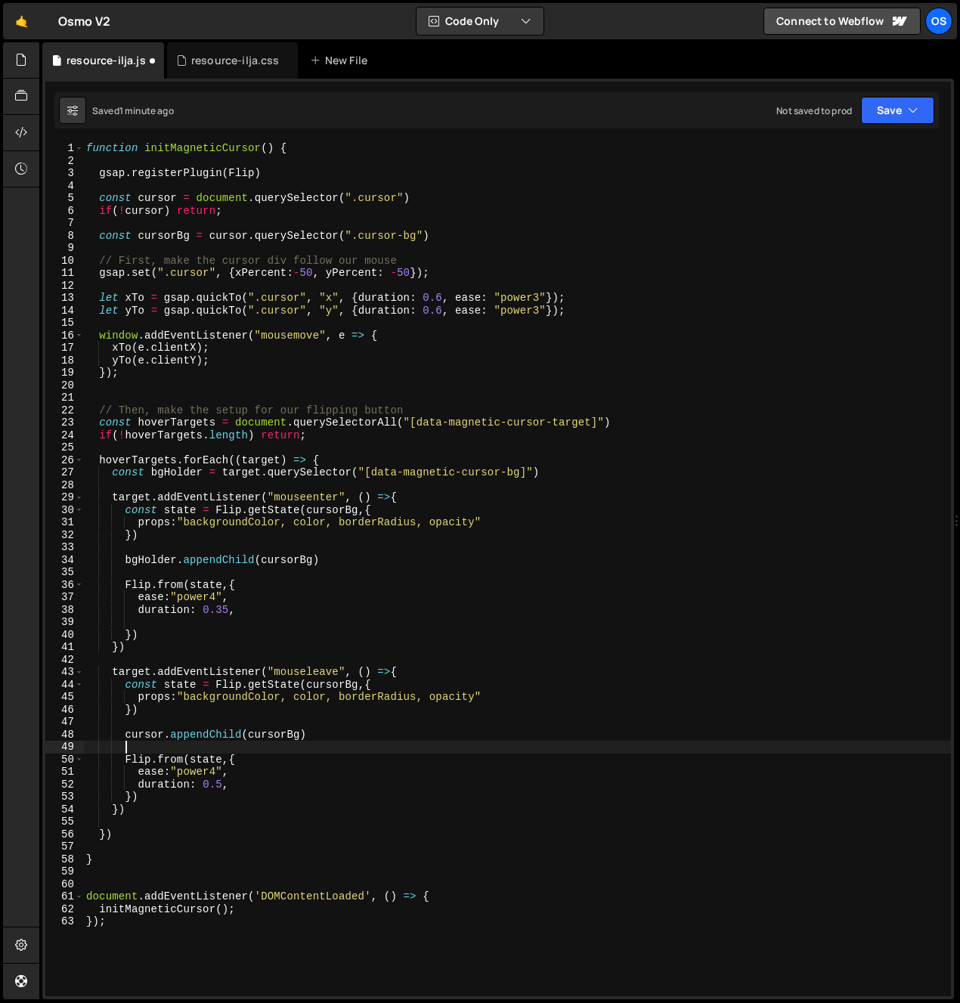
click at [194, 704] on div "function initMagneticCursor ( ) { gsap . registerPlugin ( Flip ) const cursor =…" at bounding box center [517, 581] width 868 height 879
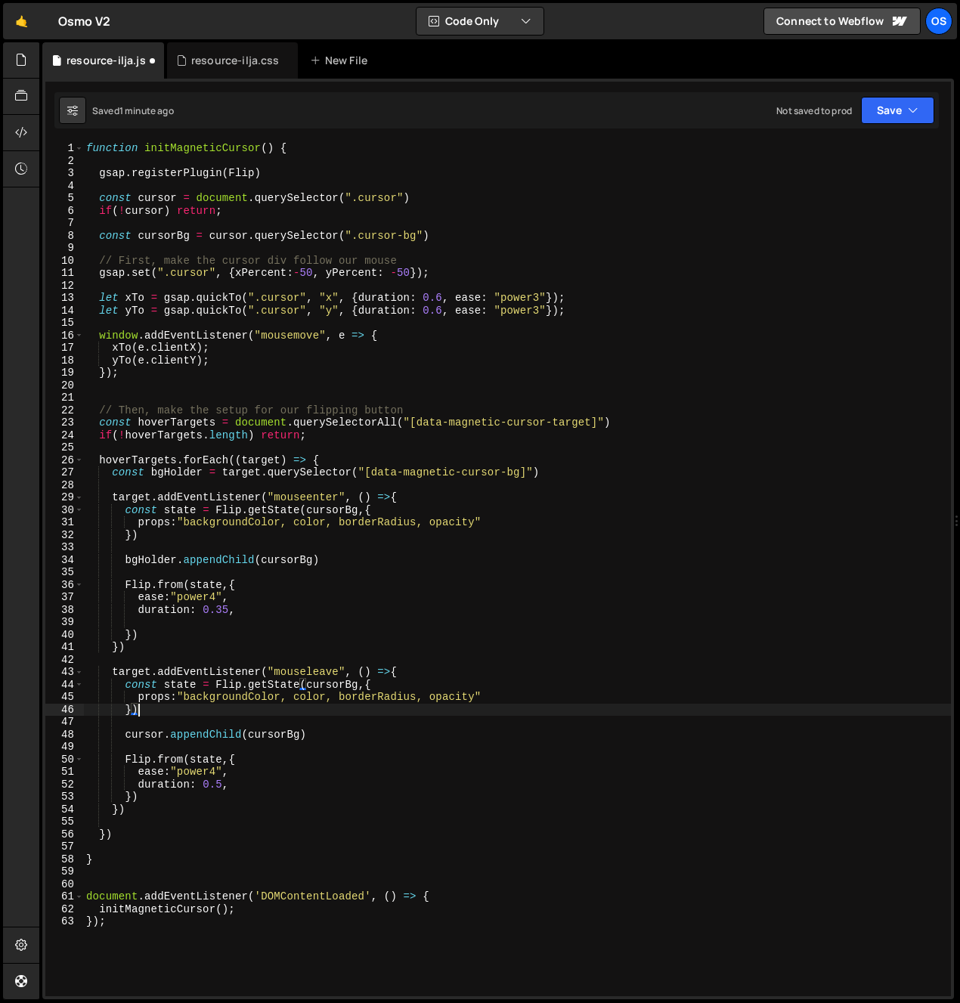
click at [240, 737] on div "function initMagneticCursor ( ) { gsap . registerPlugin ( Flip ) const cursor =…" at bounding box center [517, 581] width 868 height 879
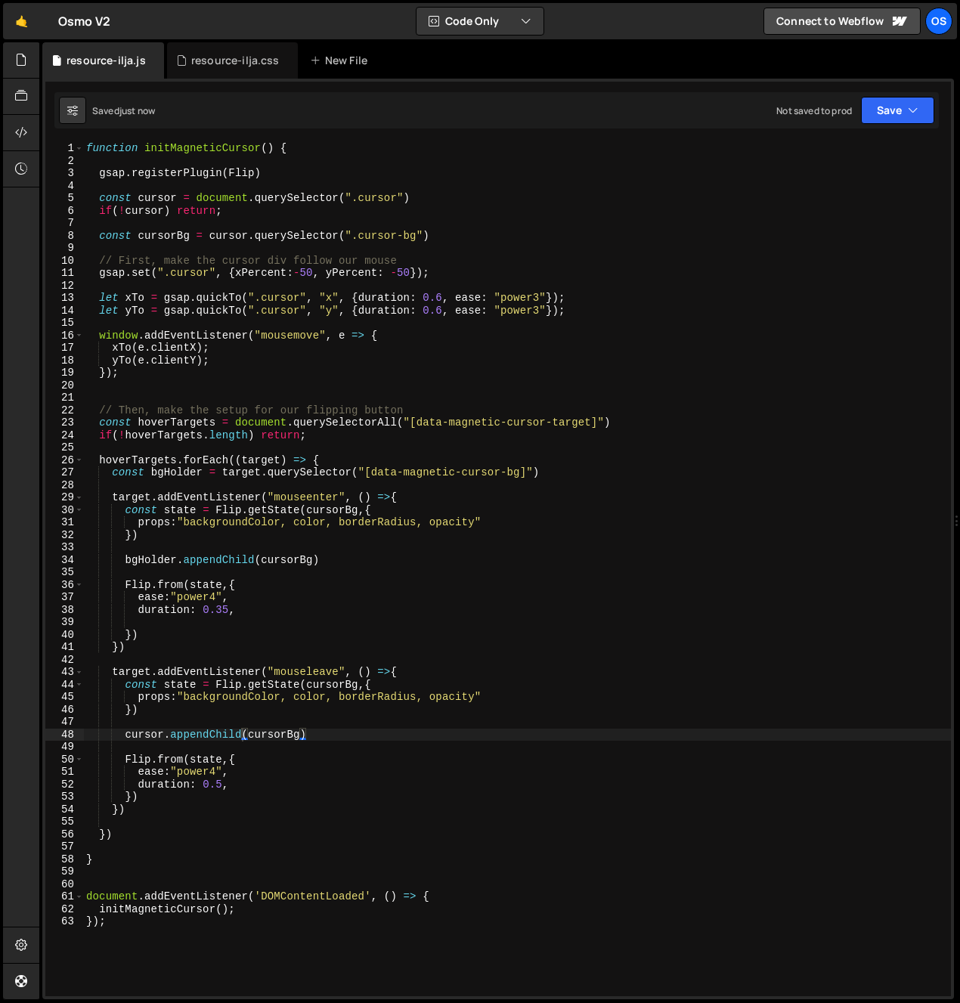
click at [345, 519] on div "function initMagneticCursor ( ) { gsap . registerPlugin ( Flip ) const cursor =…" at bounding box center [517, 581] width 868 height 879
type textarea "props:"backgroundColor, color, borderRadius, opacity""
click at [345, 520] on div "function initMagneticCursor ( ) { gsap . registerPlugin ( Flip ) const cursor =…" at bounding box center [517, 581] width 868 height 879
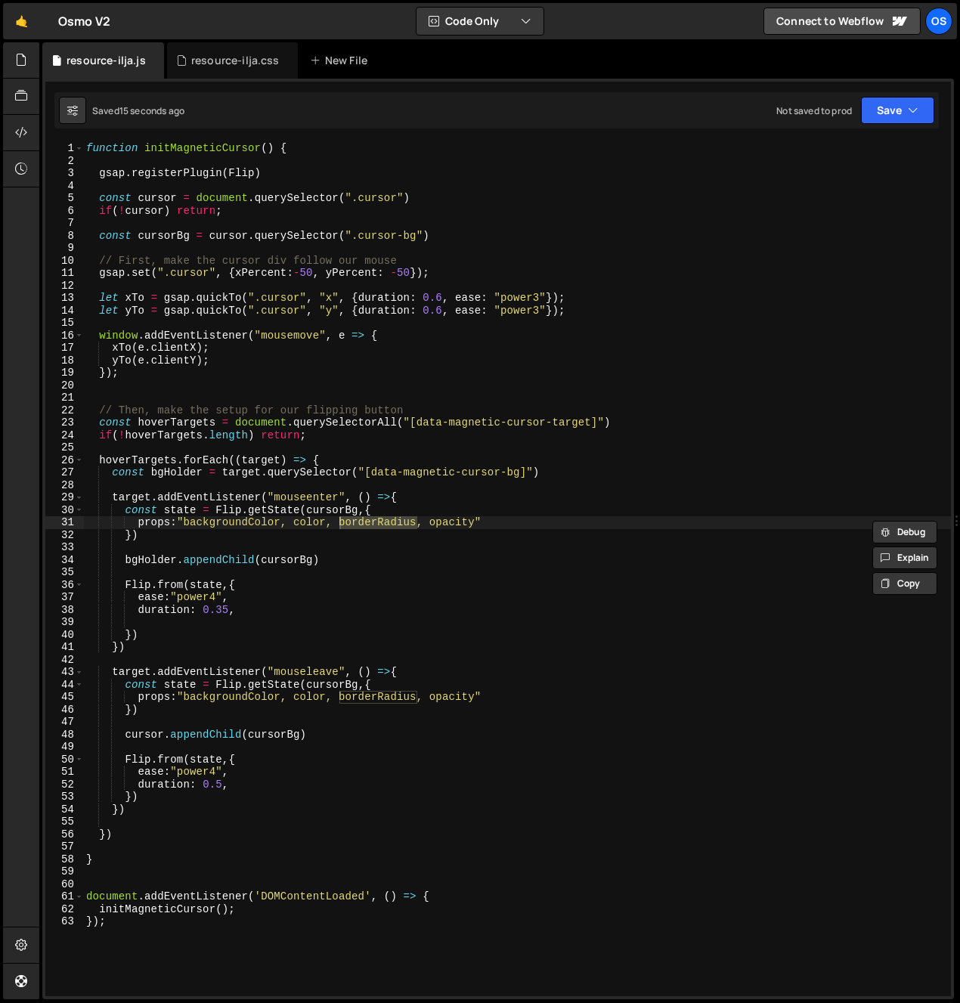
click at [327, 546] on div "function initMagneticCursor ( ) { gsap . registerPlugin ( Flip ) const cursor =…" at bounding box center [517, 581] width 868 height 879
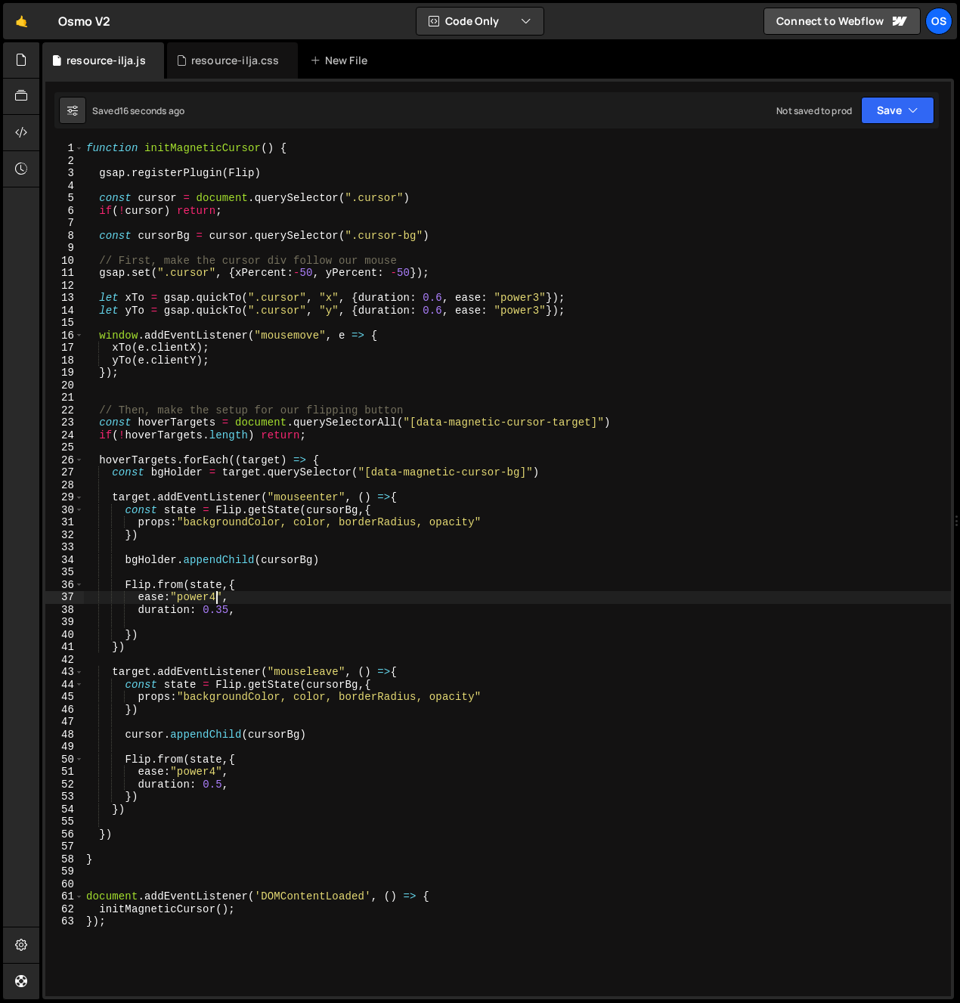
drag, startPoint x: 217, startPoint y: 599, endPoint x: 209, endPoint y: 614, distance: 16.6
click at [213, 600] on div "function initMagneticCursor ( ) { gsap . registerPlugin ( Flip ) const cursor =…" at bounding box center [517, 581] width 868 height 879
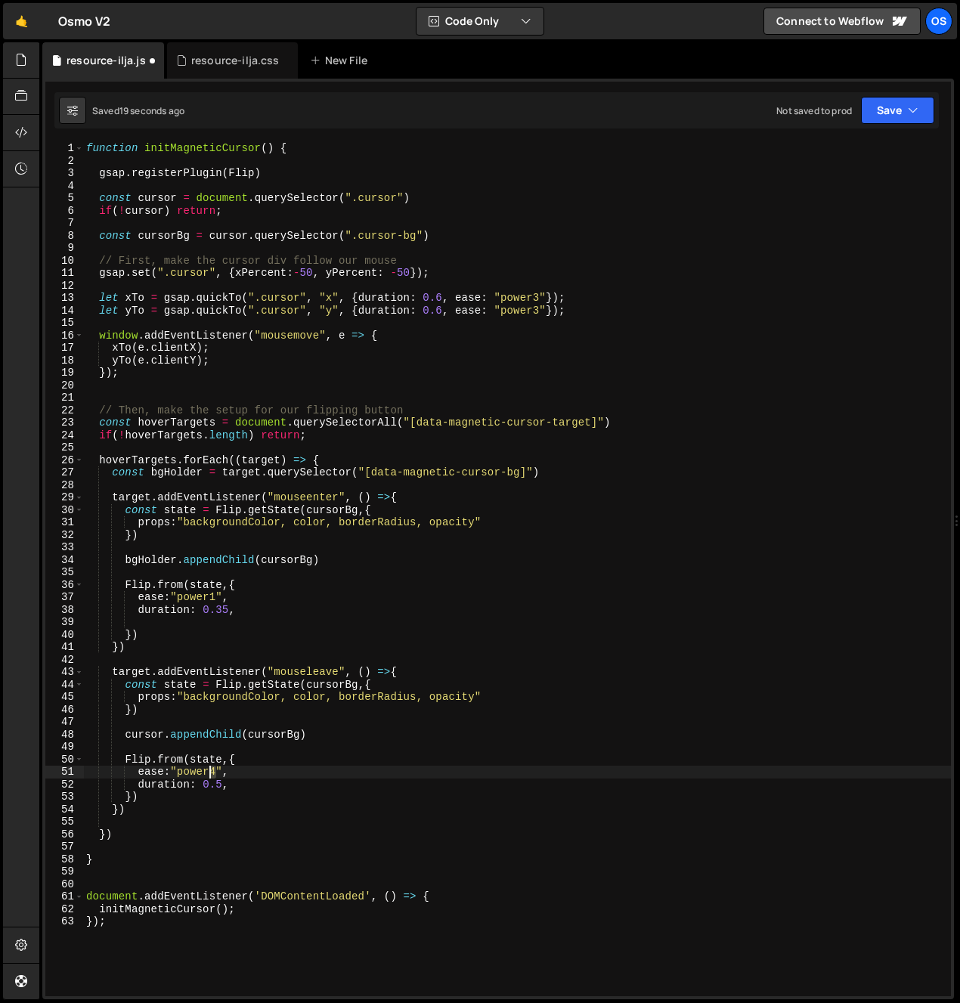
click at [212, 775] on div "function initMagneticCursor ( ) { gsap . registerPlugin ( Flip ) const cursor =…" at bounding box center [517, 581] width 868 height 879
type textarea "ease:"power1","
click at [327, 544] on div "function initMagneticCursor ( ) { gsap . registerPlugin ( Flip ) const cursor =…" at bounding box center [517, 581] width 868 height 879
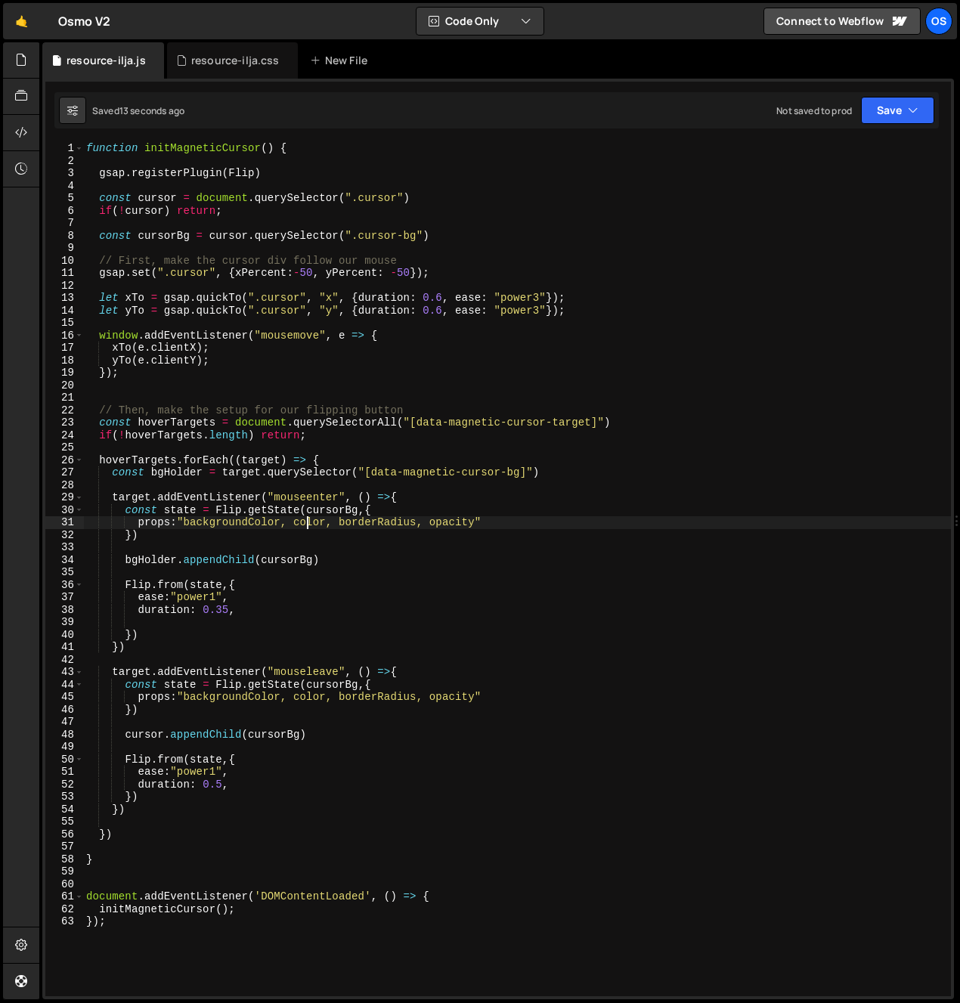
click at [307, 517] on div "function initMagneticCursor ( ) { gsap . registerPlugin ( Flip ) const cursor =…" at bounding box center [517, 581] width 868 height 879
click at [307, 516] on div "function initMagneticCursor ( ) { gsap . registerPlugin ( Flip ) const cursor =…" at bounding box center [517, 581] width 868 height 879
click at [335, 563] on div "function initMagneticCursor ( ) { gsap . registerPlugin ( Flip ) const cursor =…" at bounding box center [517, 581] width 868 height 879
drag, startPoint x: 429, startPoint y: 525, endPoint x: 185, endPoint y: 526, distance: 244.1
click at [185, 526] on div "function initMagneticCursor ( ) { gsap . registerPlugin ( Flip ) const cursor =…" at bounding box center [517, 581] width 868 height 879
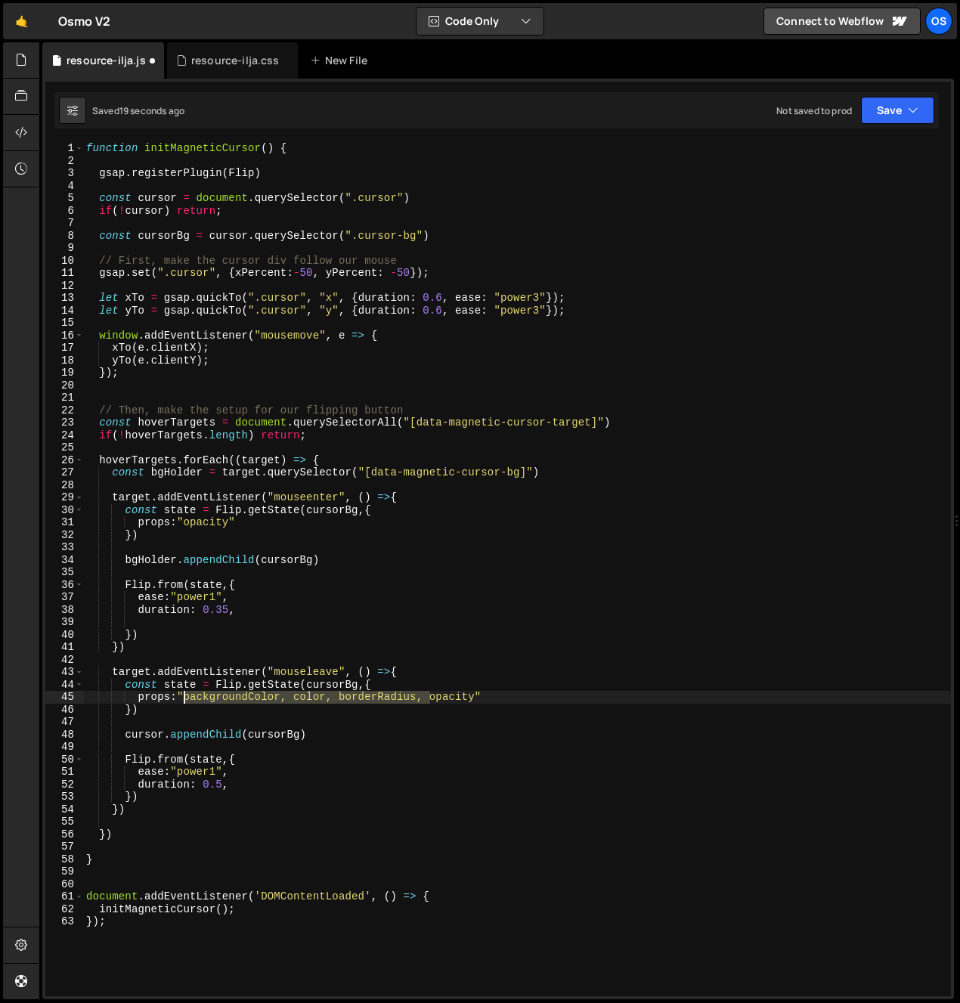
drag, startPoint x: 430, startPoint y: 699, endPoint x: 184, endPoint y: 700, distance: 245.6
click at [184, 700] on div "function initMagneticCursor ( ) { gsap . registerPlugin ( Flip ) const cursor =…" at bounding box center [517, 581] width 868 height 879
click at [217, 692] on div "function initMagneticCursor ( ) { gsap . registerPlugin ( Flip ) const cursor =…" at bounding box center [517, 581] width 868 height 879
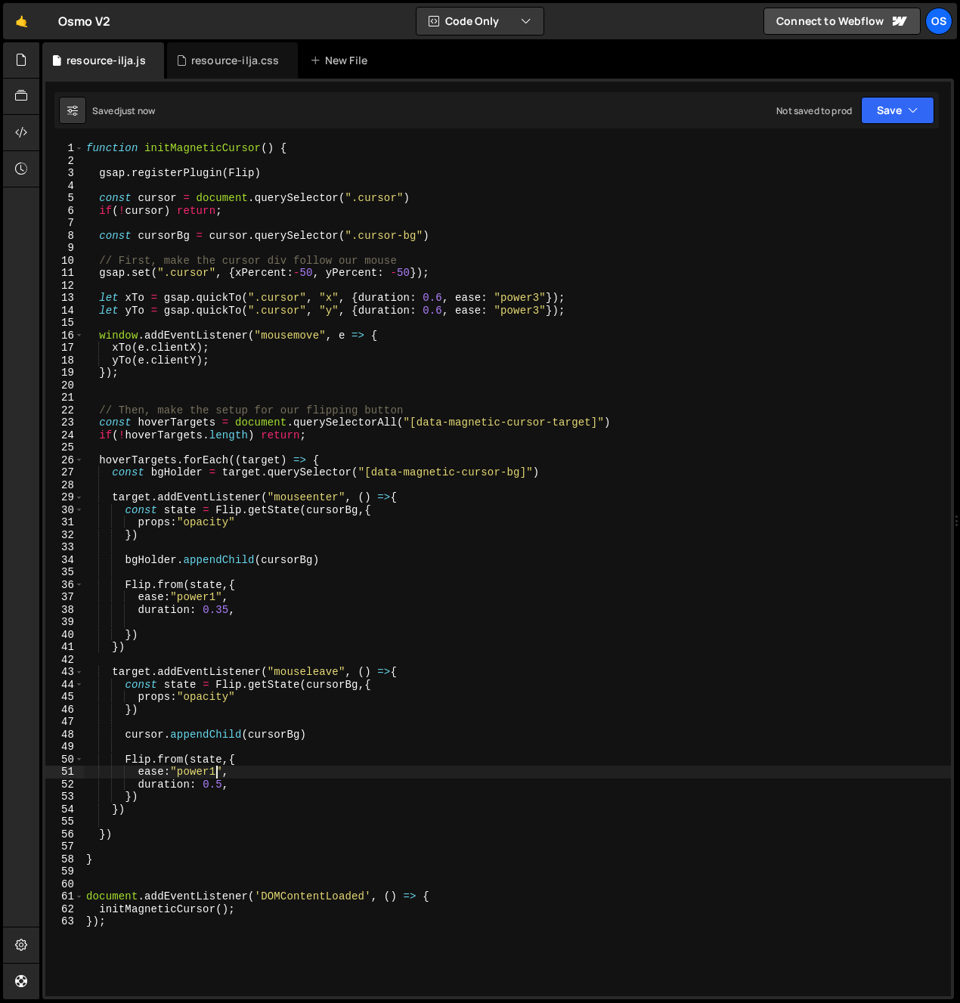
click at [209, 774] on div "function initMagneticCursor ( ) { gsap . registerPlugin ( Flip ) const cursor =…" at bounding box center [517, 581] width 868 height 879
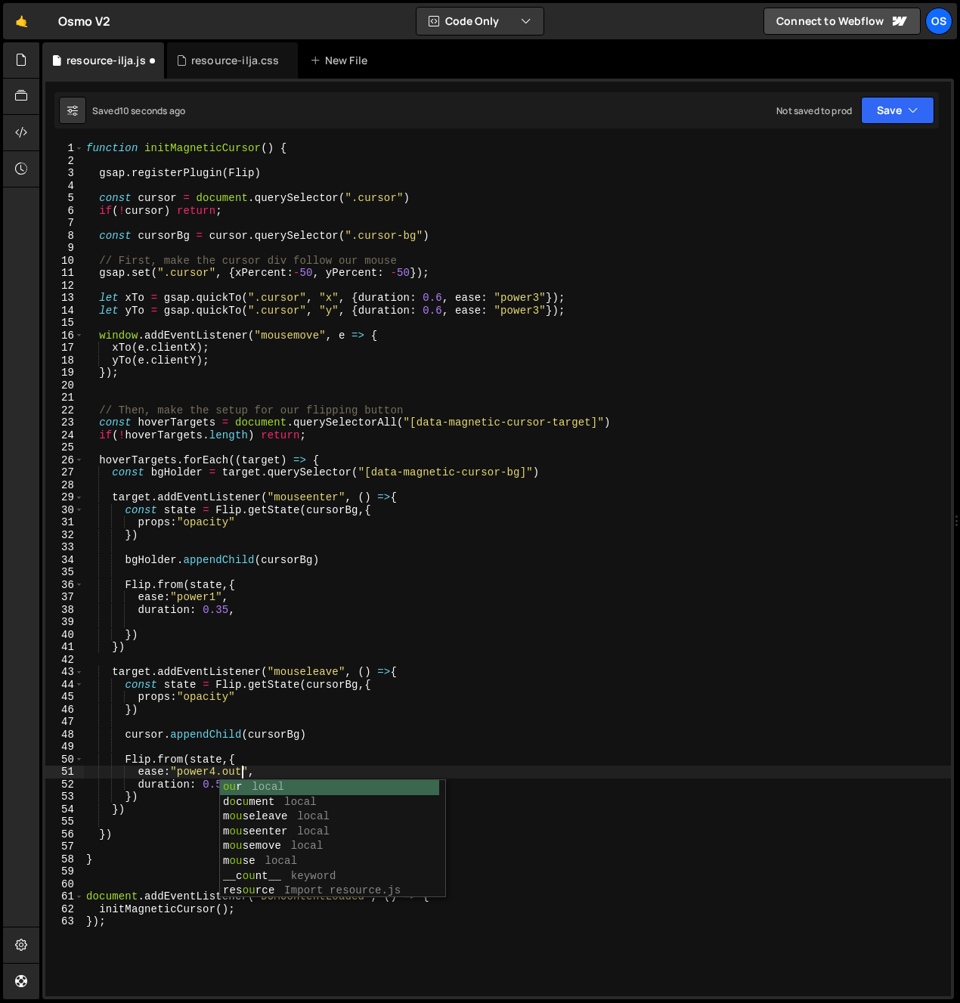
scroll to position [0, 11]
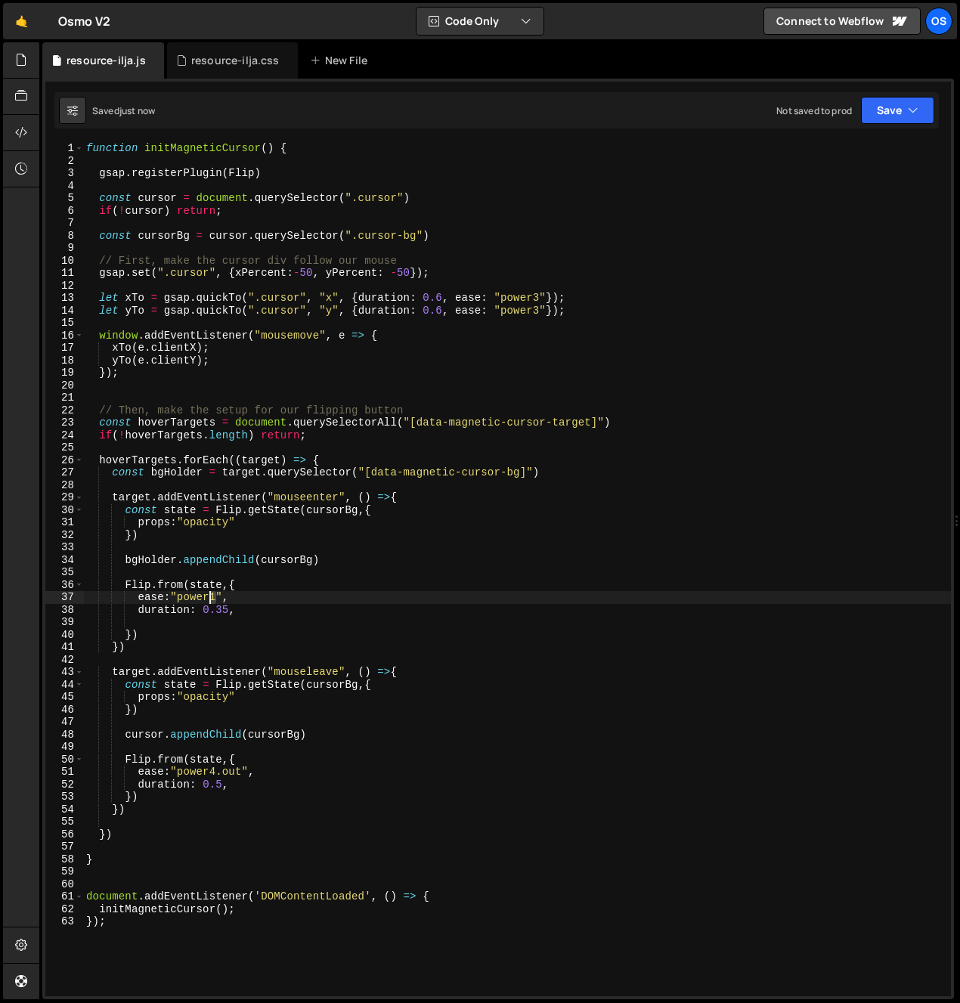
drag, startPoint x: 215, startPoint y: 599, endPoint x: 208, endPoint y: 599, distance: 7.6
click at [208, 599] on div "function initMagneticCursor ( ) { gsap . registerPlugin ( Flip ) const cursor =…" at bounding box center [517, 581] width 868 height 879
drag, startPoint x: 206, startPoint y: 640, endPoint x: 210, endPoint y: 622, distance: 18.7
click at [206, 639] on div "function initMagneticCursor ( ) { gsap . registerPlugin ( Flip ) const cursor =…" at bounding box center [517, 581] width 868 height 879
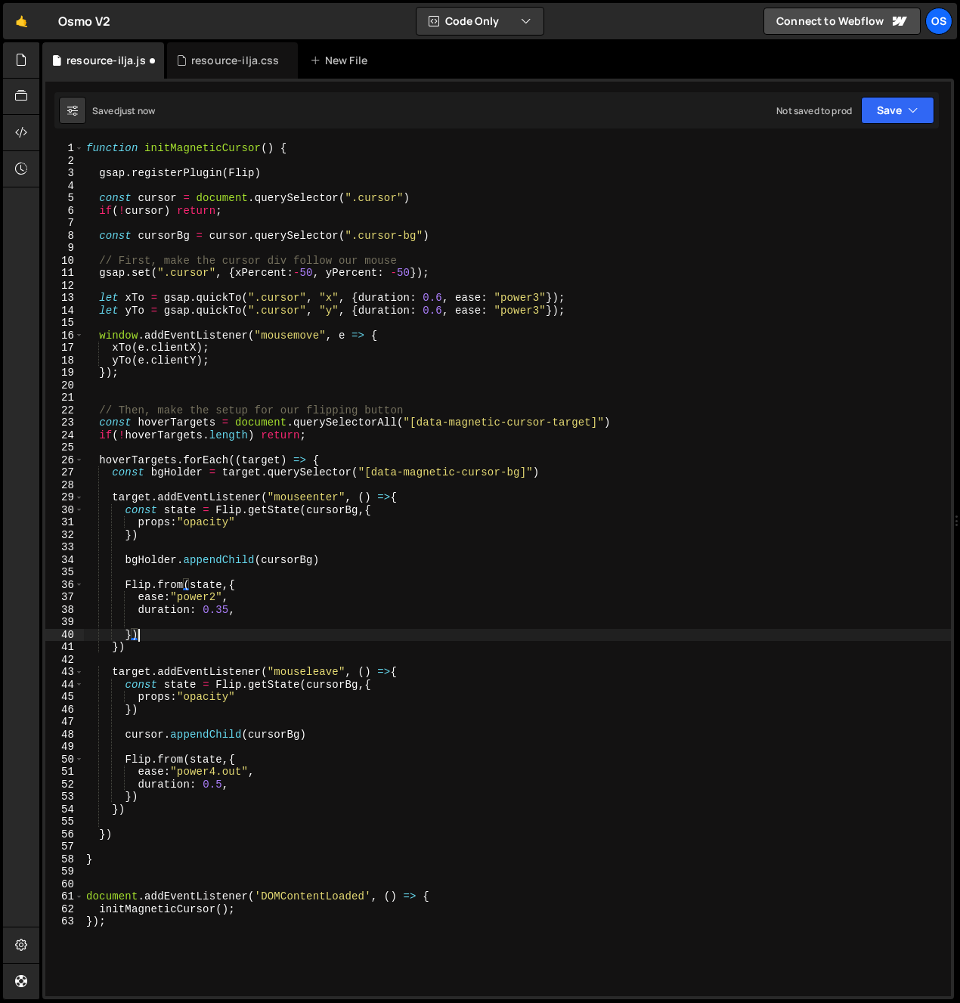
scroll to position [0, 3]
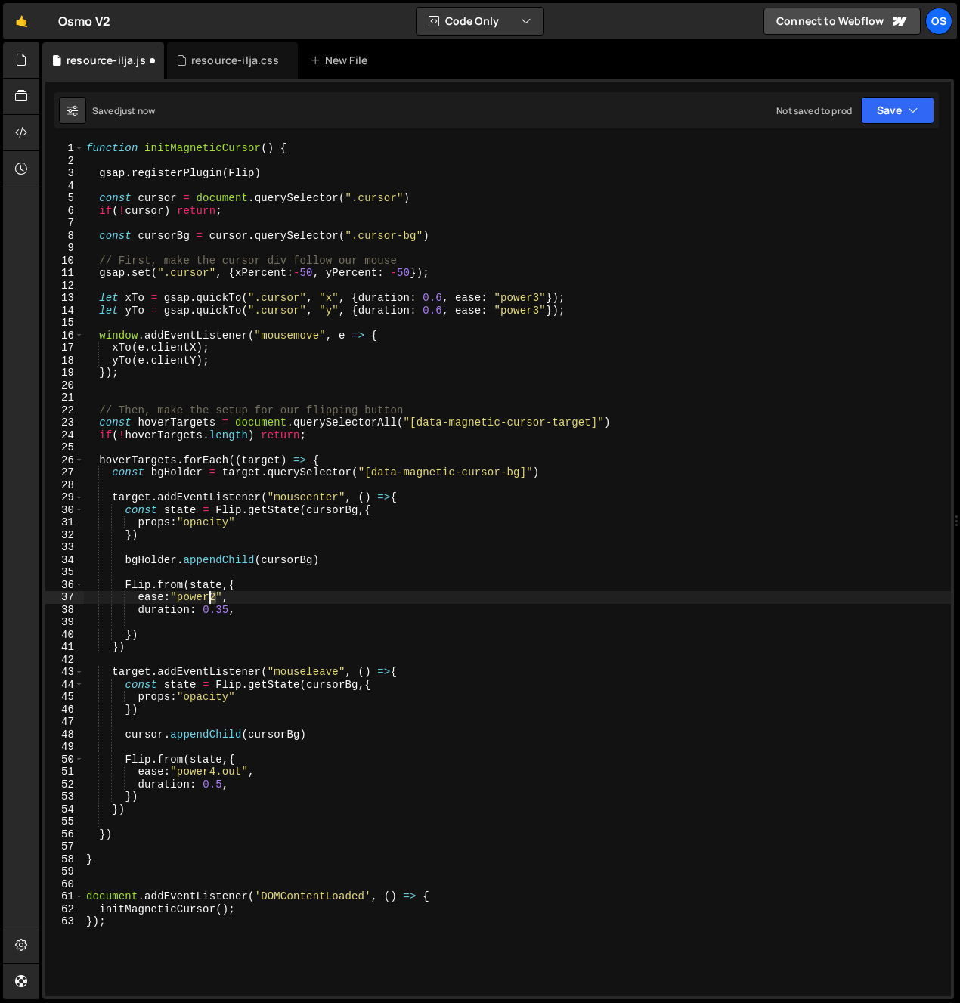
click at [212, 599] on div "function initMagneticCursor ( ) { gsap . registerPlugin ( Flip ) const cursor =…" at bounding box center [517, 581] width 868 height 879
click at [208, 638] on div "function initMagneticCursor ( ) { gsap . registerPlugin ( Flip ) const cursor =…" at bounding box center [517, 581] width 868 height 879
click at [218, 610] on div "function initMagneticCursor ( ) { gsap . registerPlugin ( Flip ) const cursor =…" at bounding box center [517, 581] width 868 height 879
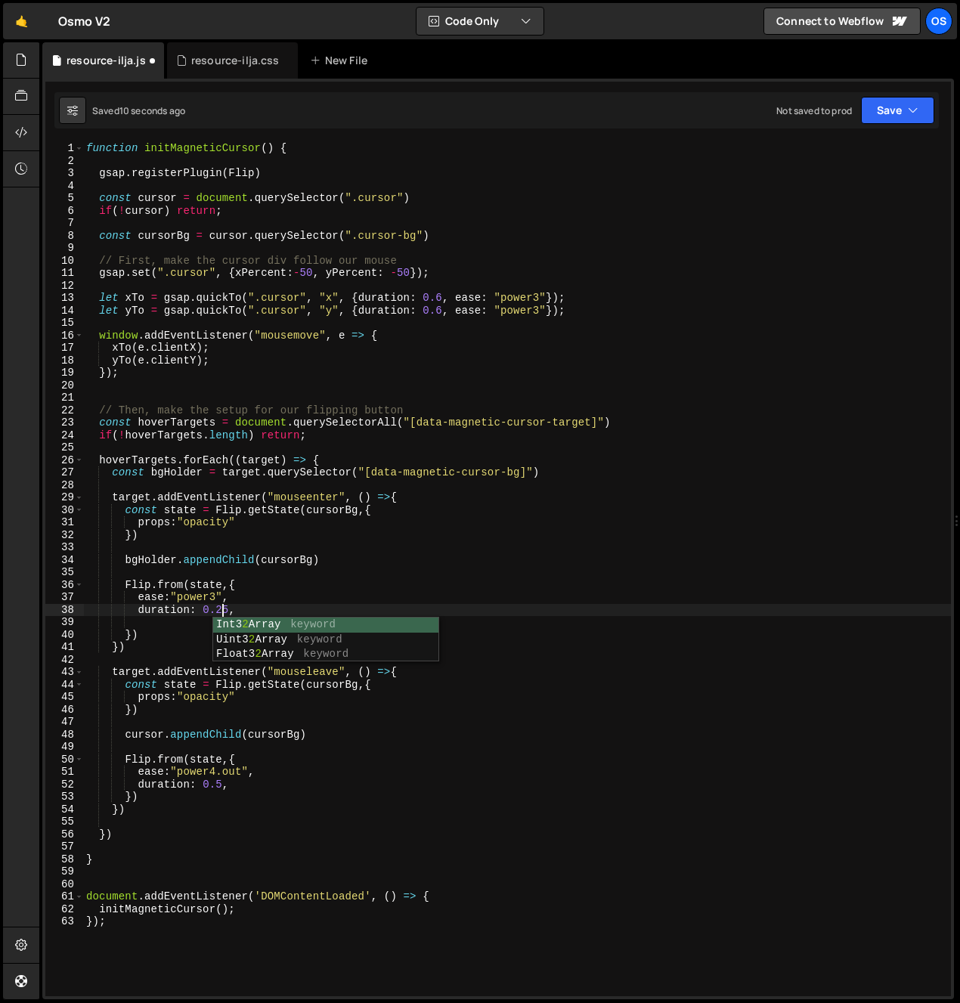
scroll to position [0, 9]
click at [169, 528] on div "function initMagneticCursor ( ) { gsap . registerPlugin ( Flip ) const cursor =…" at bounding box center [517, 581] width 868 height 879
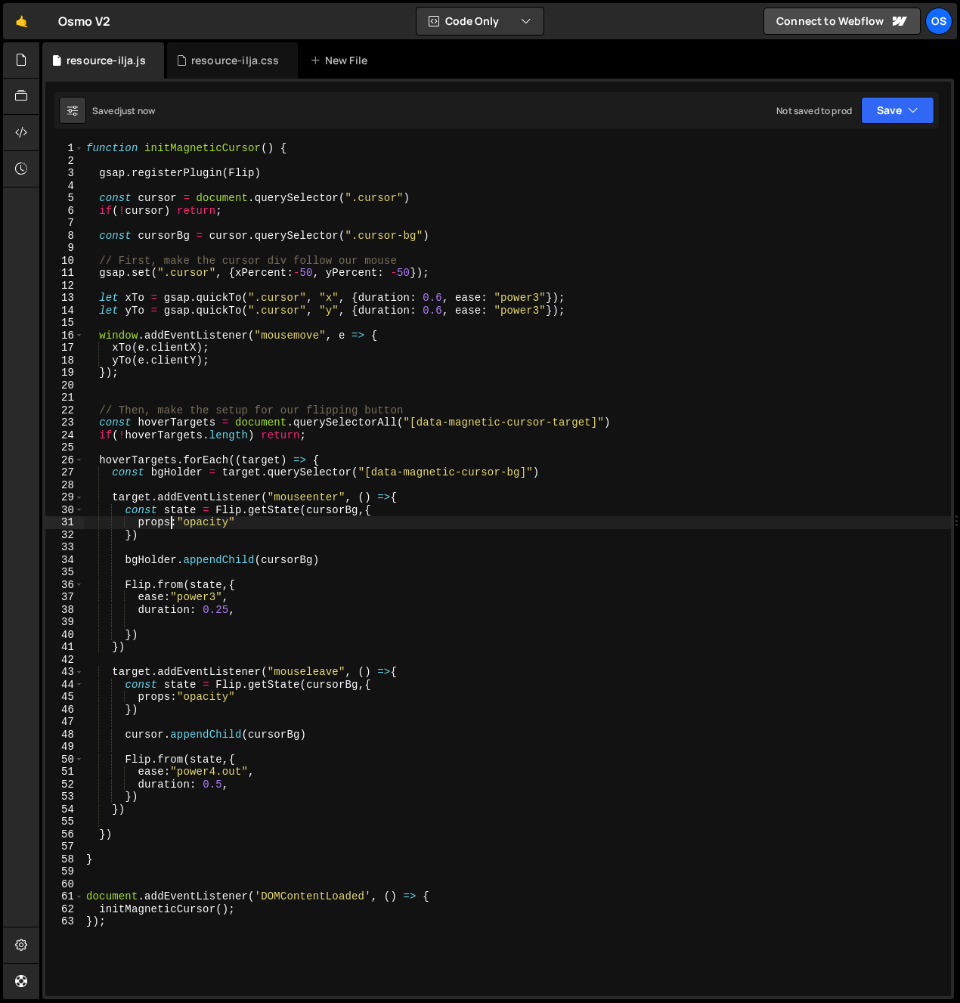
click at [277, 614] on div "function initMagneticCursor ( ) { gsap . registerPlugin ( Flip ) const cursor =…" at bounding box center [517, 581] width 868 height 879
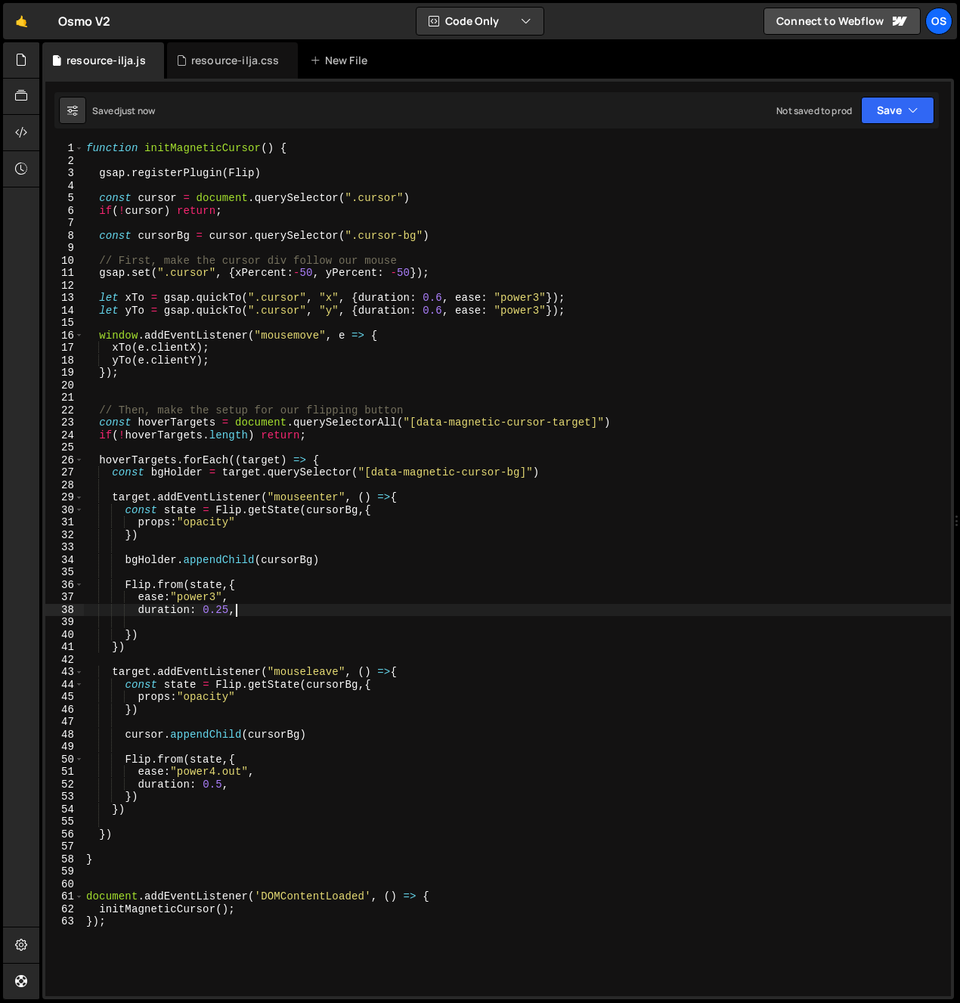
click at [243, 597] on div "function initMagneticCursor ( ) { gsap . registerPlugin ( Flip ) const cursor =…" at bounding box center [517, 581] width 868 height 879
type textarea "ease:"power3","
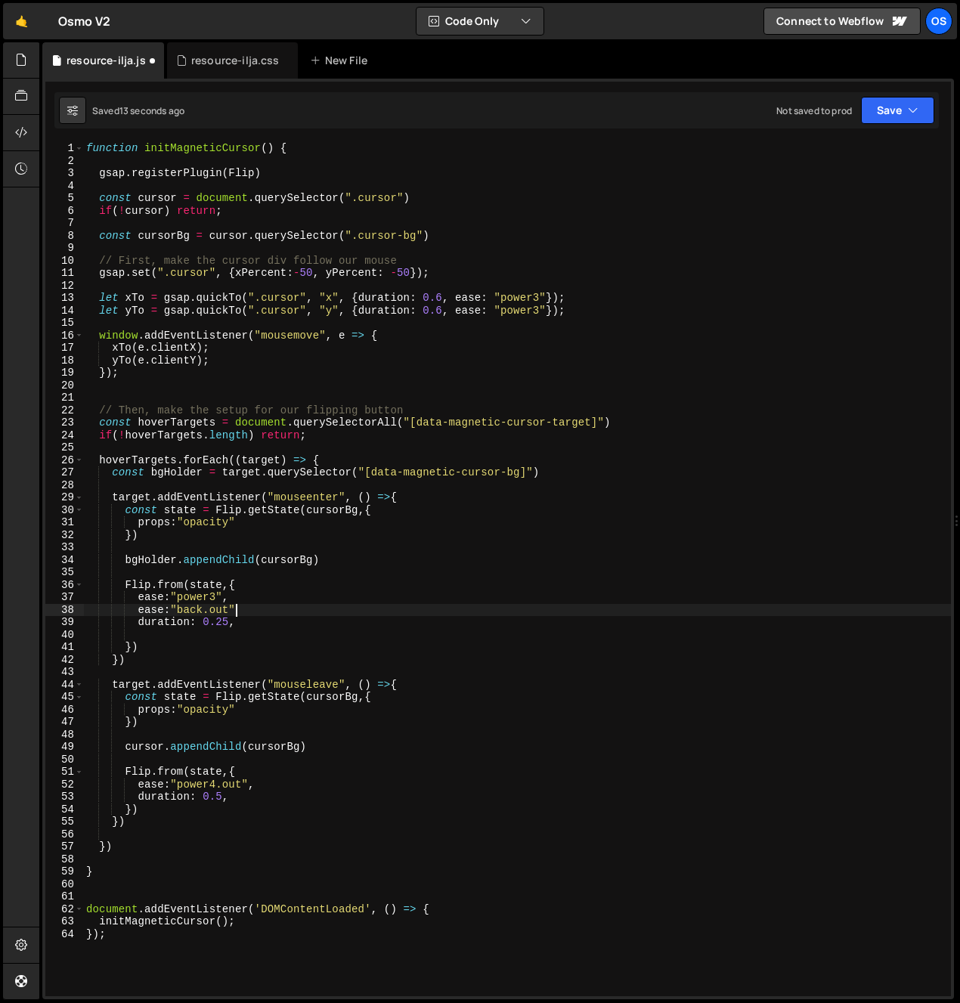
scroll to position [0, 10]
click at [140, 596] on div "function initMagneticCursor ( ) { gsap . registerPlugin ( Flip ) const cursor =…" at bounding box center [517, 581] width 868 height 879
type textarea "//ease:"power3","
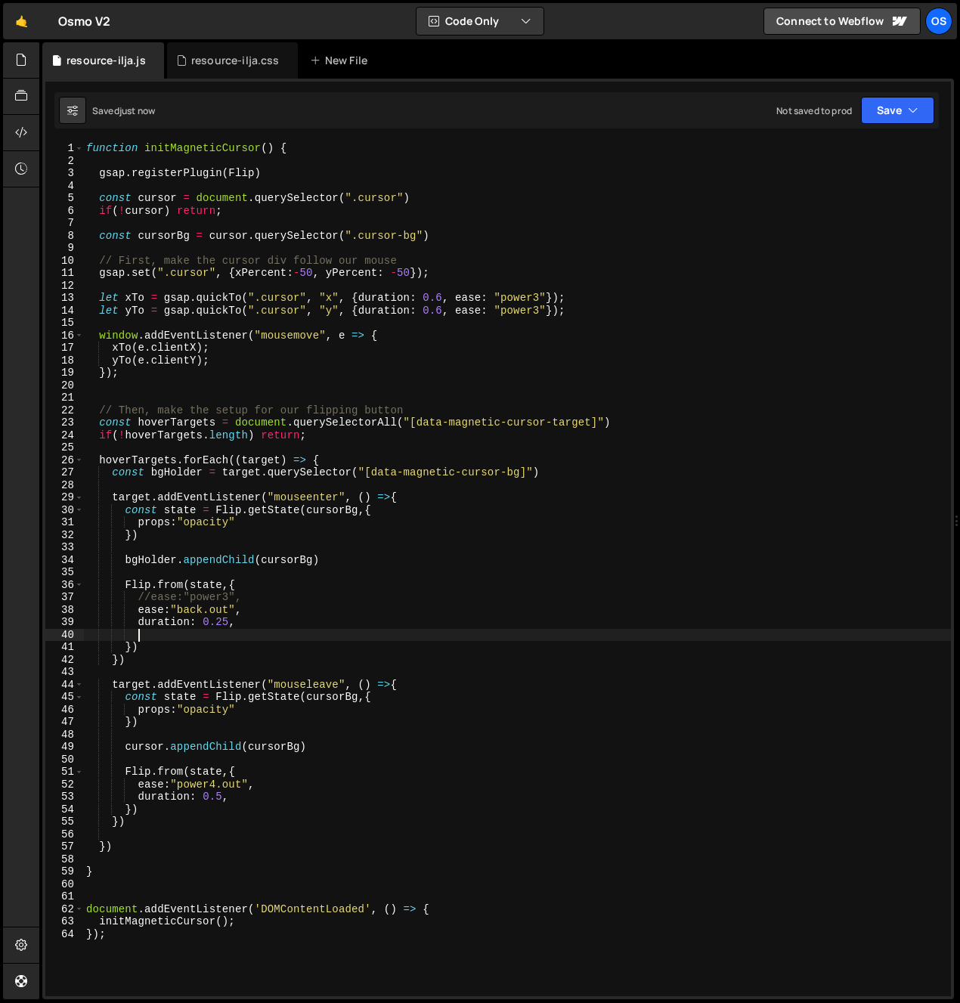
click at [256, 630] on div "function initMagneticCursor ( ) { gsap . registerPlugin ( Flip ) const cursor =…" at bounding box center [517, 581] width 868 height 879
click at [221, 625] on div "function initMagneticCursor ( ) { gsap . registerPlugin ( Flip ) const cursor =…" at bounding box center [517, 581] width 868 height 879
click at [228, 612] on div "function initMagneticCursor ( ) { gsap . registerPlugin ( Flip ) const cursor =…" at bounding box center [517, 581] width 868 height 879
click at [237, 623] on div "function initMagneticCursor ( ) { gsap . registerPlugin ( Flip ) const cursor =…" at bounding box center [517, 581] width 868 height 879
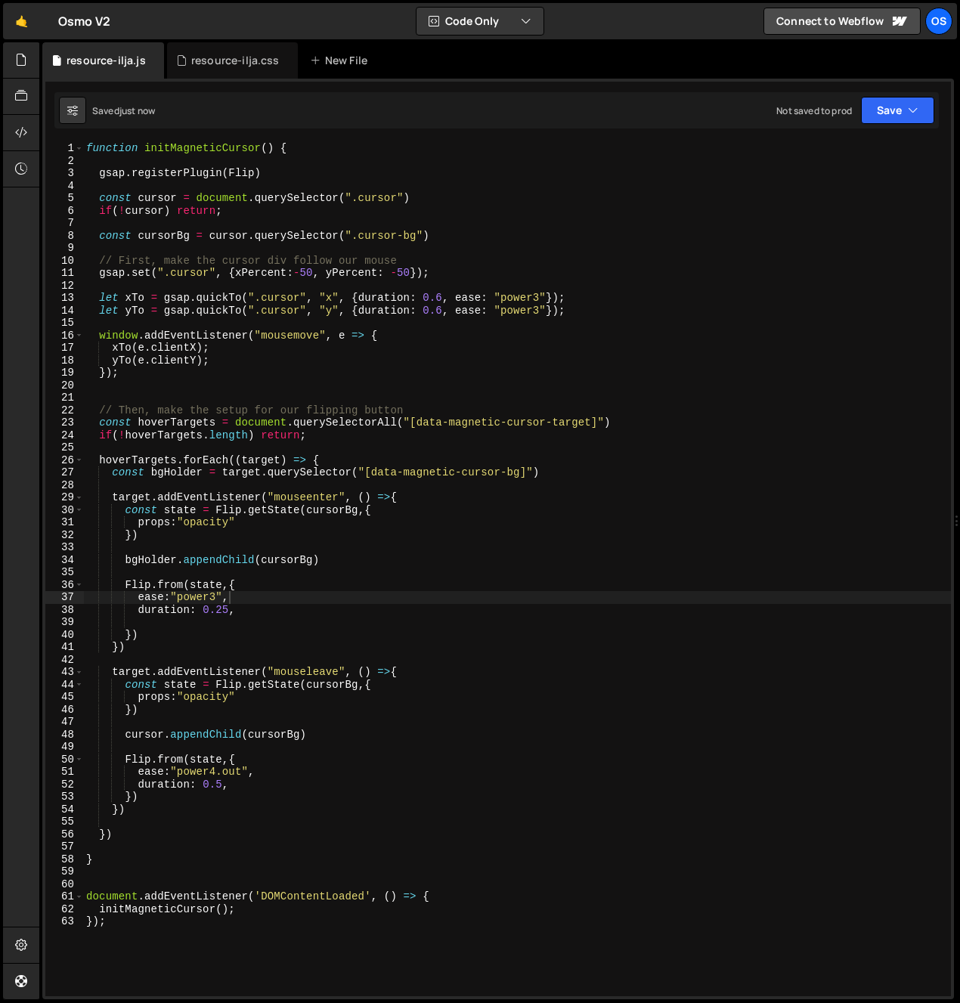
click at [242, 599] on div "function initMagneticCursor ( ) { gsap . registerPlugin ( Flip ) const cursor =…" at bounding box center [517, 581] width 868 height 879
click at [211, 600] on div "function initMagneticCursor ( ) { gsap . registerPlugin ( Flip ) const cursor =…" at bounding box center [517, 581] width 868 height 879
type textarea "ease:"power2","
